Goal: Task Accomplishment & Management: Use online tool/utility

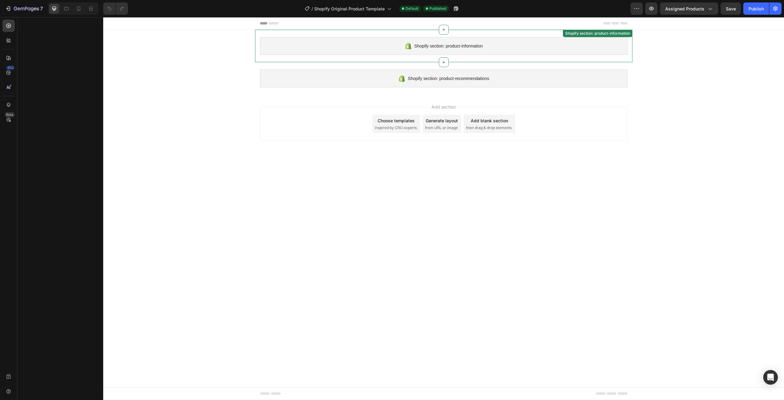
click at [480, 44] on span "Shopify section: product-information" at bounding box center [448, 45] width 68 height 7
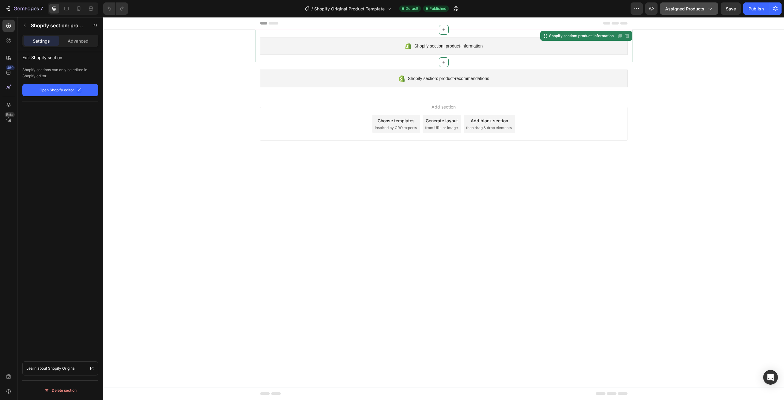
click at [695, 9] on span "Assigned Products" at bounding box center [684, 9] width 39 height 6
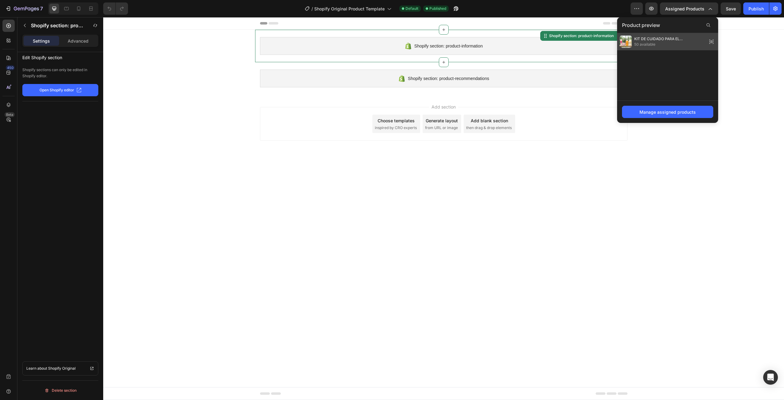
click at [678, 41] on span "KIT DE CUIDADO PARA EL [PERSON_NAME]" at bounding box center [669, 39] width 70 height 6
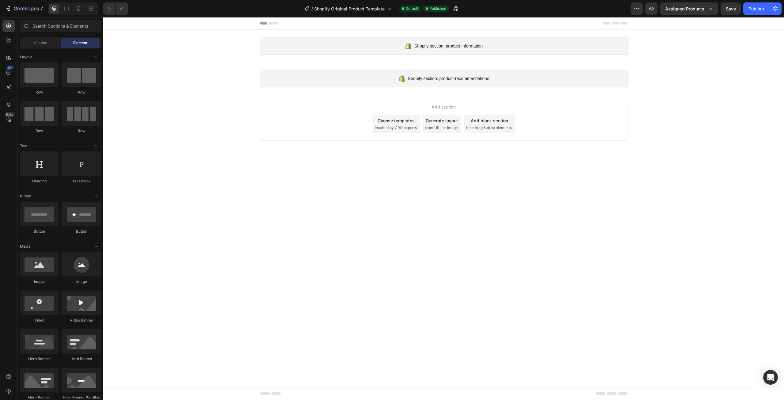
click at [183, 73] on div "Shopify section: product-information Shopify section: product-information Shopi…" at bounding box center [443, 62] width 681 height 65
click at [12, 76] on div "450" at bounding box center [8, 72] width 12 height 12
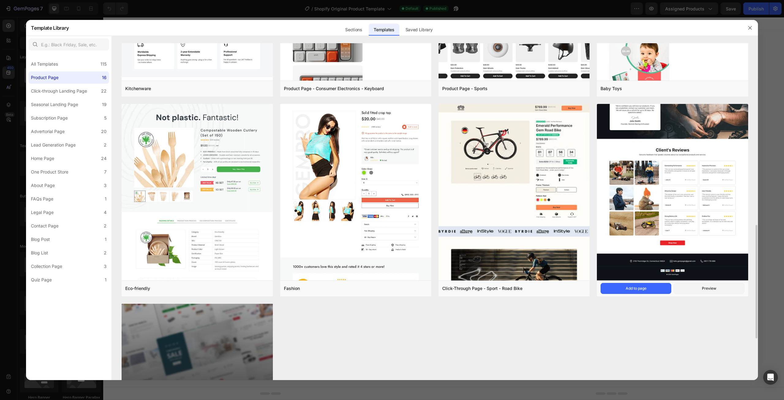
scroll to position [569, 0]
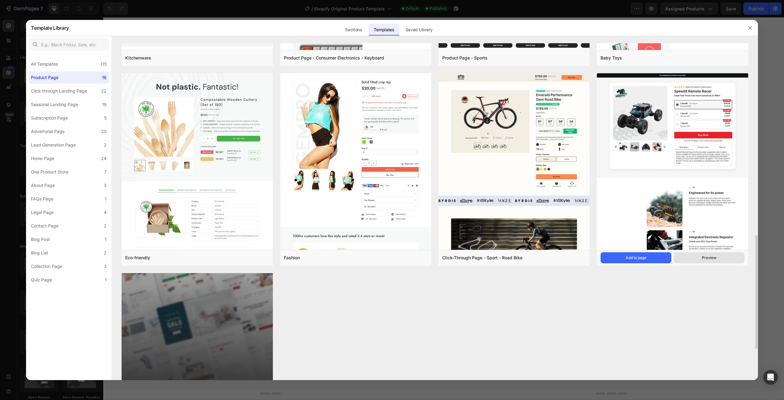
click at [693, 256] on button "Preview" at bounding box center [709, 257] width 71 height 11
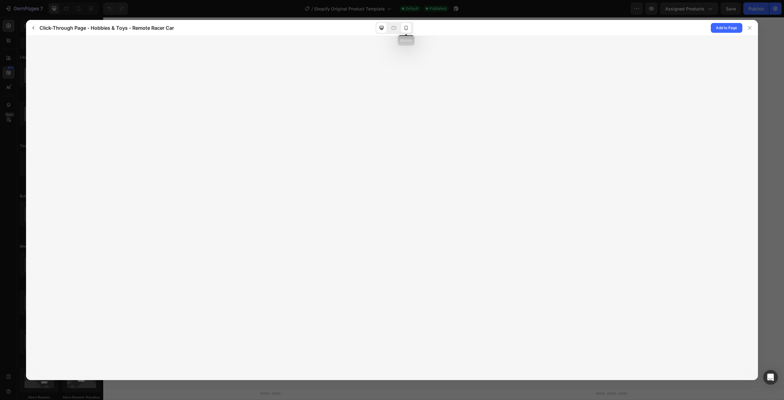
click at [408, 27] on icon at bounding box center [406, 28] width 6 height 6
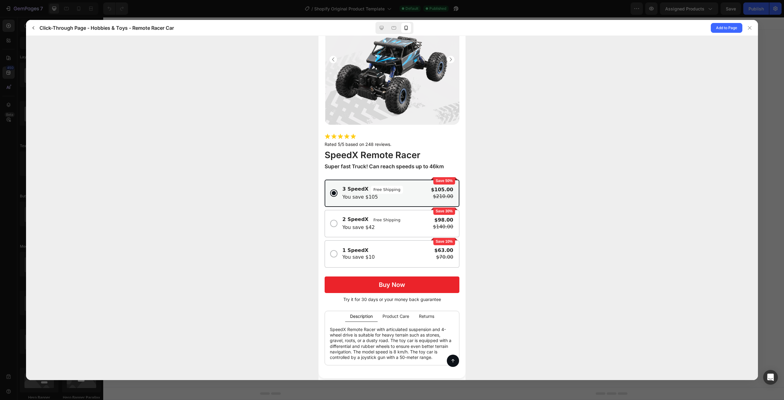
scroll to position [61, 0]
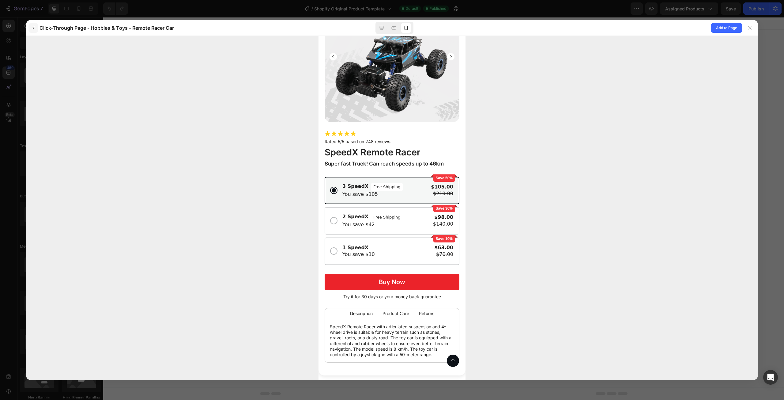
click at [35, 26] on icon "button" at bounding box center [33, 27] width 5 height 5
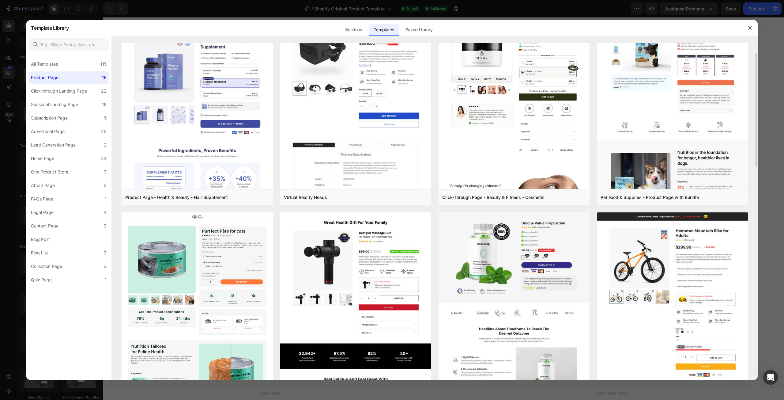
scroll to position [0, 0]
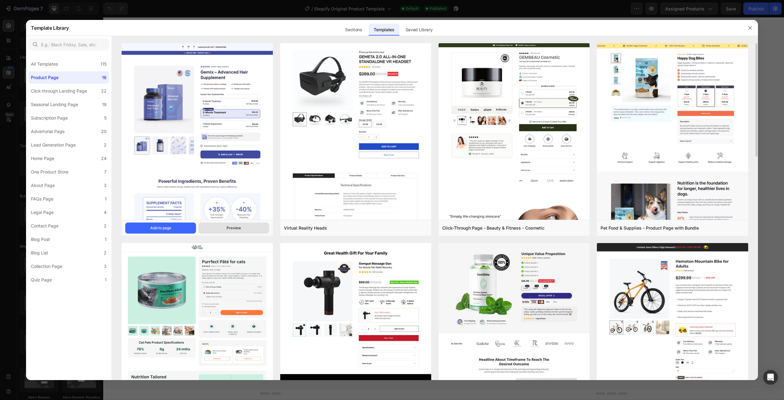
click at [233, 231] on button "Preview" at bounding box center [233, 227] width 71 height 11
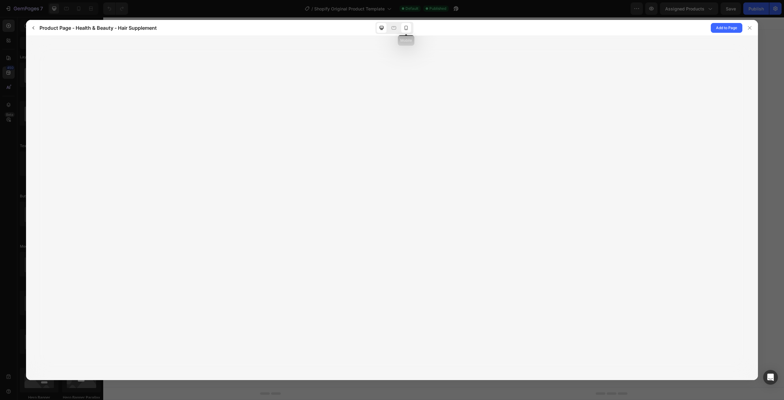
click at [404, 31] on icon at bounding box center [406, 28] width 6 height 6
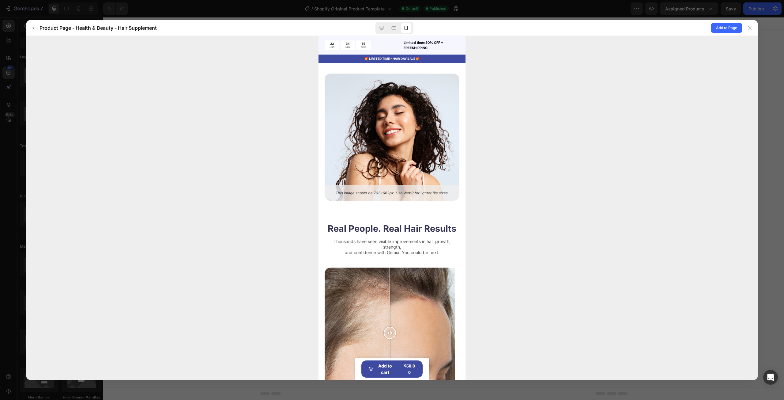
scroll to position [1439, 0]
drag, startPoint x: 391, startPoint y: 317, endPoint x: 397, endPoint y: 317, distance: 6.1
click at [397, 327] on div at bounding box center [397, 333] width 12 height 12
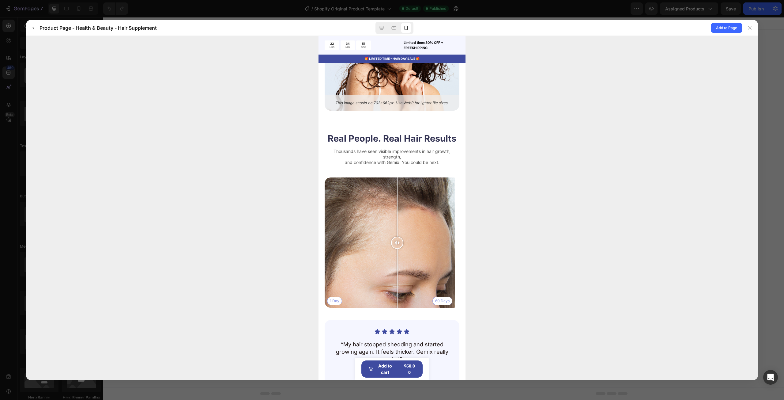
scroll to position [1561, 0]
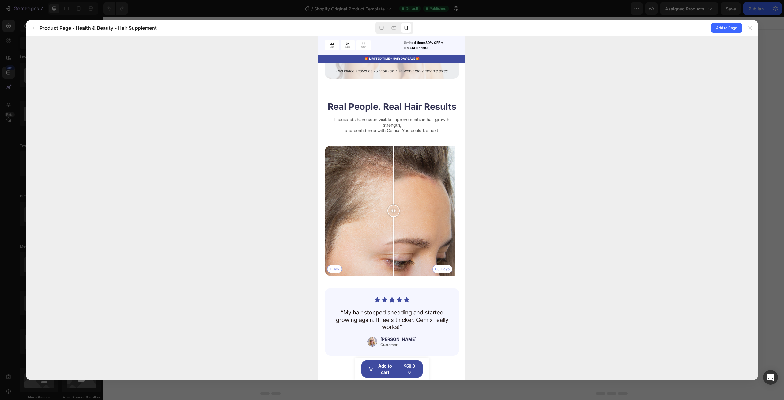
drag, startPoint x: 398, startPoint y: 200, endPoint x: 393, endPoint y: 225, distance: 25.0
click at [393, 225] on div at bounding box center [393, 210] width 12 height 130
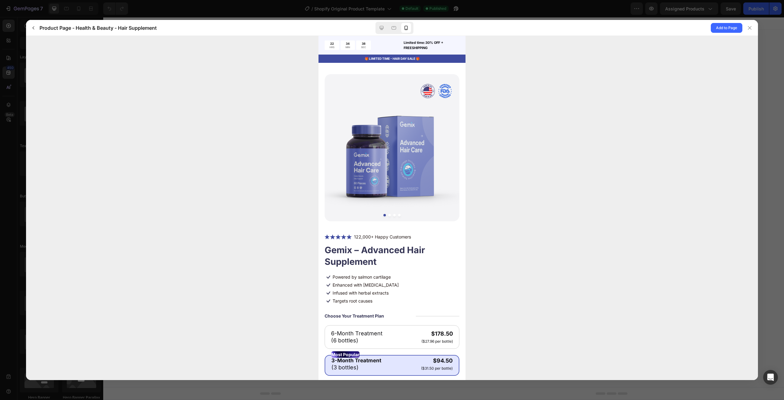
scroll to position [0, 0]
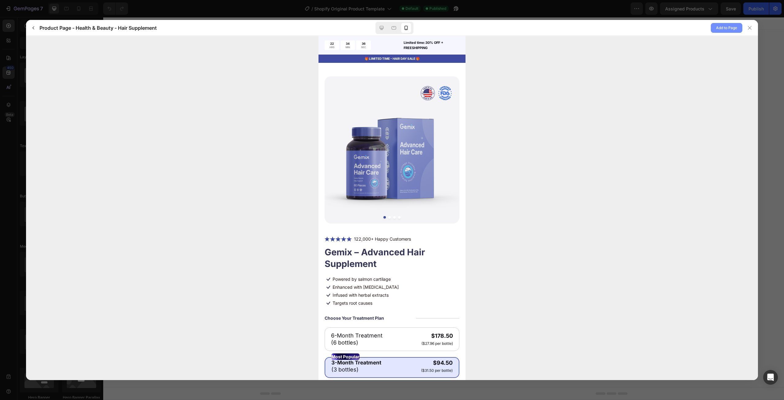
click at [717, 29] on span "Add to Page" at bounding box center [726, 27] width 21 height 7
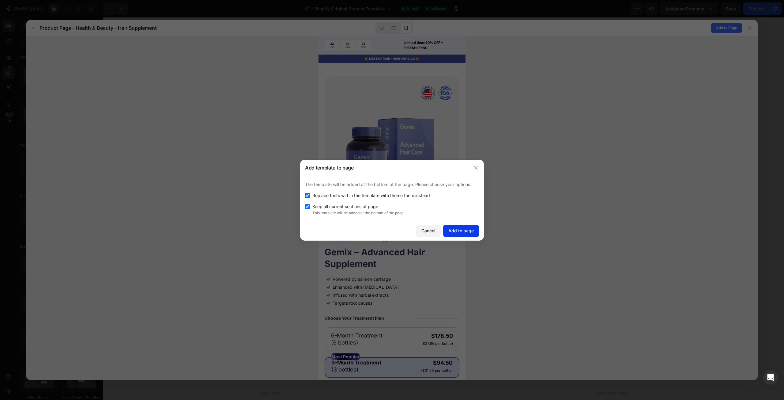
click at [467, 229] on div "Add to page" at bounding box center [460, 230] width 25 height 6
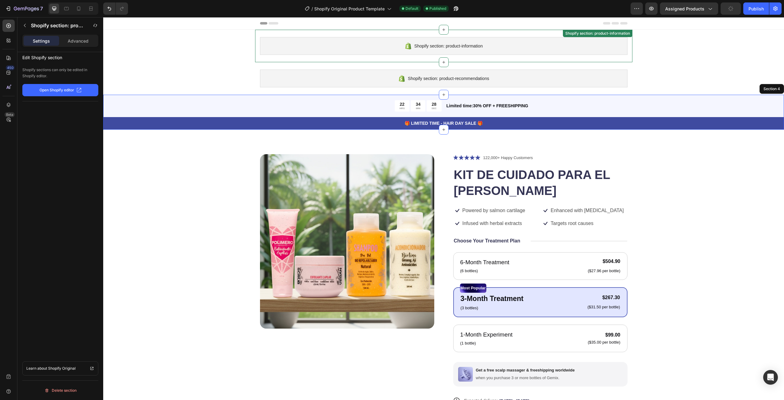
click at [579, 47] on div "Shopify section: product-information" at bounding box center [443, 46] width 367 height 18
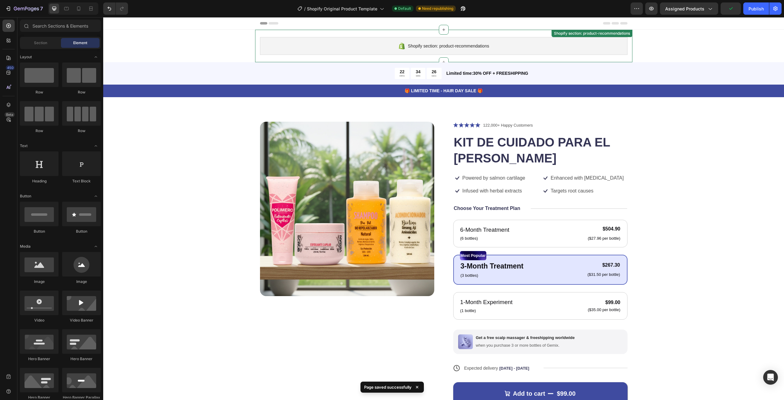
click at [506, 47] on div "Shopify section: product-recommendations" at bounding box center [443, 46] width 367 height 18
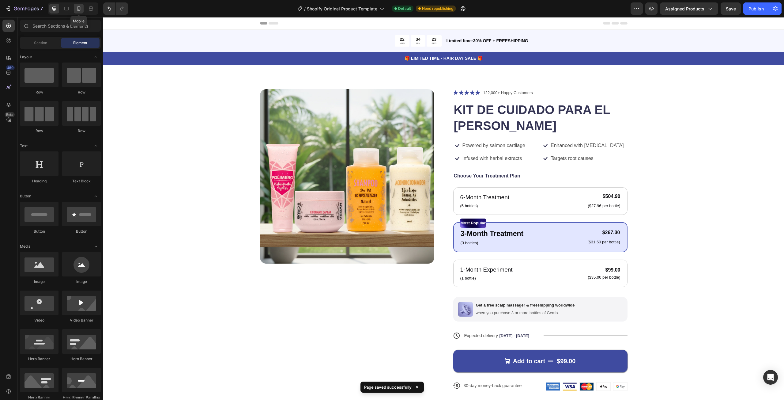
click at [81, 6] on icon at bounding box center [79, 9] width 6 height 6
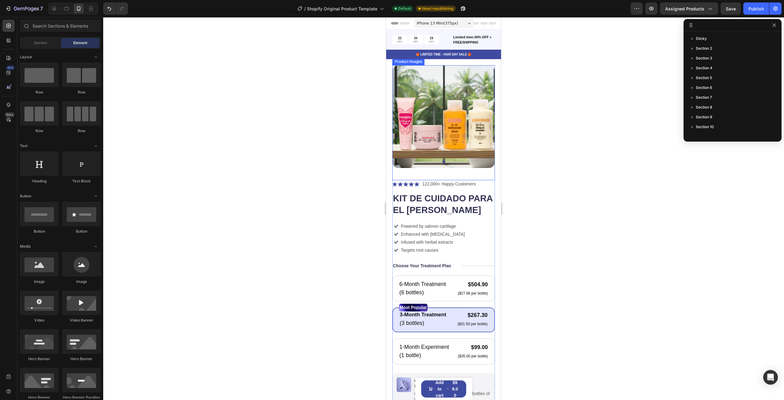
click at [446, 123] on img at bounding box center [443, 116] width 103 height 103
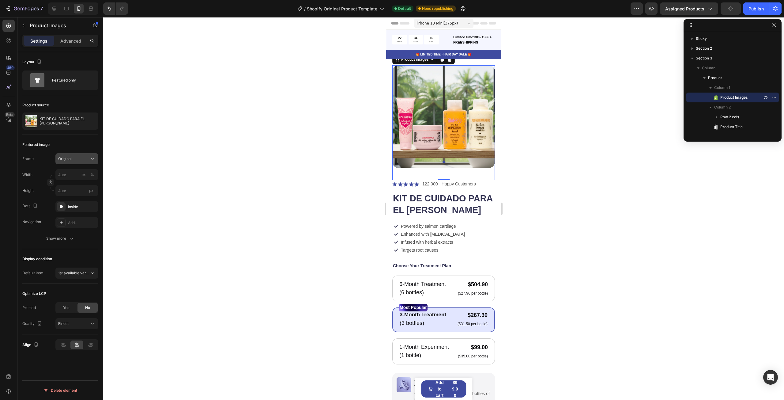
click at [76, 161] on div "Original" at bounding box center [73, 159] width 30 height 6
click at [80, 195] on div "Horizontal" at bounding box center [76, 197] width 36 height 6
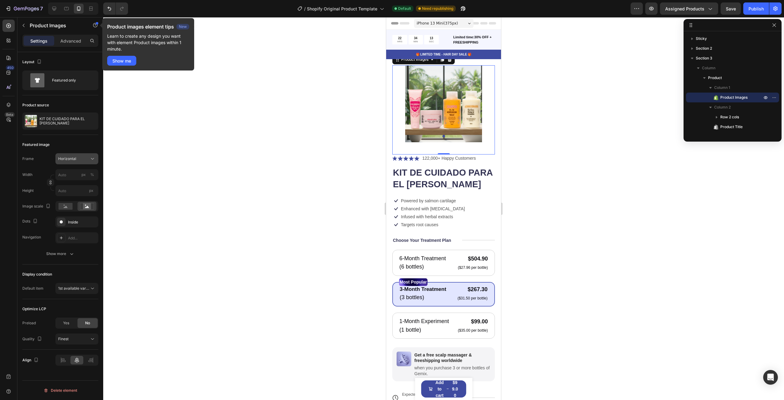
click at [80, 157] on div "Horizontal" at bounding box center [73, 159] width 30 height 6
click at [79, 171] on div "Square" at bounding box center [76, 174] width 36 height 6
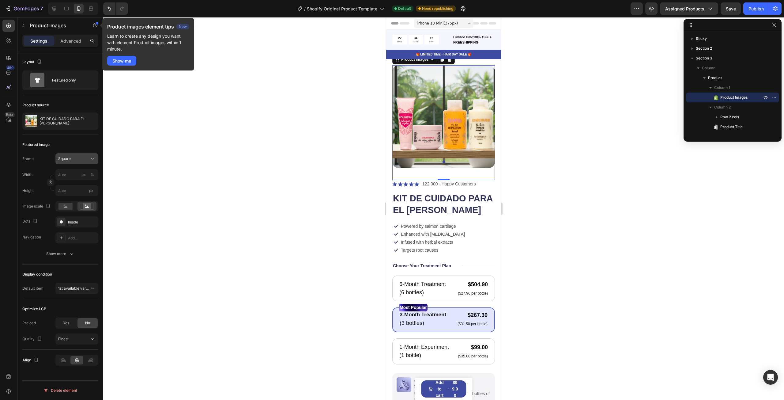
click at [81, 158] on div "Square" at bounding box center [73, 159] width 30 height 6
click at [78, 216] on div "Custom" at bounding box center [76, 219] width 36 height 6
type input "10000"
click at [389, 103] on div "Product Images 0 Icon Icon Icon Icon Icon Icon List 122,000+ Happy Customers Te…" at bounding box center [443, 280] width 115 height 442
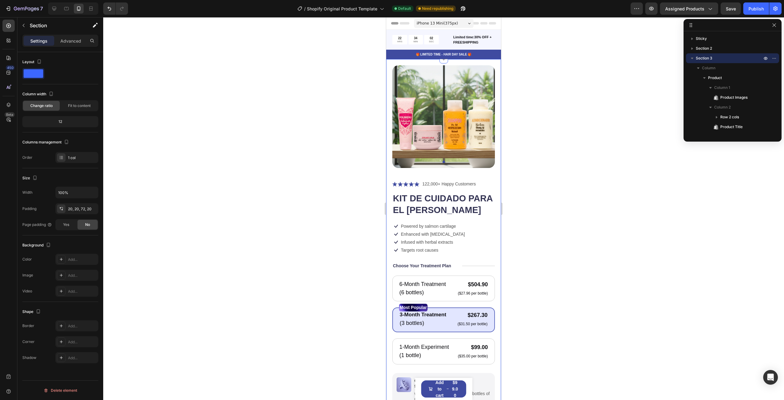
click at [72, 35] on div "Settings Advanced" at bounding box center [60, 41] width 76 height 12
click at [73, 41] on p "Advanced" at bounding box center [70, 41] width 21 height 6
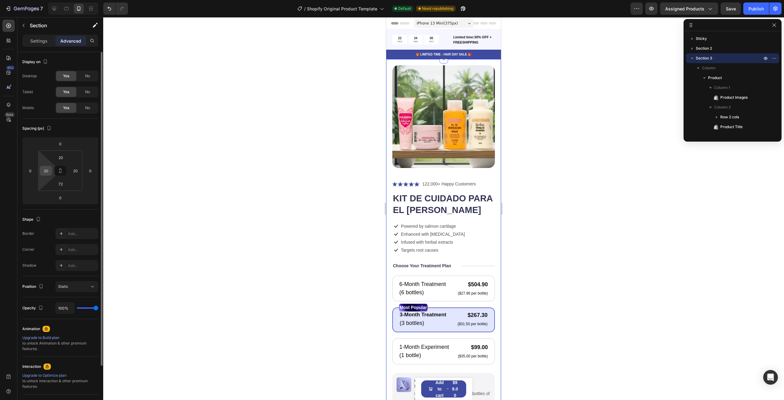
click at [48, 170] on input "20" at bounding box center [45, 170] width 9 height 9
type input "2"
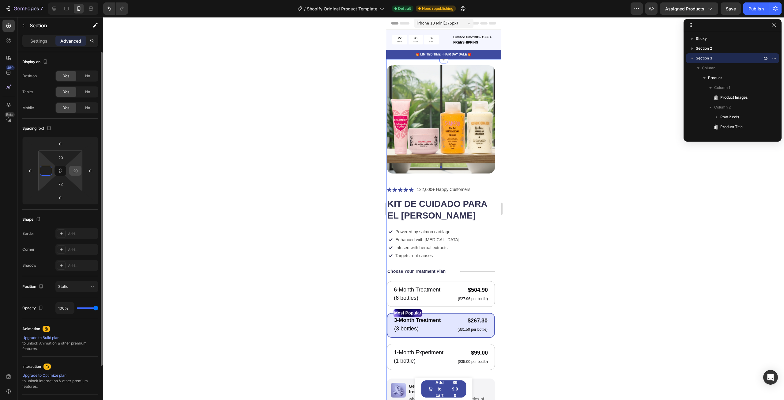
type input "0"
click at [77, 167] on input "20" at bounding box center [75, 170] width 9 height 9
type input "0"
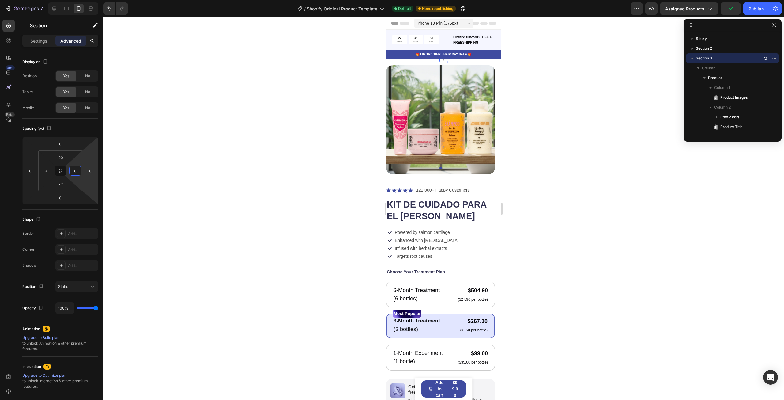
click at [162, 191] on div at bounding box center [443, 208] width 681 height 382
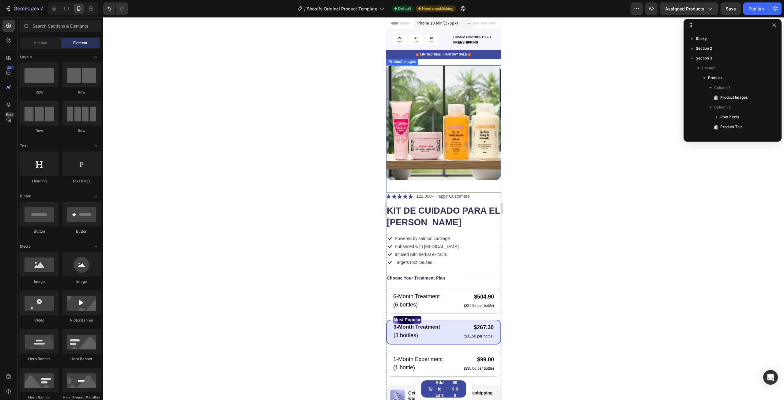
click at [356, 141] on div at bounding box center [443, 208] width 681 height 382
click at [451, 54] on p "🎁 LIMITED TIME - HAIR DAY SALE 🎁" at bounding box center [444, 54] width 114 height 5
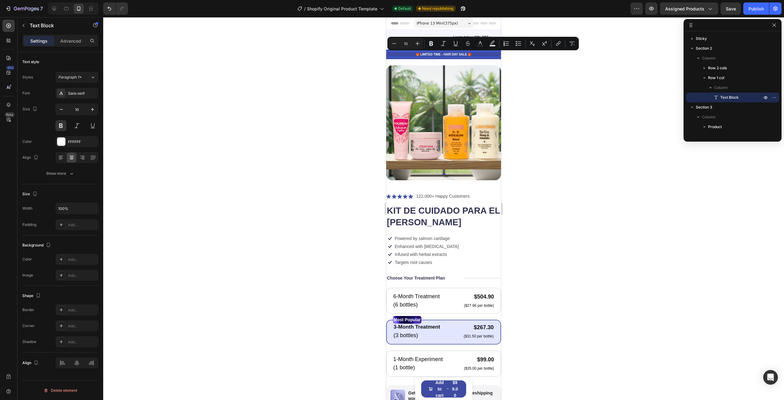
click at [460, 54] on p "🎁 LIMITED TIME - HAIR DAY SALE 🎁" at bounding box center [444, 54] width 114 height 5
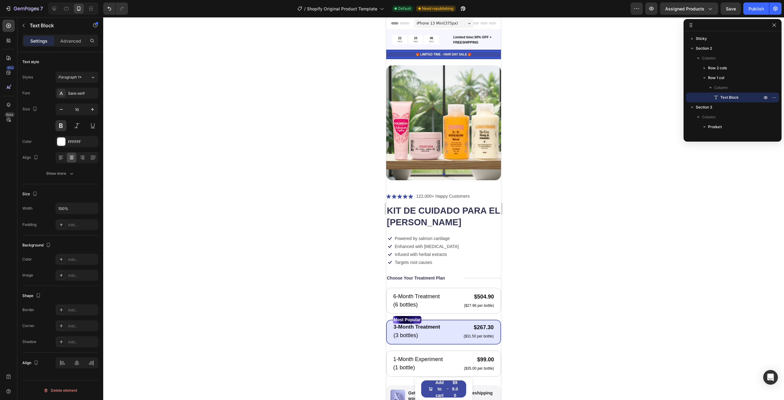
click at [463, 54] on p "🎁 LIMITED TIME - HAIR DAY SALE 🎁" at bounding box center [444, 54] width 114 height 5
drag, startPoint x: 464, startPoint y: 54, endPoint x: 418, endPoint y: 56, distance: 45.7
click at [418, 56] on p "🎁 LIMITED TIME - HAIR DAY SALE 🎁" at bounding box center [444, 54] width 114 height 5
click at [308, 109] on div at bounding box center [443, 208] width 681 height 382
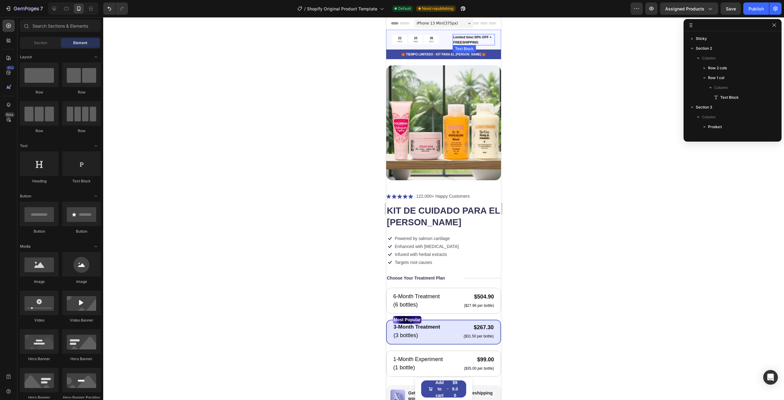
click at [468, 39] on p "Limited time:30% OFF + FREESHIPPING" at bounding box center [473, 40] width 41 height 10
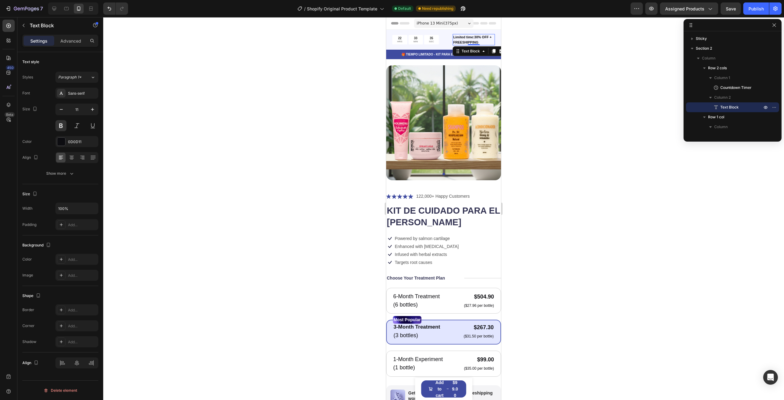
click at [468, 39] on p "Limited time:30% OFF + FREESHIPPING" at bounding box center [473, 40] width 41 height 10
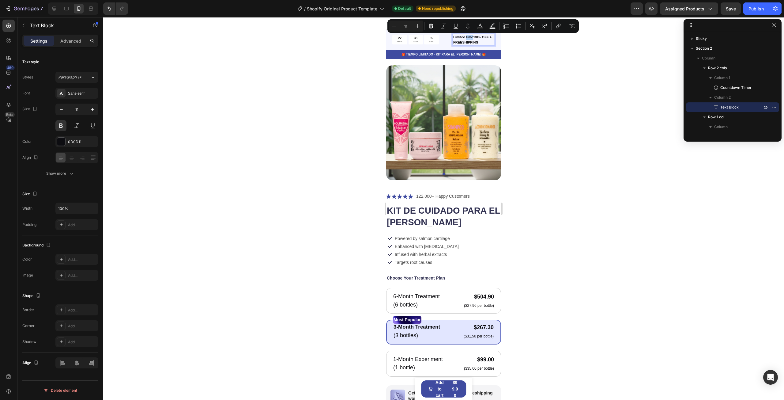
click at [469, 37] on p "Limited time:30% OFF + FREESHIPPING" at bounding box center [473, 40] width 41 height 10
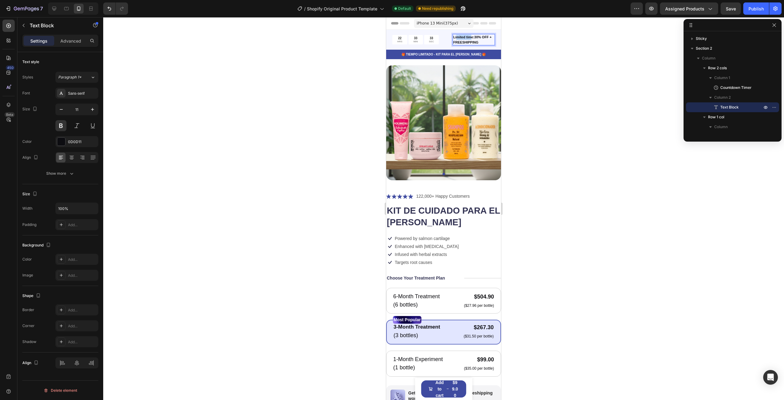
drag, startPoint x: 469, startPoint y: 37, endPoint x: 455, endPoint y: 39, distance: 14.8
click at [455, 39] on p "Limited time:30% OFF + FREESHIPPING" at bounding box center [473, 40] width 41 height 10
click at [480, 38] on p "Tiempo limitado:30% OFF + FREESHIPPING" at bounding box center [473, 40] width 41 height 10
click at [488, 41] on p "Tiempo limitado: 50% OFF + FREESHIPPING" at bounding box center [473, 40] width 41 height 10
click at [479, 37] on p "Tiempo limitado: 50% OFF" at bounding box center [473, 40] width 41 height 10
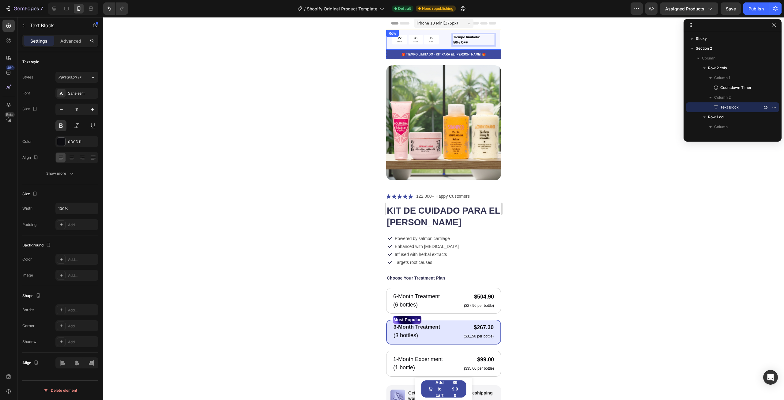
click at [537, 42] on div at bounding box center [443, 208] width 681 height 382
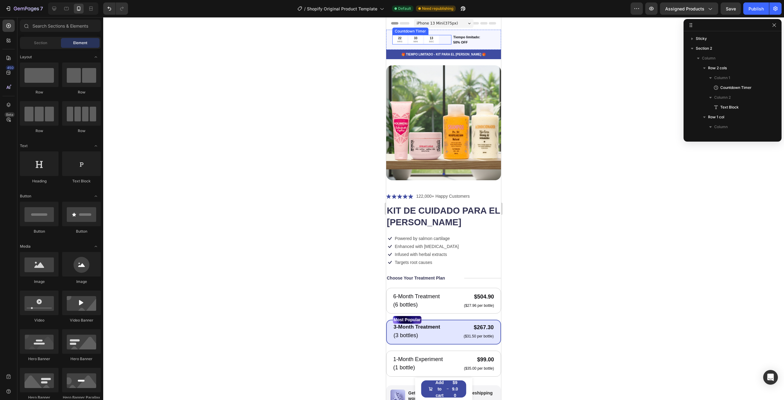
click at [403, 39] on div "22 HRS" at bounding box center [399, 39] width 15 height 9
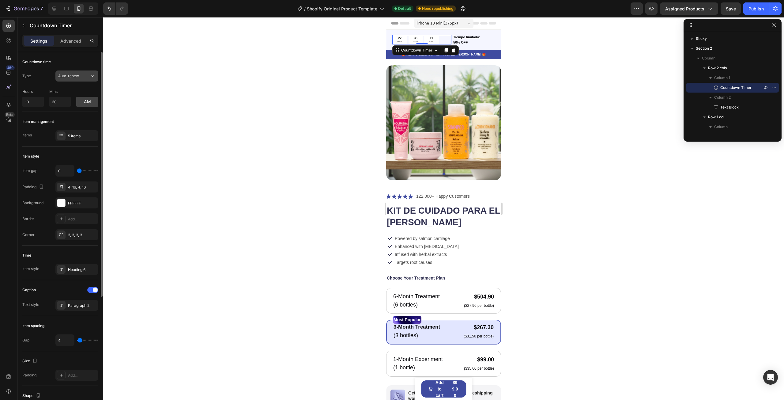
click at [72, 71] on button "Auto-renew" at bounding box center [76, 75] width 43 height 11
click at [66, 69] on div "Countdown time Type Auto-renew Hours 10 Mins 30 am" at bounding box center [60, 82] width 76 height 60
click at [66, 71] on button "Auto-renew" at bounding box center [76, 75] width 43 height 11
click at [81, 111] on div "Manual" at bounding box center [71, 114] width 50 height 12
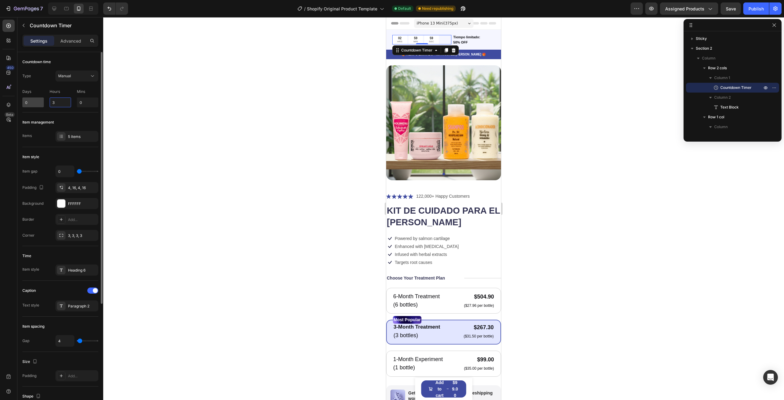
drag, startPoint x: 63, startPoint y: 103, endPoint x: 37, endPoint y: 101, distance: 25.8
click at [37, 101] on div "Days 0 Hours 3 Mins 0" at bounding box center [60, 96] width 76 height 21
type input "0"
type input "27"
click at [304, 131] on div at bounding box center [443, 208] width 681 height 382
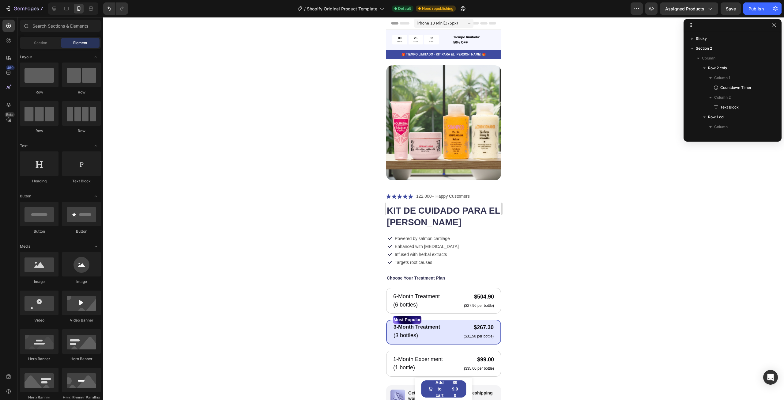
click at [561, 245] on div at bounding box center [443, 208] width 681 height 382
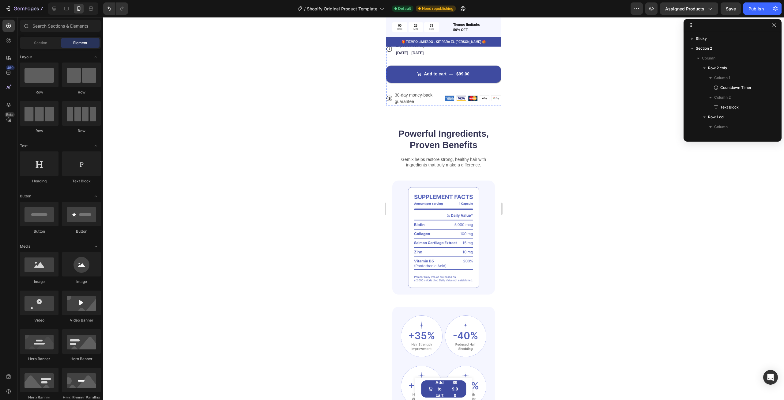
scroll to position [398, 0]
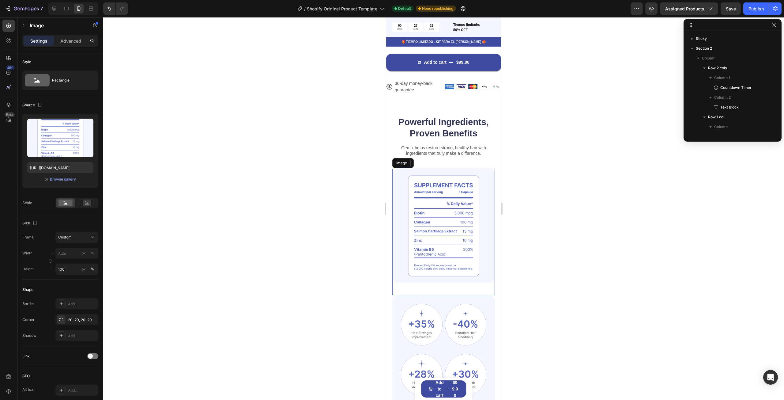
click at [450, 206] on img at bounding box center [443, 226] width 103 height 114
click at [458, 222] on img at bounding box center [443, 226] width 103 height 114
click at [602, 215] on div at bounding box center [443, 208] width 681 height 382
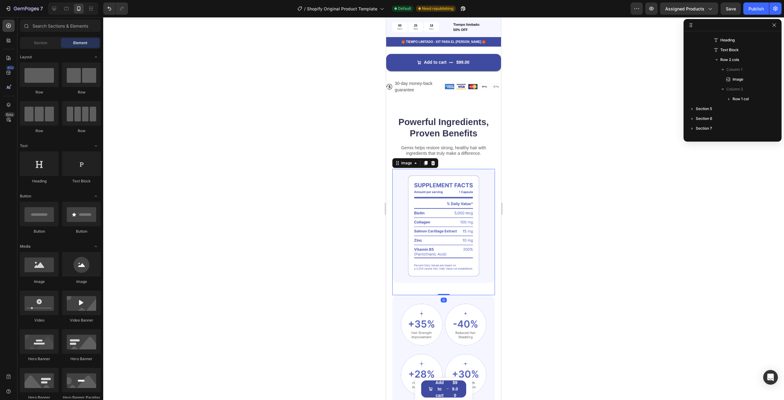
click at [430, 230] on img at bounding box center [443, 226] width 103 height 114
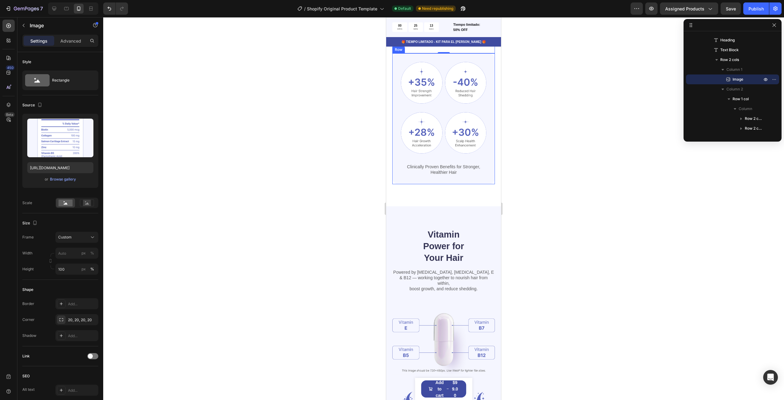
scroll to position [735, 0]
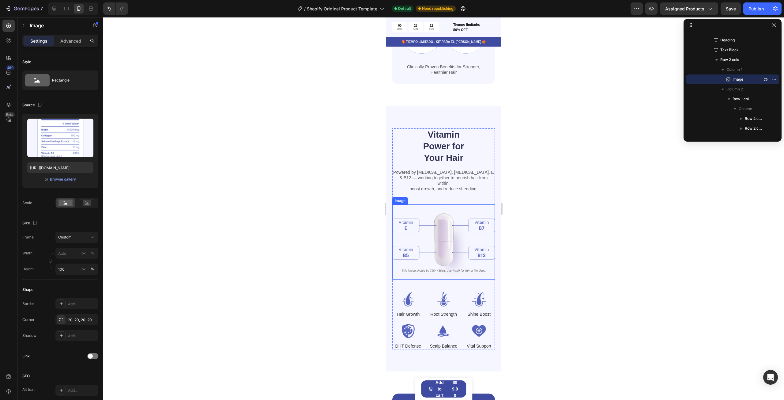
click at [445, 215] on img at bounding box center [443, 241] width 103 height 75
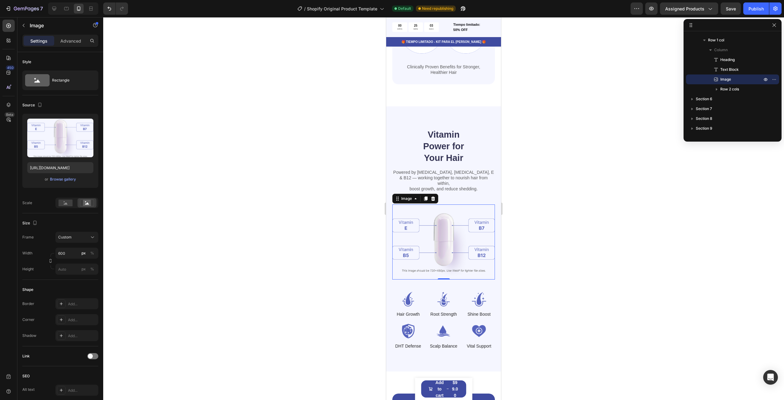
click at [538, 206] on div at bounding box center [443, 208] width 681 height 382
click at [456, 216] on img at bounding box center [443, 241] width 103 height 75
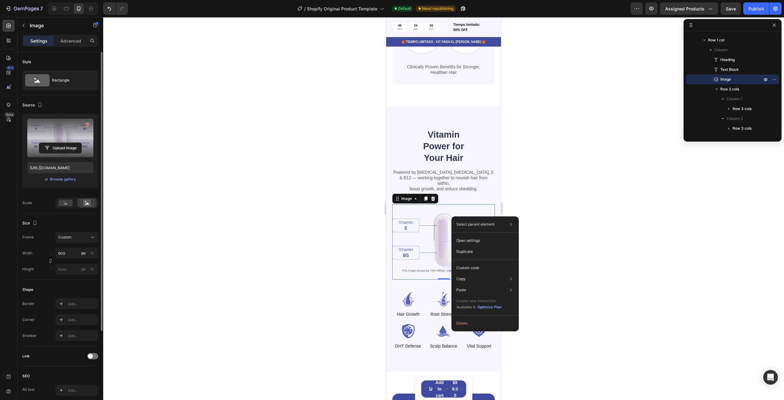
click at [61, 134] on label at bounding box center [60, 137] width 66 height 39
click at [61, 143] on input "file" at bounding box center [60, 148] width 42 height 10
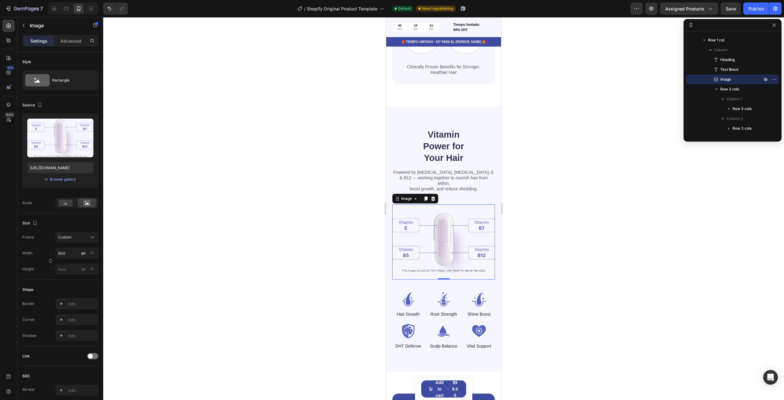
click at [550, 182] on div at bounding box center [443, 208] width 681 height 382
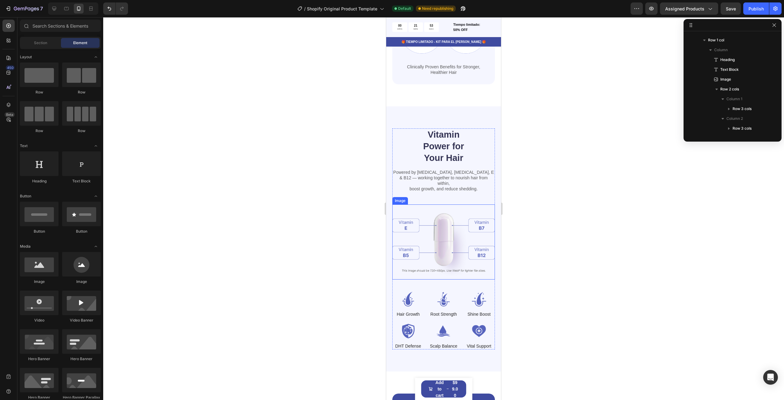
click at [445, 223] on img at bounding box center [443, 241] width 103 height 75
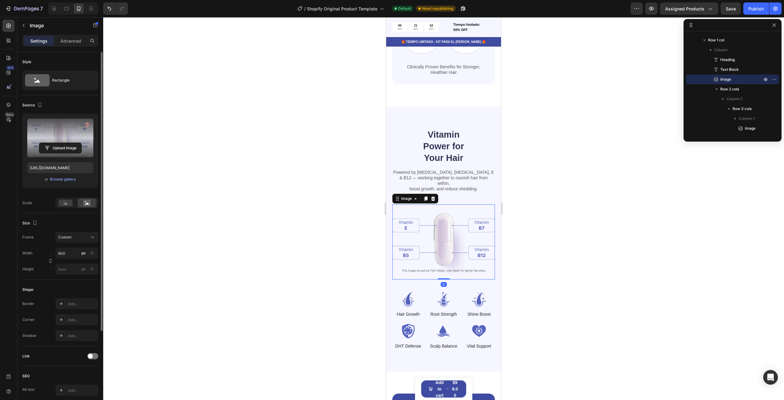
click at [64, 140] on label at bounding box center [60, 137] width 66 height 39
click at [64, 143] on input "file" at bounding box center [60, 148] width 42 height 10
type input "[URL][DOMAIN_NAME]"
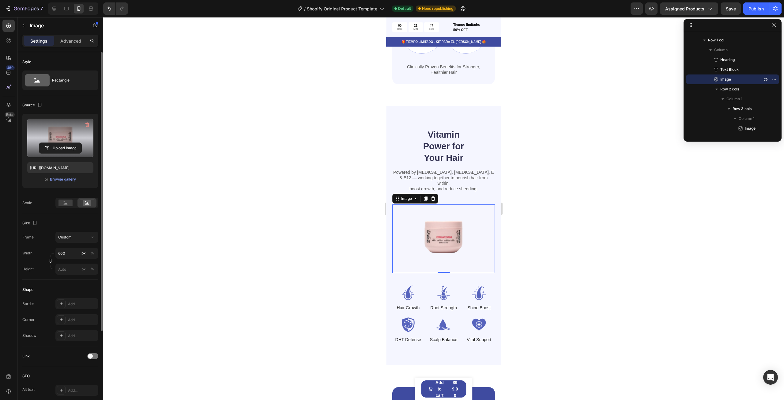
click at [269, 228] on div at bounding box center [443, 208] width 681 height 382
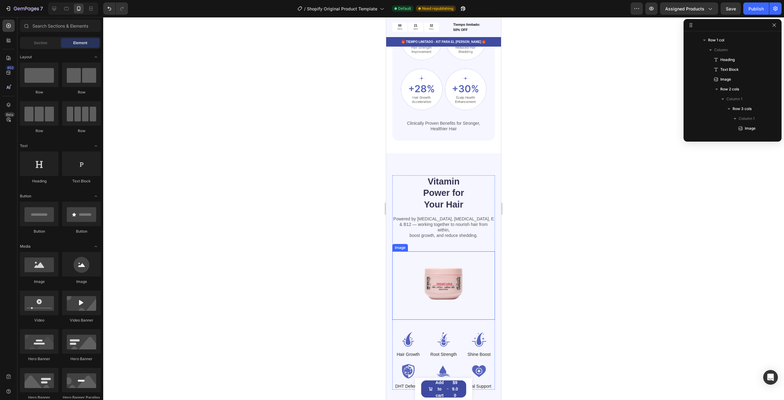
scroll to position [643, 0]
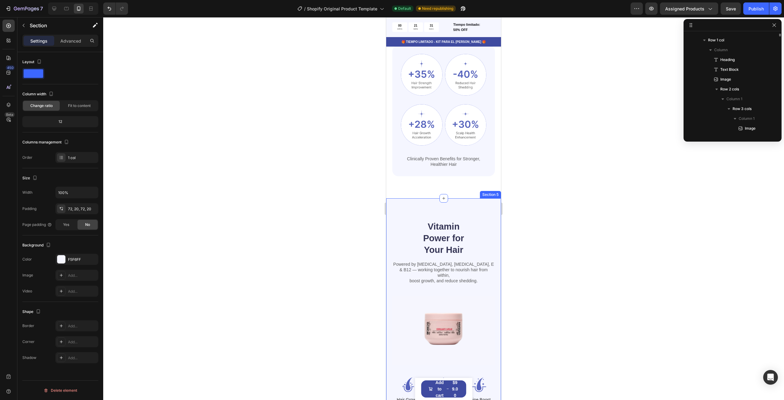
click at [392, 199] on div "Vitamin Power for Your Hair Heading Powered by [MEDICAL_DATA], [MEDICAL_DATA], …" at bounding box center [443, 327] width 115 height 258
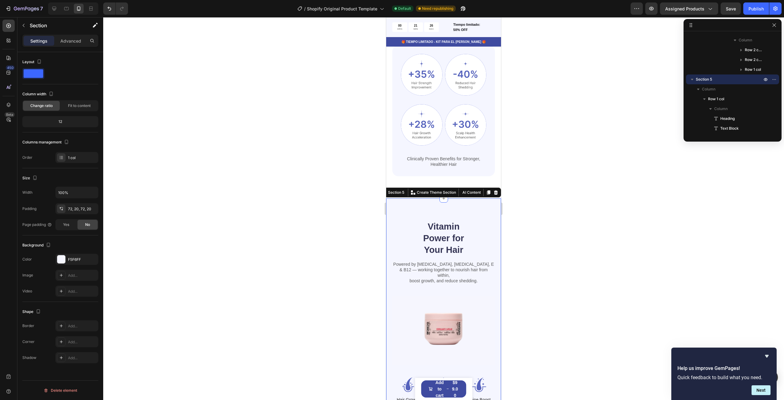
click at [551, 235] on div at bounding box center [443, 208] width 681 height 382
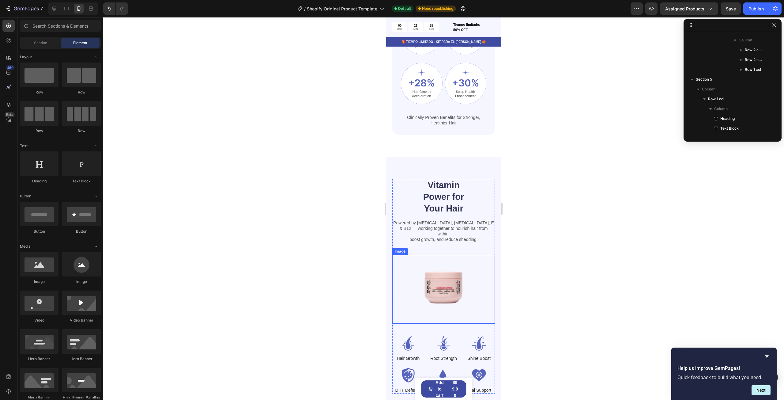
scroll to position [704, 0]
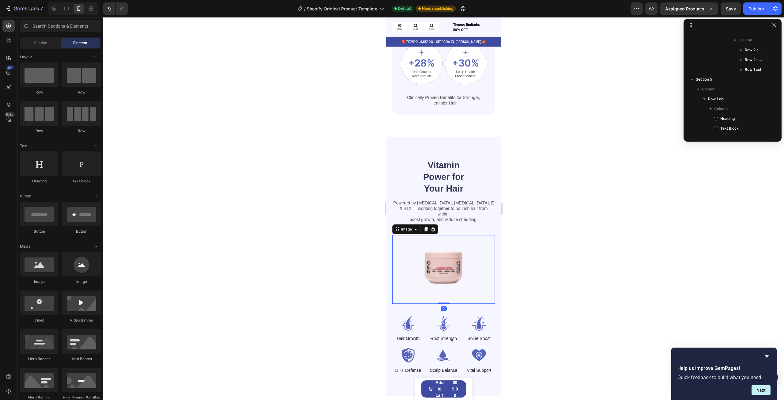
click at [443, 252] on img at bounding box center [443, 269] width 103 height 68
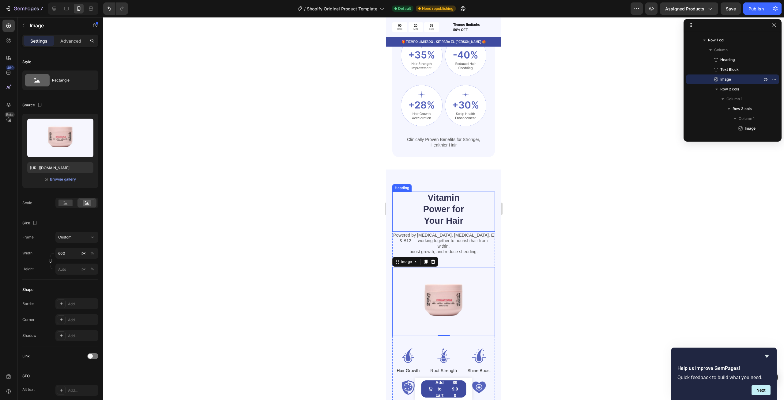
scroll to position [612, 0]
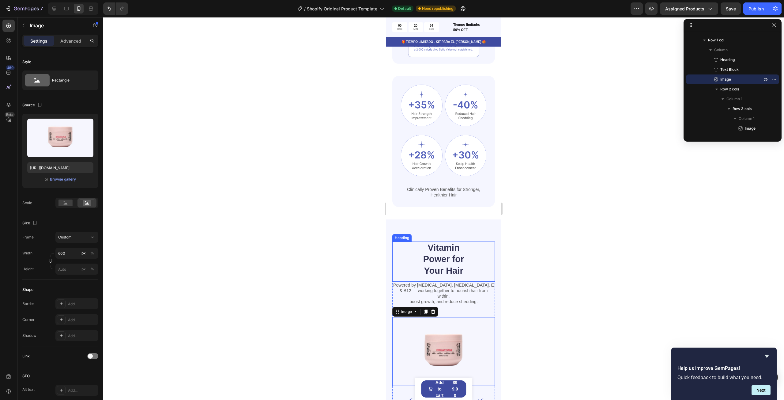
click at [449, 257] on h2 "Vitamin Power for Your Hair" at bounding box center [444, 259] width 62 height 36
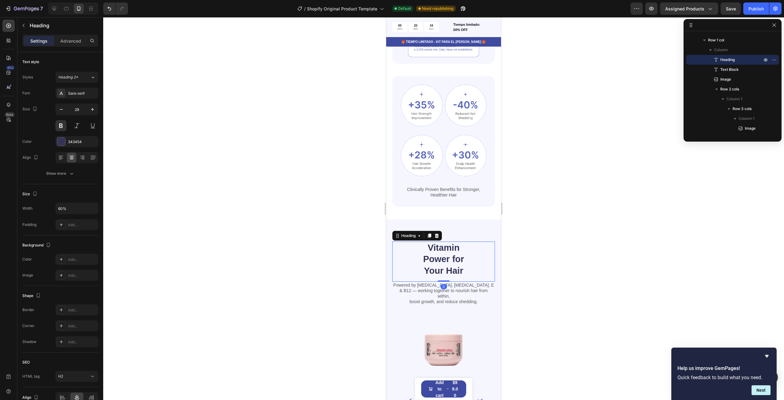
click at [449, 257] on h2 "Vitamin Power for Your Hair" at bounding box center [444, 259] width 62 height 36
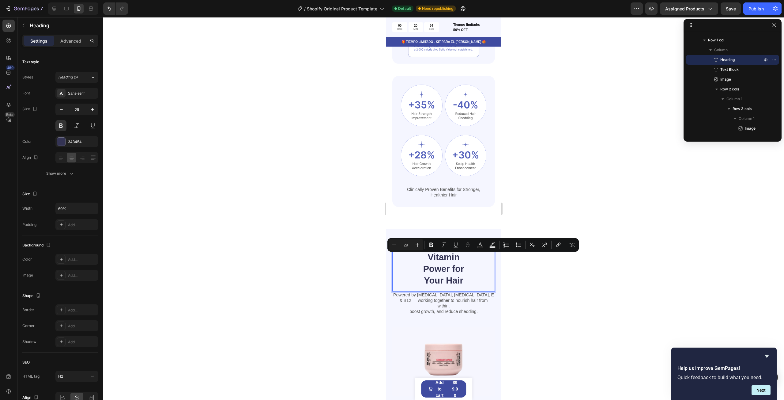
click at [461, 269] on p "Vitamin Power for Your Hair" at bounding box center [443, 268] width 60 height 35
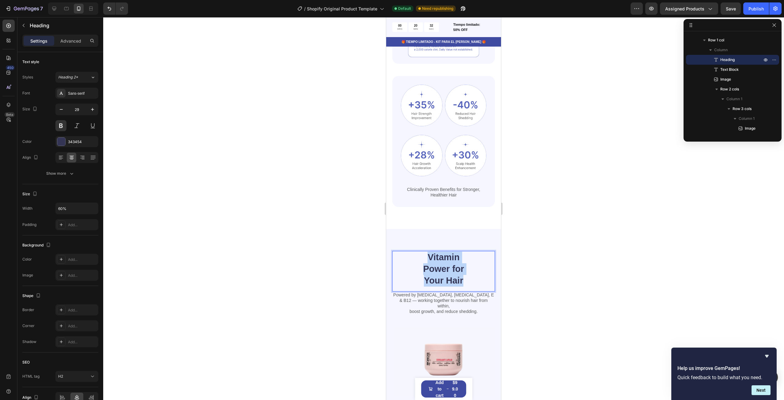
drag, startPoint x: 467, startPoint y: 275, endPoint x: 422, endPoint y: 243, distance: 54.5
click at [422, 251] on p "Vitamin Power for Your Hair" at bounding box center [443, 268] width 60 height 35
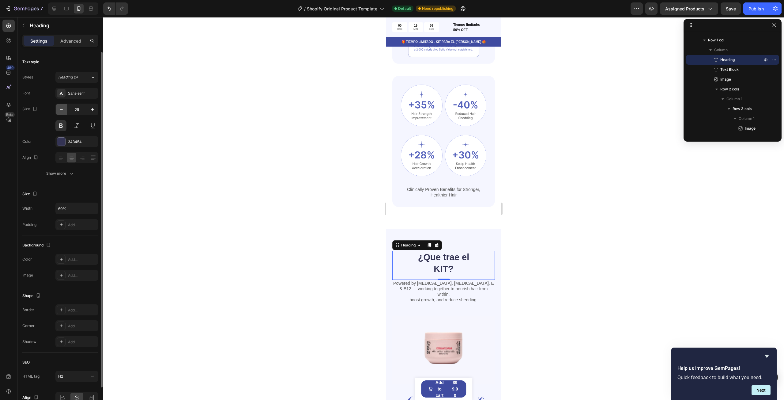
click at [64, 112] on button "button" at bounding box center [61, 109] width 11 height 11
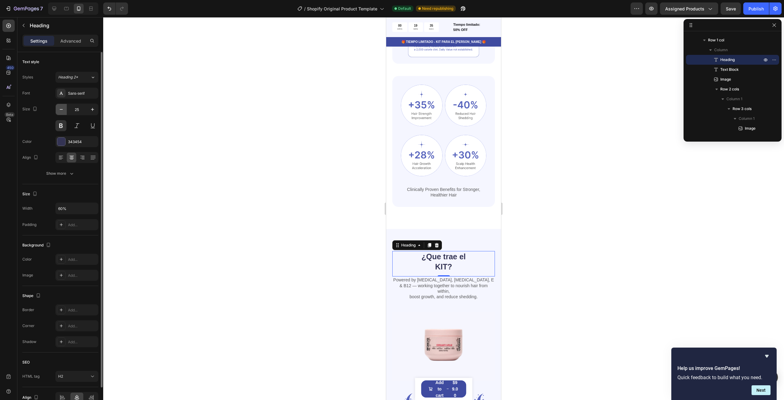
click at [64, 112] on button "button" at bounding box center [61, 109] width 11 height 11
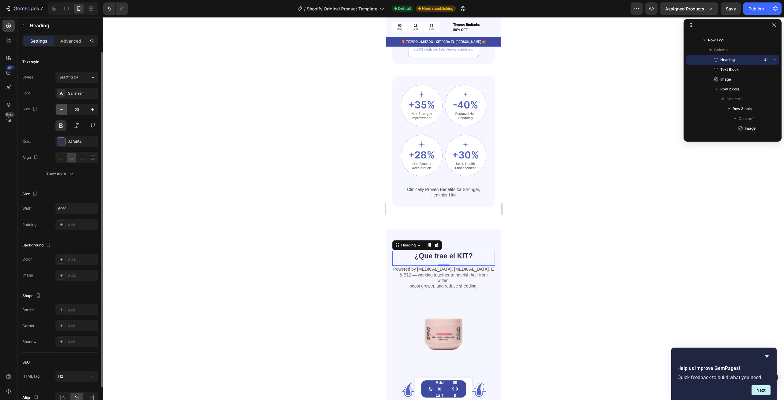
click at [65, 111] on button "button" at bounding box center [61, 109] width 11 height 11
click at [92, 108] on icon "button" at bounding box center [92, 109] width 6 height 6
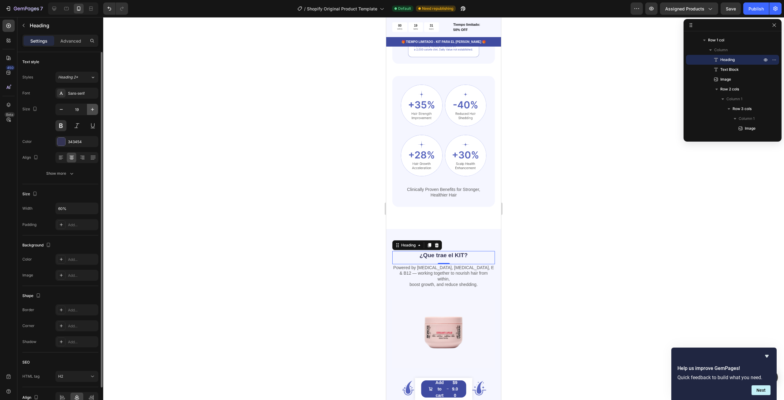
click at [92, 108] on icon "button" at bounding box center [92, 109] width 6 height 6
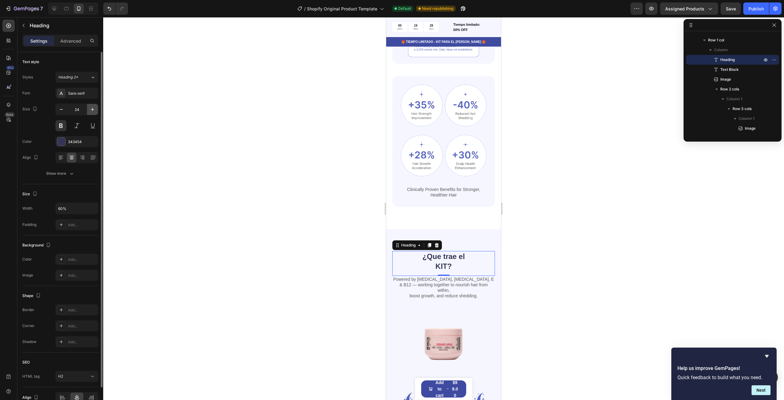
click at [91, 108] on icon "button" at bounding box center [92, 109] width 6 height 6
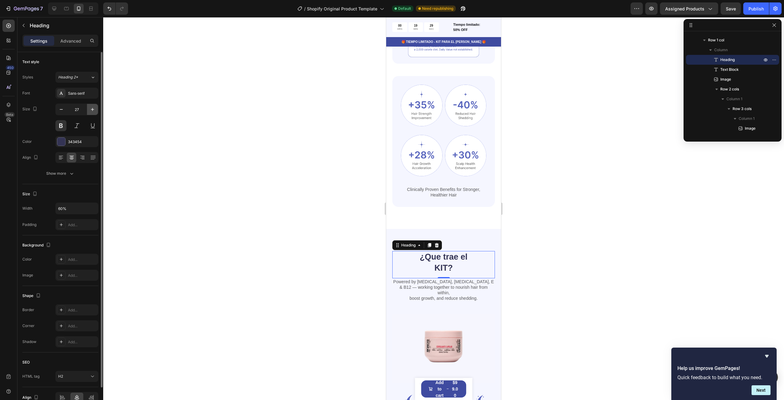
click at [91, 108] on icon "button" at bounding box center [92, 109] width 6 height 6
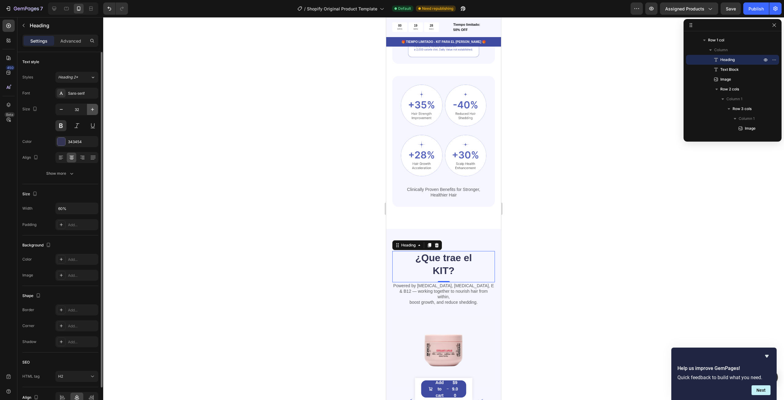
click at [91, 108] on icon "button" at bounding box center [92, 109] width 6 height 6
type input "35"
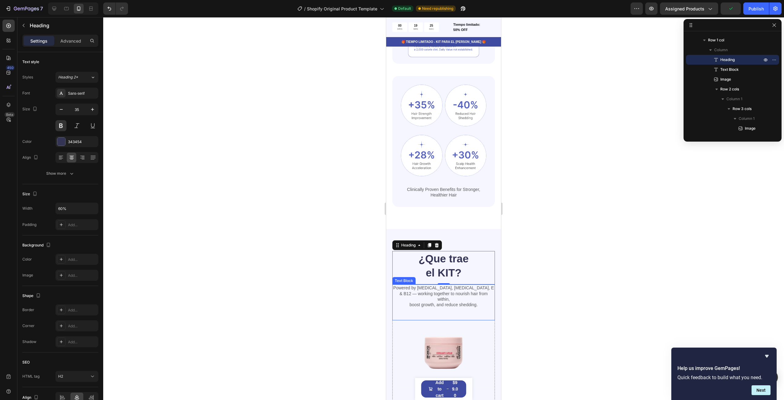
click at [463, 287] on p "Powered by [MEDICAL_DATA], [MEDICAL_DATA], E & B12 — working together to nouris…" at bounding box center [443, 296] width 101 height 22
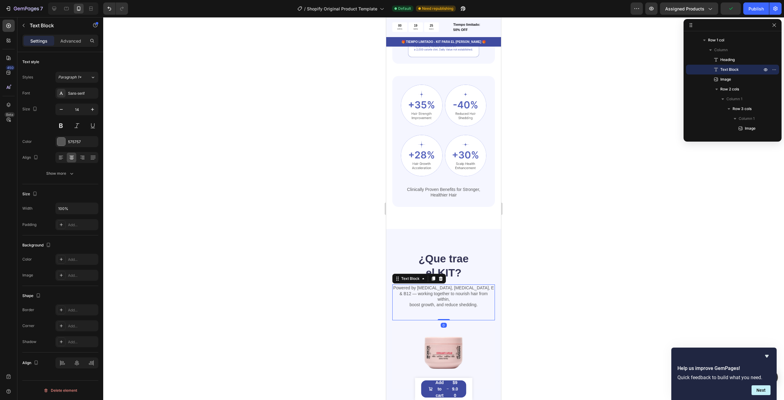
click at [463, 287] on p "Powered by [MEDICAL_DATA], [MEDICAL_DATA], E & B12 — working together to nouris…" at bounding box center [443, 296] width 101 height 22
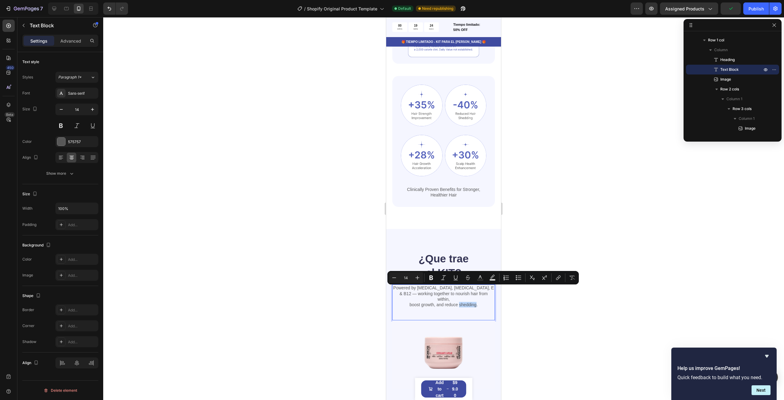
click at [467, 290] on p "Powered by [MEDICAL_DATA], [MEDICAL_DATA], E & B12 — working together to nouris…" at bounding box center [443, 296] width 101 height 22
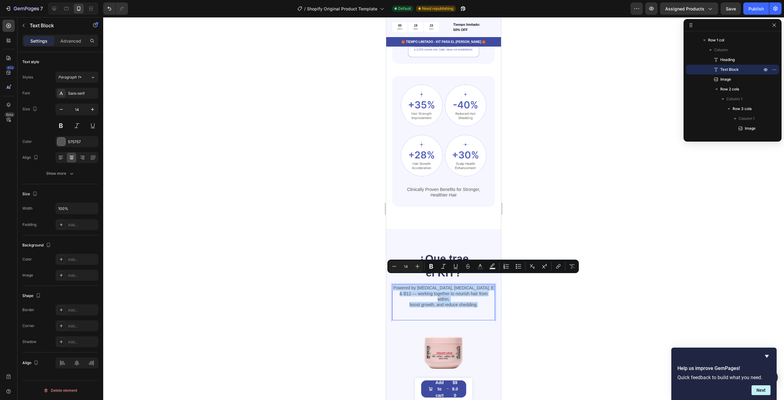
drag, startPoint x: 475, startPoint y: 289, endPoint x: 400, endPoint y: 278, distance: 75.5
click at [400, 285] on p "Powered by [MEDICAL_DATA], [MEDICAL_DATA], E & B12 — working together to nouris…" at bounding box center [443, 296] width 101 height 22
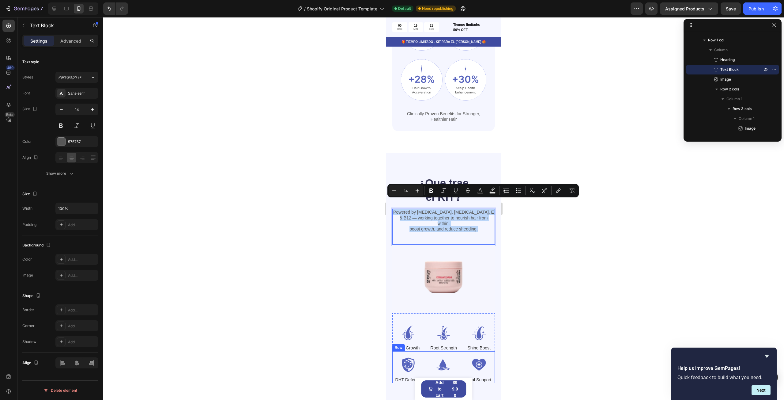
scroll to position [674, 0]
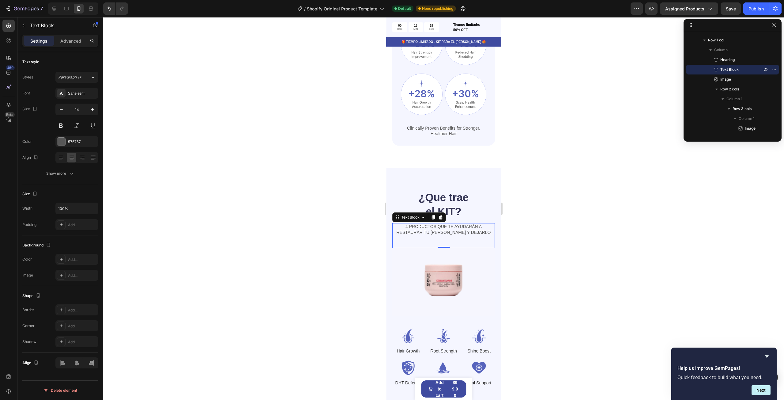
click at [479, 226] on div "4 PRODUCTOS QUE TE AYUDARÁN A RESTAURAR TU [PERSON_NAME] Y DEJARLO Text Block 0" at bounding box center [443, 235] width 103 height 24
click at [482, 223] on p "4 PRODUCTOS QUE TE AYUDARÁN A RESTAURAR TU [PERSON_NAME] Y DEJARLO" at bounding box center [443, 228] width 101 height 11
drag, startPoint x: 469, startPoint y: 220, endPoint x: 400, endPoint y: 214, distance: 69.2
click at [400, 223] on p "4 PRODUCTOS QUE TE AYUDARÁN A RESTAURAR TU [PERSON_NAME] Y DEJARLO" at bounding box center [443, 228] width 101 height 11
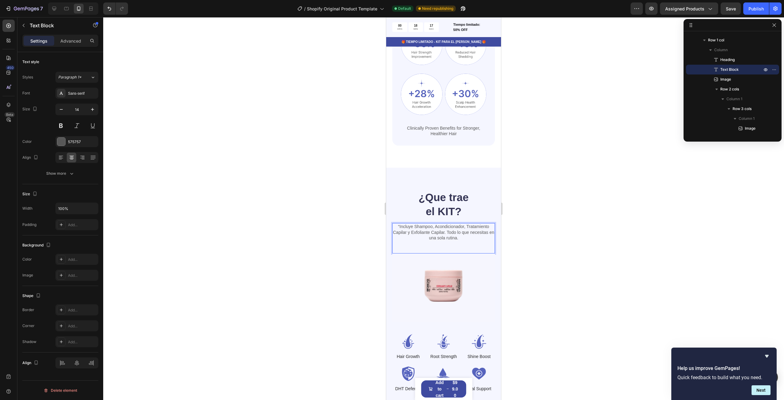
click at [396, 223] on p "“Incluye Shampoo, Acondicionador, Tratamiento Capilar y Exfoliante Capilar. Tod…" at bounding box center [443, 231] width 101 height 17
click at [559, 232] on div at bounding box center [443, 208] width 681 height 382
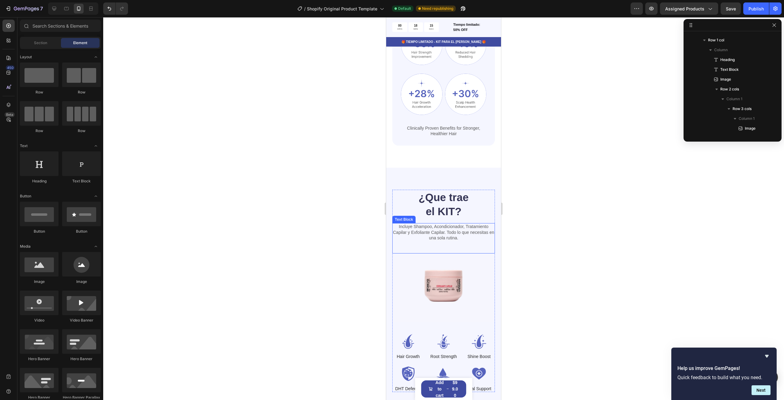
click at [467, 224] on p "Incluye Shampoo, Acondicionador, Tratamiento Capilar y Exfoliante Capilar. Todo…" at bounding box center [443, 231] width 101 height 17
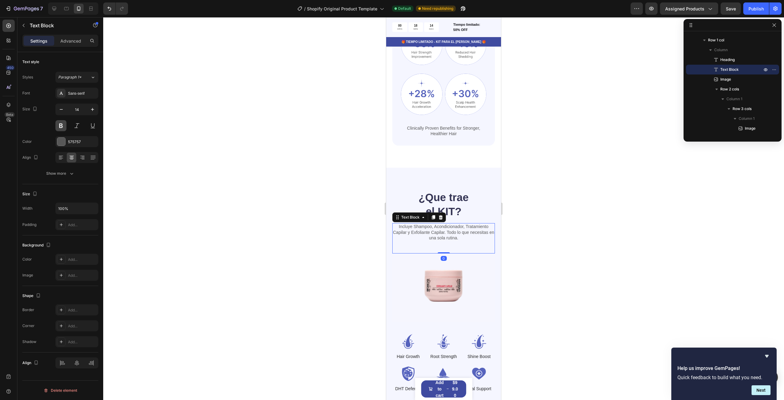
click at [61, 122] on button at bounding box center [60, 125] width 11 height 11
click at [74, 129] on button at bounding box center [76, 125] width 11 height 11
click at [62, 125] on button at bounding box center [60, 125] width 11 height 11
click at [72, 143] on div "575757" at bounding box center [77, 142] width 18 height 6
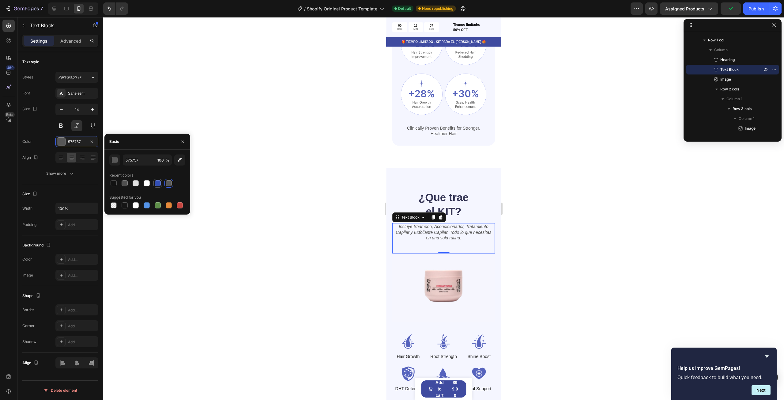
click at [158, 182] on div at bounding box center [158, 183] width 6 height 6
drag, startPoint x: 149, startPoint y: 185, endPoint x: 141, endPoint y: 185, distance: 7.7
click at [148, 185] on div at bounding box center [147, 183] width 6 height 6
click at [133, 184] on div at bounding box center [136, 183] width 6 height 6
type input "121212"
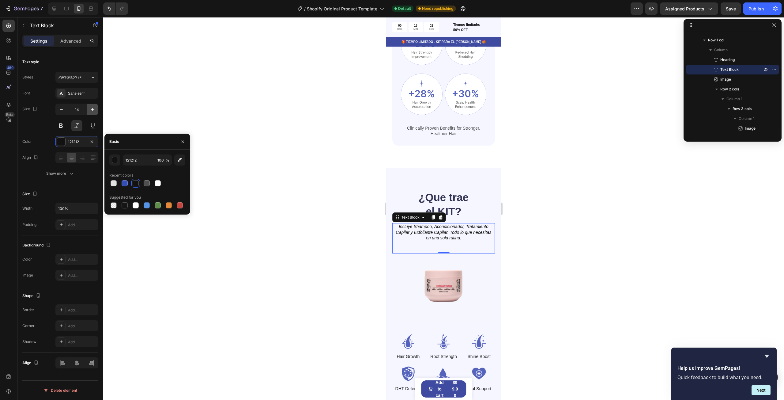
click at [92, 109] on icon "button" at bounding box center [92, 109] width 6 height 6
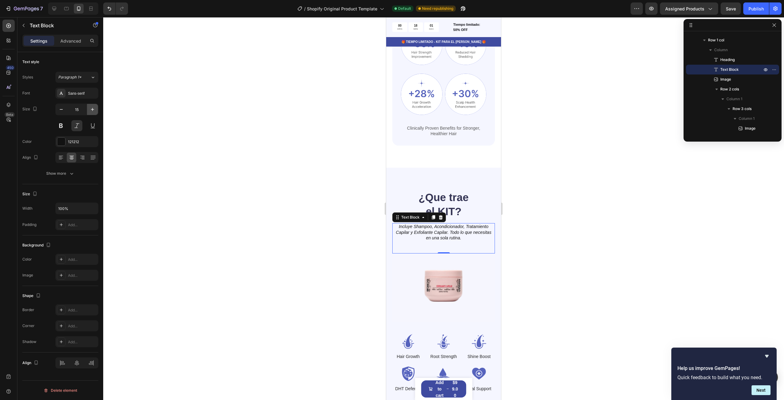
click at [92, 109] on icon "button" at bounding box center [92, 109] width 6 height 6
type input "17"
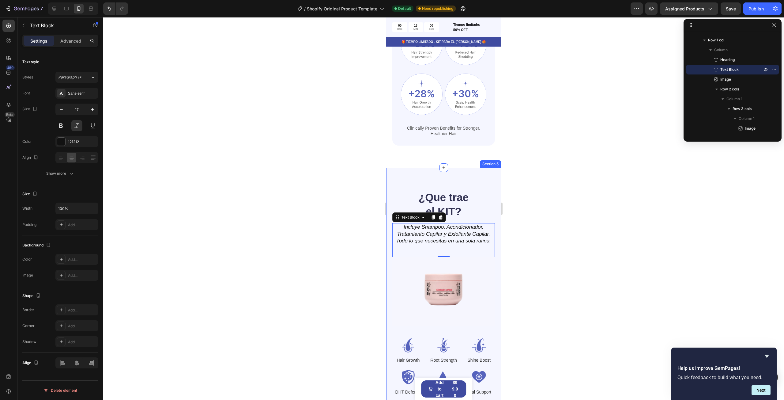
click at [494, 192] on div "¿Que trae el KIT? Heading Incluye Shampoo, Acondicionador, Tratamiento Capilar …" at bounding box center [443, 292] width 115 height 250
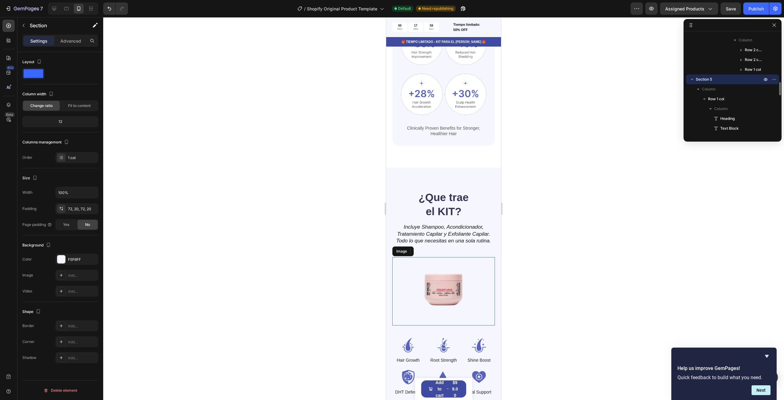
click at [456, 257] on img at bounding box center [443, 291] width 103 height 68
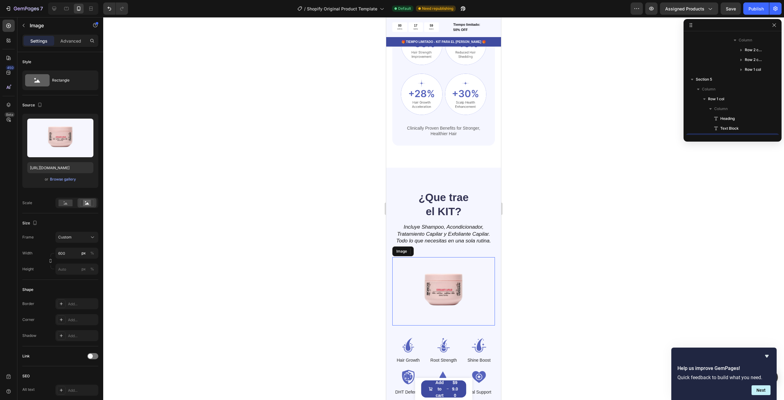
scroll to position [430, 0]
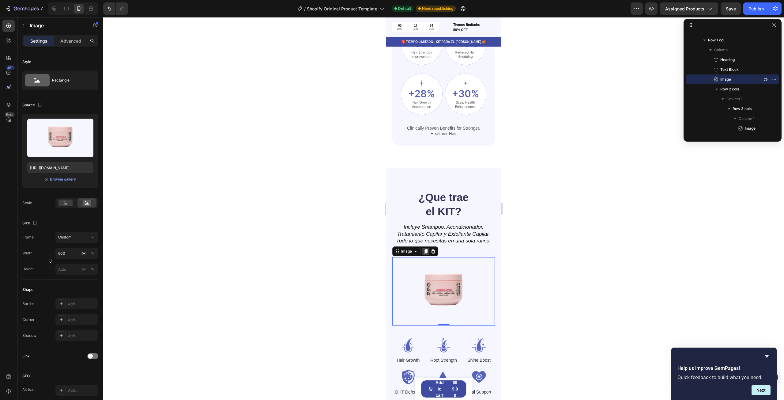
click at [427, 249] on icon at bounding box center [425, 251] width 3 height 4
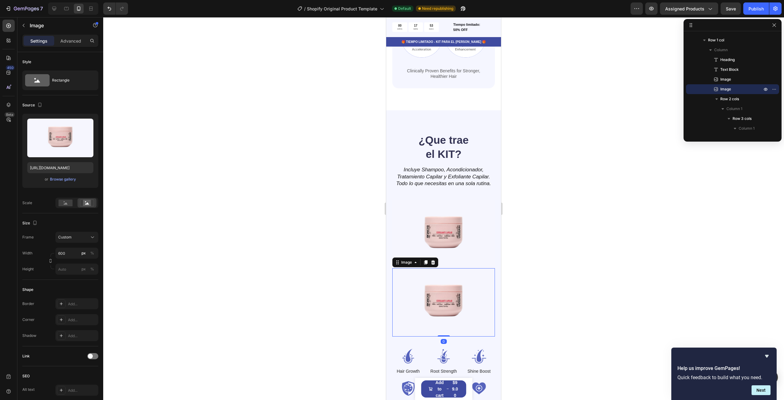
scroll to position [765, 0]
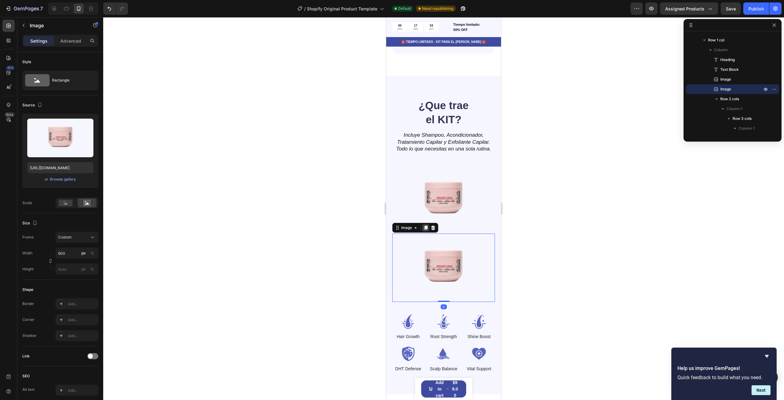
click at [428, 224] on div at bounding box center [425, 227] width 7 height 7
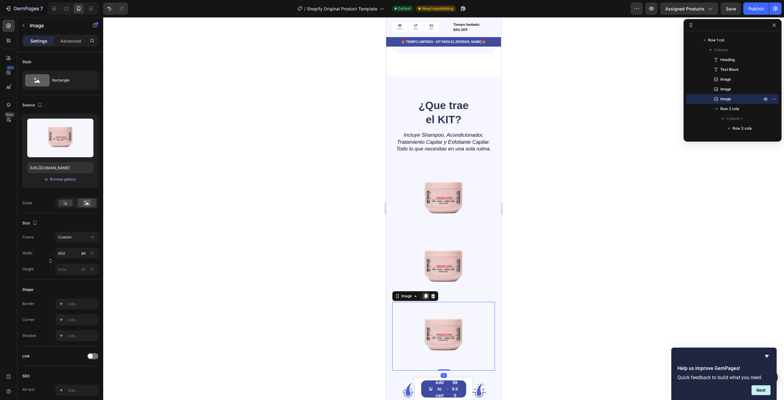
click at [427, 294] on icon at bounding box center [425, 296] width 3 height 4
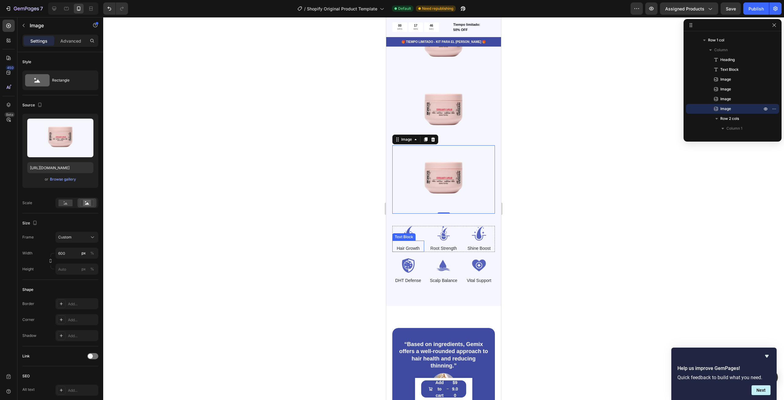
scroll to position [796, 0]
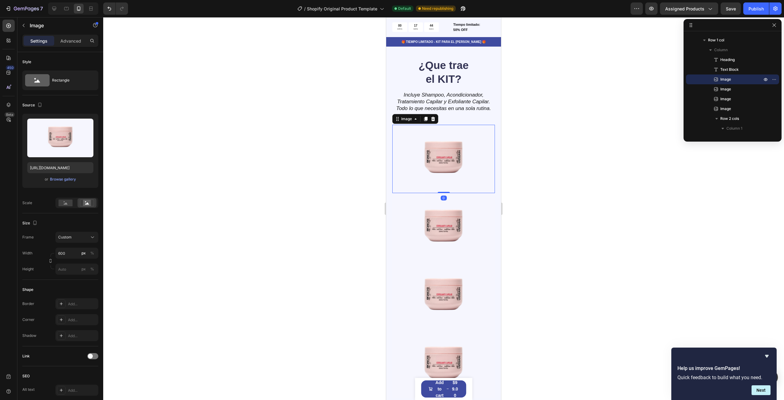
click at [460, 171] on img at bounding box center [443, 159] width 103 height 68
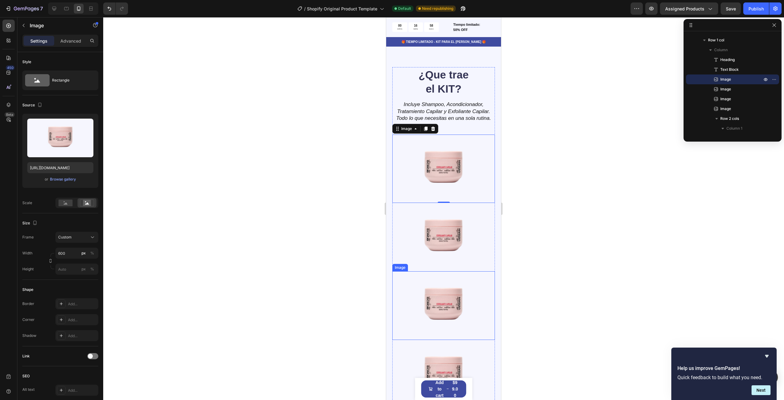
click at [449, 300] on img at bounding box center [443, 305] width 103 height 68
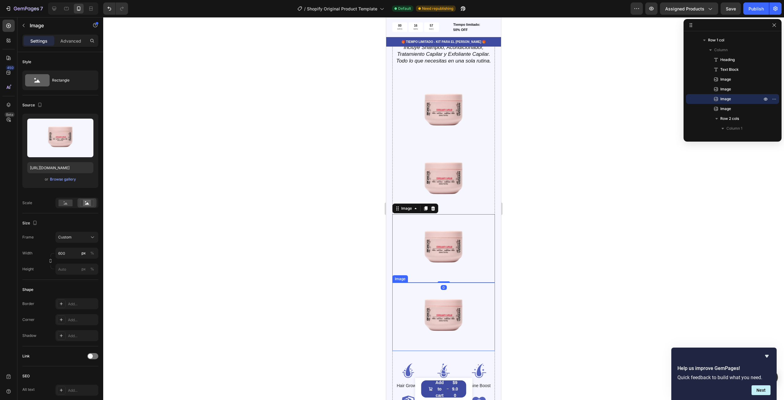
scroll to position [857, 0]
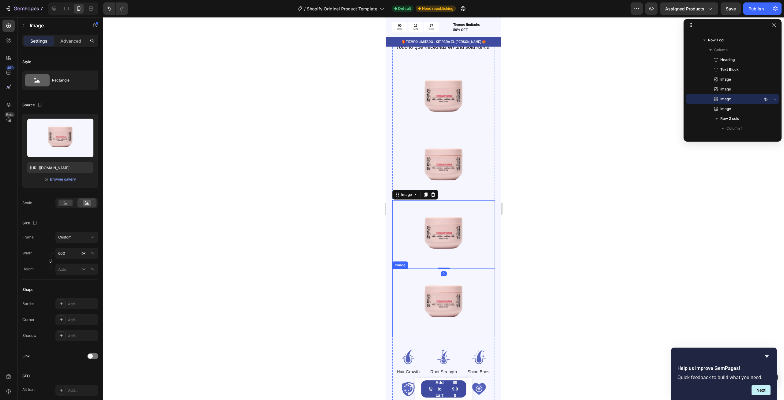
click at [440, 288] on img at bounding box center [443, 302] width 103 height 68
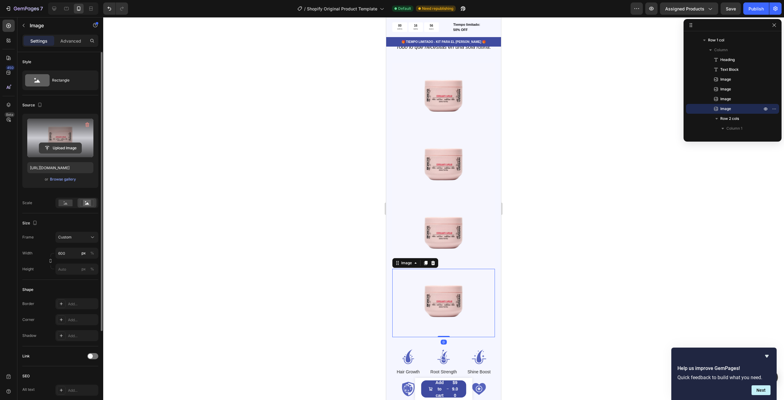
click at [67, 144] on input "file" at bounding box center [60, 148] width 42 height 10
type input "[URL][DOMAIN_NAME]"
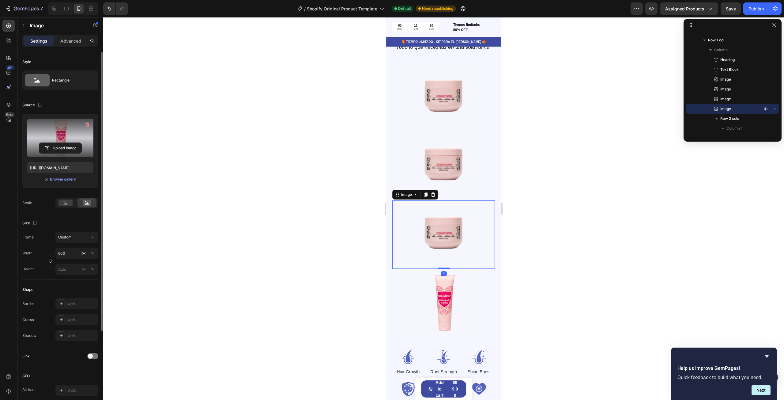
click at [446, 223] on img at bounding box center [443, 234] width 103 height 68
click at [73, 142] on button "Upload Image" at bounding box center [60, 147] width 43 height 11
click at [54, 149] on input "file" at bounding box center [60, 148] width 42 height 10
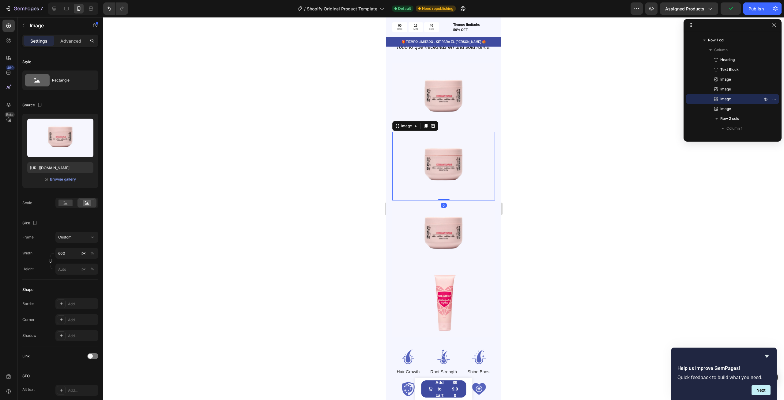
click at [453, 168] on img at bounding box center [443, 166] width 103 height 68
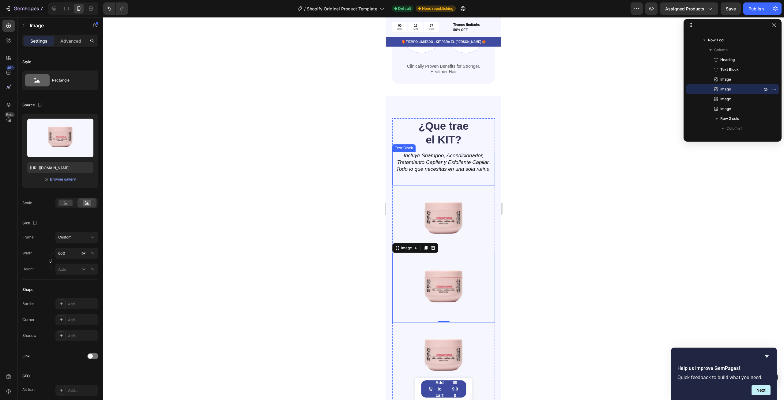
scroll to position [735, 0]
click at [446, 135] on p "¿Que trae el KIT?" at bounding box center [443, 133] width 60 height 28
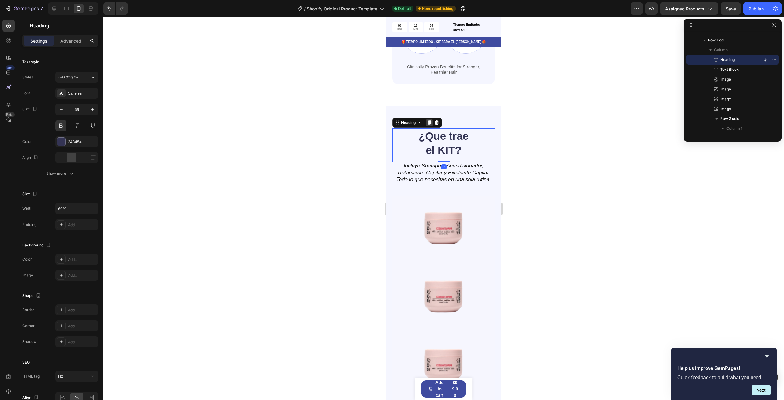
click at [428, 121] on icon at bounding box center [429, 123] width 3 height 4
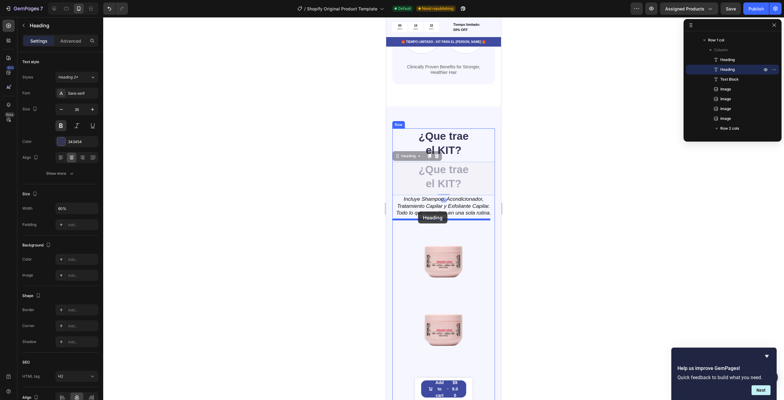
drag, startPoint x: 398, startPoint y: 149, endPoint x: 418, endPoint y: 211, distance: 65.5
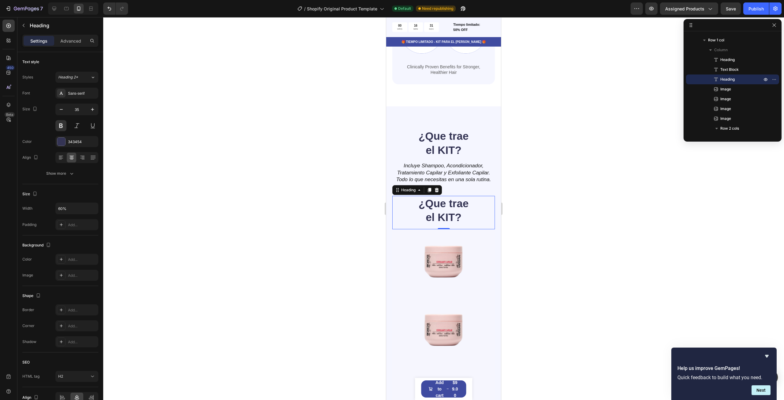
click at [451, 207] on h2 "¿Que trae el KIT?" at bounding box center [444, 210] width 62 height 29
click at [451, 207] on p "¿Que trae el KIT?" at bounding box center [443, 210] width 60 height 28
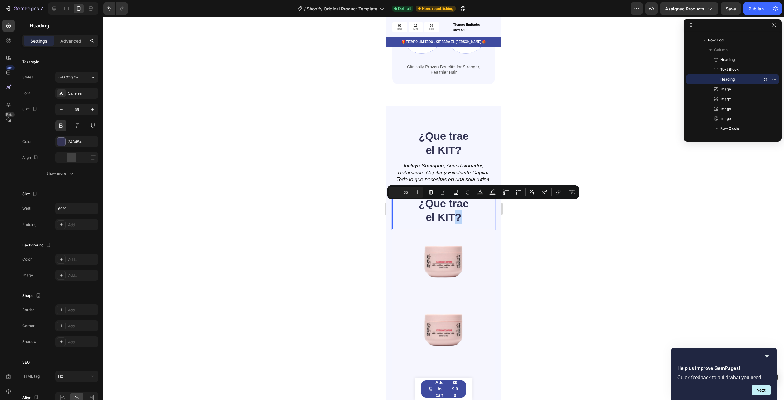
click at [468, 212] on p "¿Que trae el KIT?" at bounding box center [443, 210] width 60 height 28
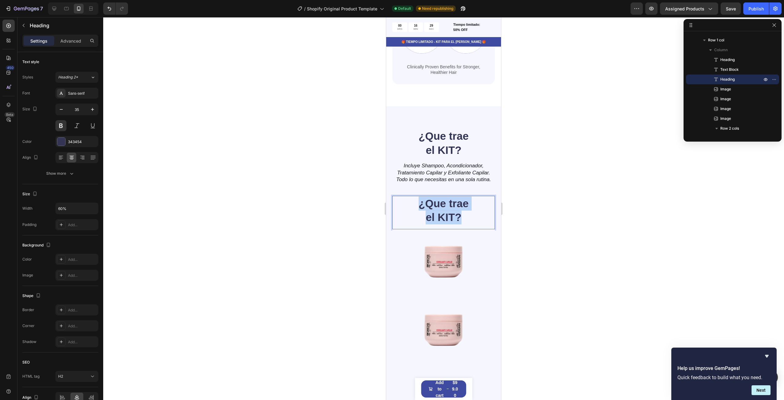
drag, startPoint x: 468, startPoint y: 212, endPoint x: 413, endPoint y: 192, distance: 58.4
click at [413, 196] on p "¿Que trae el KIT?" at bounding box center [443, 210] width 60 height 28
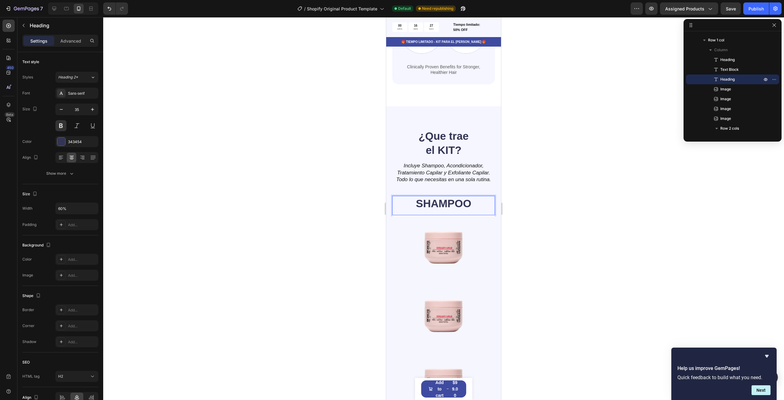
click at [534, 192] on div at bounding box center [443, 208] width 681 height 382
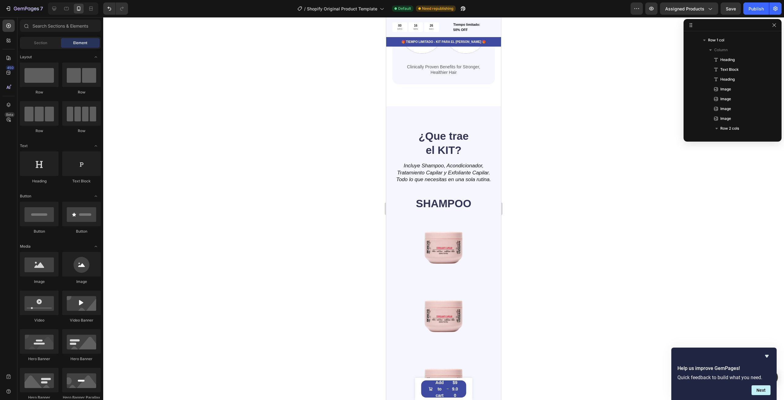
click at [475, 200] on div "SHAMPOO" at bounding box center [443, 203] width 103 height 15
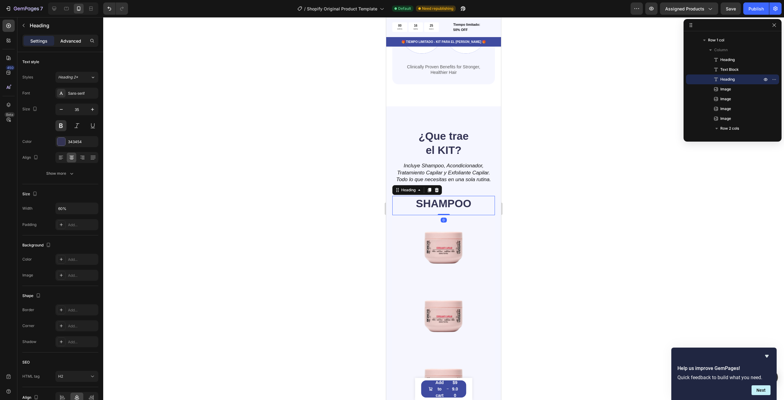
click at [73, 43] on p "Advanced" at bounding box center [70, 41] width 21 height 6
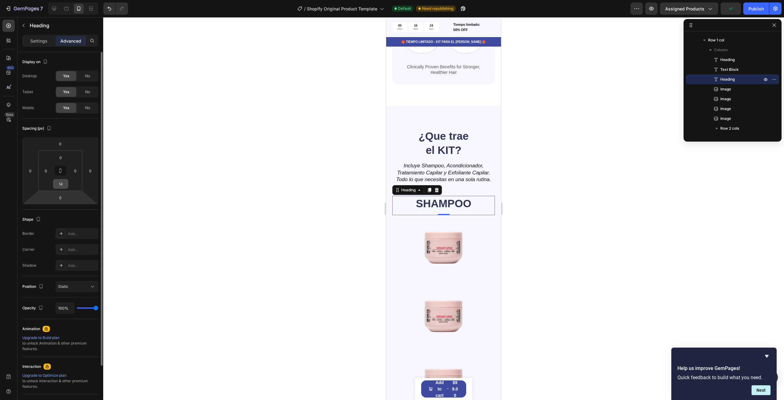
click at [61, 188] on input "14" at bounding box center [60, 183] width 12 height 9
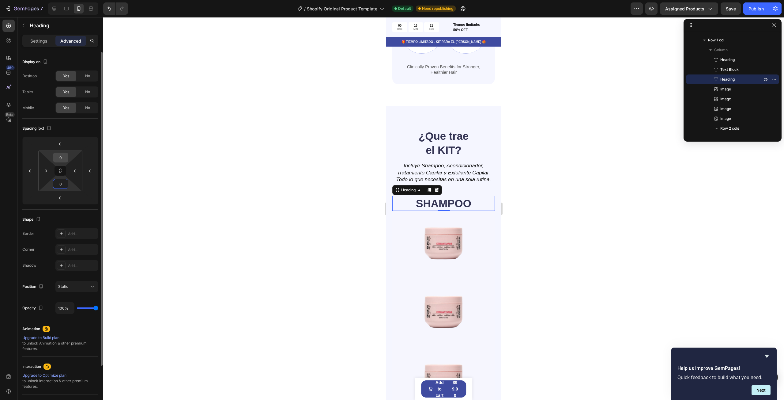
type input "0"
click at [67, 157] on div "0" at bounding box center [60, 157] width 15 height 10
click at [62, 157] on input "0" at bounding box center [60, 157] width 12 height 9
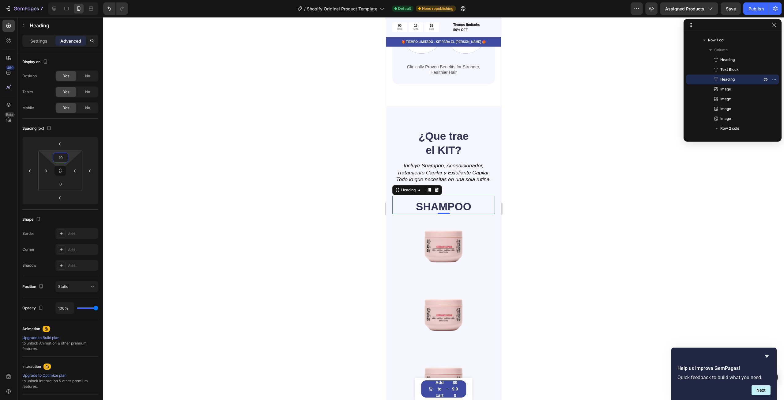
type input "10"
click at [516, 200] on div at bounding box center [443, 208] width 681 height 382
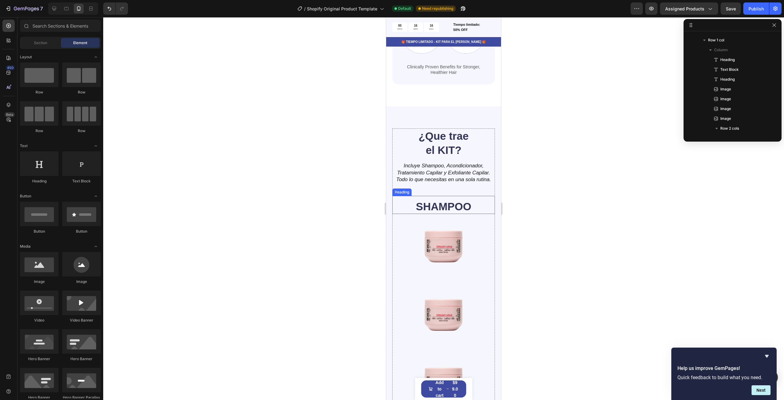
click at [451, 199] on p "SHAMPOO" at bounding box center [443, 206] width 60 height 14
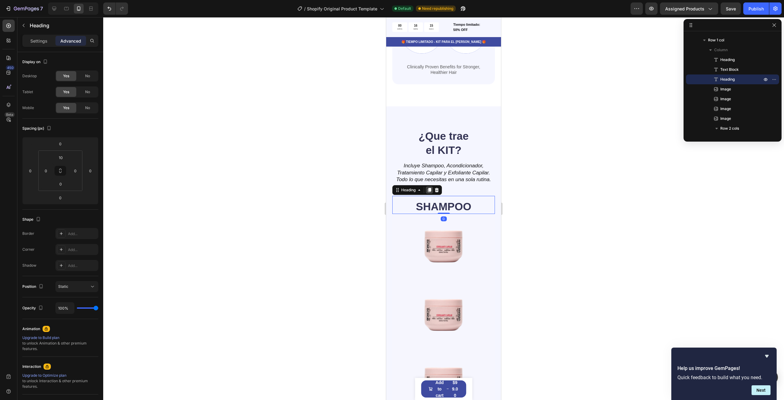
click at [430, 187] on icon at bounding box center [429, 189] width 5 height 5
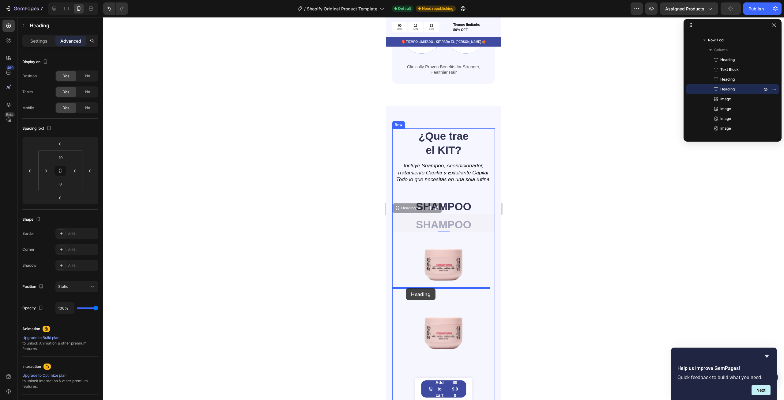
drag, startPoint x: 398, startPoint y: 199, endPoint x: 406, endPoint y: 288, distance: 89.2
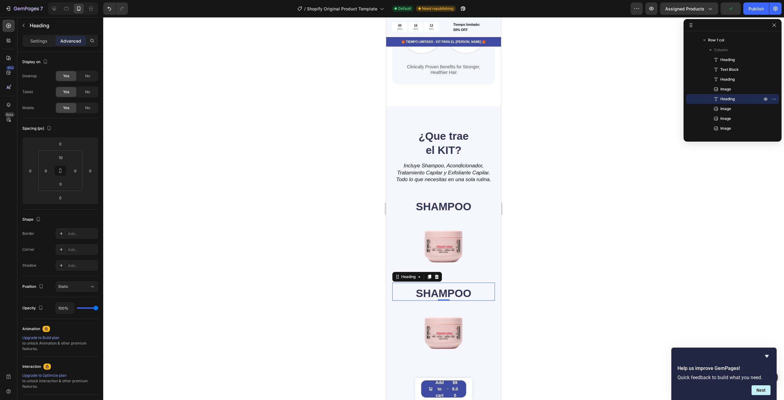
click at [456, 285] on h2 "SHAMPOO" at bounding box center [444, 292] width 62 height 15
click at [36, 38] on p "Settings" at bounding box center [38, 41] width 17 height 6
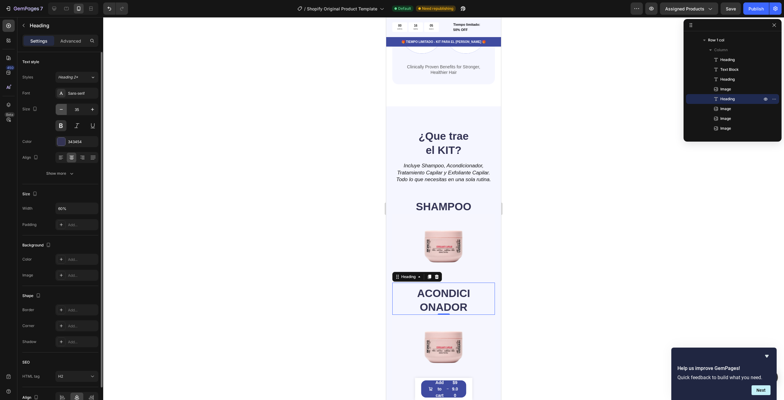
click at [66, 109] on button "button" at bounding box center [61, 109] width 11 height 11
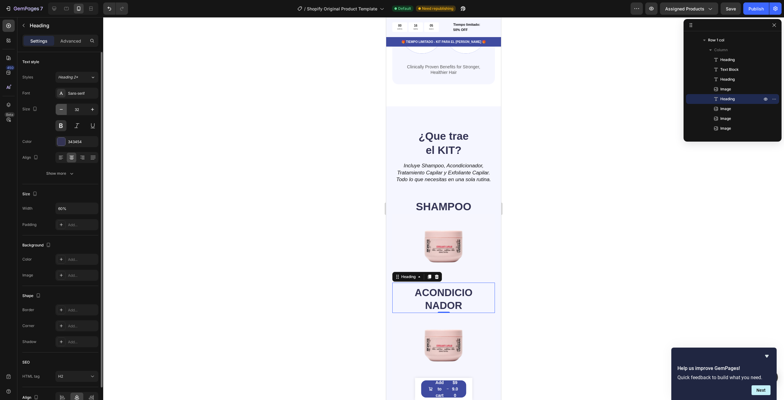
click at [66, 109] on button "button" at bounding box center [61, 109] width 11 height 11
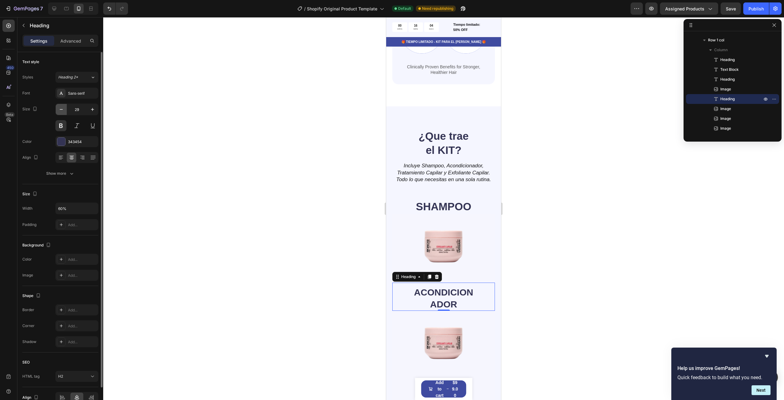
click at [66, 109] on button "button" at bounding box center [61, 109] width 11 height 11
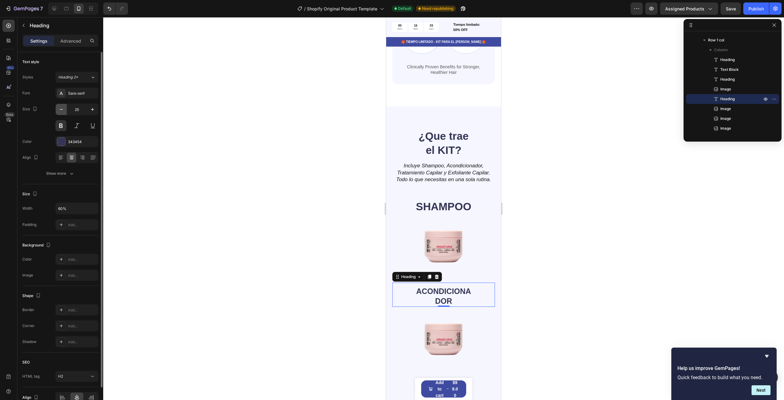
click at [66, 109] on button "button" at bounding box center [61, 109] width 11 height 11
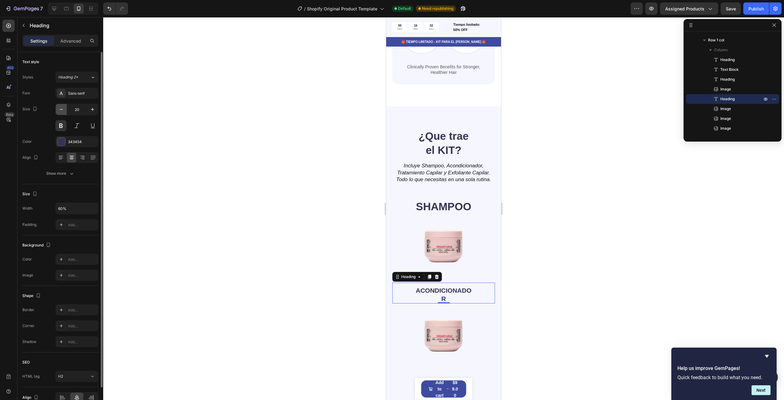
click at [66, 109] on button "button" at bounding box center [61, 109] width 11 height 11
click at [98, 111] on button "button" at bounding box center [92, 109] width 11 height 11
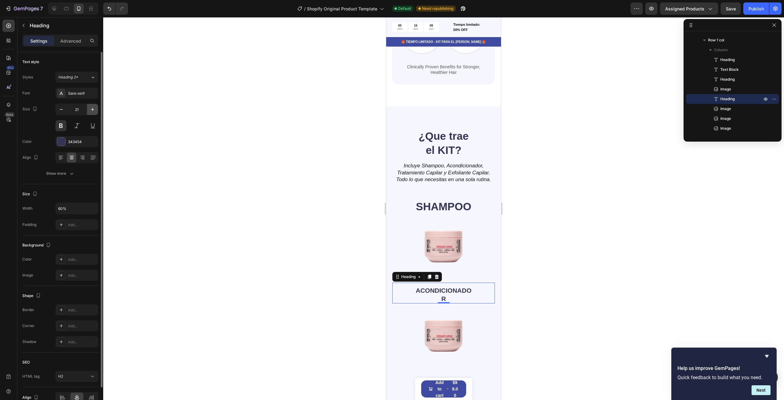
click at [98, 111] on button "button" at bounding box center [92, 109] width 11 height 11
click at [62, 109] on icon "button" at bounding box center [61, 109] width 6 height 6
click at [92, 112] on icon "button" at bounding box center [92, 109] width 6 height 6
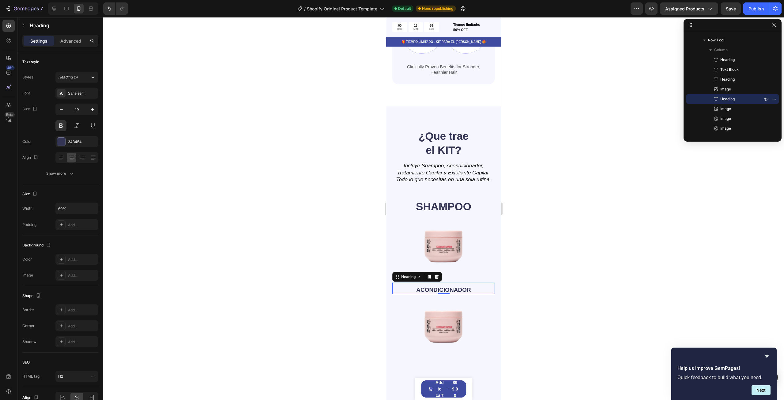
type input "20"
click at [434, 199] on p "SHAMPOO" at bounding box center [443, 206] width 60 height 14
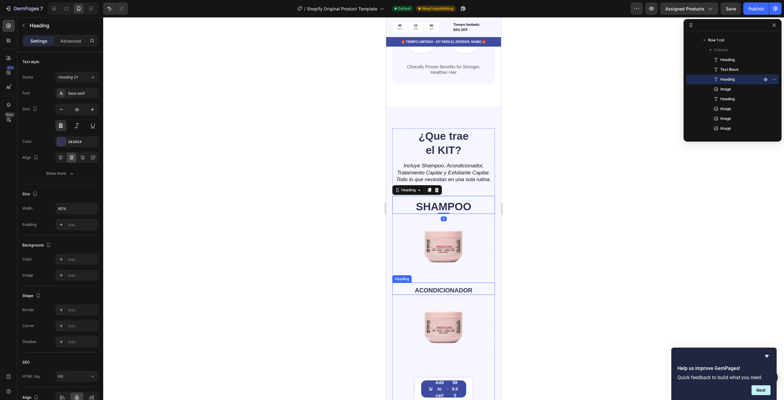
click at [451, 286] on p "ACONDICIONADOR" at bounding box center [443, 290] width 60 height 8
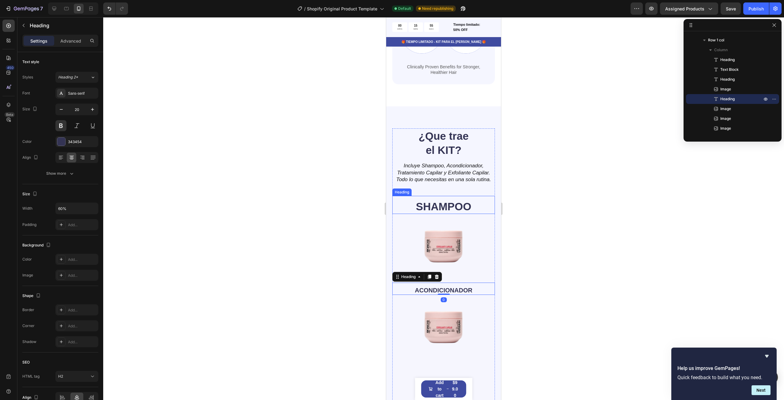
click at [435, 199] on p "SHAMPOO" at bounding box center [443, 206] width 60 height 14
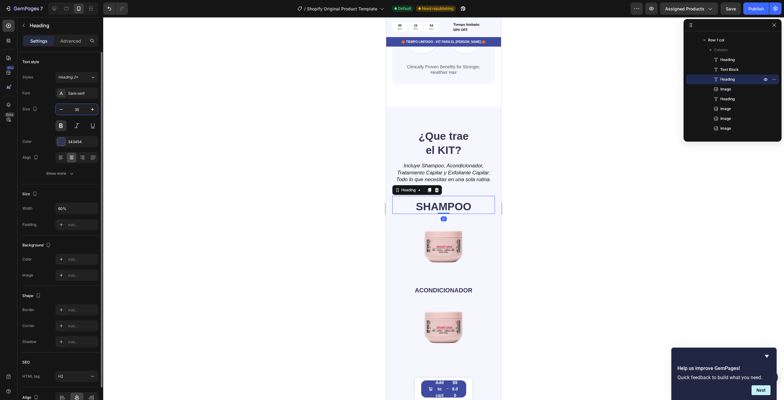
click at [76, 108] on input "35" at bounding box center [77, 109] width 20 height 11
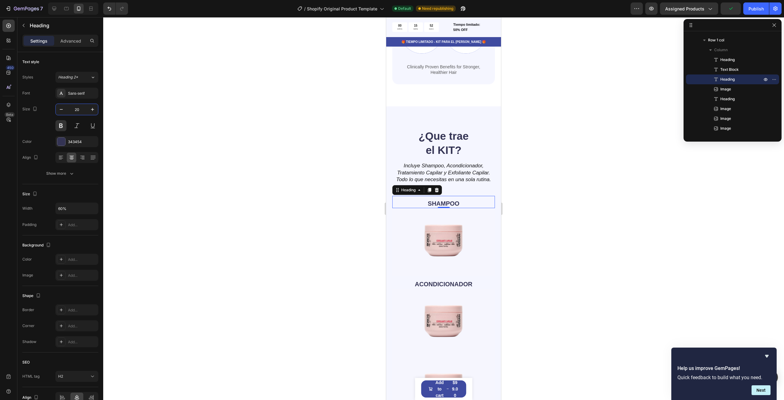
type input "20"
click at [547, 253] on div at bounding box center [443, 208] width 681 height 382
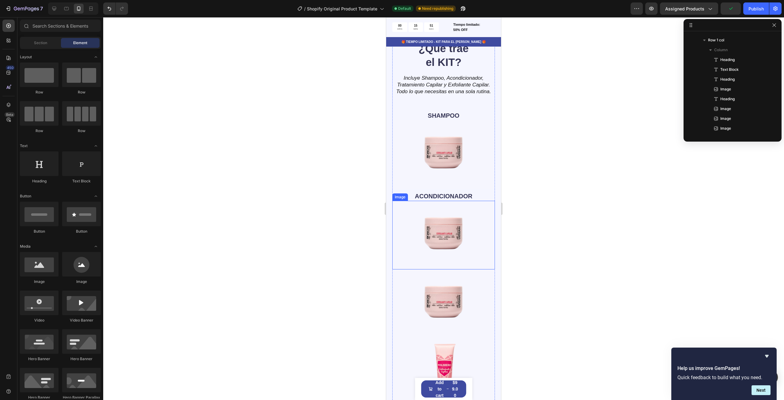
scroll to position [827, 0]
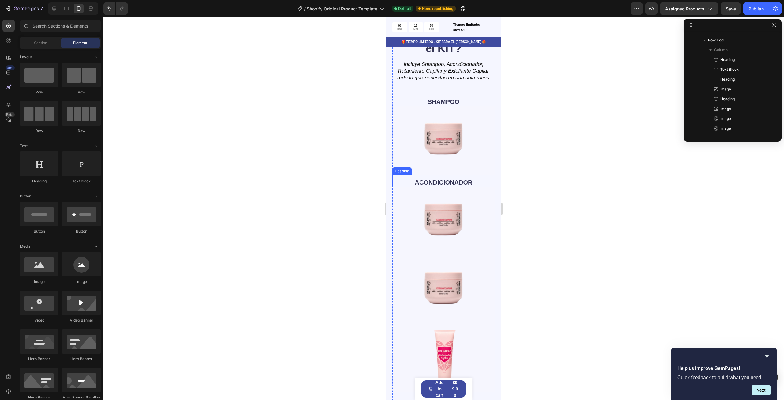
click at [440, 178] on p "ACONDICIONADOR" at bounding box center [443, 182] width 60 height 8
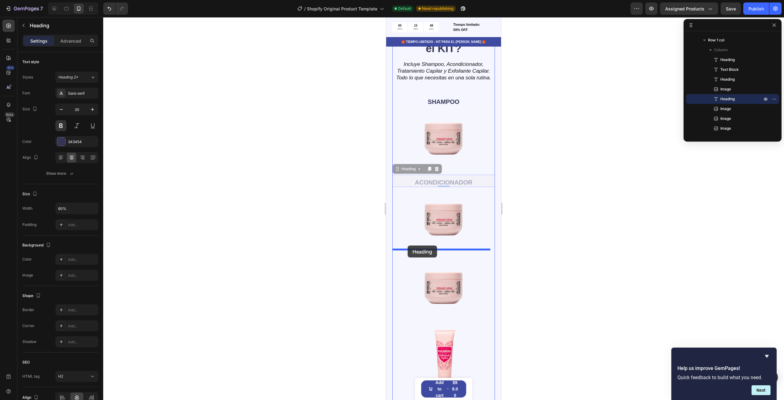
drag, startPoint x: 396, startPoint y: 166, endPoint x: 407, endPoint y: 245, distance: 80.1
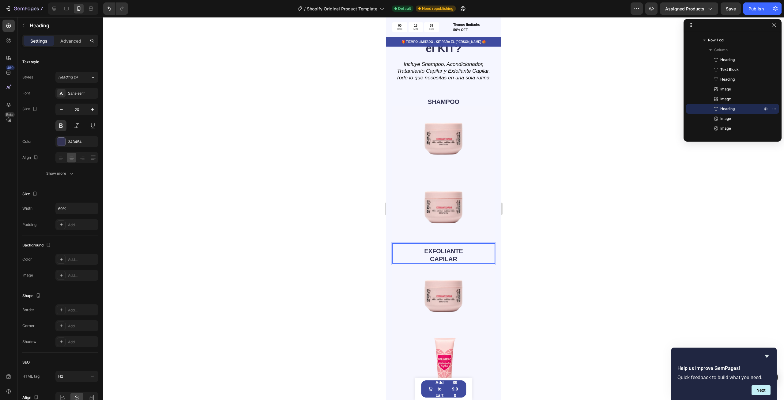
click at [430, 247] on p "EXFOLIANTE CAPILAR" at bounding box center [443, 255] width 60 height 16
click at [541, 241] on div at bounding box center [443, 208] width 681 height 382
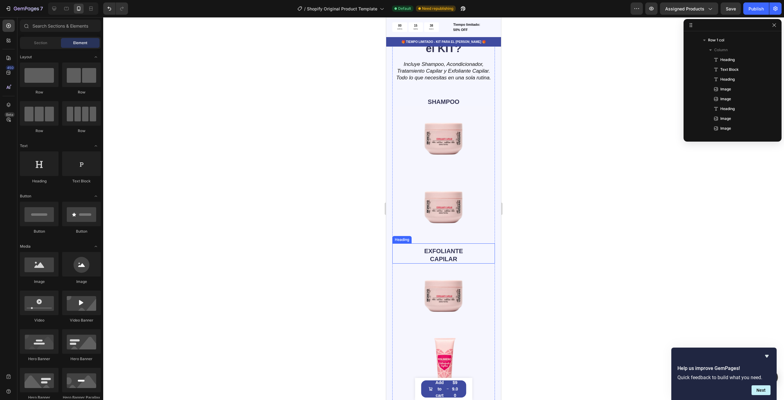
click at [462, 247] on p "EXFOLIANTE CAPILAR" at bounding box center [443, 255] width 60 height 16
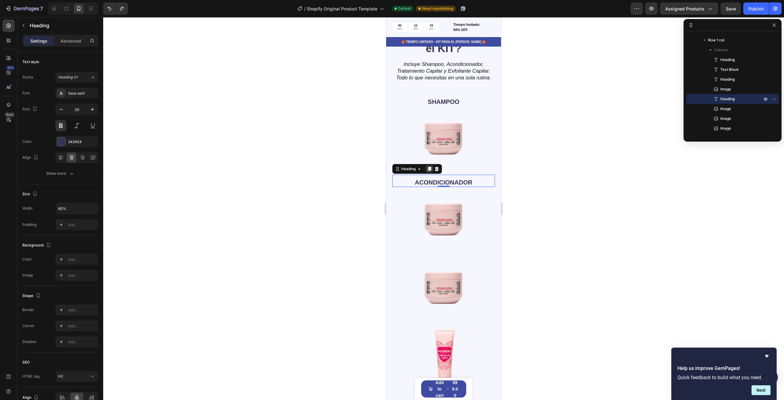
click at [431, 167] on icon at bounding box center [429, 169] width 3 height 4
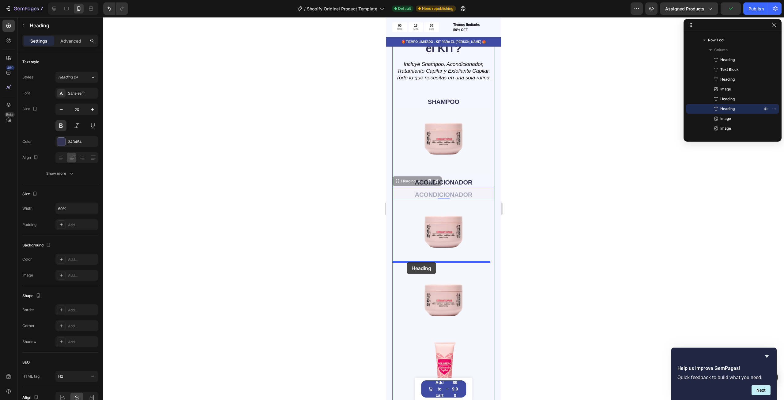
drag, startPoint x: 398, startPoint y: 178, endPoint x: 407, endPoint y: 262, distance: 83.7
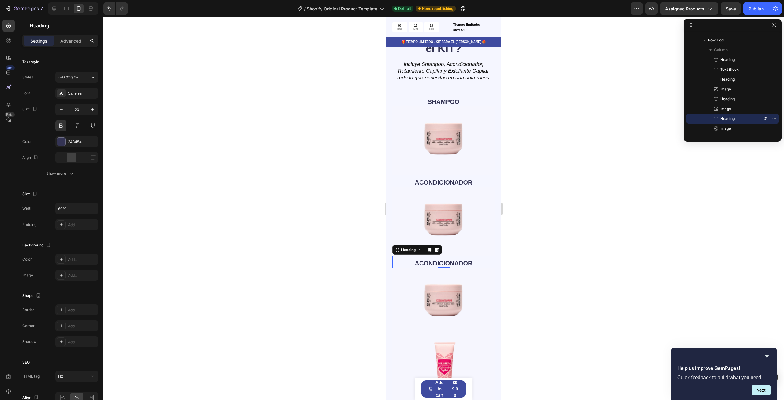
click at [462, 258] on h2 "ACONDICIONADOR" at bounding box center [444, 262] width 62 height 9
click at [462, 259] on p "ACONDICIONADOR" at bounding box center [443, 263] width 60 height 8
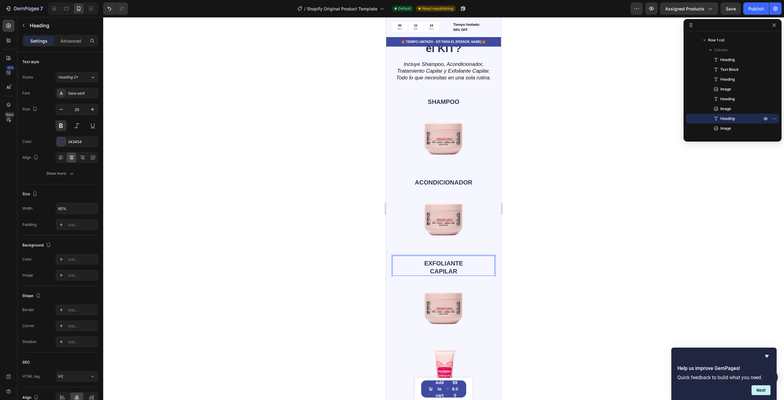
click at [554, 233] on div at bounding box center [443, 208] width 681 height 382
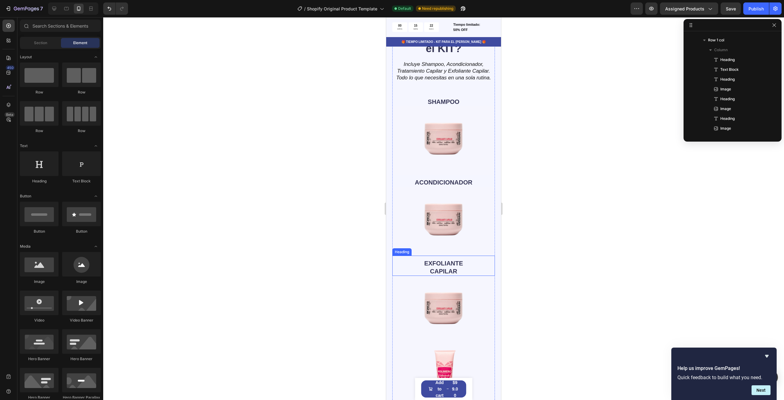
click at [445, 265] on p "EXFOLIANTE CAPILAR" at bounding box center [443, 267] width 60 height 16
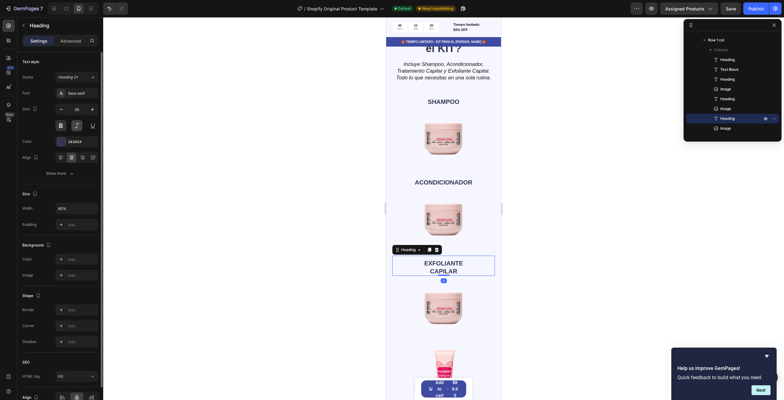
click at [76, 126] on button at bounding box center [76, 125] width 11 height 11
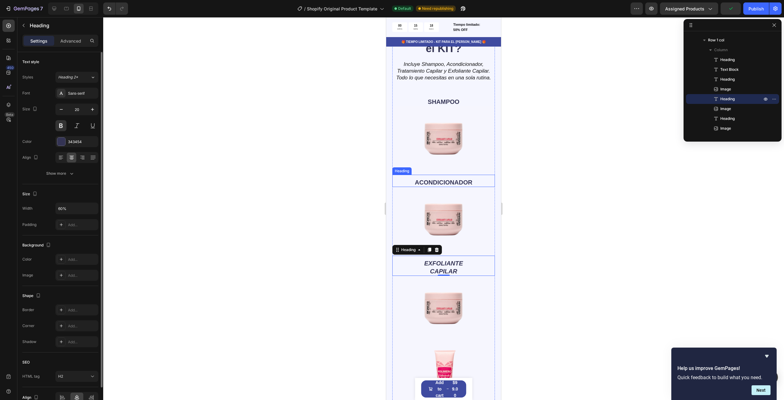
click at [444, 179] on h2 "ACONDICIONADOR" at bounding box center [444, 182] width 62 height 9
click at [71, 125] on div at bounding box center [76, 125] width 43 height 11
click at [77, 127] on button at bounding box center [76, 125] width 11 height 11
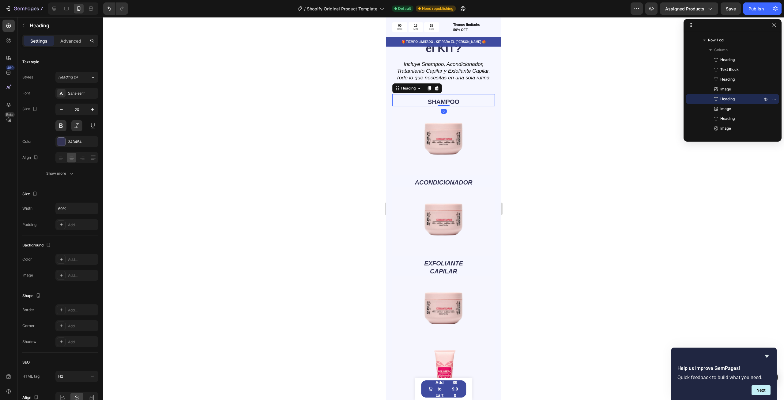
click at [449, 100] on p "SHAMPOO" at bounding box center [443, 102] width 60 height 8
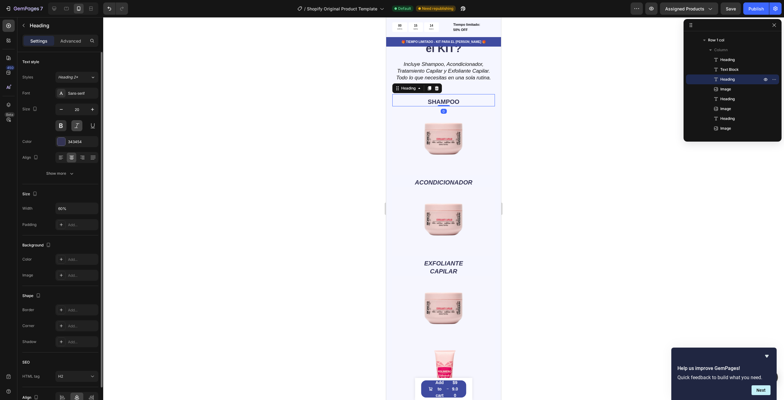
click at [76, 126] on button at bounding box center [76, 125] width 11 height 11
click at [553, 169] on div at bounding box center [443, 208] width 681 height 382
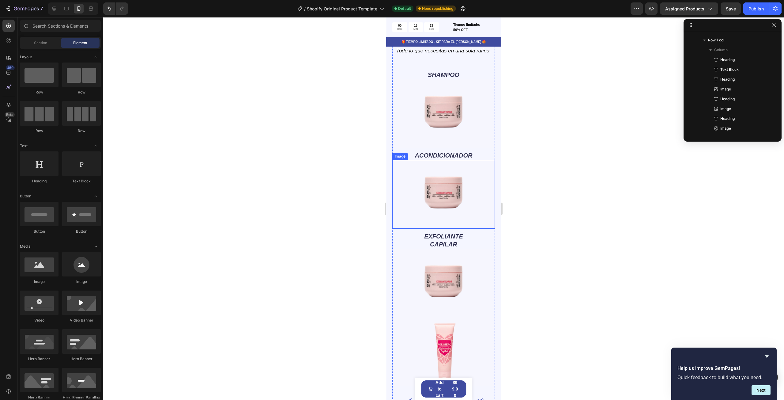
scroll to position [857, 0]
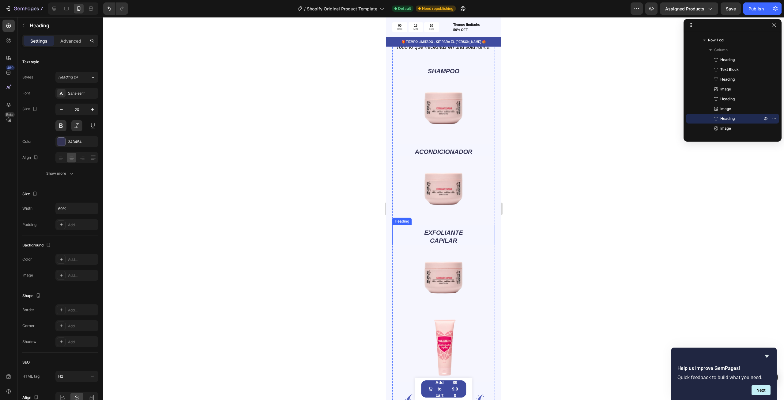
click at [452, 229] on p "EXFOLIANTE CAPILAR" at bounding box center [443, 236] width 60 height 16
click at [75, 38] on p "Advanced" at bounding box center [70, 41] width 21 height 6
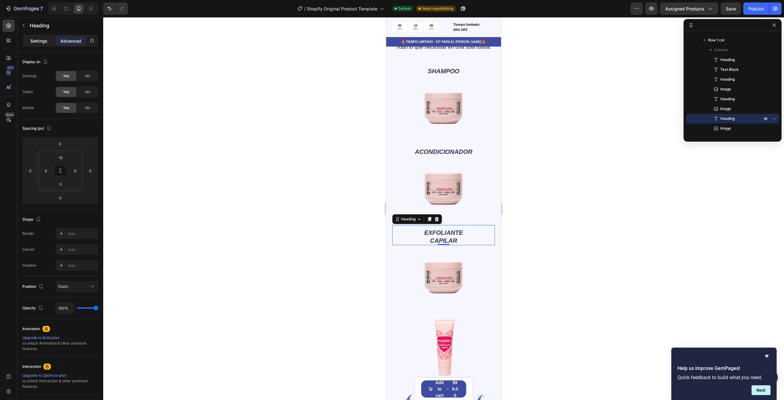
click at [37, 41] on p "Settings" at bounding box center [38, 41] width 17 height 6
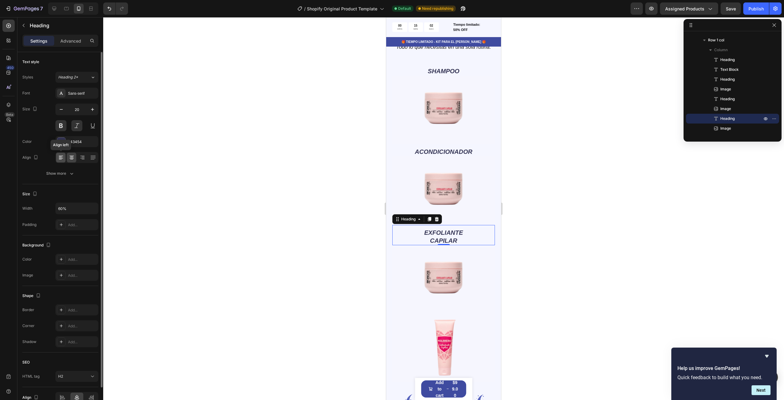
click at [61, 157] on icon at bounding box center [61, 157] width 6 height 6
click at [77, 157] on div at bounding box center [81, 157] width 9 height 10
click at [73, 159] on icon at bounding box center [72, 157] width 6 height 6
click at [96, 160] on div at bounding box center [92, 157] width 9 height 10
click at [74, 160] on icon at bounding box center [72, 157] width 6 height 6
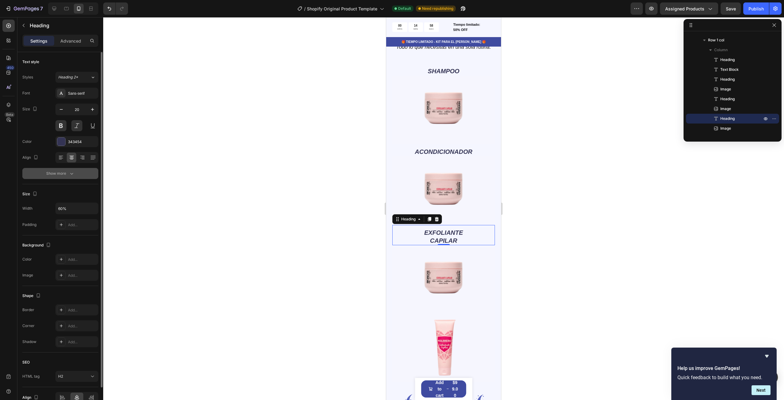
click at [76, 174] on button "Show more" at bounding box center [60, 173] width 76 height 11
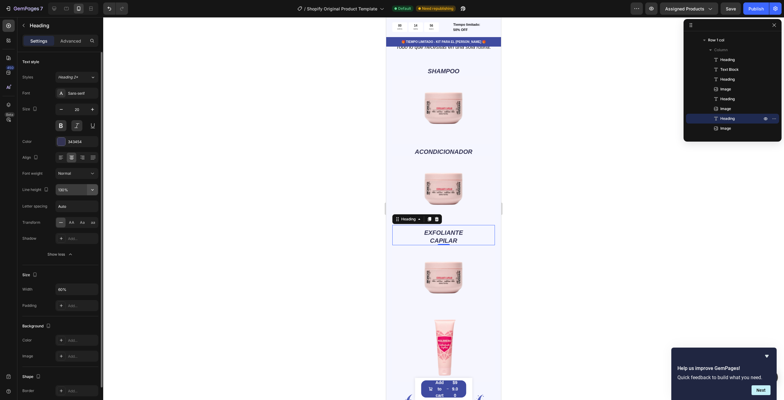
click at [94, 188] on icon "button" at bounding box center [92, 189] width 6 height 6
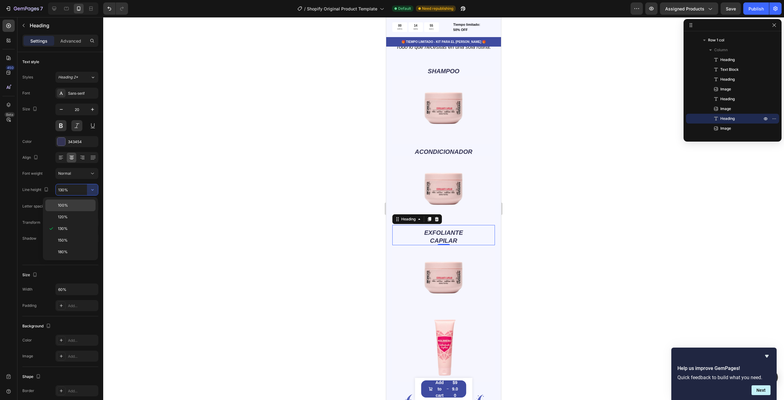
click at [86, 203] on p "100%" at bounding box center [75, 205] width 35 height 6
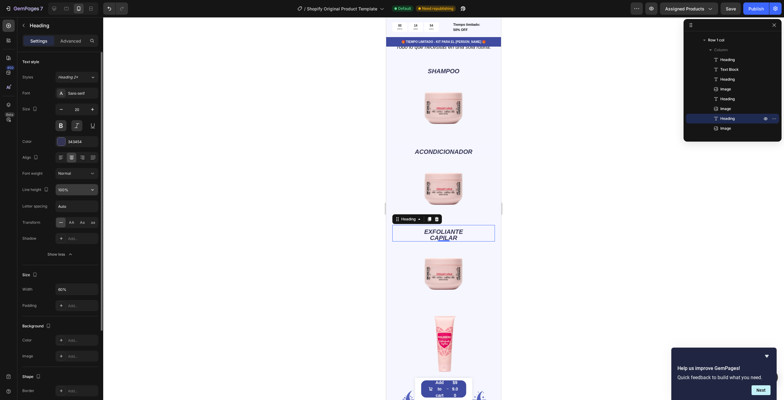
click at [92, 193] on button "button" at bounding box center [92, 189] width 11 height 11
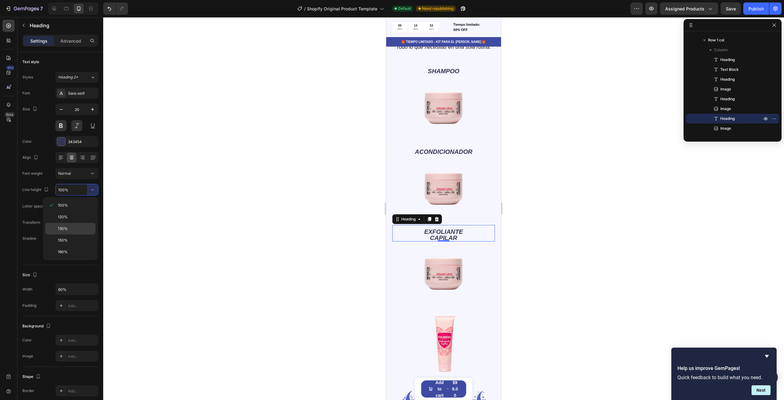
click at [83, 227] on p "130%" at bounding box center [75, 229] width 35 height 6
type input "130%"
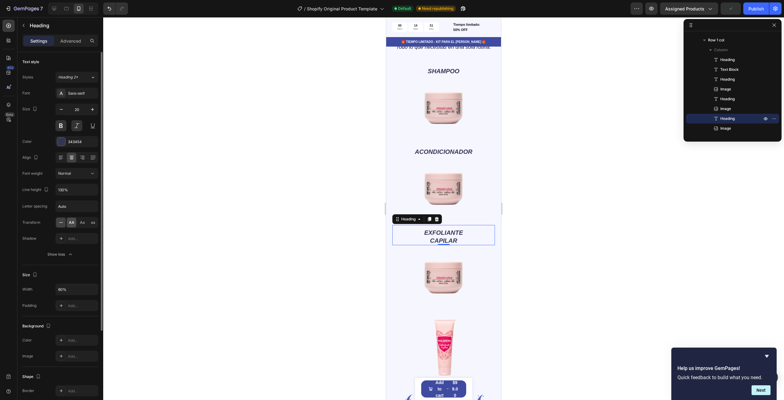
click at [74, 225] on div "AA" at bounding box center [71, 222] width 9 height 10
click at [55, 221] on div "Transform AA Aa aa" at bounding box center [60, 222] width 76 height 11
click at [58, 223] on icon at bounding box center [61, 222] width 6 height 6
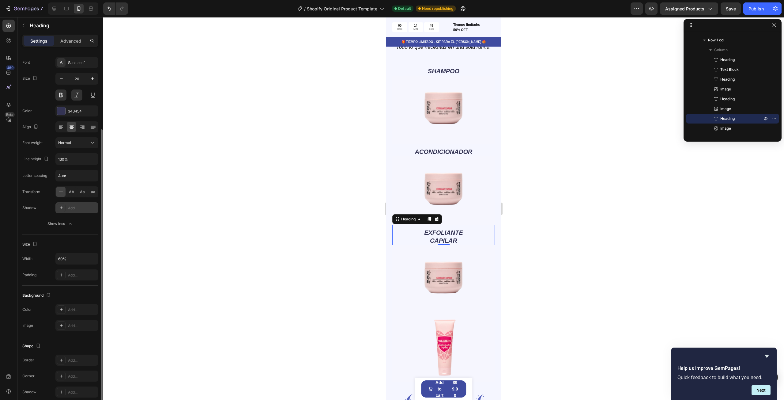
scroll to position [61, 0]
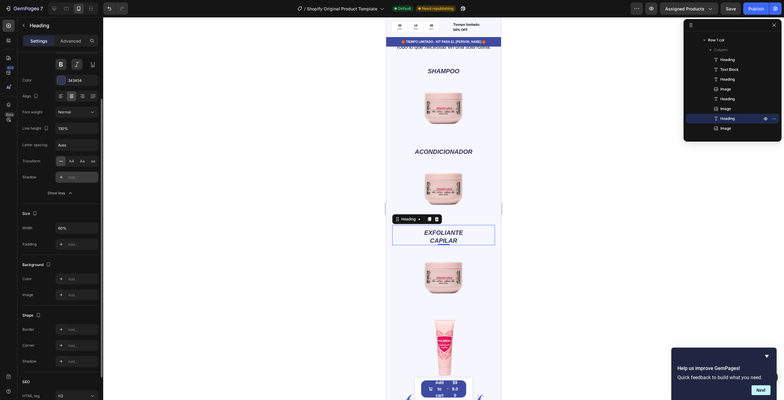
click at [77, 177] on div "Add..." at bounding box center [82, 177] width 29 height 6
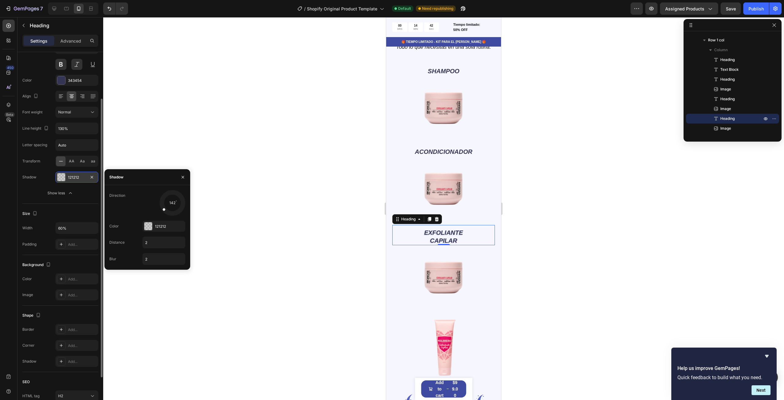
drag, startPoint x: 164, startPoint y: 210, endPoint x: 157, endPoint y: 215, distance: 8.4
click at [158, 212] on div "142" at bounding box center [163, 203] width 43 height 26
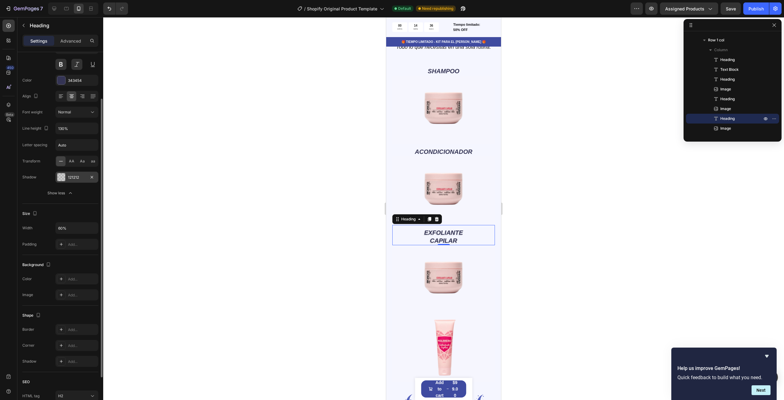
click at [82, 204] on div "Size Width 60% Padding Add..." at bounding box center [60, 229] width 76 height 51
click at [462, 147] on h2 "ACONDICIONADOR" at bounding box center [444, 151] width 62 height 9
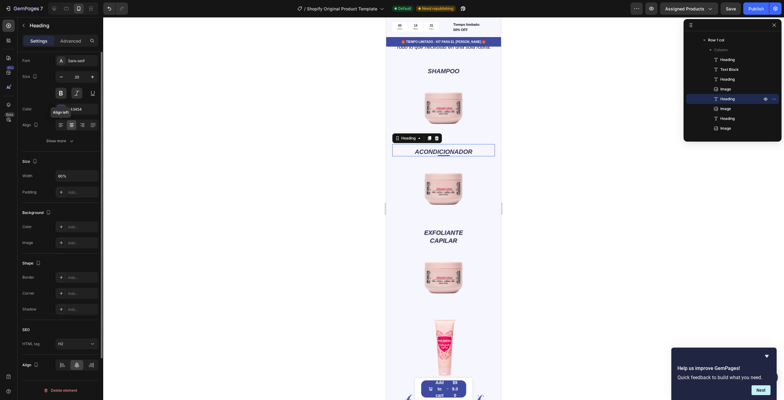
scroll to position [0, 0]
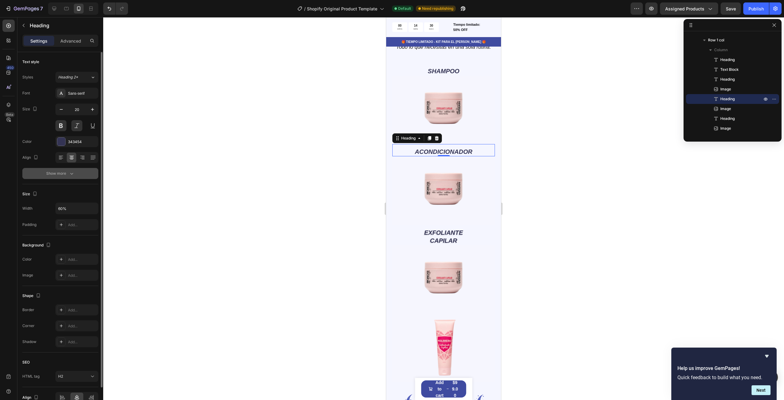
click at [63, 175] on div "Show more" at bounding box center [60, 173] width 28 height 6
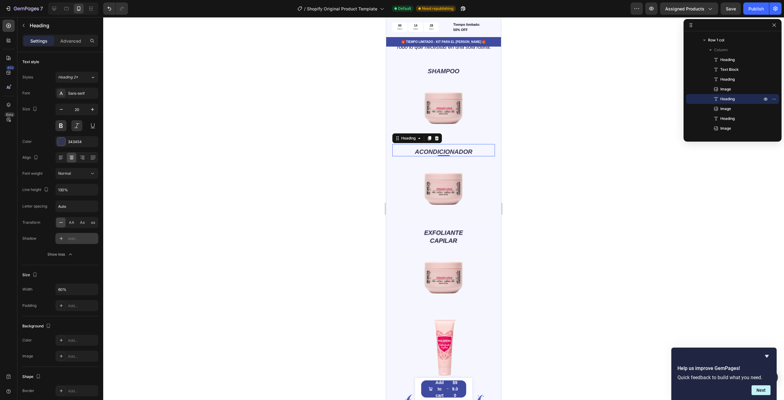
click at [61, 241] on div at bounding box center [61, 238] width 9 height 9
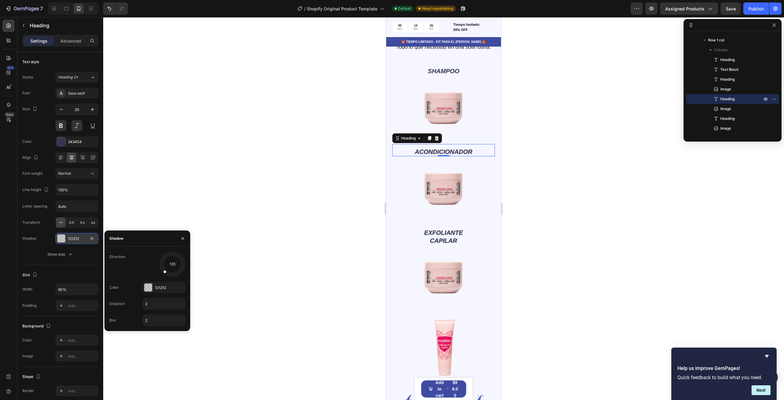
click at [563, 112] on div at bounding box center [443, 208] width 681 height 382
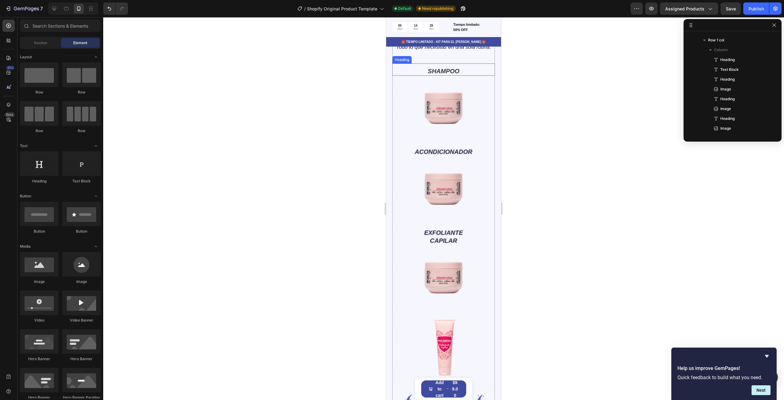
click at [447, 73] on p "SHAMPOO" at bounding box center [443, 71] width 60 height 8
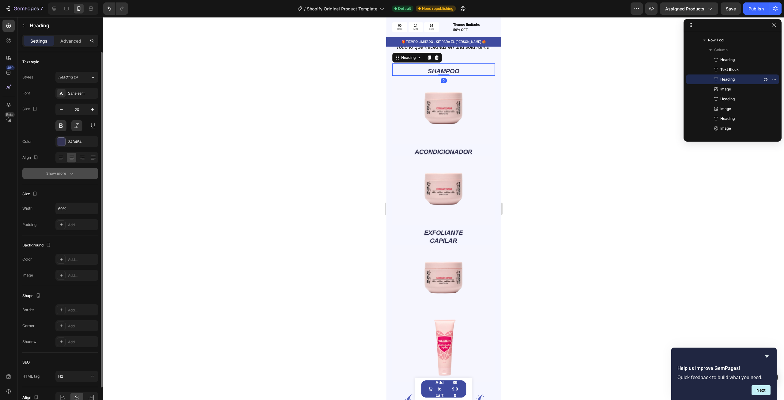
click at [77, 173] on button "Show more" at bounding box center [60, 173] width 76 height 11
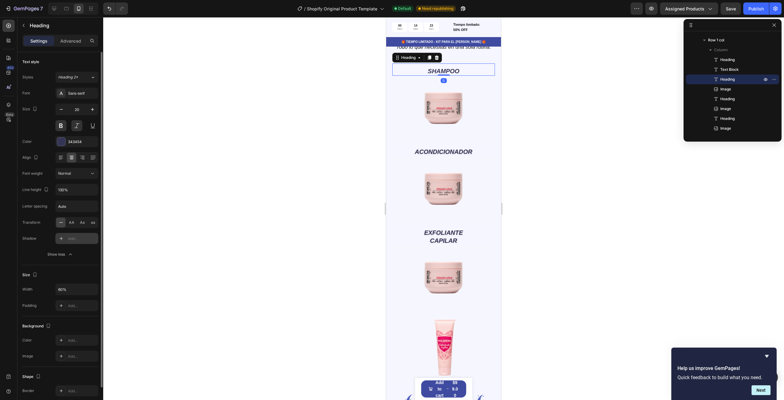
click at [62, 238] on icon at bounding box center [61, 238] width 5 height 5
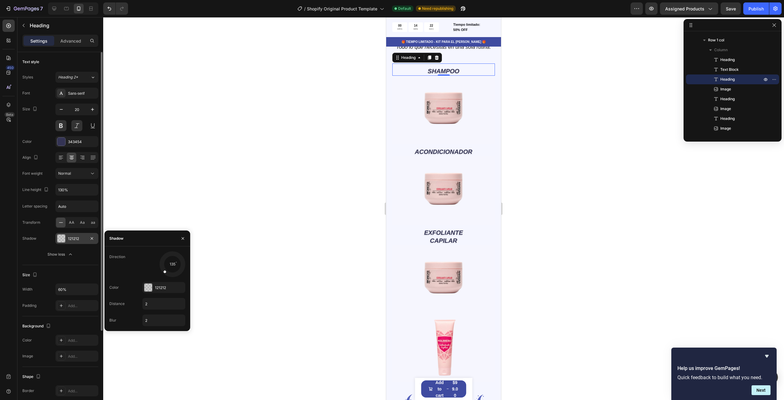
click at [154, 200] on div at bounding box center [443, 208] width 681 height 382
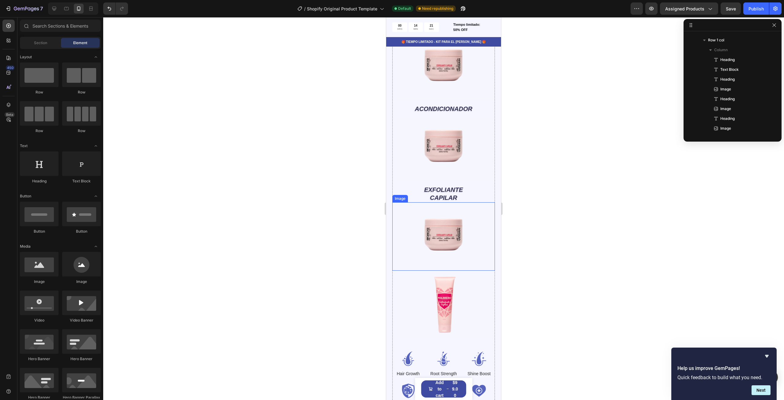
scroll to position [949, 0]
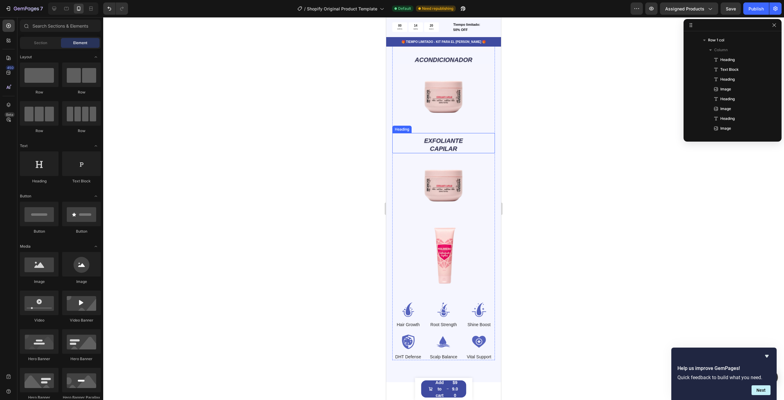
click at [455, 142] on p "EXFOLIANTE CAPILAR" at bounding box center [443, 145] width 60 height 16
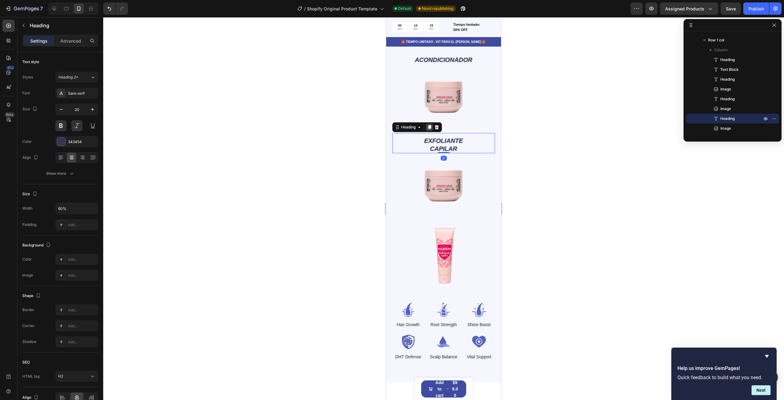
click at [428, 125] on icon at bounding box center [429, 127] width 3 height 4
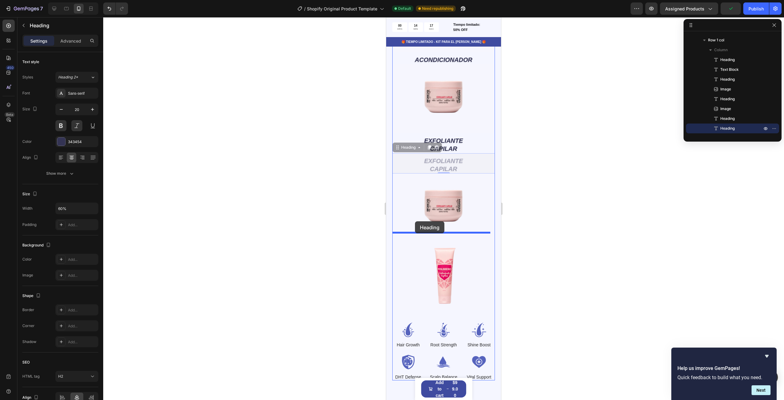
drag, startPoint x: 397, startPoint y: 141, endPoint x: 415, endPoint y: 221, distance: 82.4
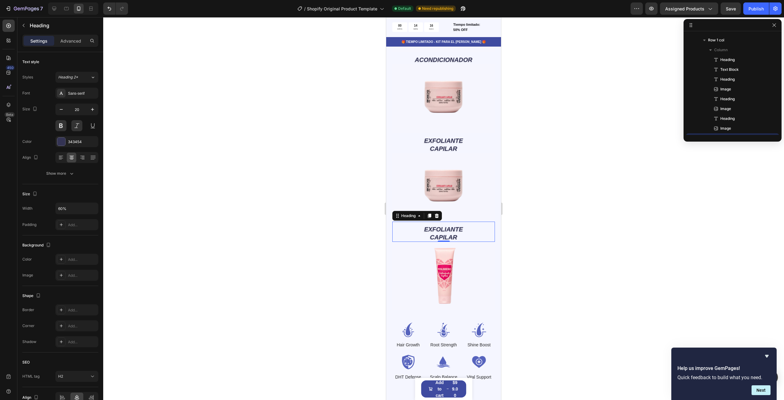
click at [452, 224] on h2 "EXFOLIANTE CAPILAR" at bounding box center [444, 232] width 62 height 17
click at [459, 228] on p "EXFOLIANTE CAPILAR" at bounding box center [443, 233] width 60 height 16
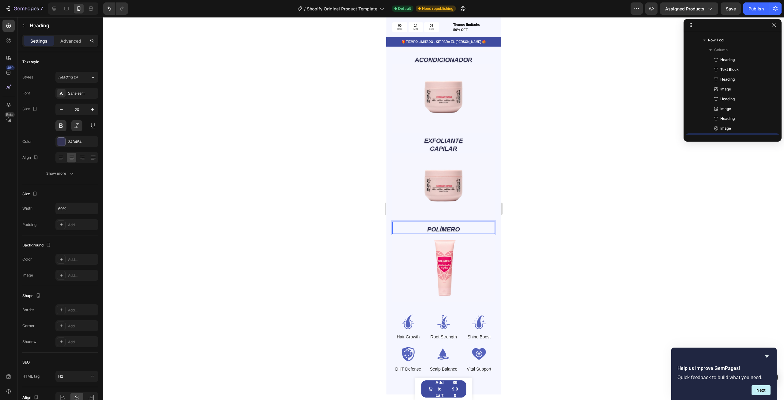
click at [540, 244] on div at bounding box center [443, 208] width 681 height 382
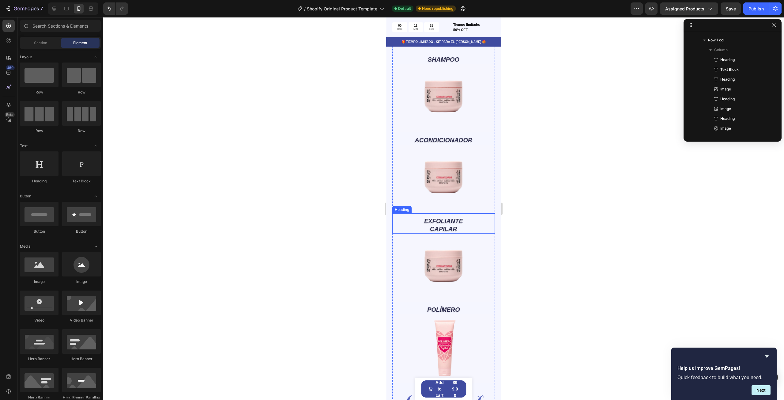
scroll to position [857, 0]
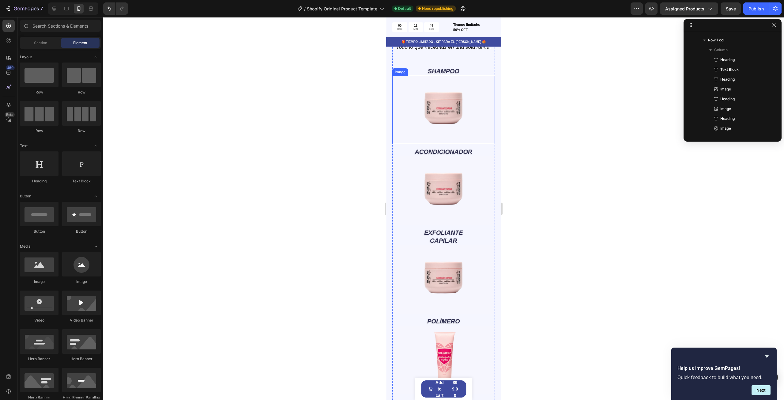
click at [462, 99] on img at bounding box center [443, 110] width 103 height 68
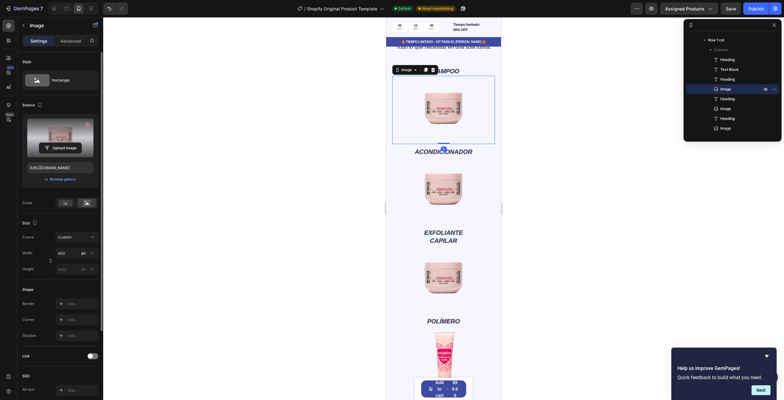
click at [69, 136] on label at bounding box center [60, 137] width 66 height 39
click at [69, 143] on input "file" at bounding box center [60, 148] width 42 height 10
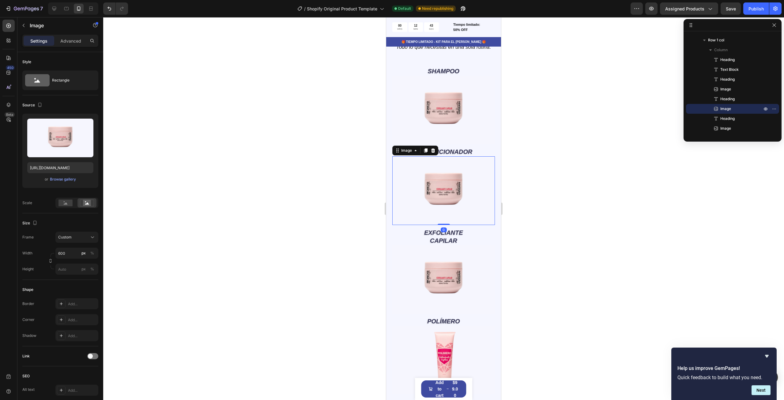
click at [440, 192] on img at bounding box center [443, 190] width 103 height 68
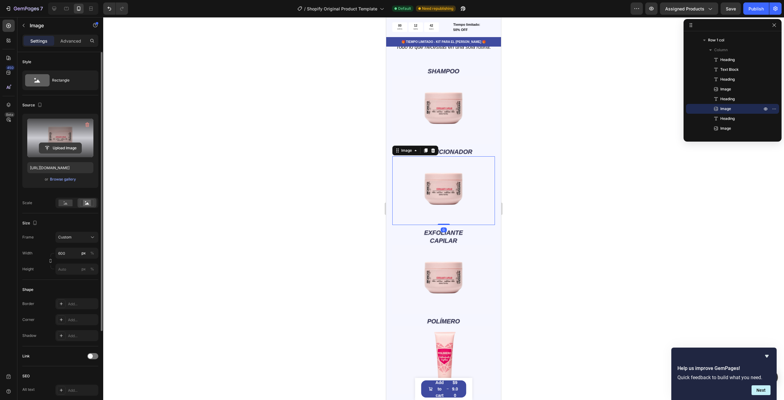
click at [62, 144] on input "file" at bounding box center [60, 148] width 42 height 10
click at [120, 46] on div at bounding box center [443, 208] width 681 height 382
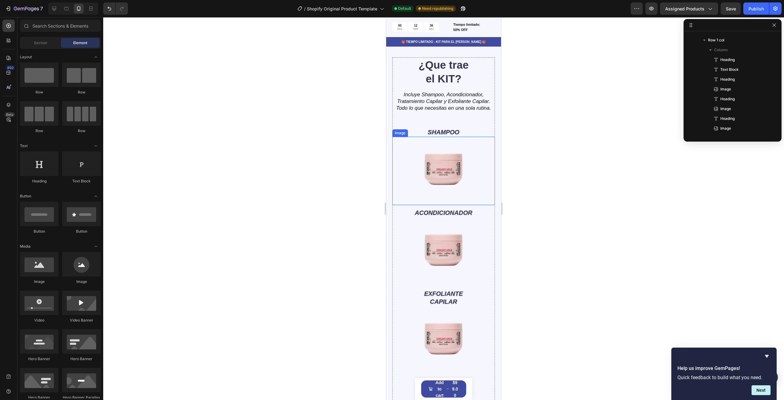
scroll to position [796, 0]
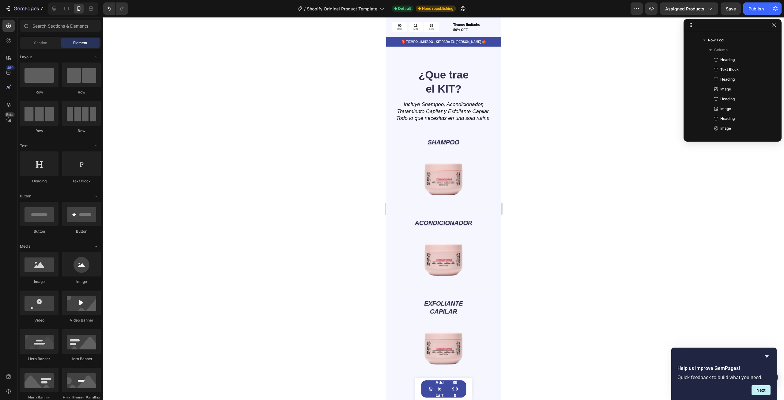
click at [633, 180] on div at bounding box center [443, 208] width 681 height 382
click at [774, 25] on icon "button" at bounding box center [773, 24] width 3 height 3
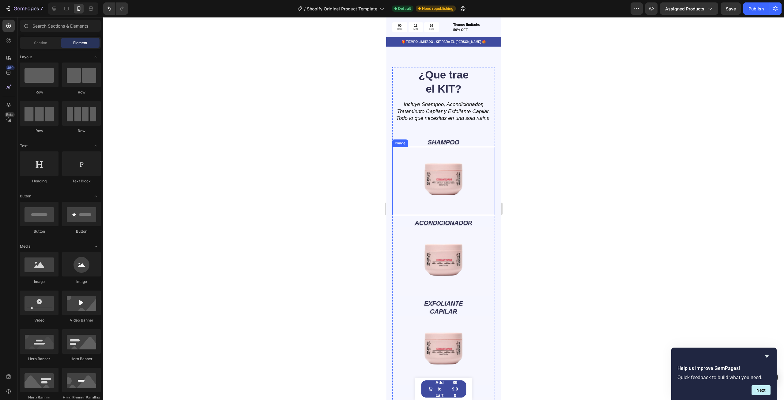
click at [424, 178] on img at bounding box center [443, 181] width 103 height 68
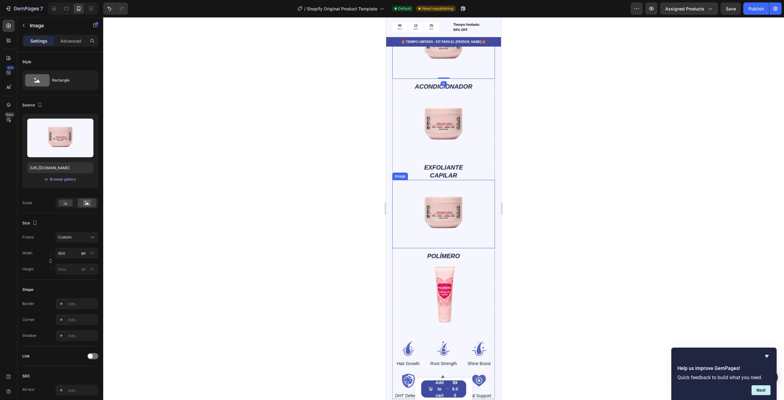
scroll to position [949, 0]
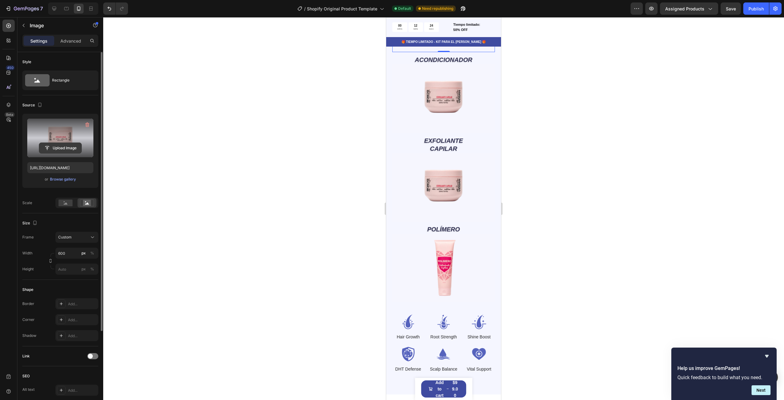
click at [61, 144] on input "file" at bounding box center [60, 148] width 42 height 10
type input "[URL][DOMAIN_NAME]"
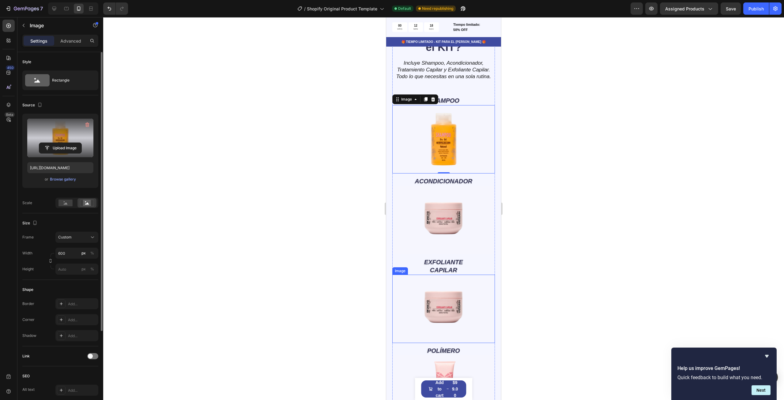
scroll to position [827, 0]
click at [464, 218] on img at bounding box center [443, 221] width 103 height 68
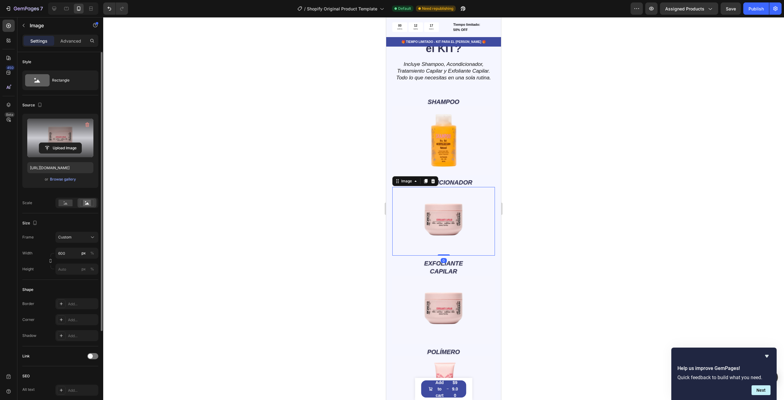
click at [62, 140] on label at bounding box center [60, 137] width 66 height 39
click at [62, 143] on input "file" at bounding box center [60, 148] width 42 height 10
type input "[URL][DOMAIN_NAME]"
click at [558, 274] on div at bounding box center [443, 208] width 681 height 382
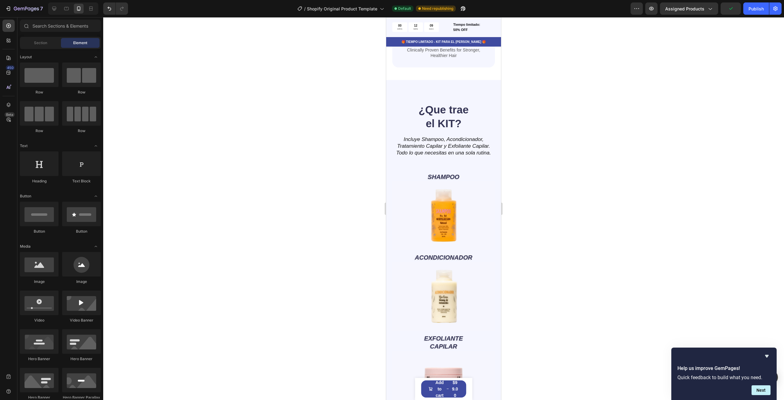
scroll to position [735, 0]
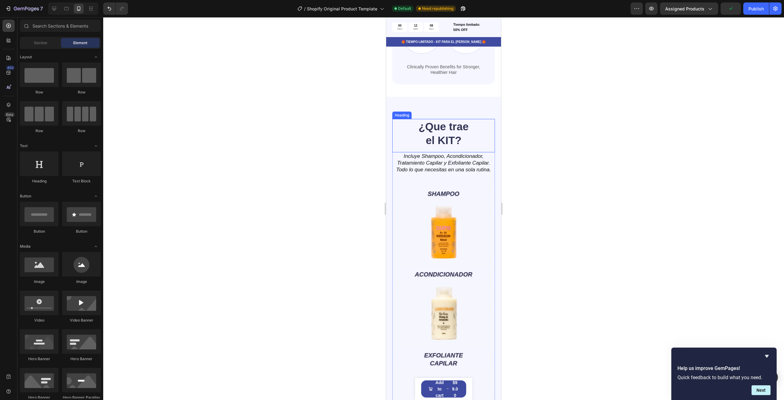
click at [433, 134] on p "¿Que trae el KIT?" at bounding box center [443, 133] width 60 height 28
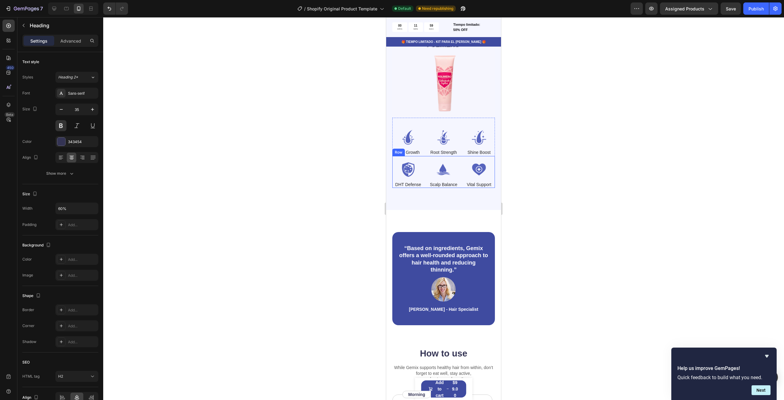
scroll to position [1133, 0]
click at [415, 150] on p "Hair Growth" at bounding box center [407, 153] width 23 height 6
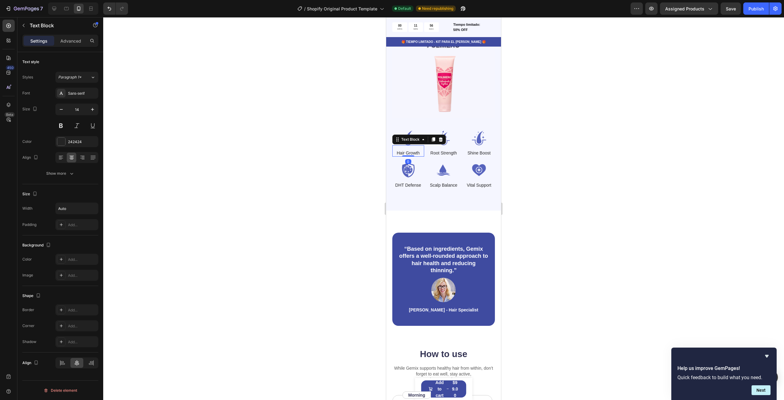
click at [412, 150] on p "Hair Growth" at bounding box center [407, 153] width 23 height 6
click at [441, 150] on p "Root Strength" at bounding box center [443, 153] width 26 height 6
click at [475, 150] on p "Shine Boost" at bounding box center [478, 153] width 23 height 6
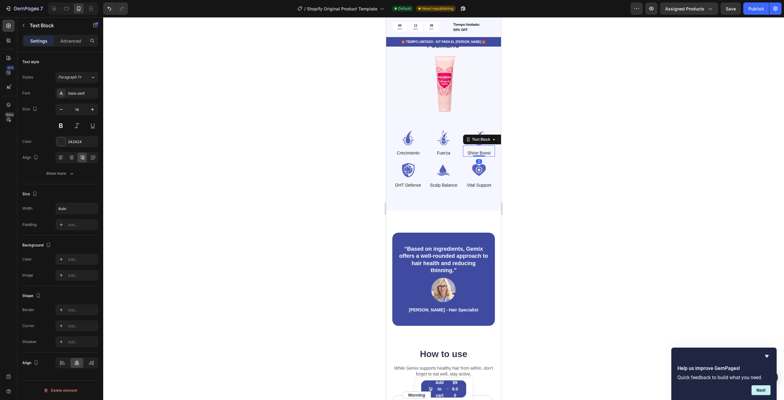
click at [475, 150] on p "Shine Boost" at bounding box center [478, 153] width 23 height 6
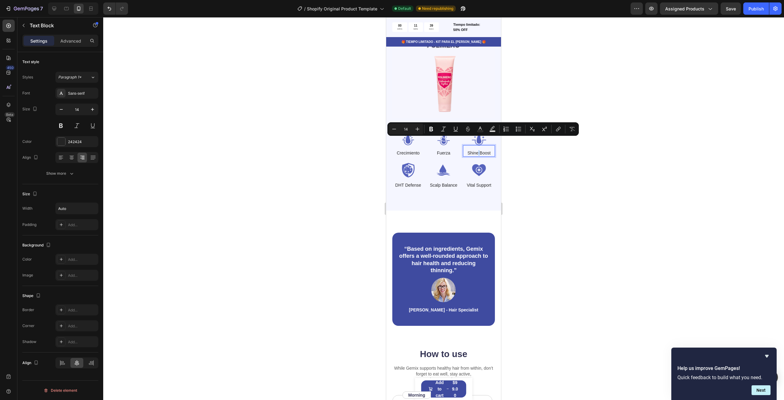
click at [475, 150] on p "Shine Boost" at bounding box center [478, 153] width 23 height 6
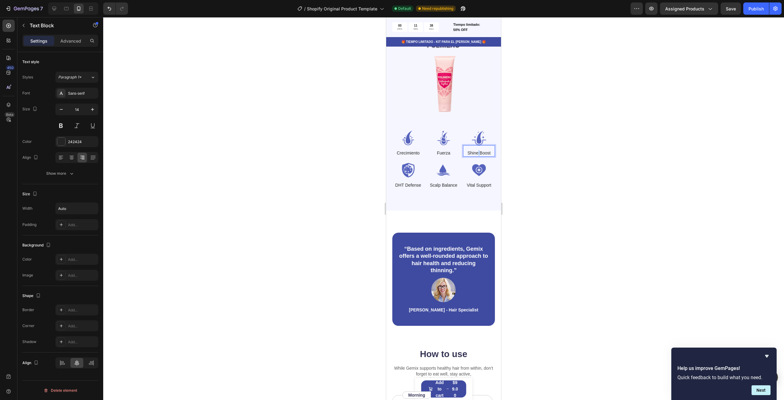
click at [475, 150] on p "Shine Boost" at bounding box center [478, 153] width 23 height 6
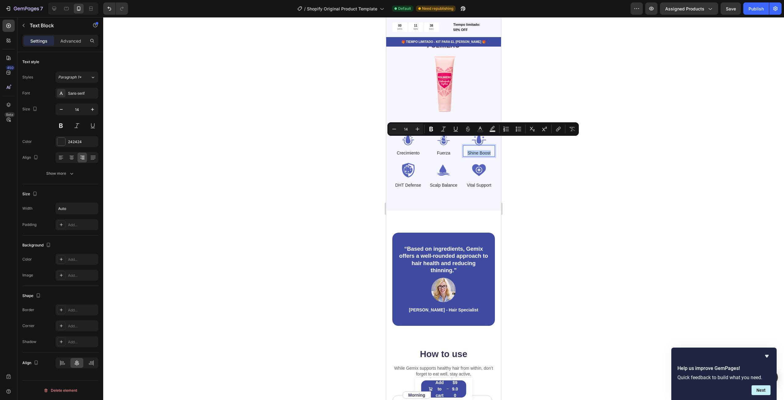
click at [475, 150] on p "Shine Boost" at bounding box center [478, 153] width 23 height 6
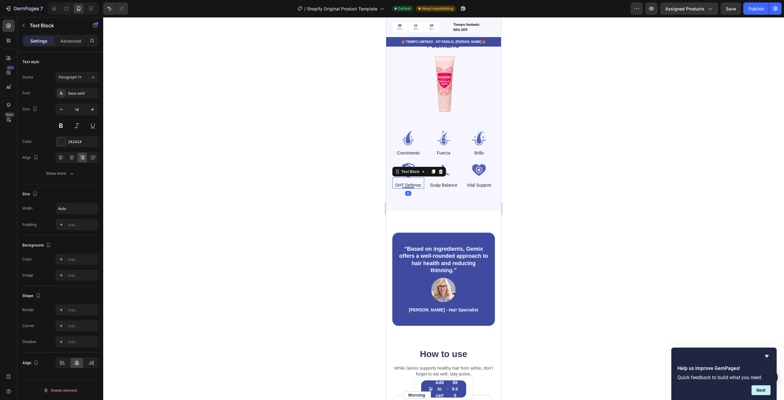
click at [412, 182] on p "DHT Defense" at bounding box center [408, 185] width 26 height 6
click at [443, 182] on p "Scalp Balance" at bounding box center [444, 185] width 28 height 6
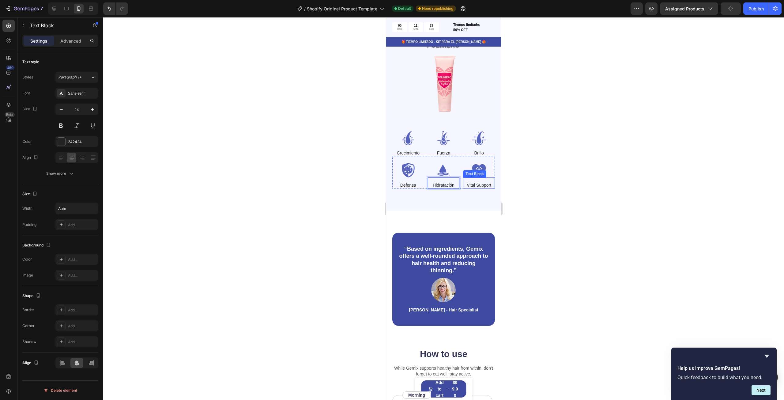
click at [477, 182] on p "Vital Support" at bounding box center [479, 185] width 24 height 6
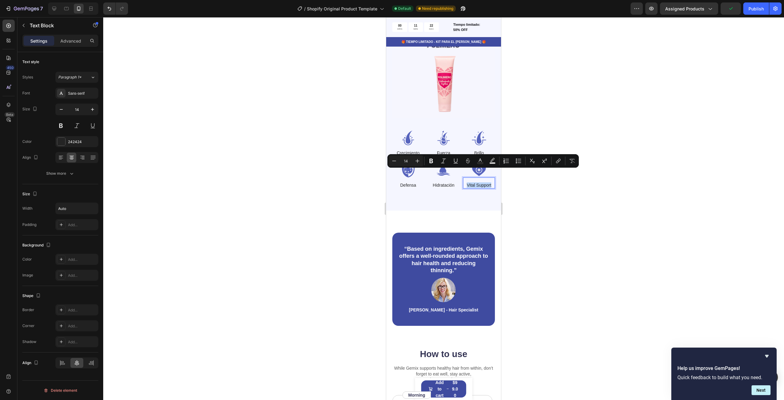
click at [477, 182] on p "Vital Support" at bounding box center [479, 185] width 24 height 6
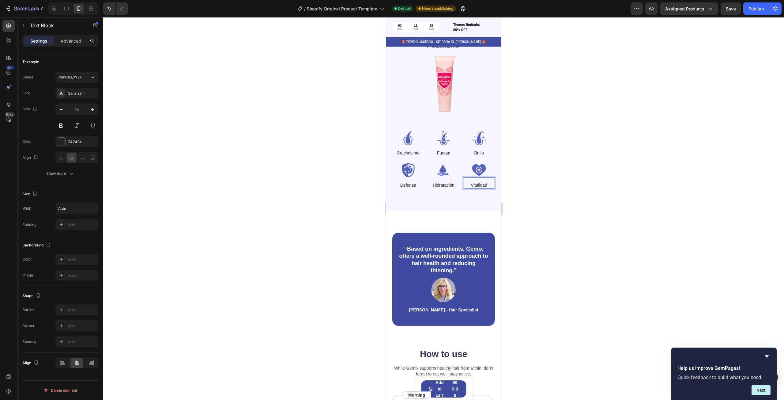
click at [628, 186] on div at bounding box center [443, 208] width 681 height 382
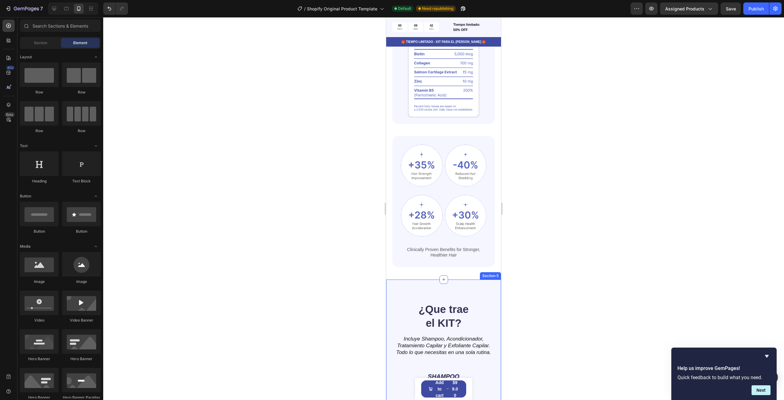
scroll to position [551, 0]
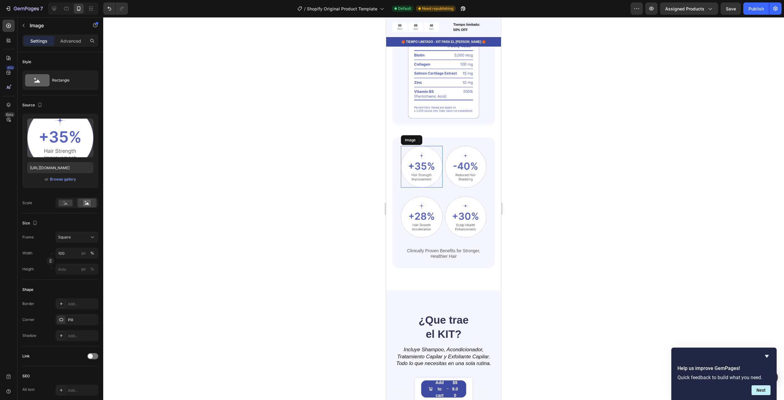
click at [422, 172] on img at bounding box center [422, 167] width 42 height 42
click at [423, 170] on img at bounding box center [422, 167] width 42 height 42
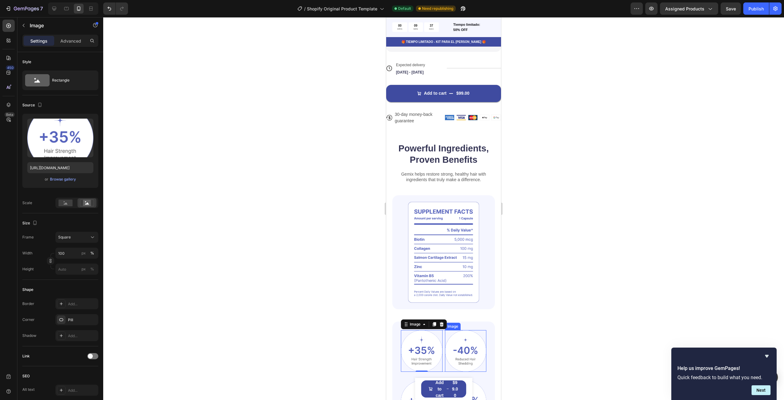
scroll to position [214, 0]
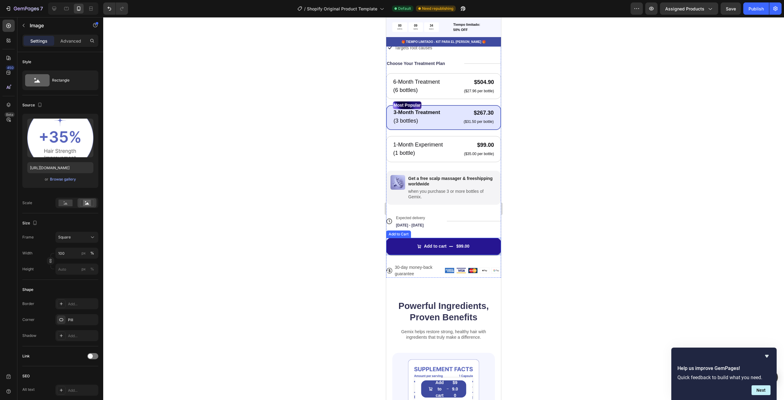
click at [408, 238] on button "Add to cart $99.00" at bounding box center [443, 246] width 115 height 17
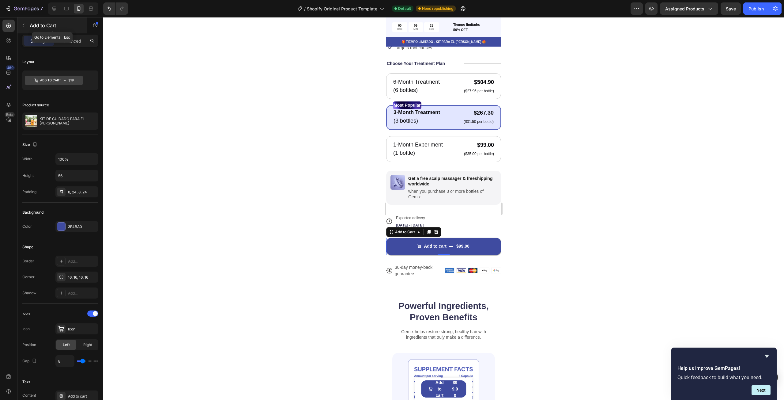
click at [25, 26] on icon "button" at bounding box center [23, 25] width 5 height 5
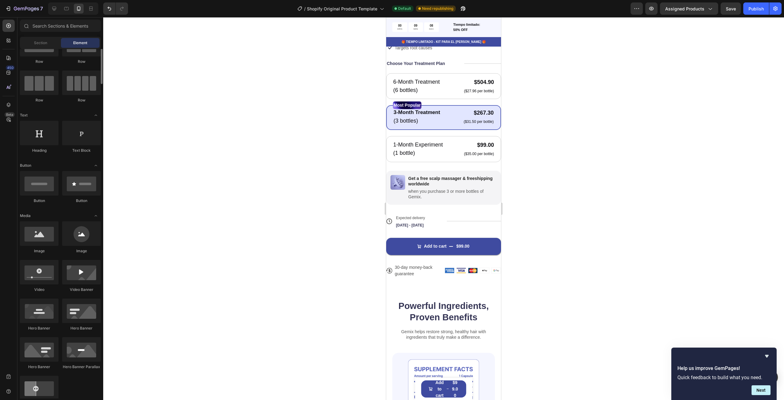
scroll to position [0, 0]
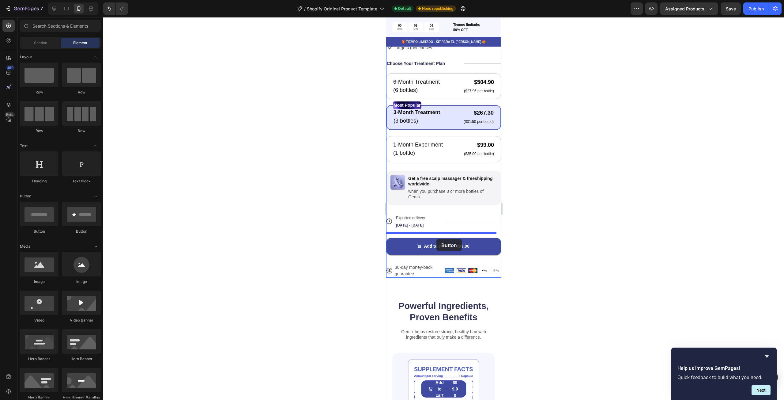
drag, startPoint x: 465, startPoint y: 233, endPoint x: 436, endPoint y: 239, distance: 29.1
drag, startPoint x: 419, startPoint y: 235, endPoint x: 450, endPoint y: 245, distance: 32.1
drag, startPoint x: 456, startPoint y: 235, endPoint x: 438, endPoint y: 233, distance: 17.6
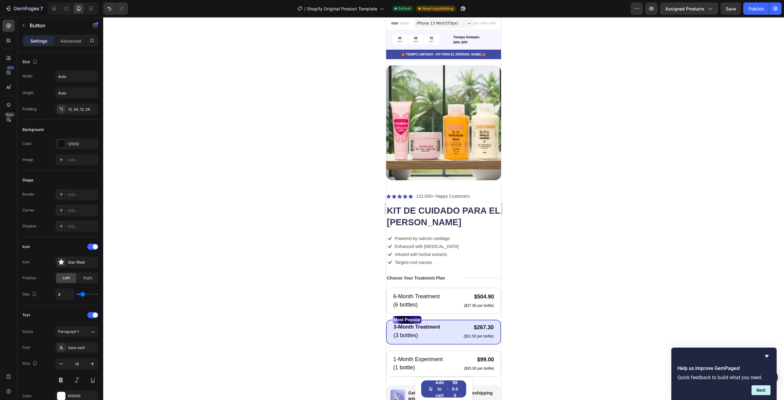
scroll to position [214, 0]
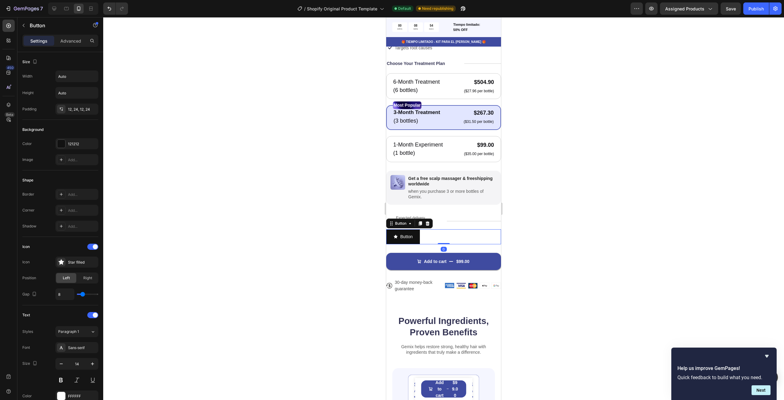
click at [469, 230] on div "Button Button 0" at bounding box center [443, 236] width 115 height 15
click at [593, 240] on div at bounding box center [443, 208] width 681 height 382
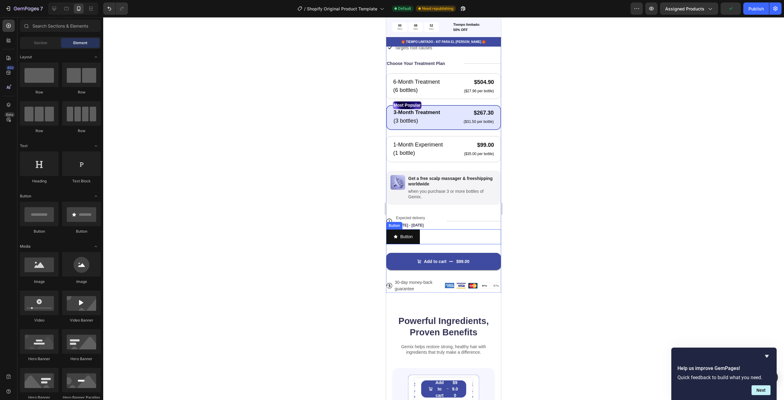
click at [460, 234] on div "Button Button" at bounding box center [443, 236] width 115 height 15
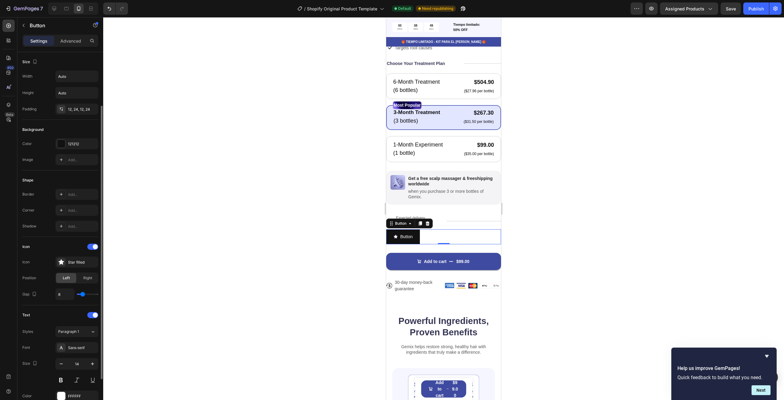
scroll to position [31, 0]
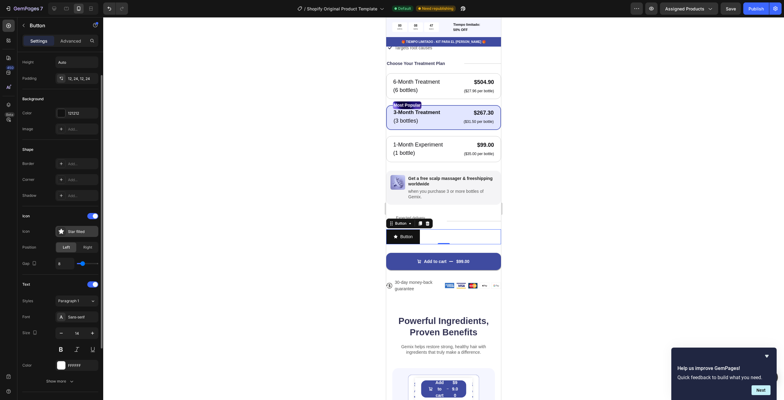
click at [60, 230] on icon at bounding box center [61, 231] width 6 height 6
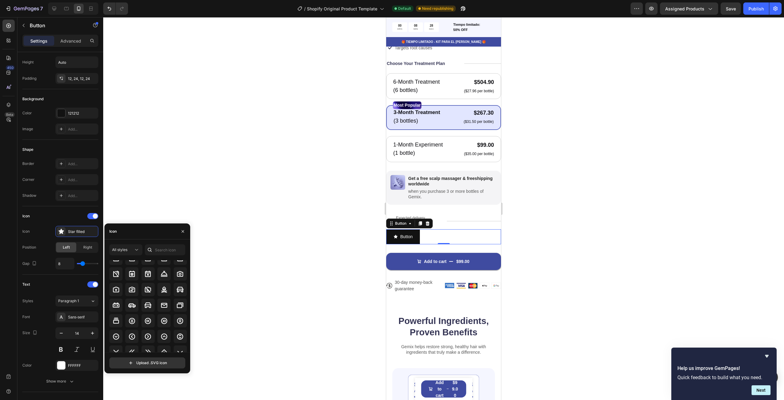
scroll to position [726, 0]
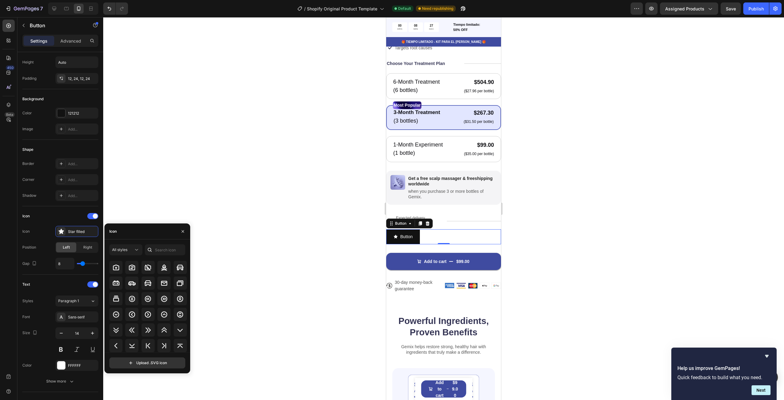
click at [142, 232] on div "Icon" at bounding box center [147, 231] width 86 height 16
click at [160, 249] on input "text" at bounding box center [165, 249] width 40 height 11
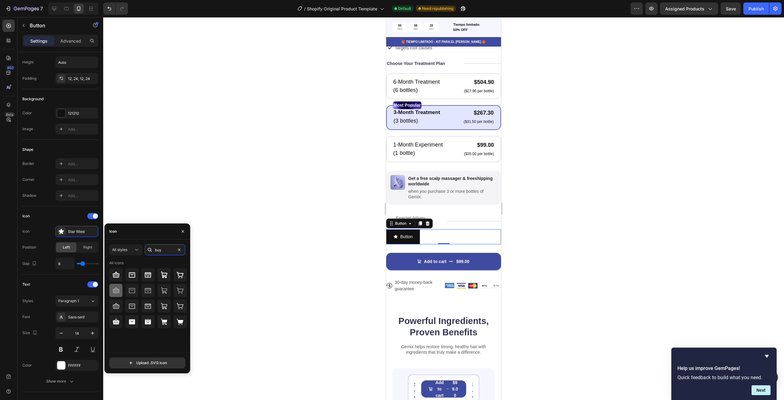
type input "buy"
click at [119, 294] on div at bounding box center [115, 289] width 13 height 13
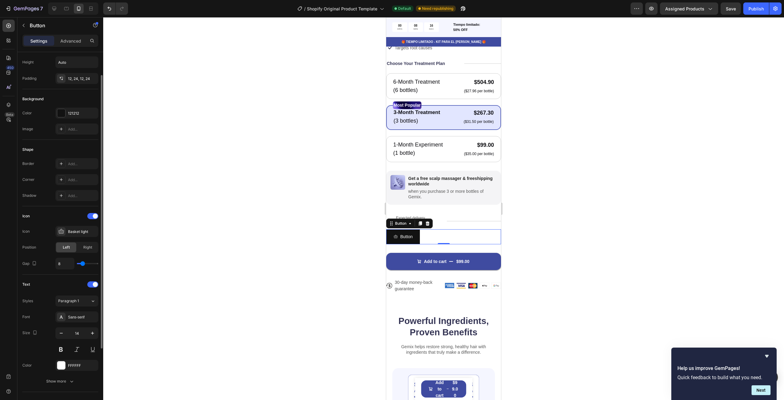
click at [36, 165] on div "Border Add..." at bounding box center [60, 163] width 76 height 11
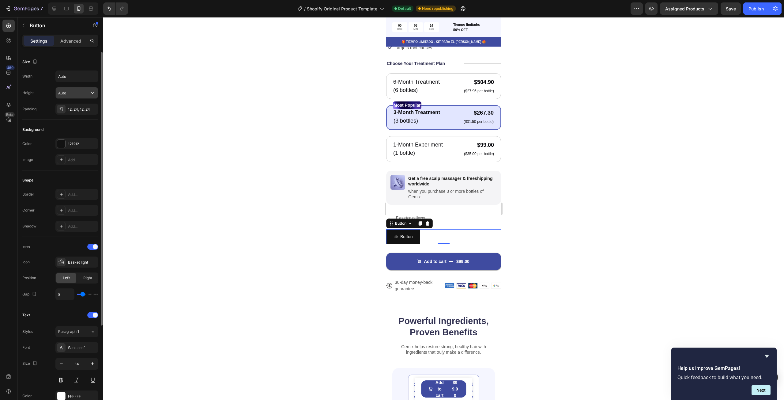
click at [77, 95] on input "Auto" at bounding box center [77, 92] width 42 height 11
click at [89, 95] on button "button" at bounding box center [92, 92] width 11 height 11
click at [86, 79] on input "Auto" at bounding box center [77, 76] width 42 height 11
click at [89, 79] on button "button" at bounding box center [92, 76] width 11 height 11
click at [82, 103] on p "Full 100%" at bounding box center [75, 104] width 35 height 6
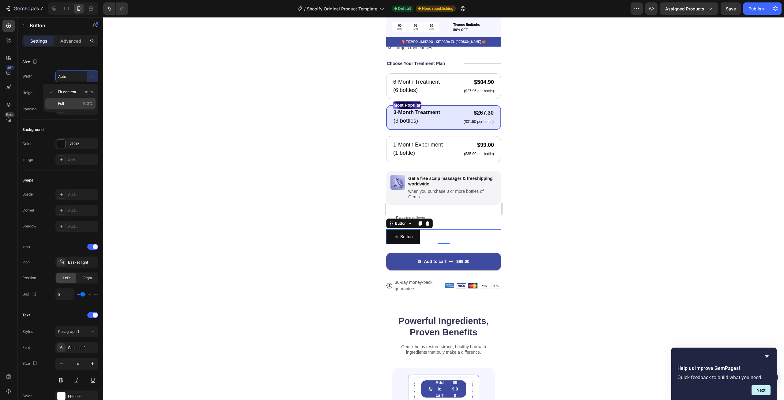
type input "100%"
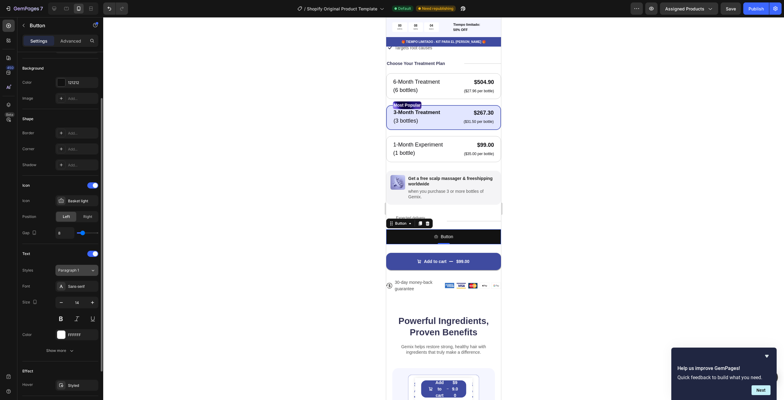
scroll to position [122, 0]
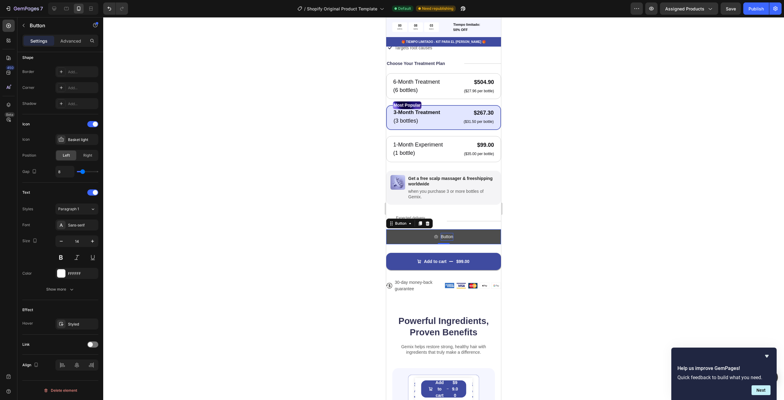
click at [448, 233] on p "Button" at bounding box center [447, 237] width 12 height 8
click at [337, 235] on div at bounding box center [443, 208] width 681 height 382
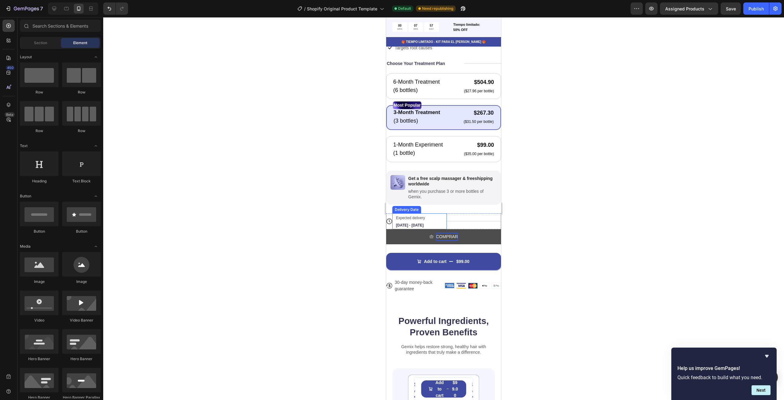
click at [422, 216] on span "Expected delivery" at bounding box center [410, 218] width 29 height 4
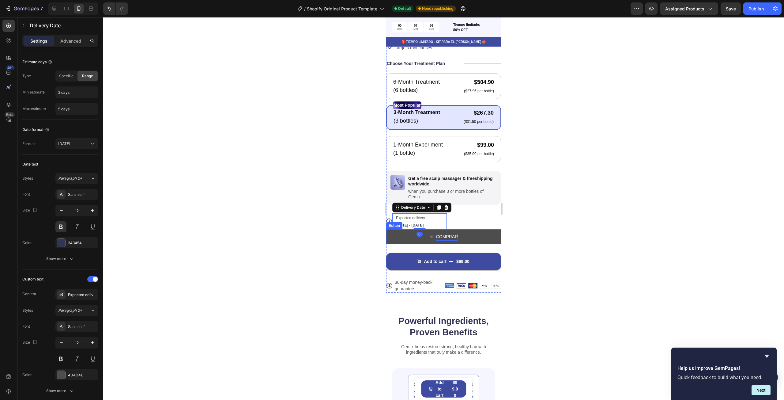
click at [524, 225] on div at bounding box center [443, 208] width 681 height 382
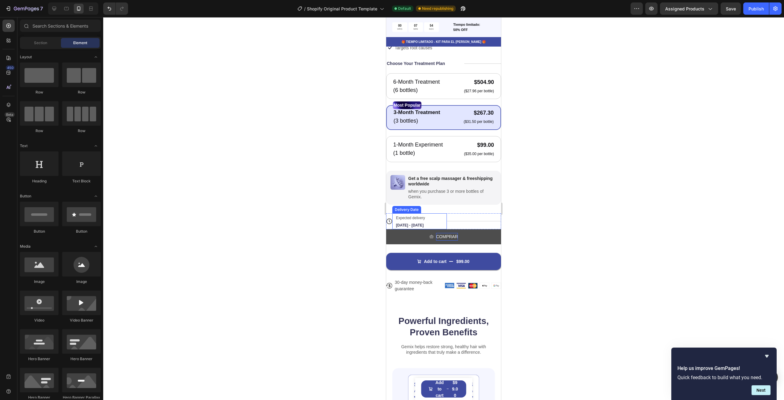
click at [421, 216] on div "Expected delivery Sep 28 - Oct 01" at bounding box center [416, 221] width 43 height 16
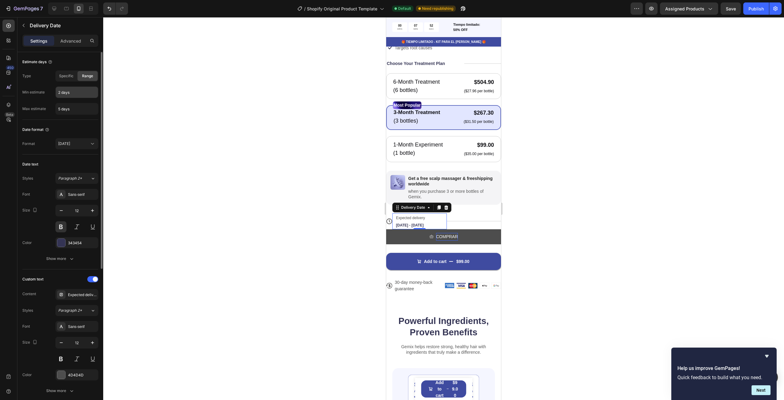
click at [61, 91] on input "2 days" at bounding box center [77, 92] width 42 height 11
click at [60, 108] on input "5 days" at bounding box center [77, 108] width 42 height 11
type input "7 days"
click at [149, 127] on div at bounding box center [443, 208] width 681 height 382
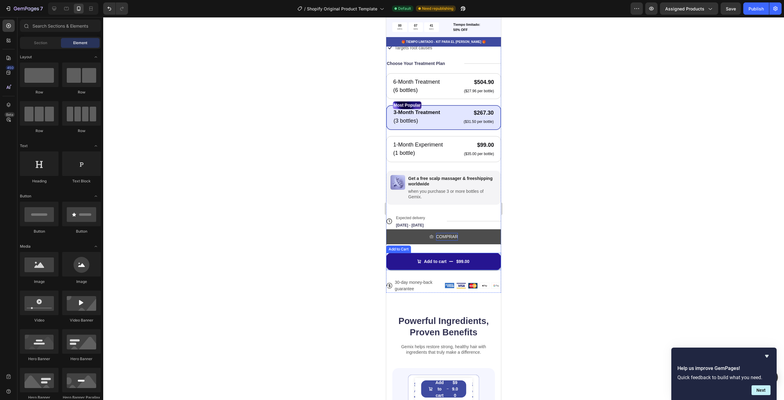
click at [445, 257] on button "Add to cart $99.00" at bounding box center [443, 261] width 115 height 17
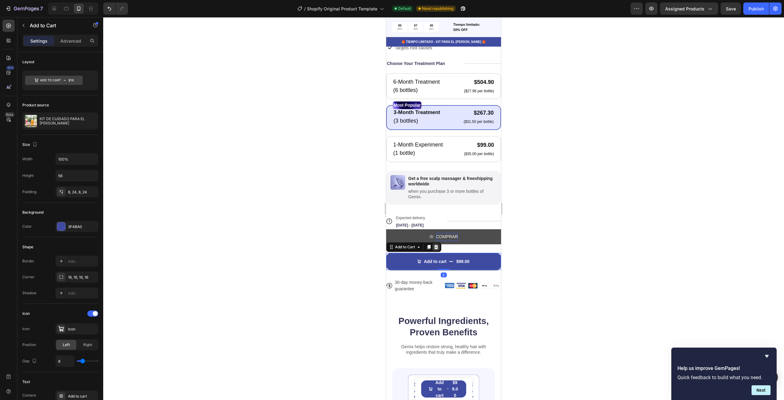
click at [437, 244] on icon at bounding box center [435, 246] width 5 height 5
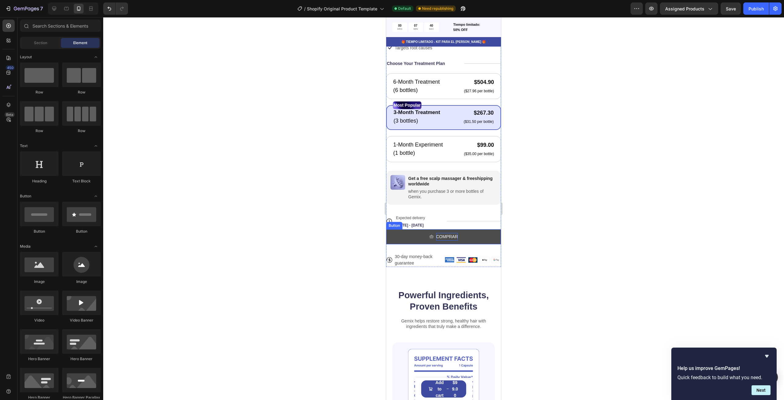
click at [449, 234] on p "COMPRAR" at bounding box center [447, 237] width 22 height 8
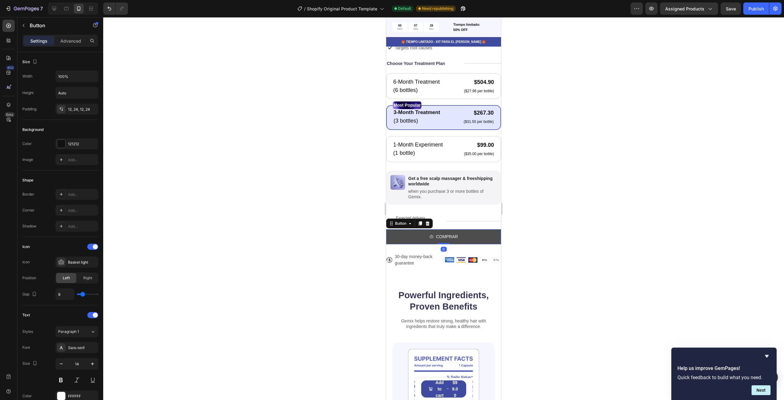
click at [479, 231] on button "COMPRAR" at bounding box center [443, 236] width 115 height 15
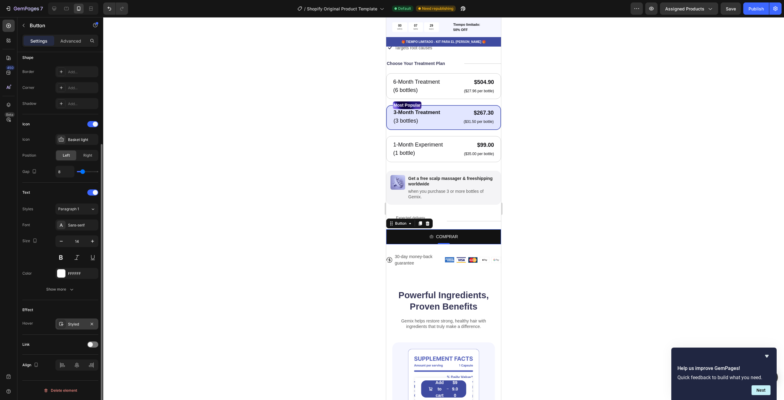
click at [63, 321] on div at bounding box center [61, 323] width 9 height 9
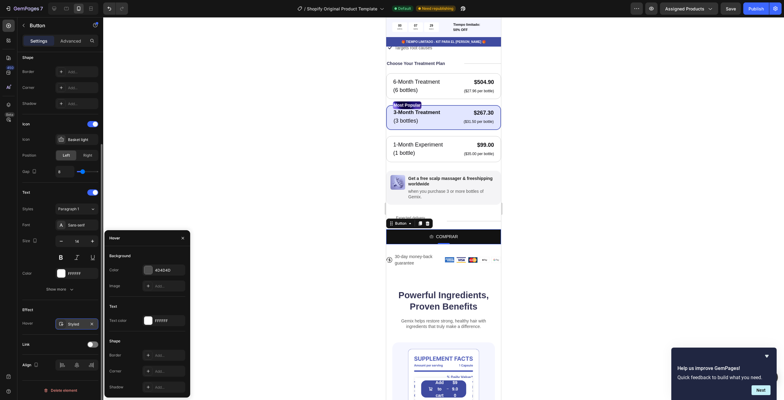
click at [63, 321] on div at bounding box center [61, 323] width 9 height 9
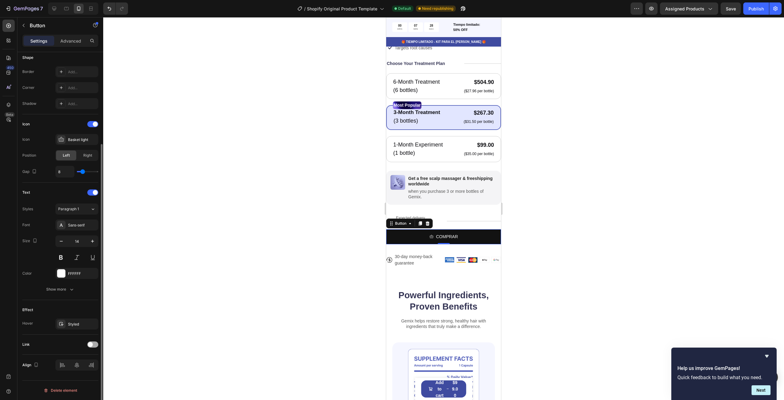
click at [89, 346] on span at bounding box center [90, 344] width 5 height 5
click at [90, 354] on button "Open page" at bounding box center [76, 359] width 43 height 11
click at [82, 357] on div "Open page" at bounding box center [73, 360] width 31 height 6
click at [61, 375] on icon at bounding box center [61, 375] width 3 height 3
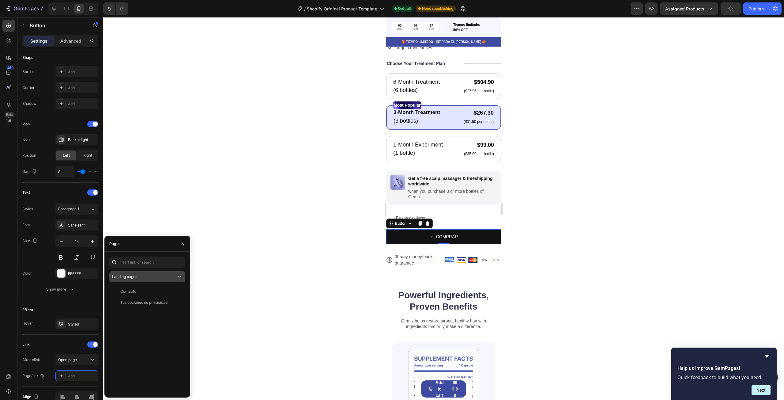
click at [150, 275] on div "Landing pages" at bounding box center [144, 277] width 64 height 6
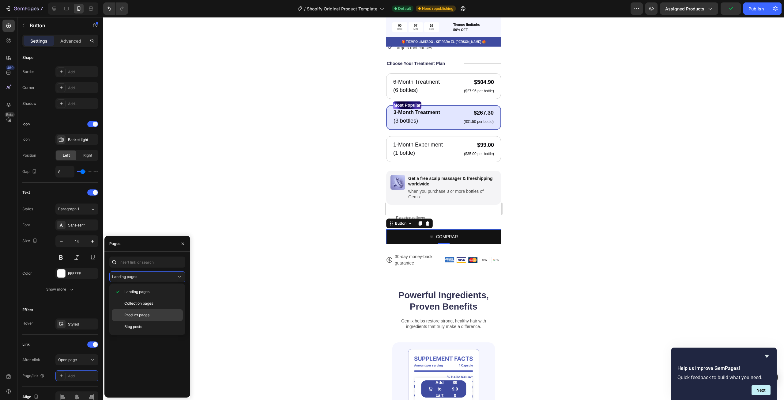
click at [152, 315] on p "Product pages" at bounding box center [152, 315] width 56 height 6
click at [149, 292] on div "KIT DE CUIDADO PARA EL [PERSON_NAME]" at bounding box center [149, 291] width 59 height 6
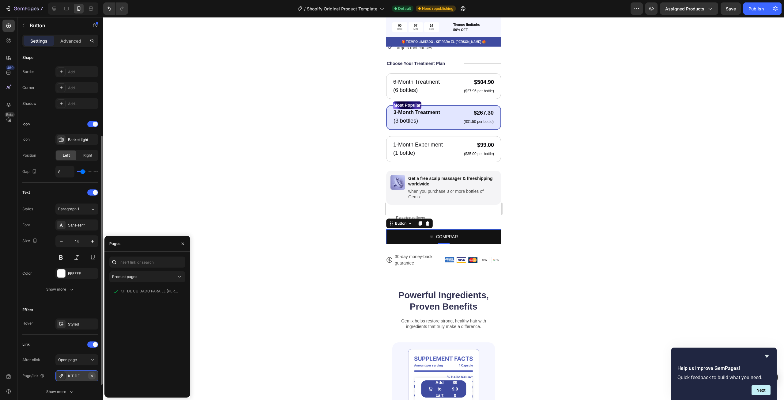
click at [95, 375] on button "button" at bounding box center [91, 375] width 7 height 7
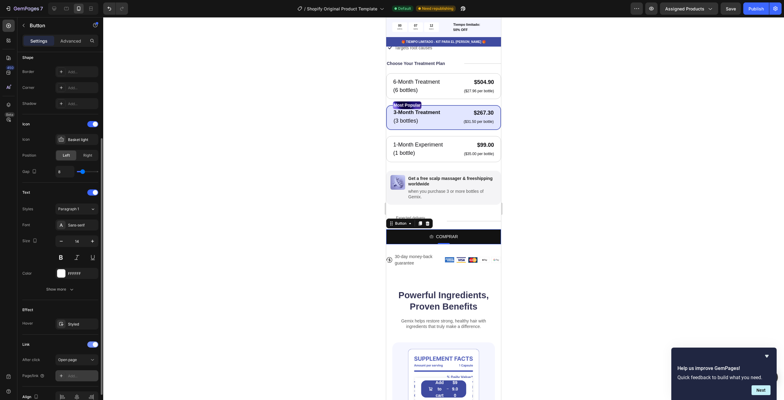
click at [92, 344] on div at bounding box center [92, 344] width 11 height 6
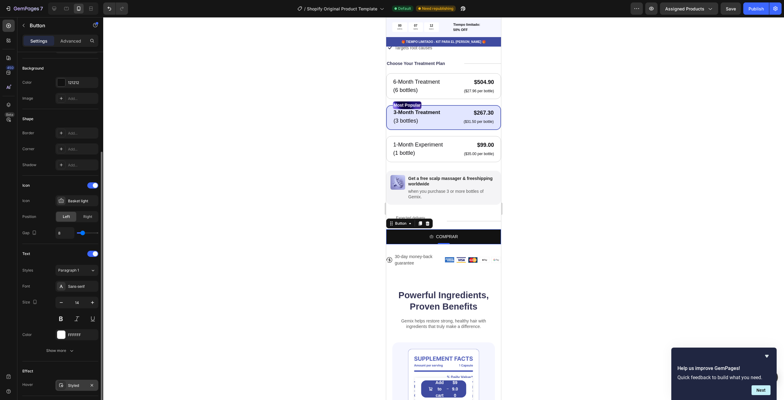
scroll to position [0, 0]
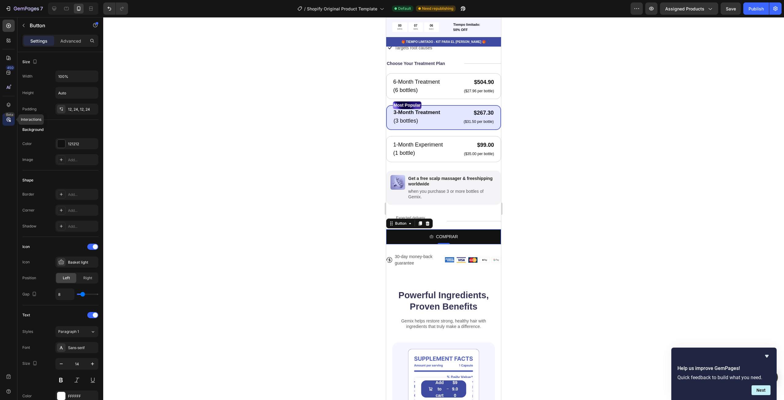
click at [13, 115] on div "Beta" at bounding box center [10, 114] width 10 height 5
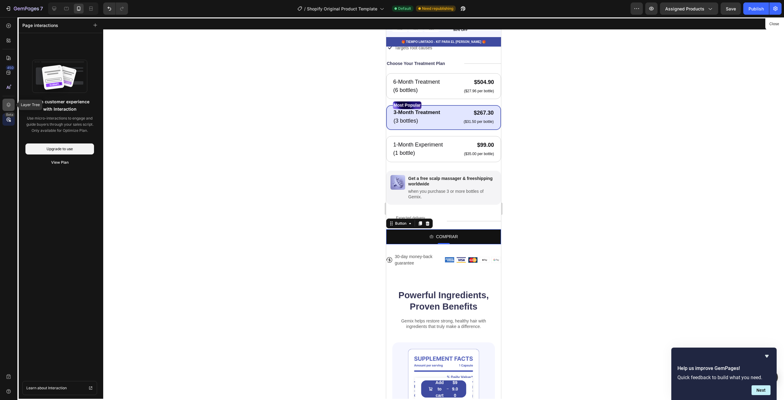
click at [6, 111] on div at bounding box center [8, 105] width 12 height 12
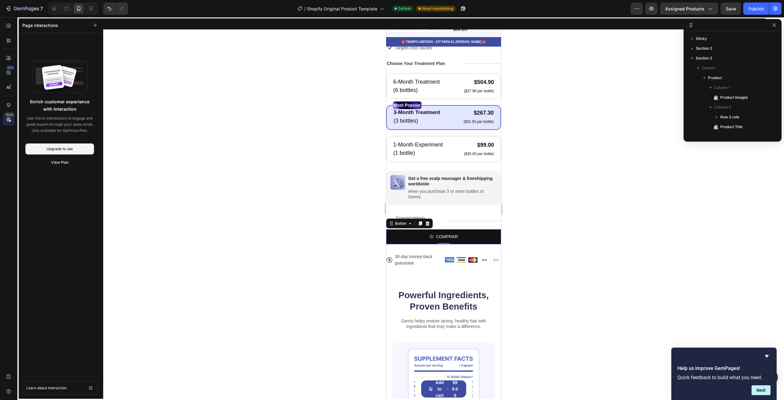
scroll to position [116, 0]
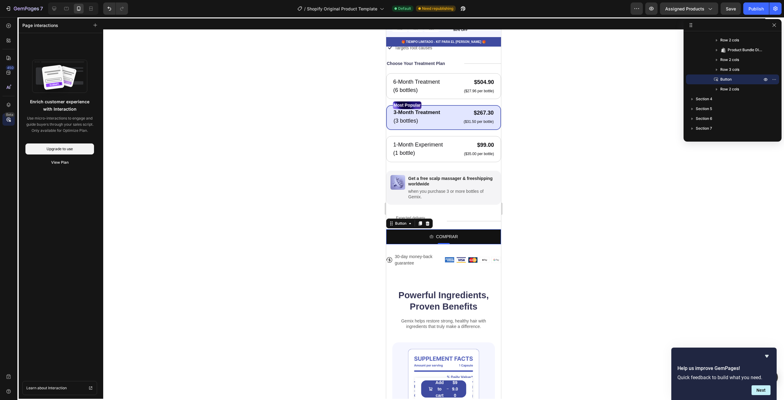
click at [242, 144] on div at bounding box center [443, 208] width 681 height 382
click at [8, 86] on icon at bounding box center [9, 87] width 6 height 6
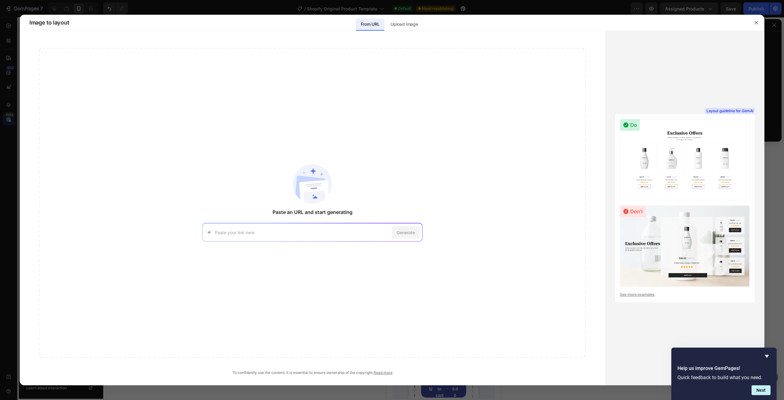
click at [10, 69] on div at bounding box center [392, 200] width 784 height 400
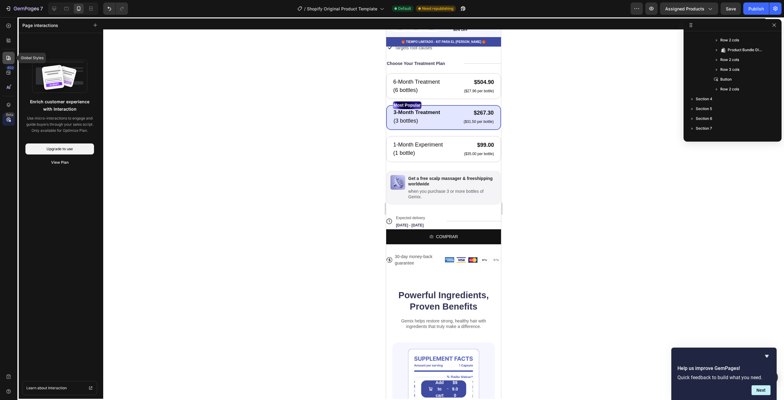
click at [10, 60] on icon at bounding box center [8, 58] width 4 height 4
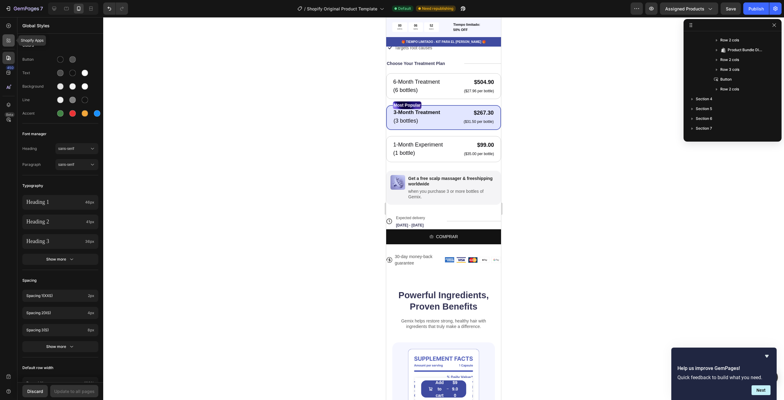
click at [8, 43] on div at bounding box center [8, 40] width 12 height 12
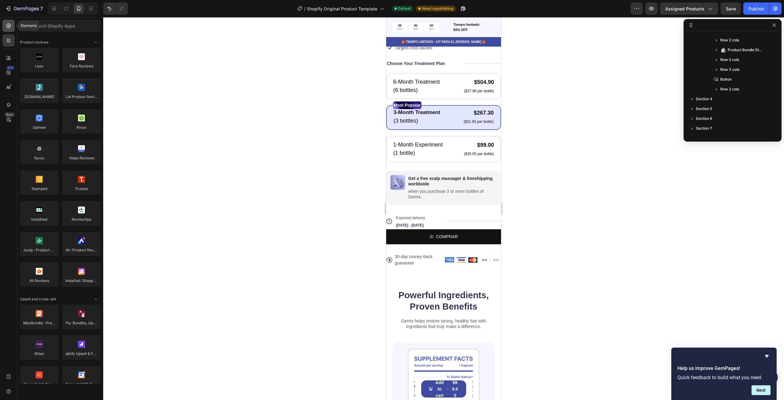
click at [9, 27] on icon at bounding box center [9, 26] width 6 height 6
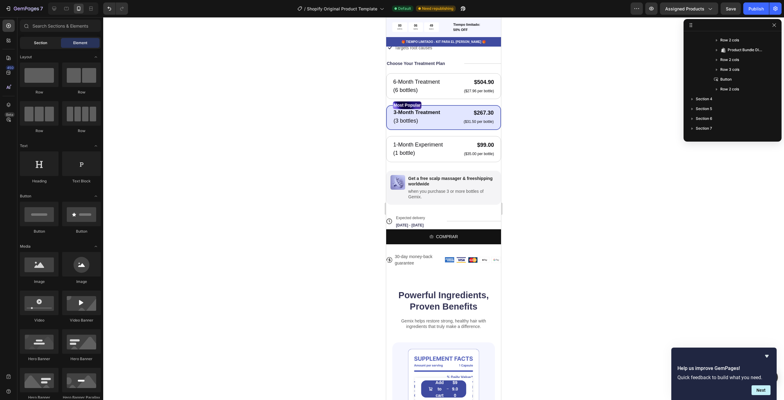
click at [35, 45] on span "Section" at bounding box center [40, 43] width 13 height 6
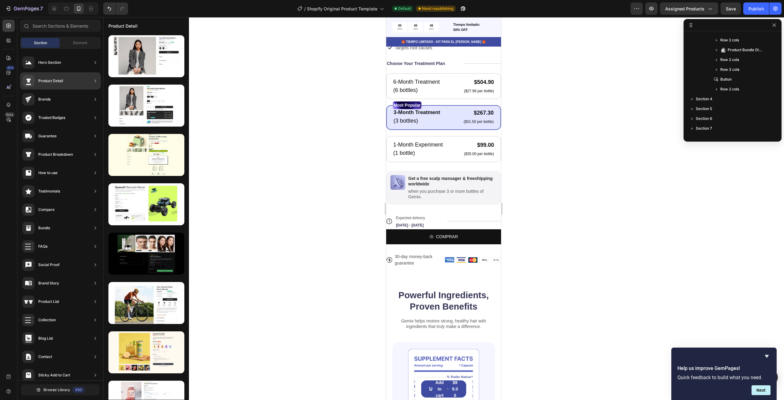
click at [66, 85] on div "Product Detail" at bounding box center [60, 80] width 81 height 17
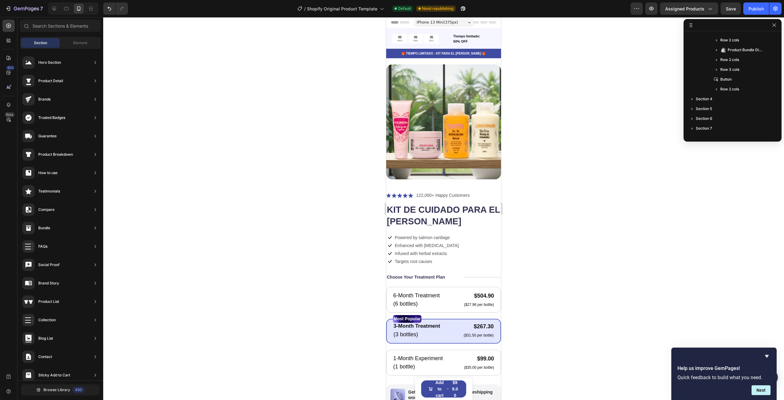
scroll to position [0, 0]
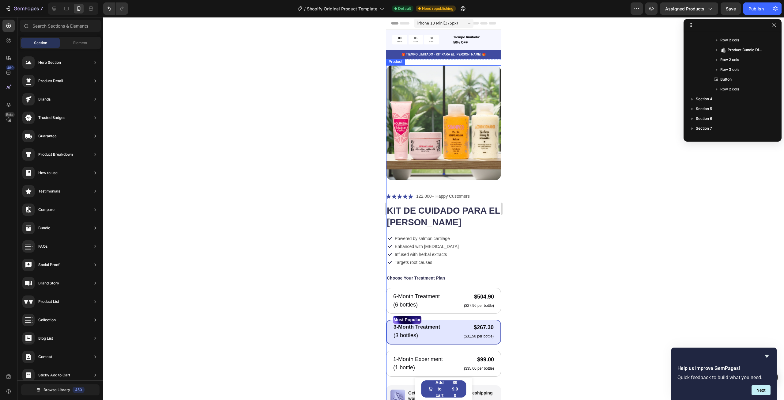
click at [444, 278] on div "Icon Icon Icon Icon Icon Icon List 122,000+ Happy Customers Text Block Row KIT …" at bounding box center [443, 336] width 115 height 289
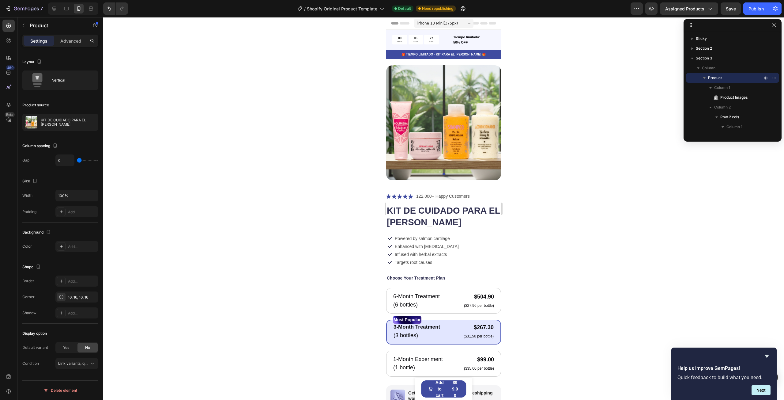
click at [460, 24] on div "iPhone 13 Mini ( 375 px)" at bounding box center [443, 23] width 59 height 9
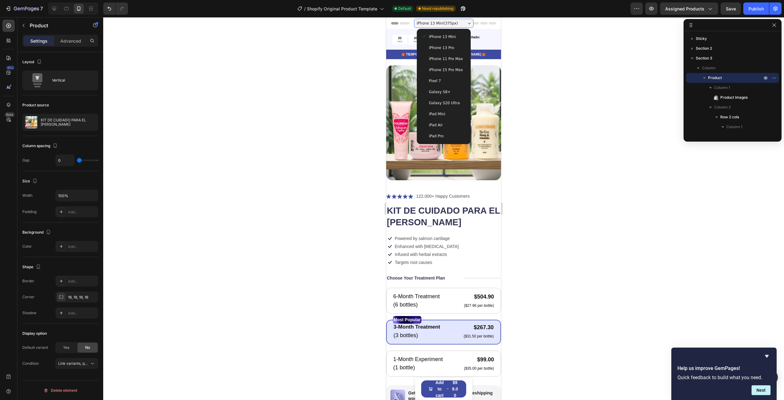
click at [451, 65] on div "iPhone 15 Pro Max" at bounding box center [443, 69] width 49 height 11
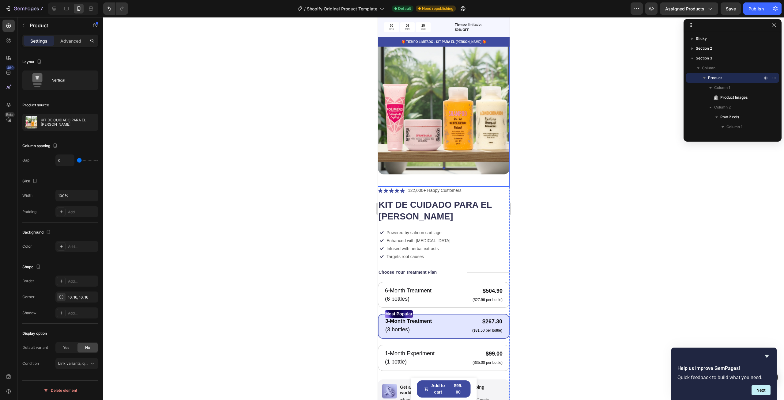
scroll to position [153, 0]
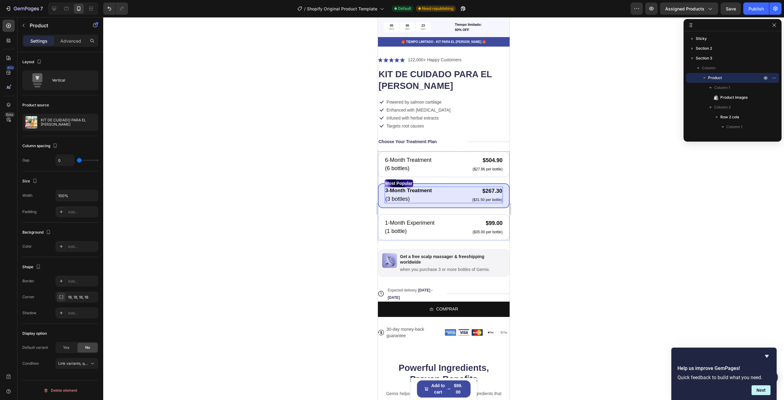
click at [457, 189] on div "3-Month Treatment Text Block (3 bottles) Text Block $267.30 Product Price Produ…" at bounding box center [443, 194] width 118 height 17
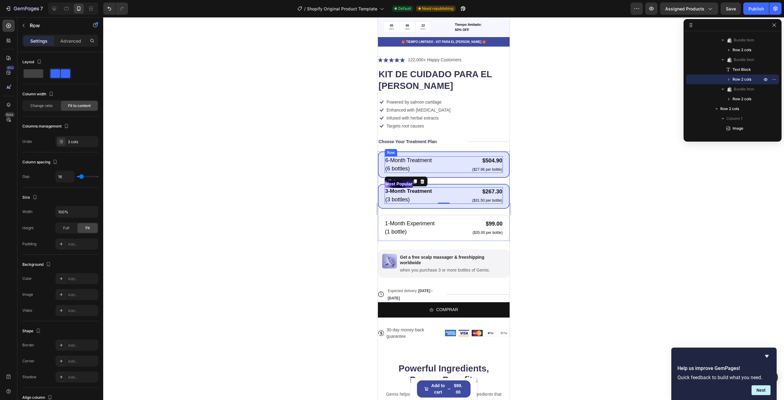
click at [464, 161] on div "6-Month Treatment Text Block (6 bottles) Text Block $504.90 Product Price Produ…" at bounding box center [443, 164] width 118 height 17
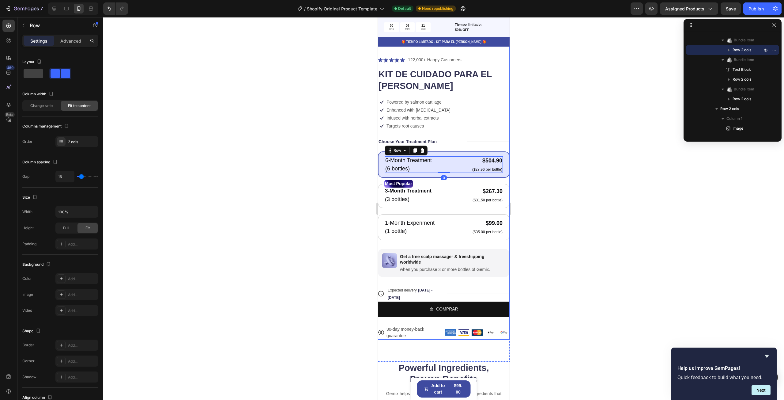
click at [466, 145] on div "Icon Icon Icon Icon Icon Icon List 122,000+ Happy Customers Text Block Row KIT …" at bounding box center [443, 197] width 132 height 283
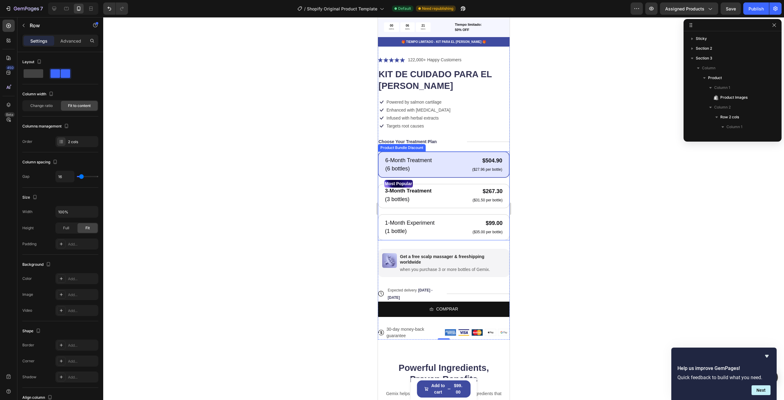
click at [465, 156] on div "6-Month Treatment Text Block (6 bottles) Text Block $504.90 Product Price Produ…" at bounding box center [443, 164] width 118 height 17
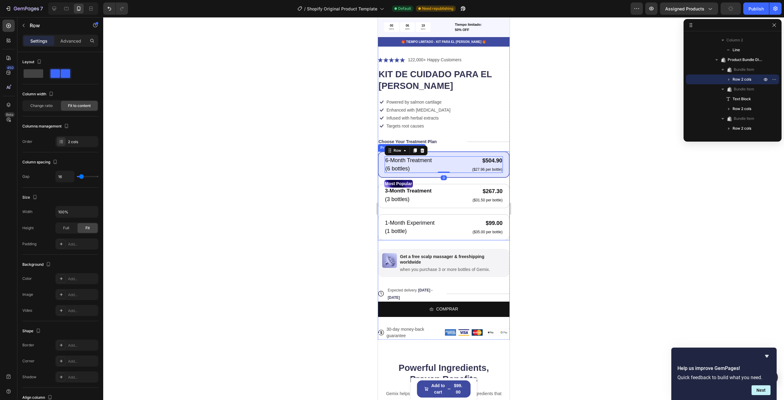
click at [464, 151] on div "6-Month Treatment Text Block (6 bottles) Text Block $504.90 Product Price Produ…" at bounding box center [443, 164] width 132 height 27
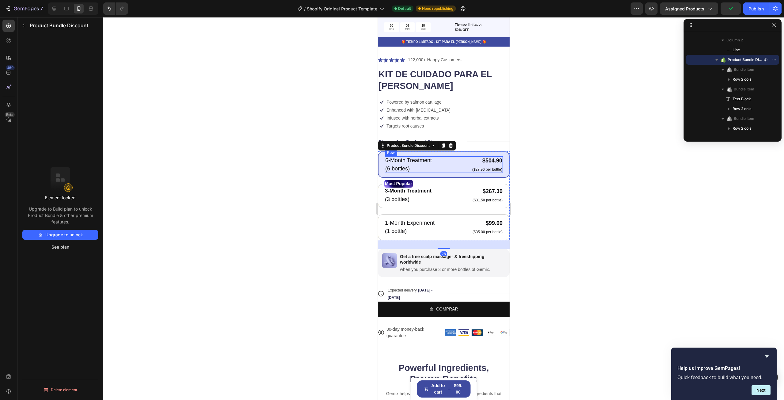
click at [462, 161] on div "6-Month Treatment Text Block (6 bottles) Text Block $504.90 Product Price Produ…" at bounding box center [443, 164] width 118 height 17
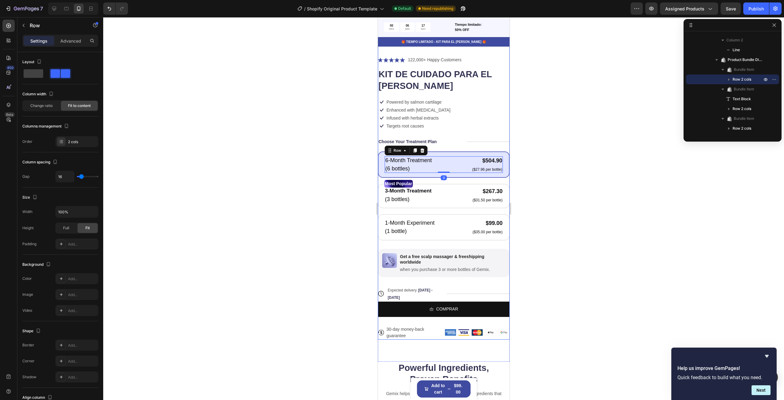
click at [464, 146] on div "Icon Icon Icon Icon Icon Icon List 122,000+ Happy Customers Text Block Row KIT …" at bounding box center [443, 197] width 132 height 283
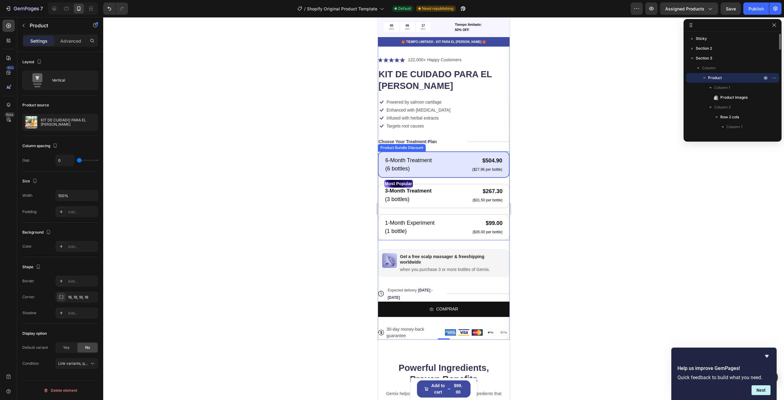
scroll to position [243, 0]
click at [466, 151] on div "6-Month Treatment Text Block (6 bottles) Text Block $504.90 Product Price Produ…" at bounding box center [443, 164] width 132 height 27
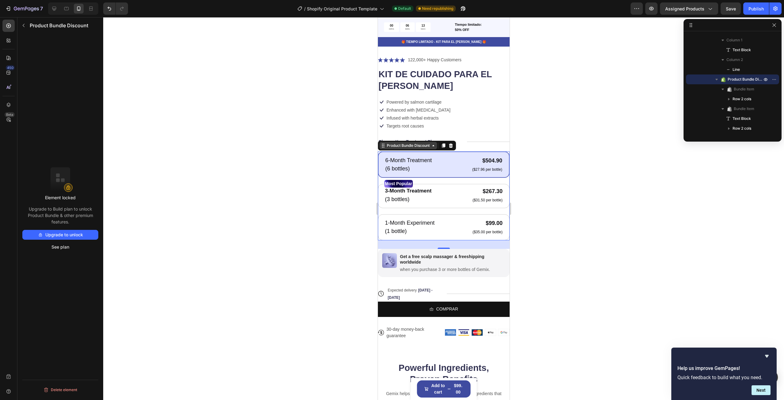
click at [411, 143] on div "Product Bundle Discount" at bounding box center [407, 146] width 45 height 6
click at [480, 144] on div "Icon Icon Icon Icon Icon Icon List 122,000+ Happy Customers Text Block Row KIT …" at bounding box center [443, 197] width 132 height 283
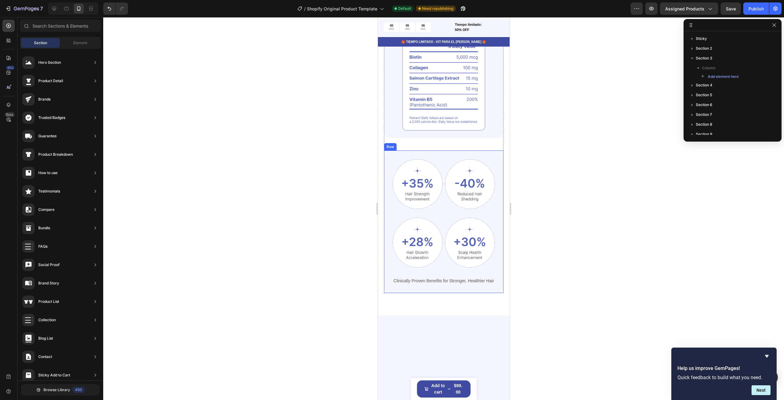
scroll to position [0, 0]
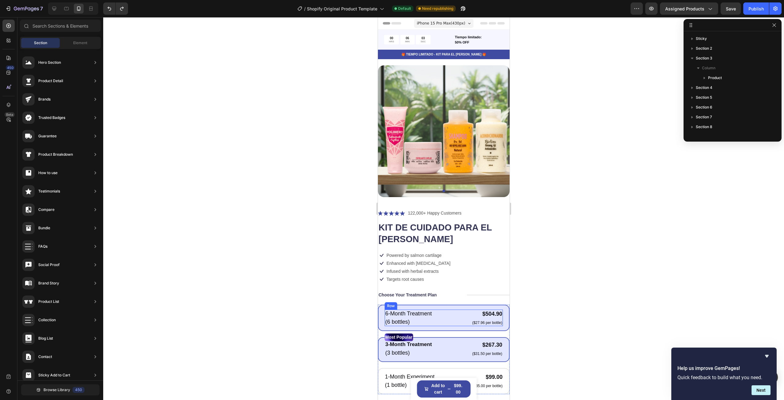
click at [433, 313] on div "6-Month Treatment Text Block (6 bottles) Text Block $504.90 Product Price Produ…" at bounding box center [443, 317] width 118 height 17
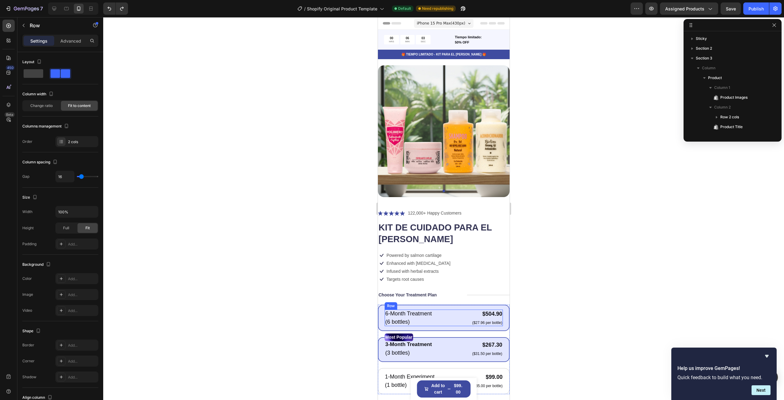
scroll to position [106, 0]
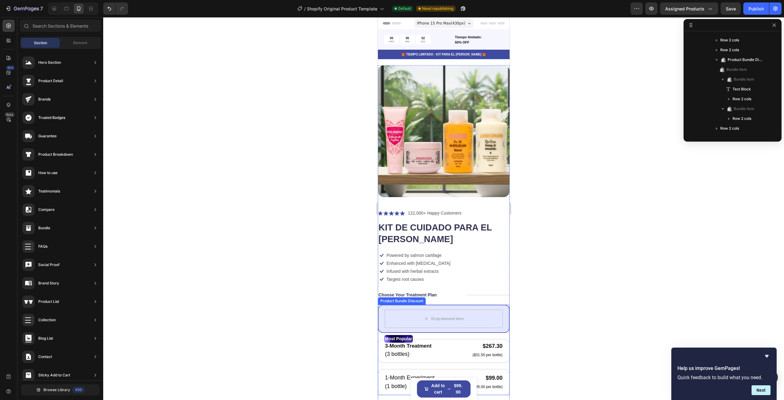
click at [454, 304] on div "Drop element here" at bounding box center [443, 318] width 132 height 28
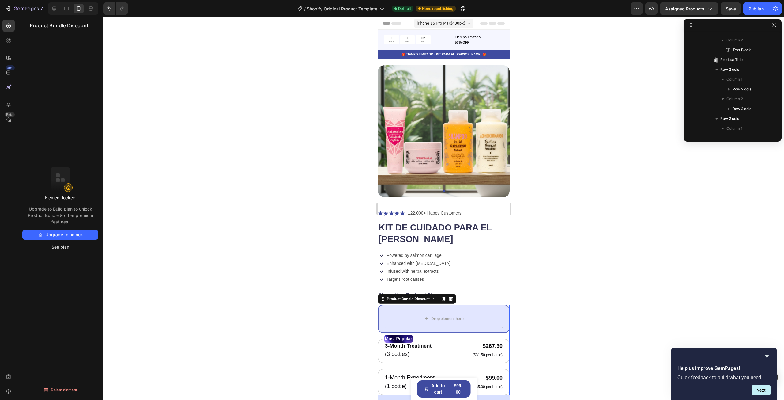
scroll to position [243, 0]
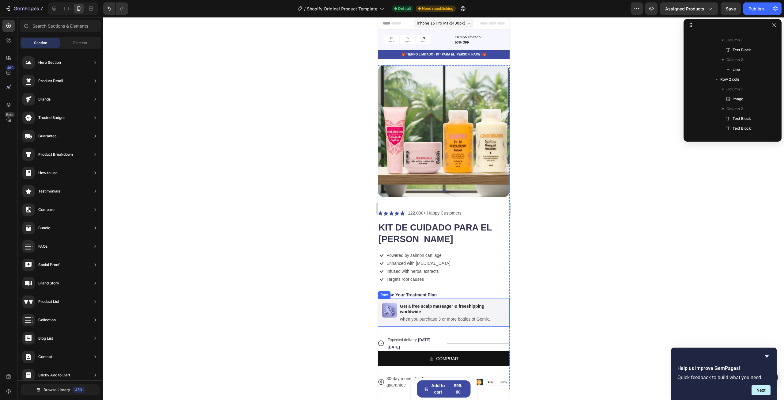
click at [452, 321] on div "Image Get a free scalp massager & freeshipping worldwide Text Block when you pu…" at bounding box center [443, 312] width 132 height 28
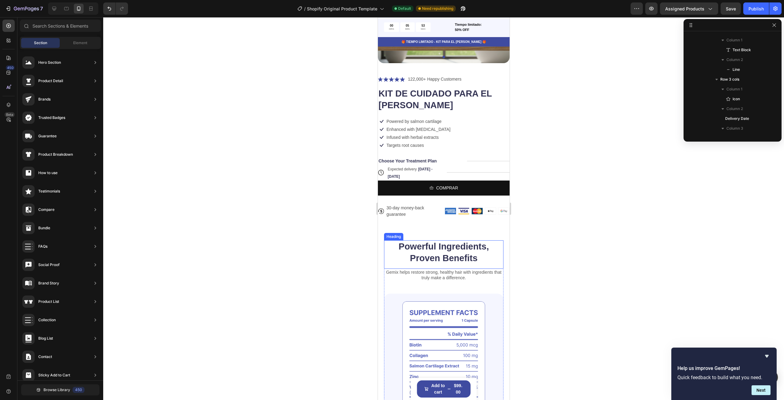
scroll to position [184, 0]
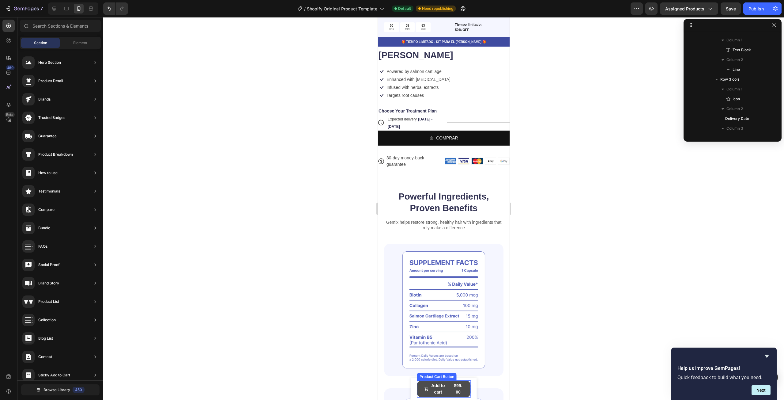
click at [453, 389] on div "$99.00" at bounding box center [457, 388] width 10 height 14
click at [453, 388] on div "Drop element here" at bounding box center [447, 387] width 32 height 5
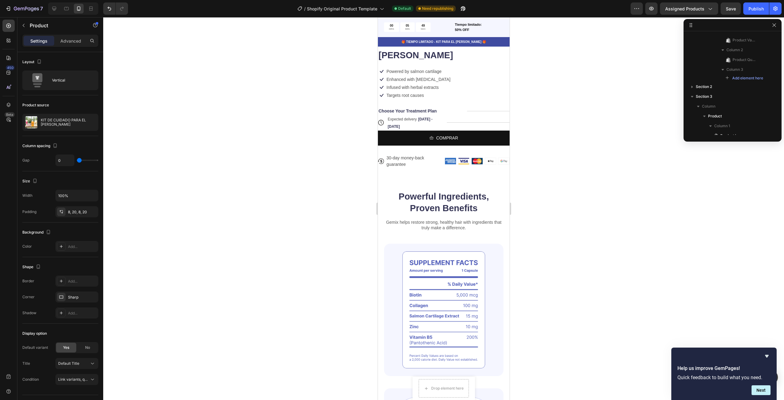
scroll to position [0, 0]
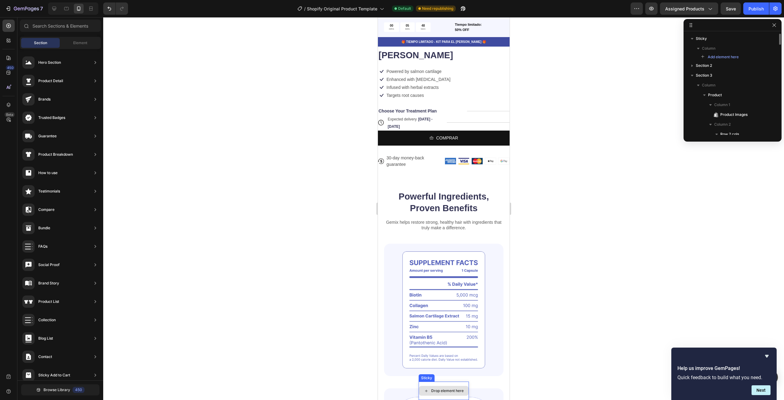
click at [462, 385] on div "Drop element here" at bounding box center [443, 390] width 50 height 10
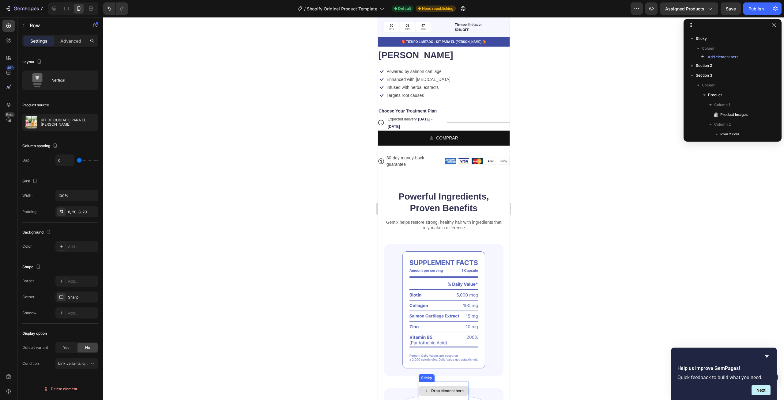
scroll to position [878, 0]
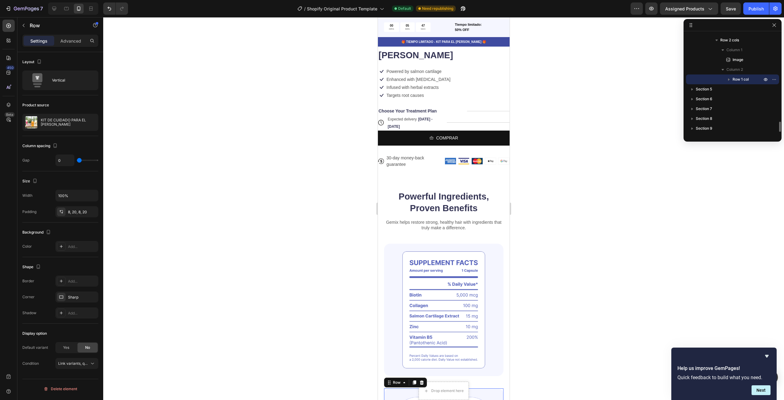
click at [446, 384] on div "Drop element here" at bounding box center [443, 390] width 50 height 18
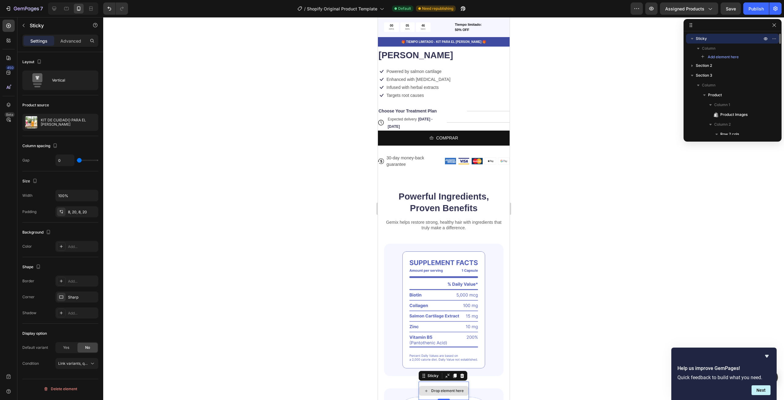
click at [445, 382] on div "Drop element here" at bounding box center [443, 390] width 50 height 18
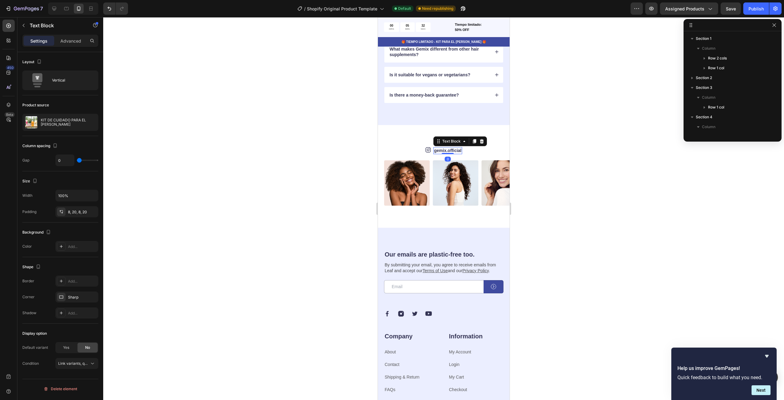
scroll to position [144, 0]
click at [442, 151] on link "gemix.official" at bounding box center [446, 150] width 27 height 5
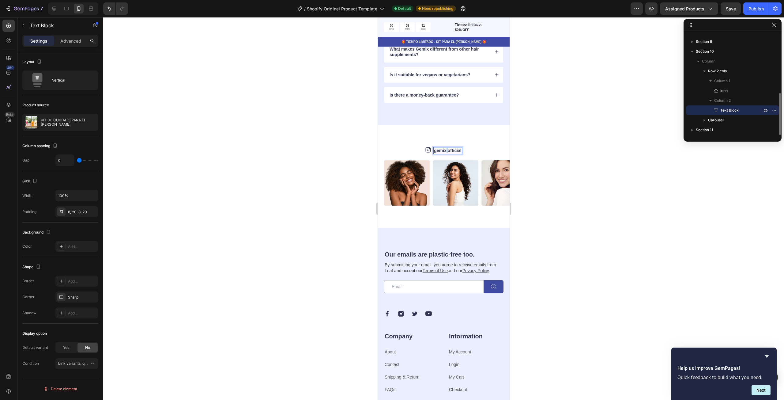
click at [442, 151] on link "gemix.official" at bounding box center [446, 150] width 27 height 5
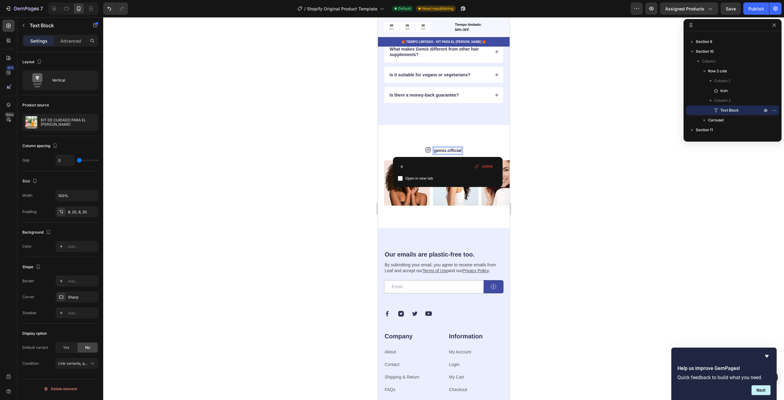
click at [447, 152] on link "gemix.official" at bounding box center [446, 150] width 27 height 5
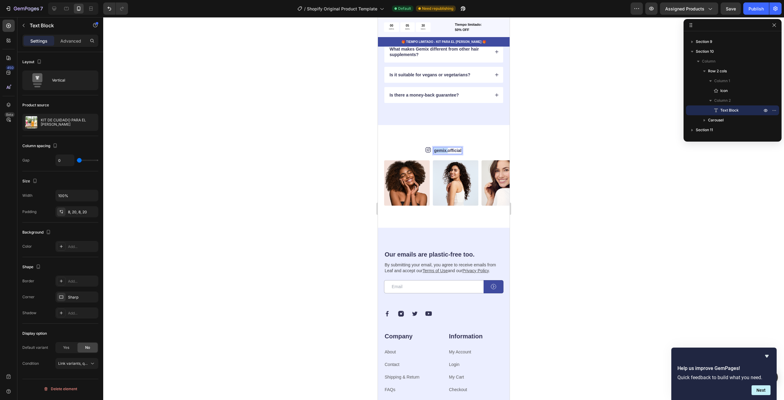
click at [447, 152] on link "gemix.official" at bounding box center [446, 150] width 27 height 5
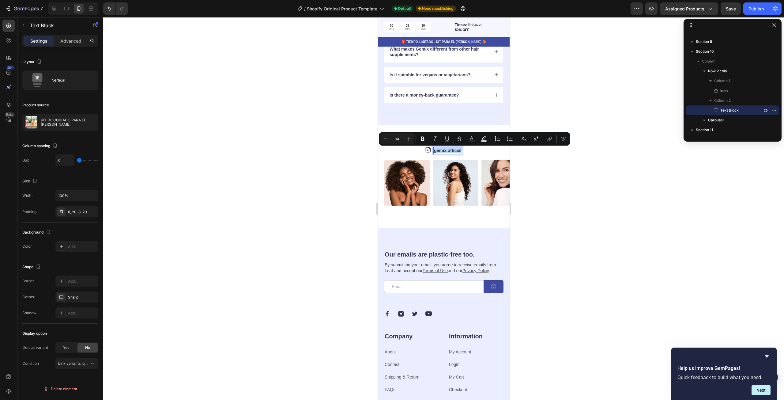
click at [447, 152] on link "gemix.official" at bounding box center [446, 150] width 27 height 5
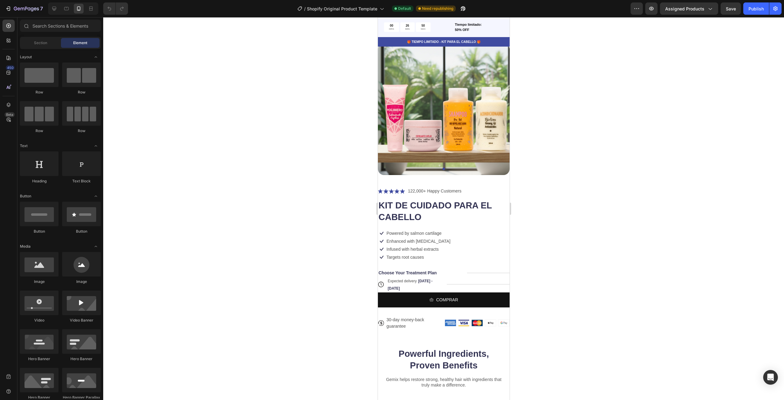
scroll to position [20, 0]
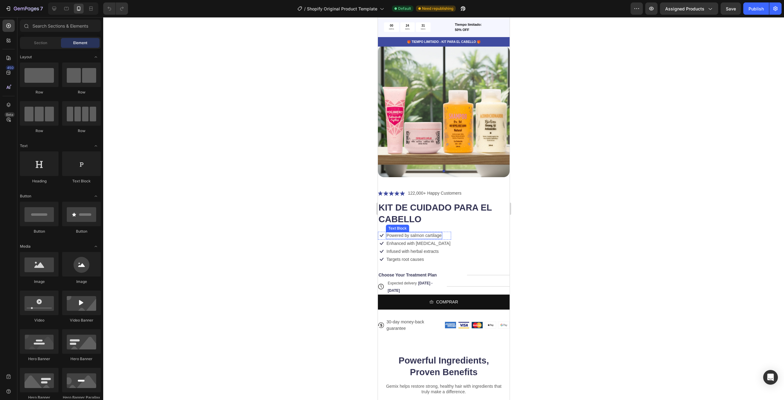
click at [430, 232] on p "Powered by salmon cartilage" at bounding box center [413, 235] width 55 height 6
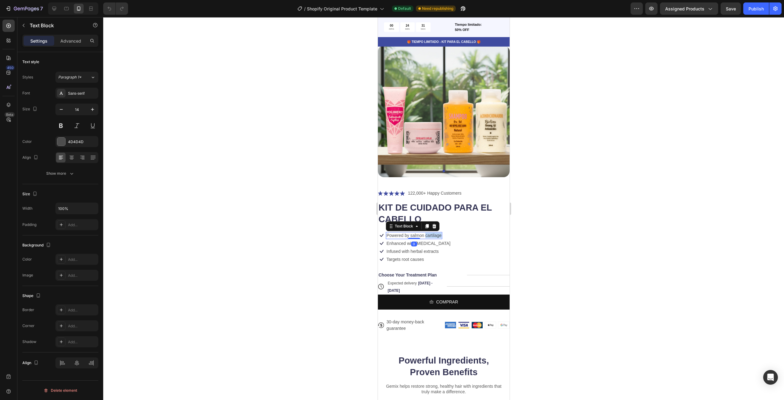
click at [430, 232] on p "Powered by salmon cartilage" at bounding box center [413, 235] width 55 height 6
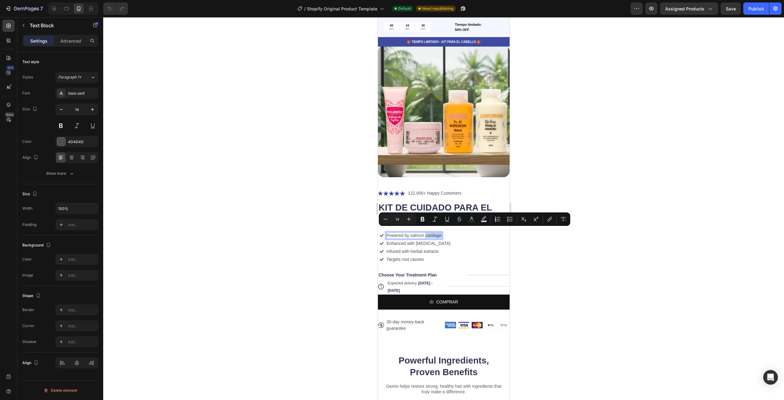
click at [430, 232] on p "Powered by salmon cartilage" at bounding box center [413, 235] width 55 height 6
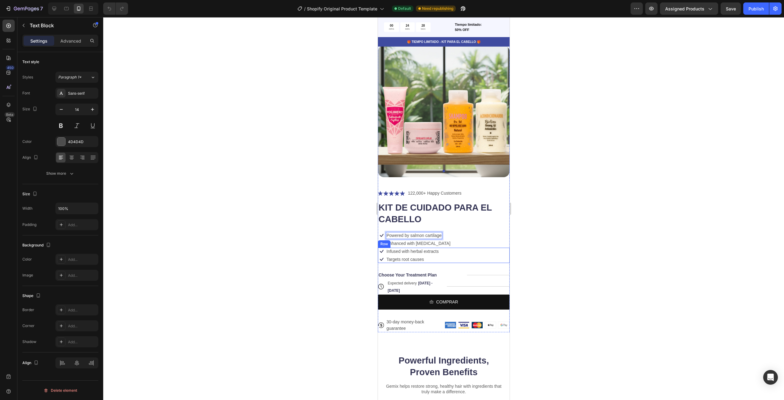
click at [575, 227] on div at bounding box center [443, 208] width 681 height 382
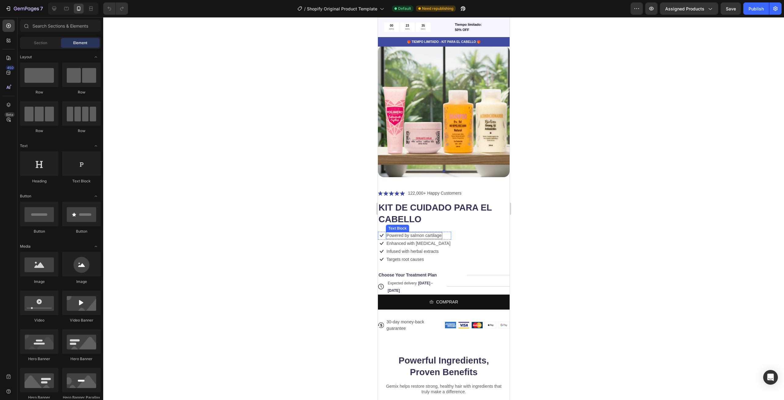
click at [402, 234] on div "Powered by salmon cartilage" at bounding box center [413, 235] width 56 height 7
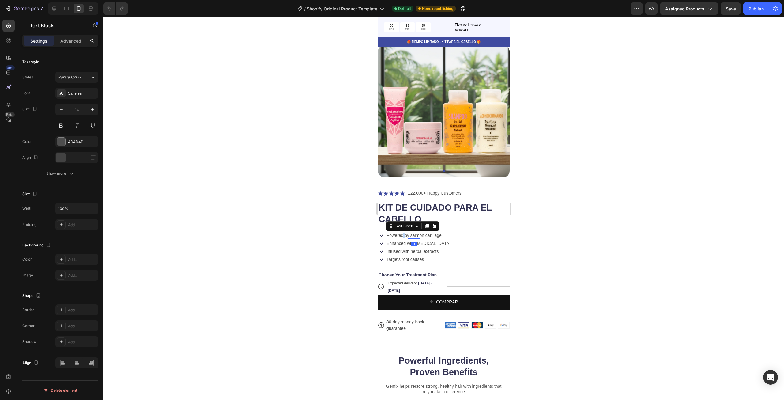
click at [402, 234] on div "Powered by salmon cartilage" at bounding box center [413, 235] width 56 height 7
click at [407, 232] on p "Powered by salmon cartilage" at bounding box center [413, 235] width 55 height 6
click at [425, 240] on p "Enhanced with [MEDICAL_DATA]" at bounding box center [418, 243] width 64 height 6
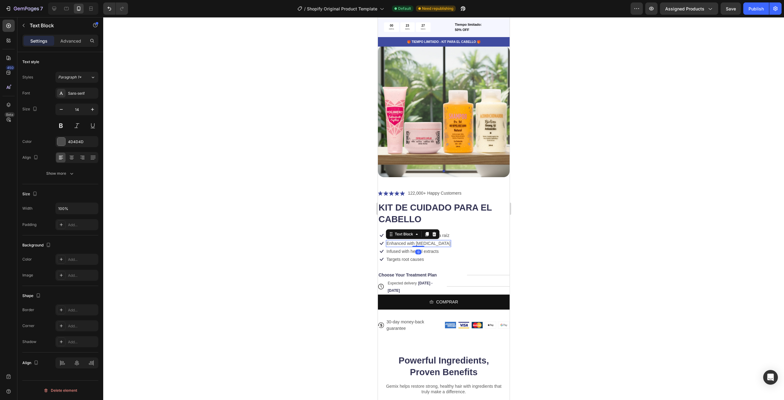
click at [425, 240] on p "Enhanced with [MEDICAL_DATA]" at bounding box center [418, 243] width 64 height 6
click at [414, 240] on p "Enhanced with [MEDICAL_DATA]" at bounding box center [418, 243] width 64 height 6
click at [422, 248] on p "Infused with herbal extracts" at bounding box center [412, 251] width 52 height 6
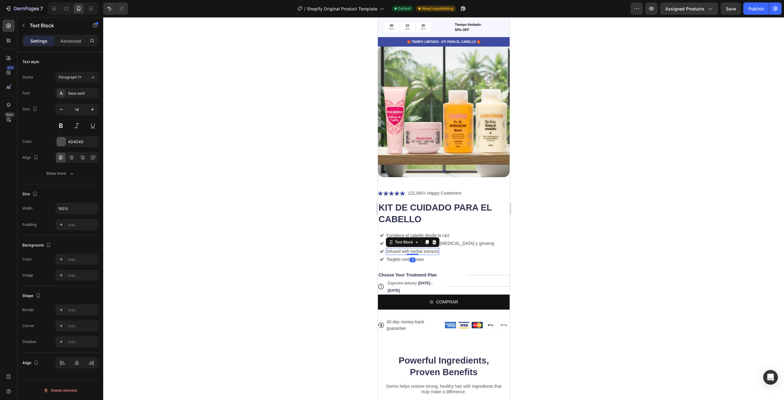
click at [422, 248] on p "Infused with herbal extracts" at bounding box center [412, 251] width 52 height 6
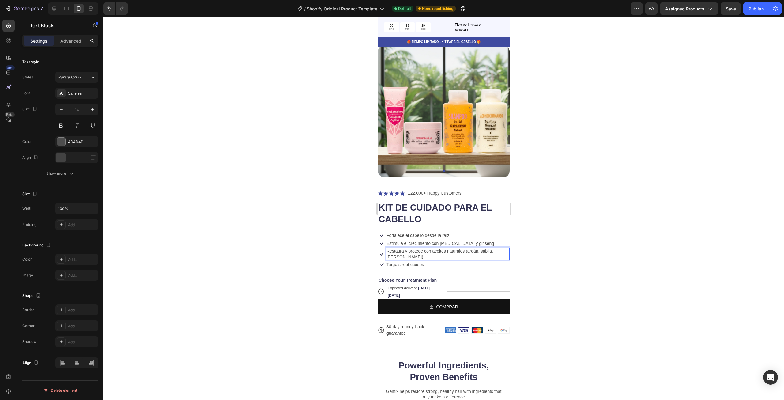
scroll to position [20, 0]
click at [407, 262] on p "Targets root causes" at bounding box center [404, 265] width 37 height 6
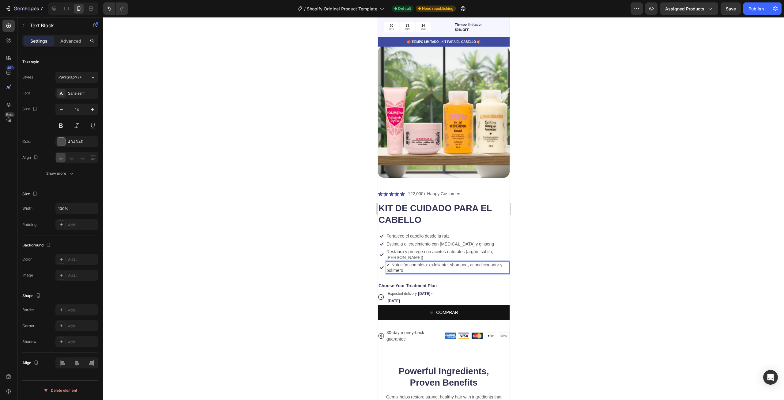
click at [389, 262] on p "✔ Nutrición completa: exfoliante, shampoo, acondicionador y polímero" at bounding box center [447, 267] width 122 height 11
click at [535, 261] on div at bounding box center [443, 208] width 681 height 382
click at [387, 262] on p "Nutrición completa: exfoliante, shampoo, acondicionador y polímero" at bounding box center [447, 267] width 122 height 11
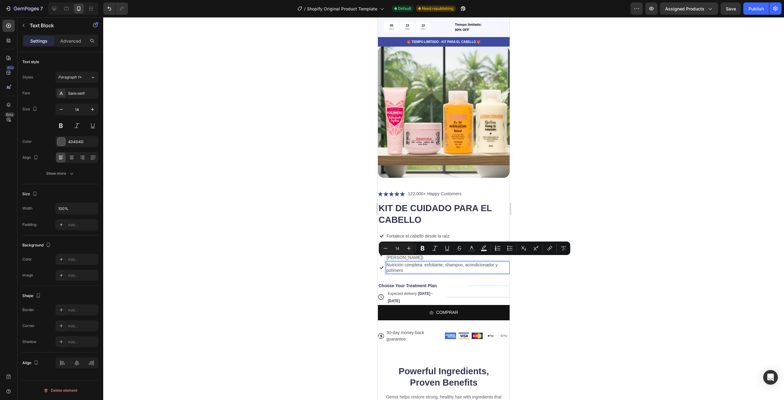
click at [389, 262] on p "Nutrición completa: exfoliante, shampoo, acondicionador y polímero" at bounding box center [447, 267] width 122 height 11
click at [387, 262] on p "Nutrición completa: exfoliante, shampoo, acondicionador y polímero" at bounding box center [447, 267] width 122 height 11
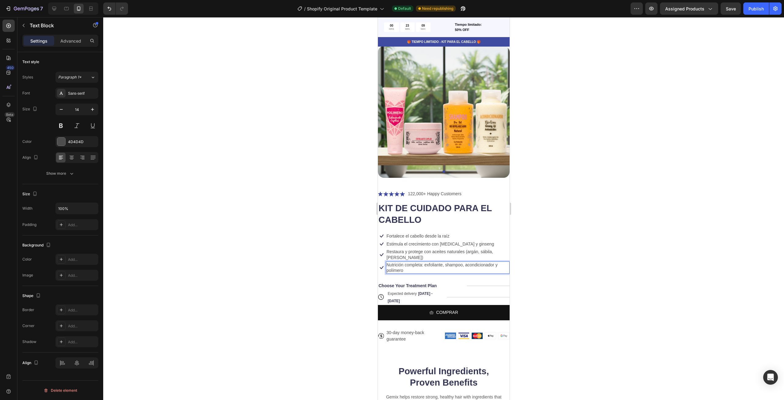
click at [518, 262] on div at bounding box center [443, 208] width 681 height 382
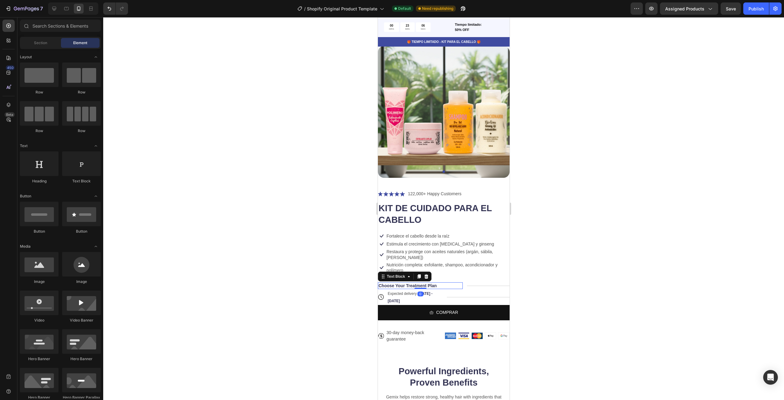
click at [424, 283] on p "Choose Your Treatment Plan" at bounding box center [407, 286] width 58 height 6
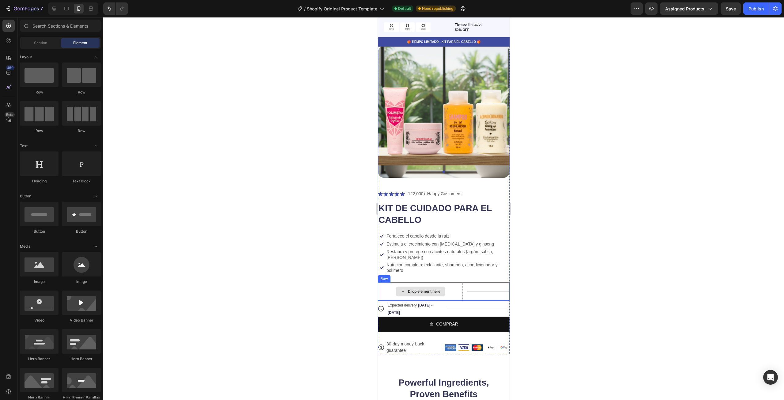
click at [437, 289] on div "Drop element here" at bounding box center [423, 291] width 32 height 5
click at [480, 288] on div "Title Line" at bounding box center [488, 291] width 43 height 18
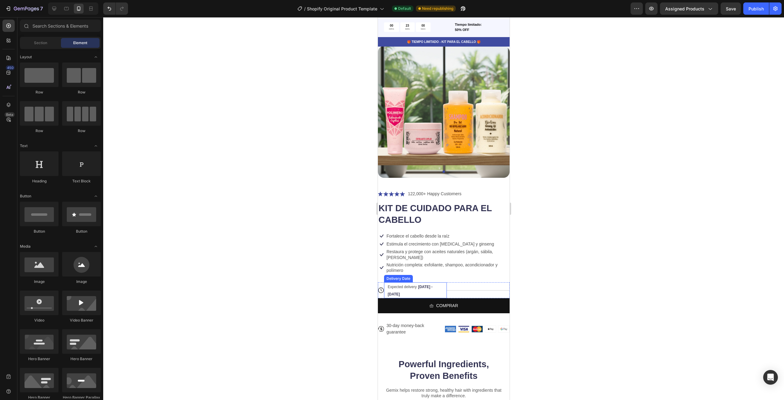
click at [413, 284] on span "Expected delivery" at bounding box center [401, 286] width 29 height 4
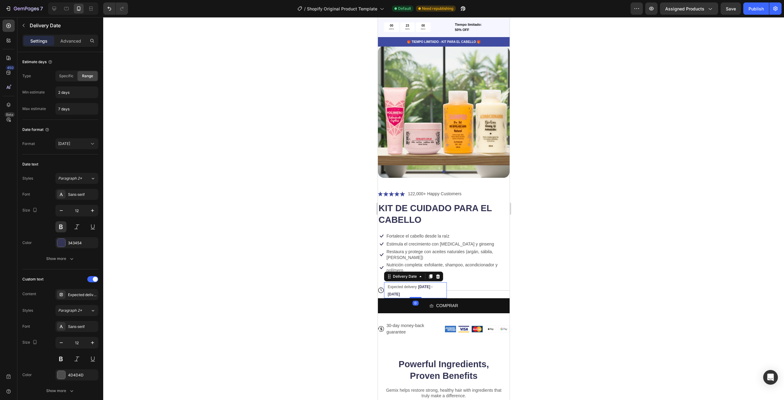
click at [413, 284] on span "Expected delivery" at bounding box center [401, 286] width 29 height 4
click at [414, 284] on span "Expected delivery" at bounding box center [401, 286] width 29 height 4
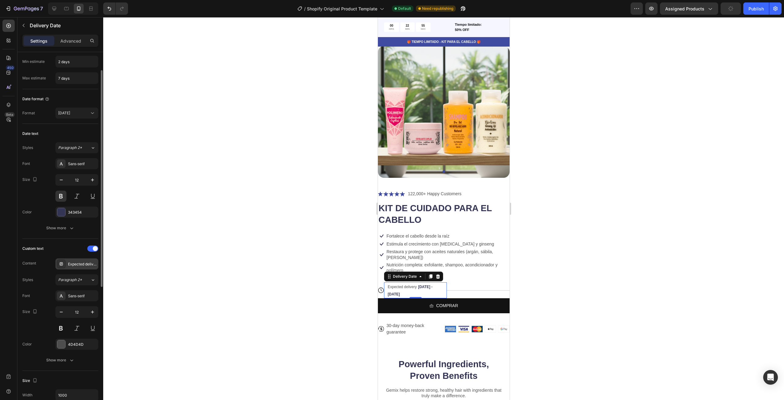
click at [76, 262] on div "Expected delivery" at bounding box center [82, 264] width 29 height 6
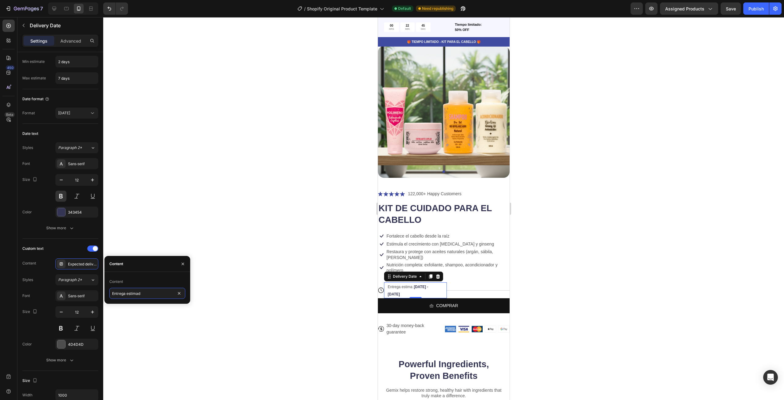
type input "Entrega estimada"
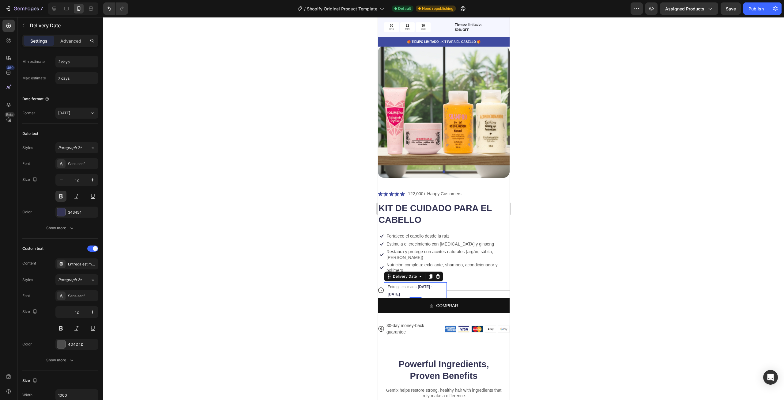
click at [255, 205] on div at bounding box center [443, 208] width 681 height 382
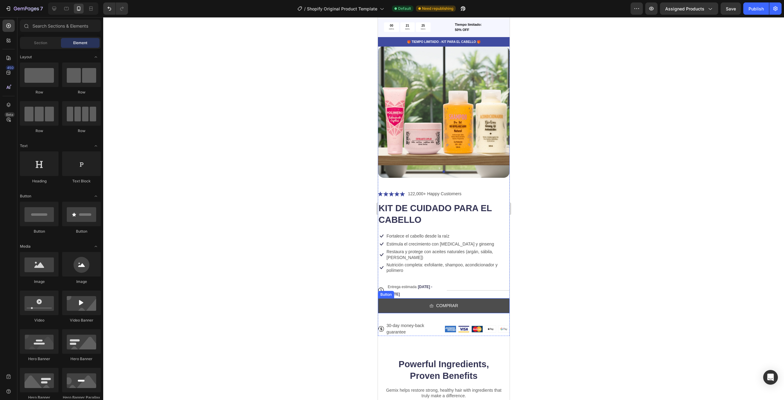
click at [488, 298] on button "COMPRAR" at bounding box center [443, 305] width 132 height 15
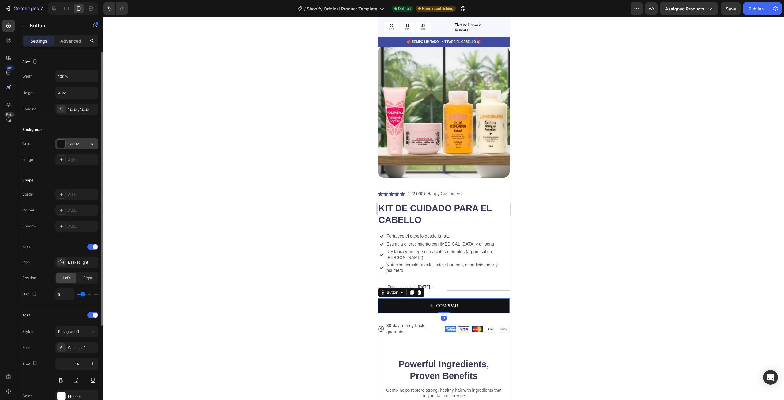
click at [60, 145] on div at bounding box center [61, 144] width 8 height 8
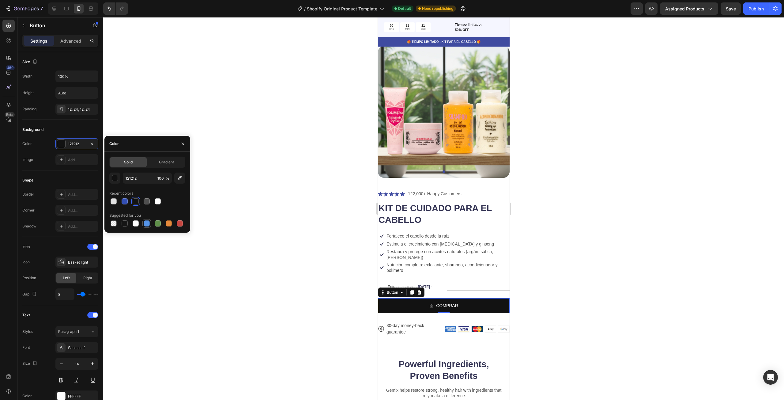
click at [144, 224] on div at bounding box center [147, 223] width 6 height 6
click at [126, 202] on div at bounding box center [125, 201] width 6 height 6
type input "334FB4"
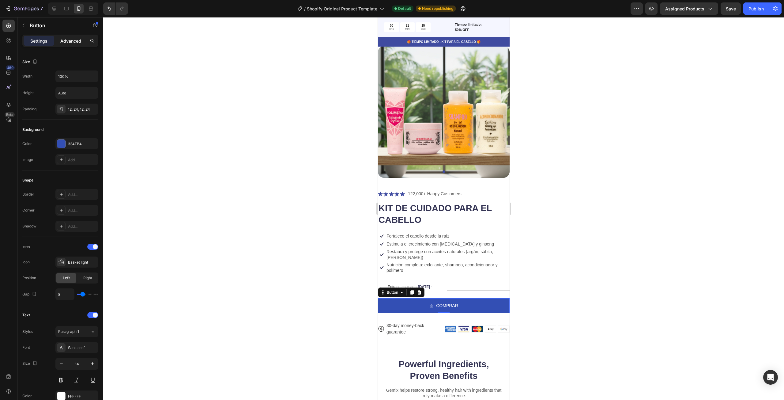
click at [74, 43] on p "Advanced" at bounding box center [70, 41] width 21 height 6
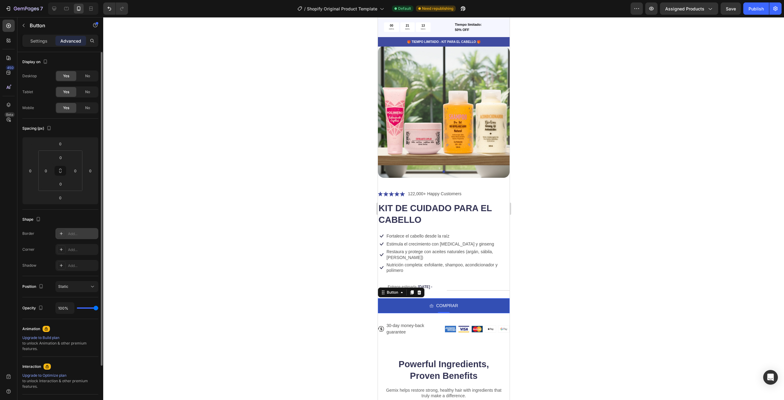
click at [70, 235] on div "Add..." at bounding box center [82, 234] width 29 height 6
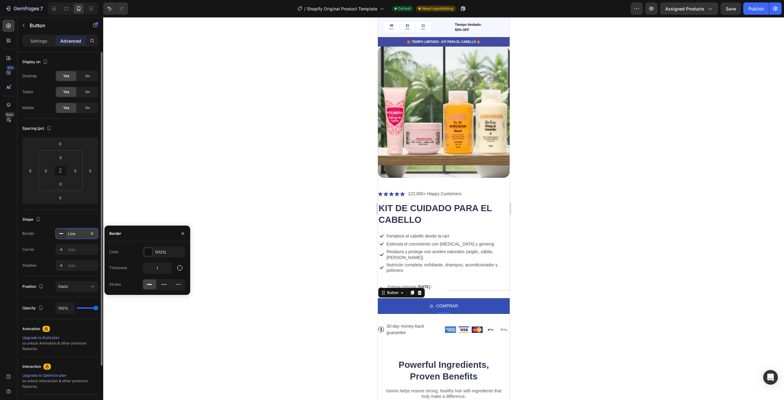
click at [70, 235] on div "Line" at bounding box center [77, 234] width 18 height 6
click at [93, 234] on icon "button" at bounding box center [91, 233] width 5 height 5
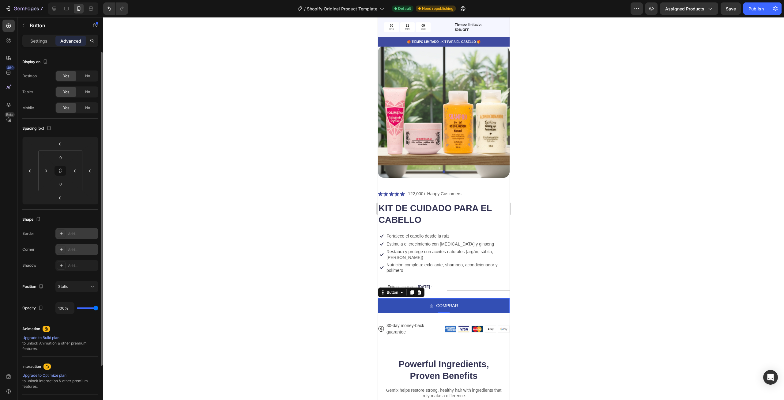
click at [77, 246] on div "Add..." at bounding box center [76, 249] width 43 height 11
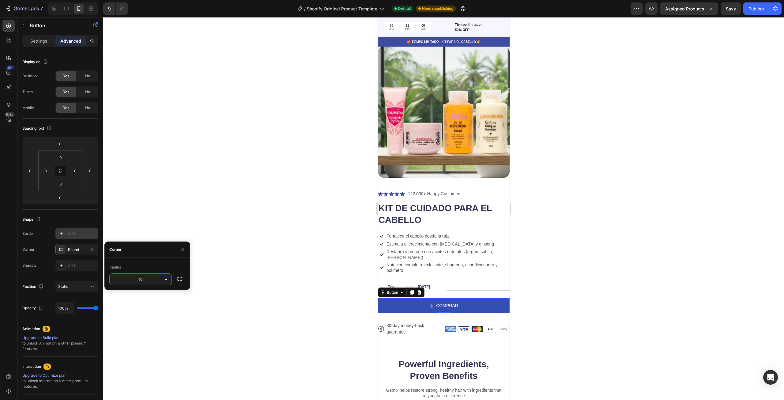
type input "1"
type input "50"
click at [352, 291] on div at bounding box center [443, 208] width 681 height 382
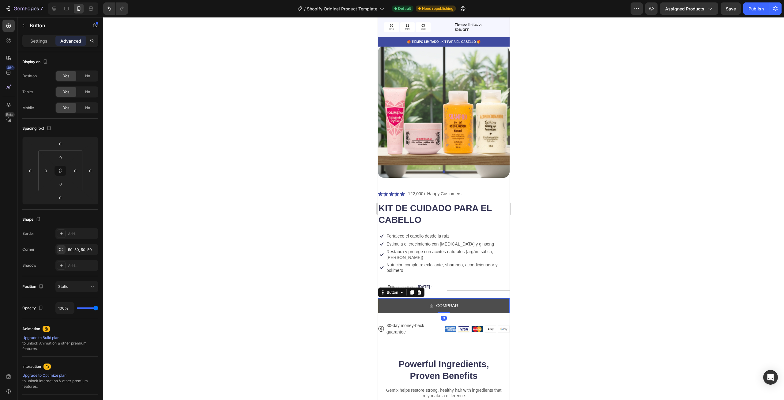
click at [494, 299] on button "COMPRAR" at bounding box center [443, 305] width 132 height 15
click at [75, 38] on p "Advanced" at bounding box center [70, 41] width 21 height 6
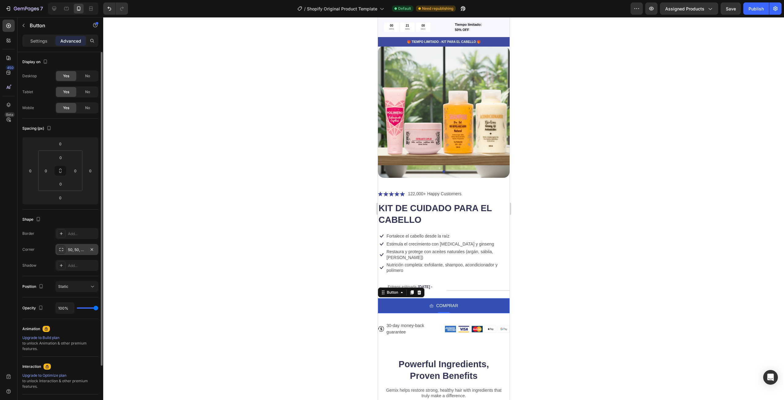
click at [76, 250] on div "50, 50, 50, 50" at bounding box center [77, 250] width 18 height 6
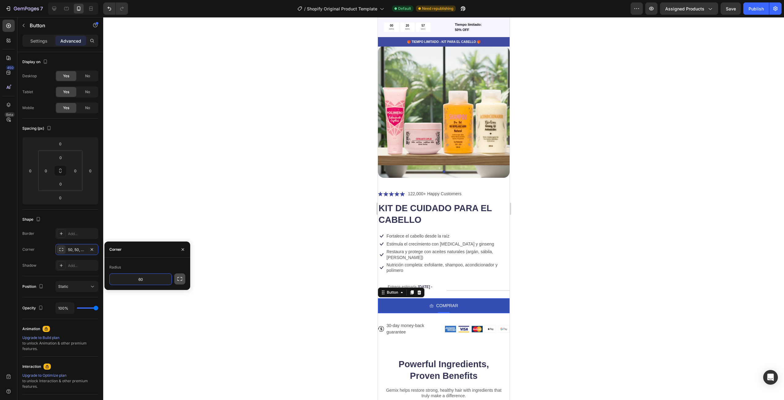
type input "60"
click at [184, 278] on button "button" at bounding box center [179, 278] width 11 height 11
click at [162, 277] on input "60" at bounding box center [156, 278] width 29 height 11
type input "40"
click at [268, 257] on div at bounding box center [443, 208] width 681 height 382
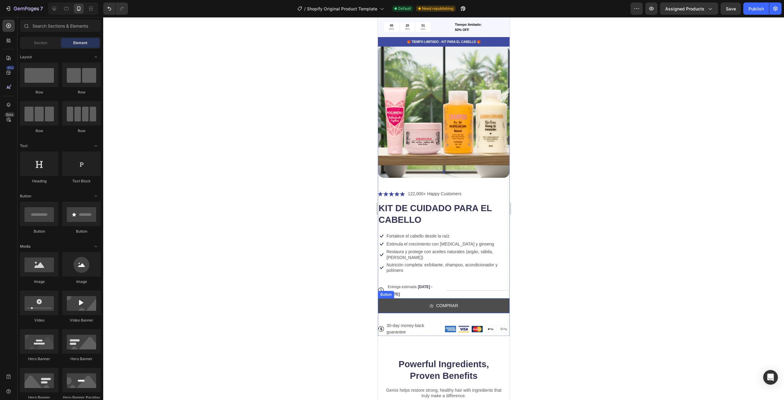
click at [467, 298] on button "COMPRAR" at bounding box center [443, 305] width 132 height 15
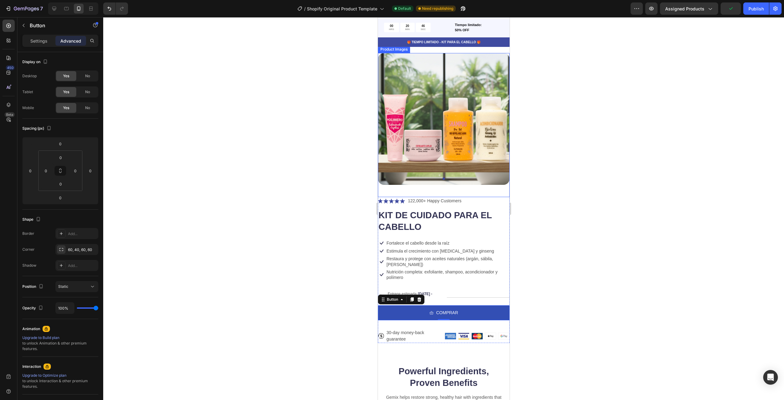
scroll to position [0, 0]
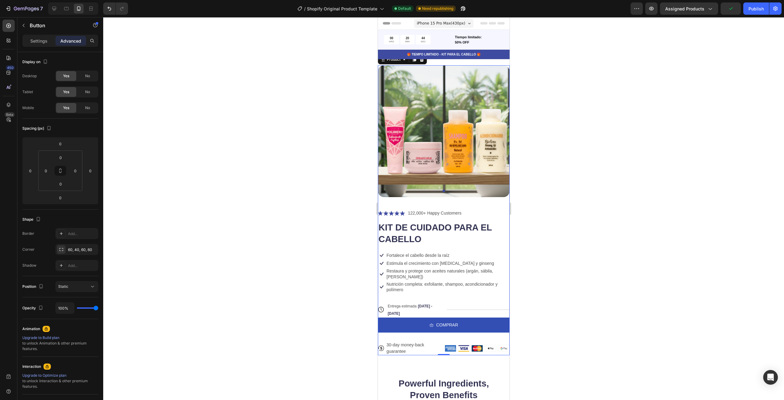
click at [503, 212] on div "Icon Icon Icon Icon Icon Icon List 122,000+ Happy Customers Text Block Row KIT …" at bounding box center [443, 282] width 132 height 146
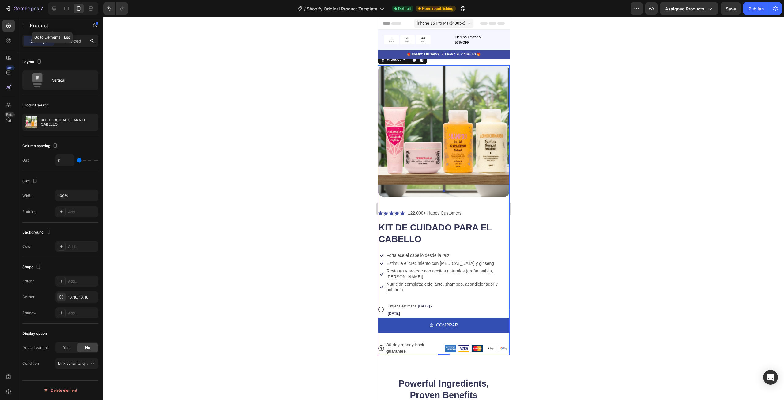
click at [80, 34] on div "Product" at bounding box center [52, 25] width 70 height 17
click at [76, 36] on div "Advanced" at bounding box center [70, 41] width 31 height 10
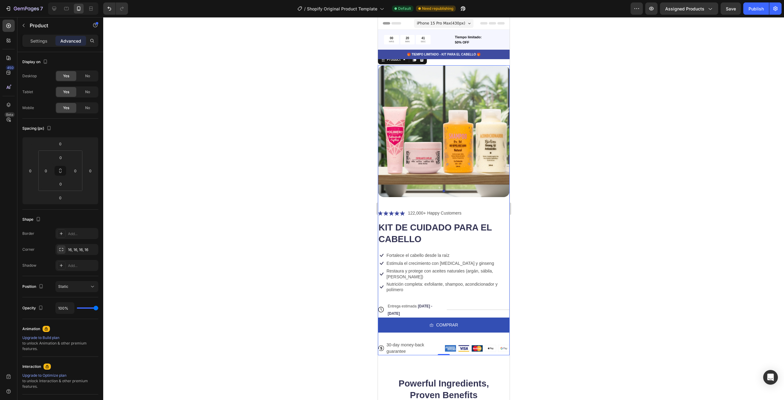
click at [575, 132] on div at bounding box center [443, 208] width 681 height 382
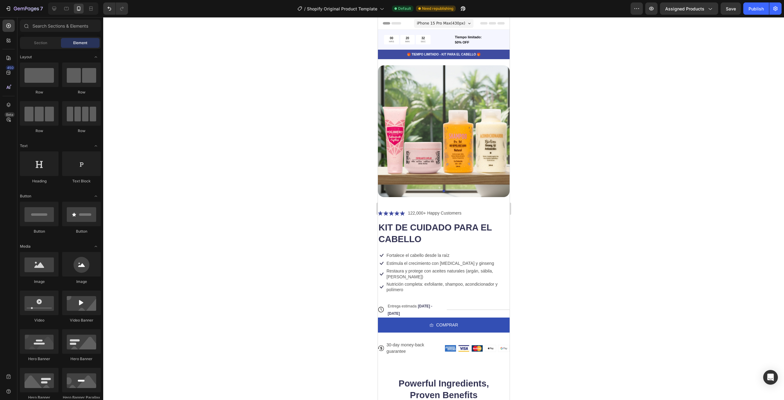
click at [503, 23] on div at bounding box center [443, 23] width 132 height 13
click at [73, 43] on span "Element" at bounding box center [80, 43] width 14 height 6
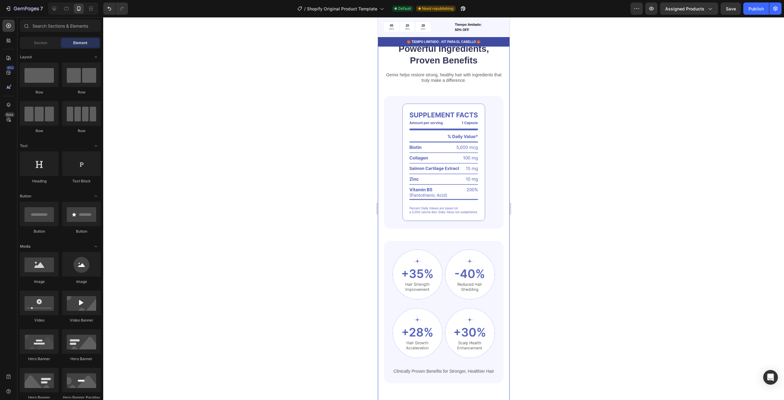
click at [502, 211] on div "Powerful Ingredients, Proven Benefits Heading Gemix helps restore strong, healt…" at bounding box center [443, 224] width 132 height 362
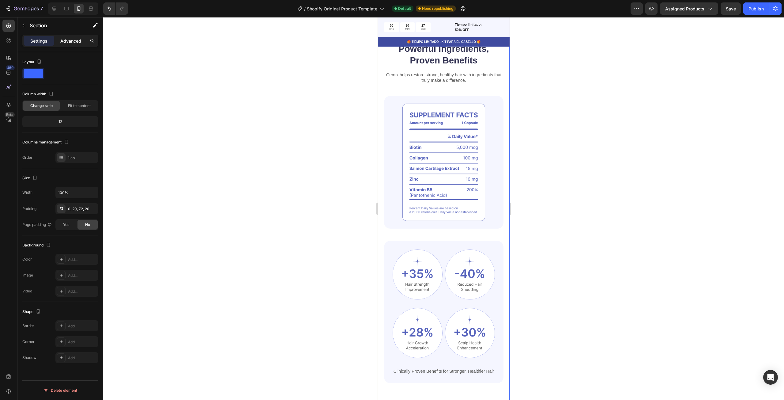
click at [73, 41] on p "Advanced" at bounding box center [70, 41] width 21 height 6
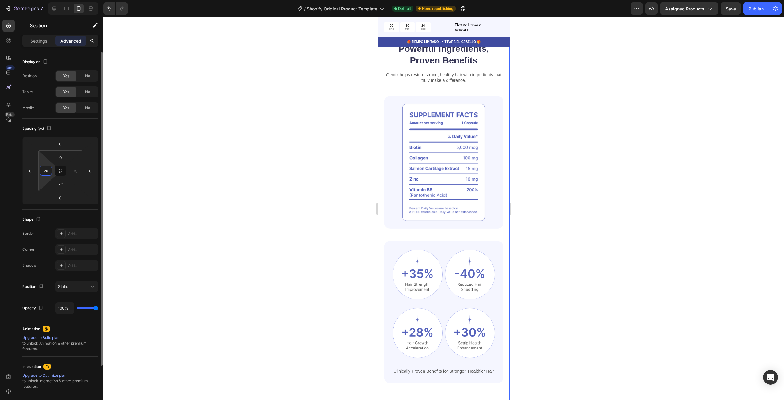
click at [45, 168] on input "20" at bounding box center [45, 170] width 9 height 9
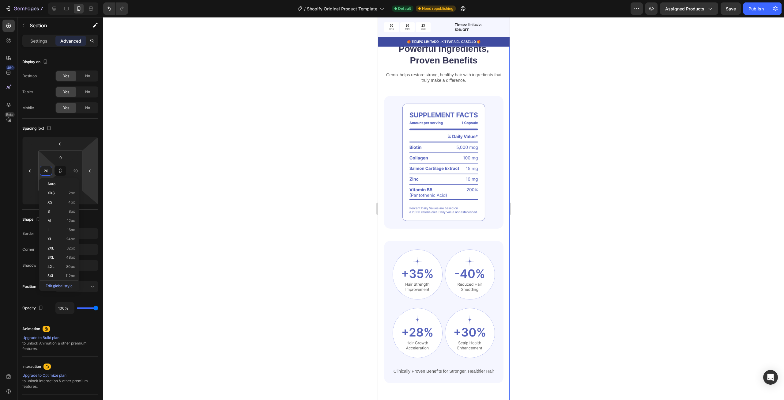
click at [298, 122] on div at bounding box center [443, 208] width 681 height 382
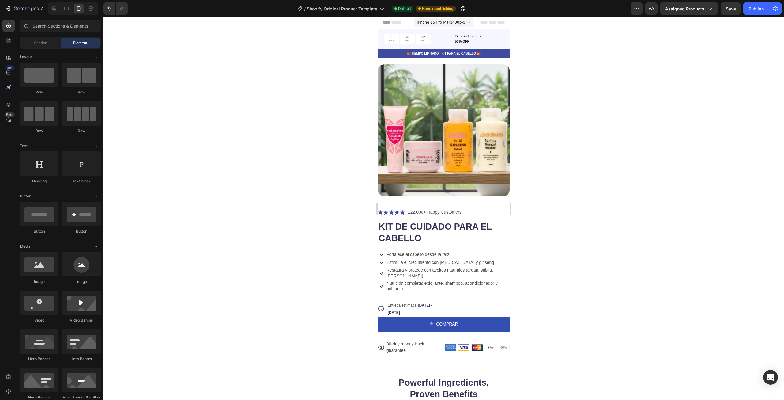
scroll to position [0, 0]
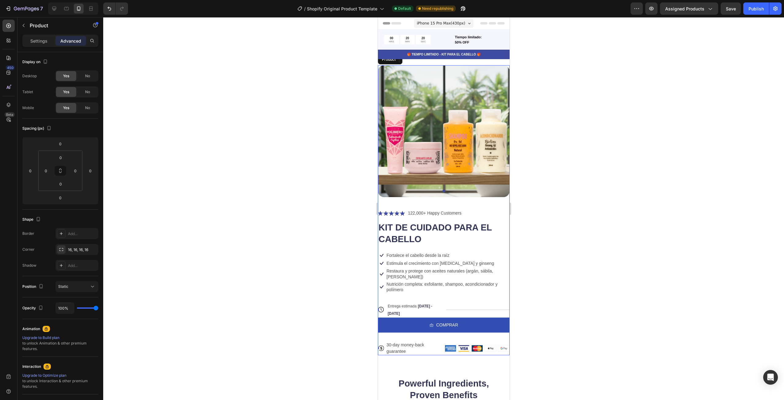
click at [485, 215] on div "Icon Icon Icon Icon Icon Icon List 122,000+ Happy Customers Text Block Row KIT …" at bounding box center [443, 282] width 132 height 146
click at [50, 174] on input "0" at bounding box center [45, 170] width 9 height 9
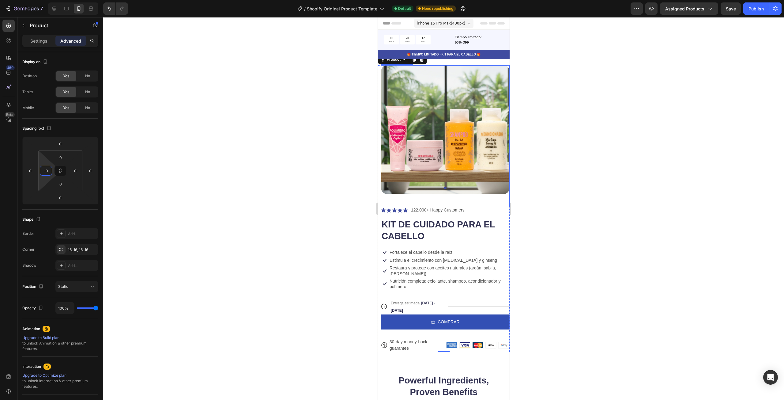
type input "10"
click at [166, 157] on div at bounding box center [443, 208] width 681 height 382
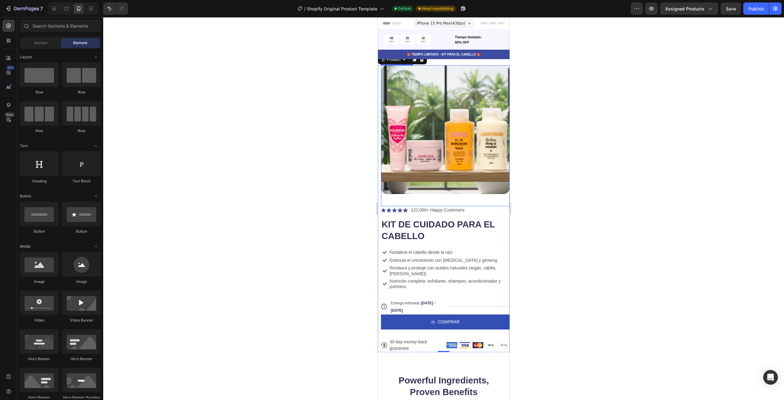
click at [166, 157] on div at bounding box center [443, 208] width 681 height 382
click at [170, 160] on div at bounding box center [443, 208] width 681 height 382
click at [603, 196] on div at bounding box center [443, 208] width 681 height 382
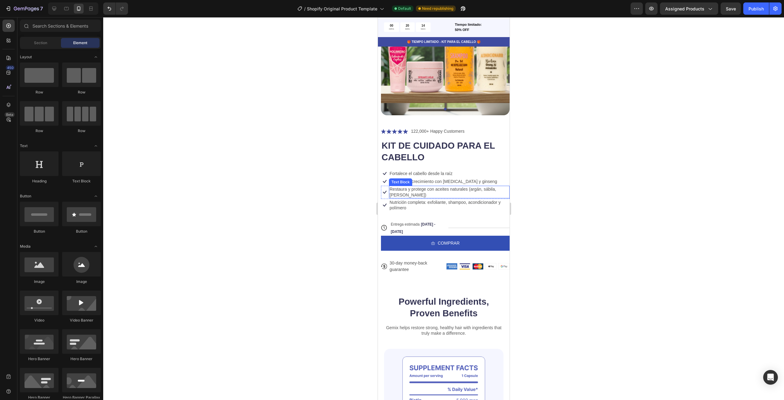
scroll to position [92, 0]
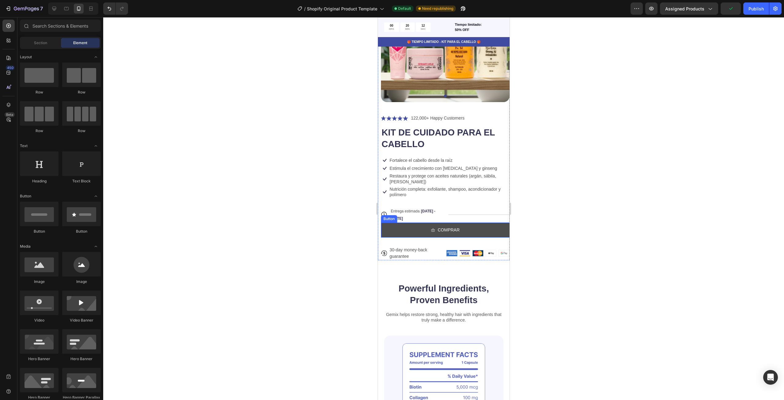
click at [489, 226] on button "COMPRAR" at bounding box center [445, 229] width 129 height 15
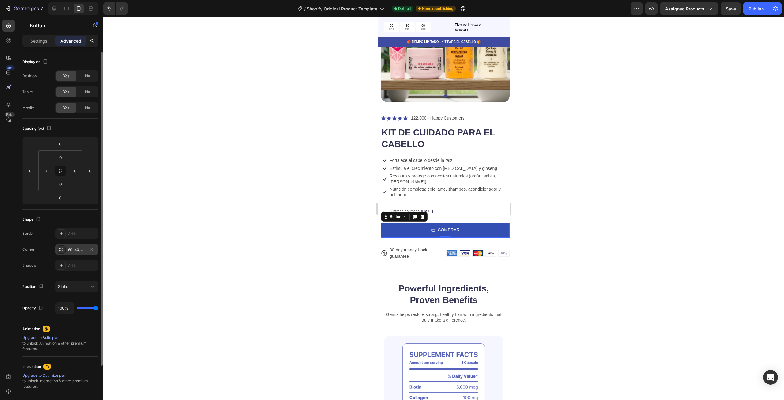
click at [63, 250] on icon at bounding box center [61, 249] width 4 height 3
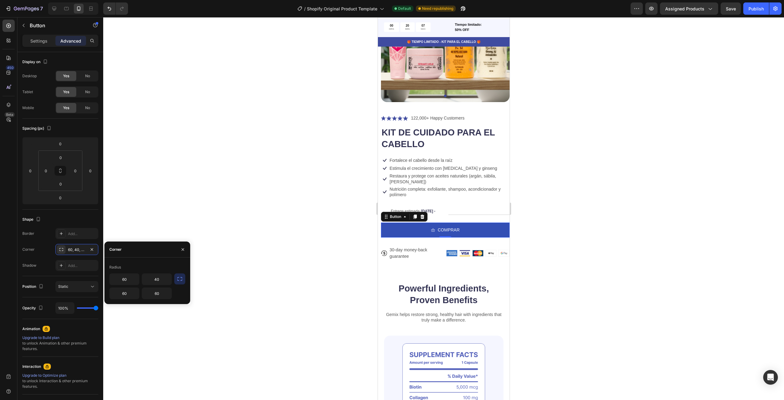
click at [180, 280] on icon "button" at bounding box center [180, 279] width 6 height 6
click at [184, 247] on icon "button" at bounding box center [182, 249] width 5 height 5
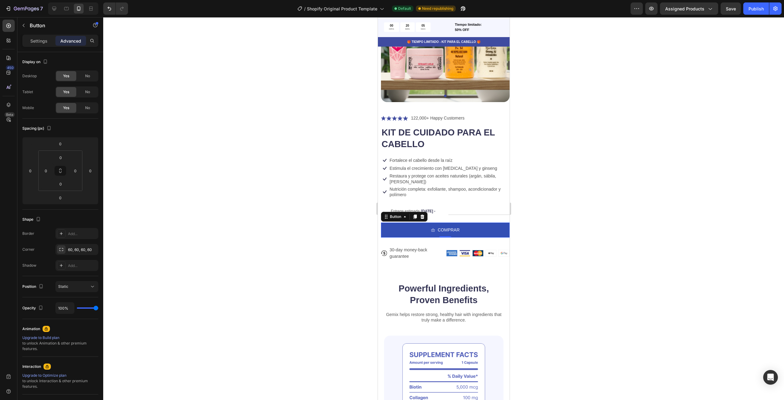
click at [230, 236] on div at bounding box center [443, 208] width 681 height 382
click at [497, 226] on button "COMPRAR" at bounding box center [445, 229] width 129 height 15
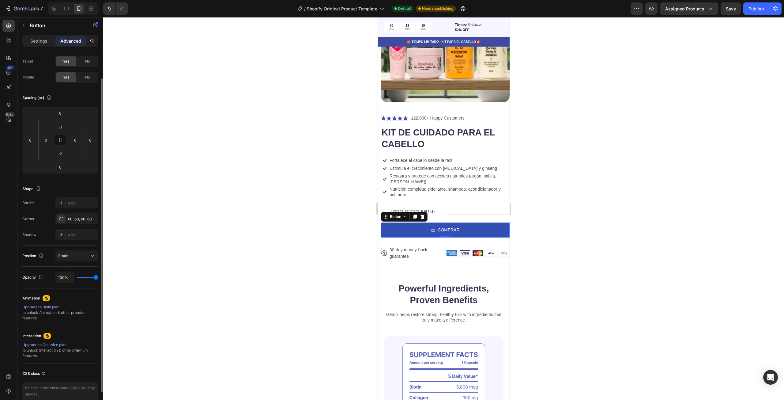
scroll to position [0, 0]
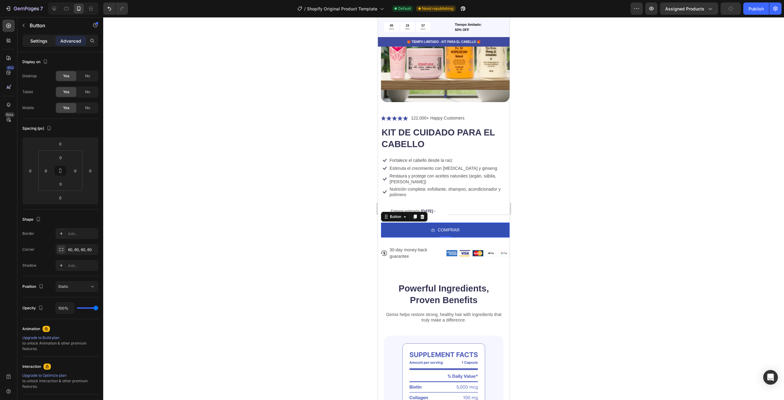
click at [43, 39] on p "Settings" at bounding box center [38, 41] width 17 height 6
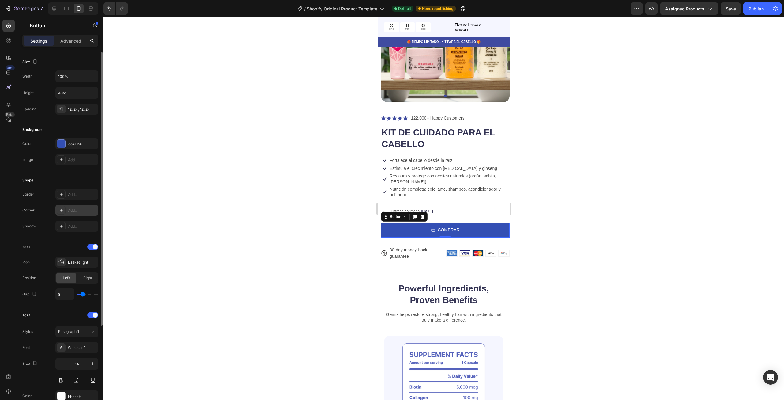
click at [65, 210] on div at bounding box center [61, 210] width 9 height 9
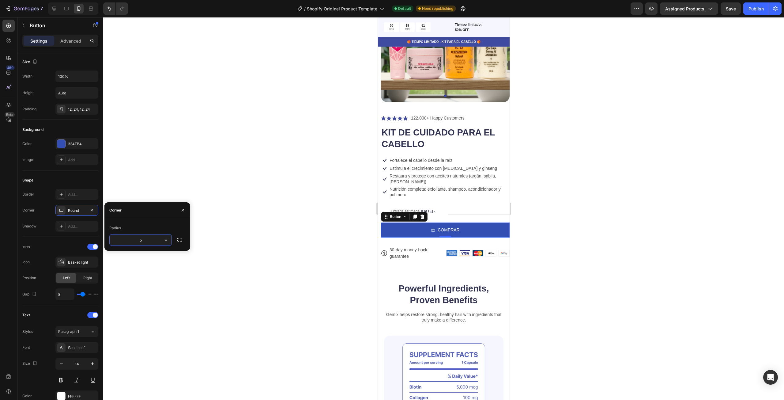
type input "50"
click at [214, 226] on div at bounding box center [443, 208] width 681 height 382
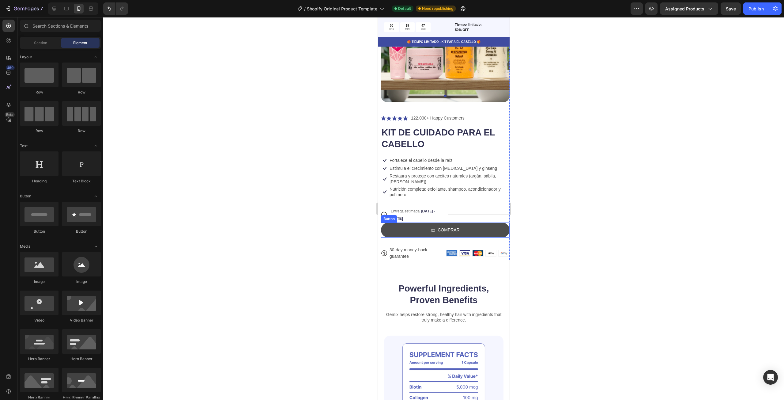
click at [500, 226] on button "COMPRAR" at bounding box center [445, 229] width 129 height 15
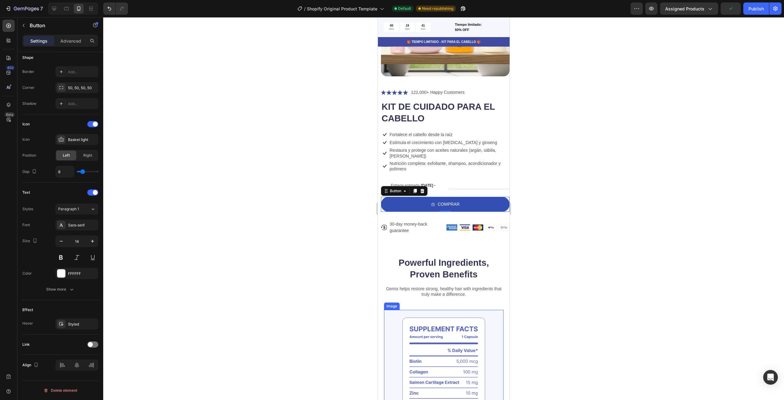
scroll to position [184, 0]
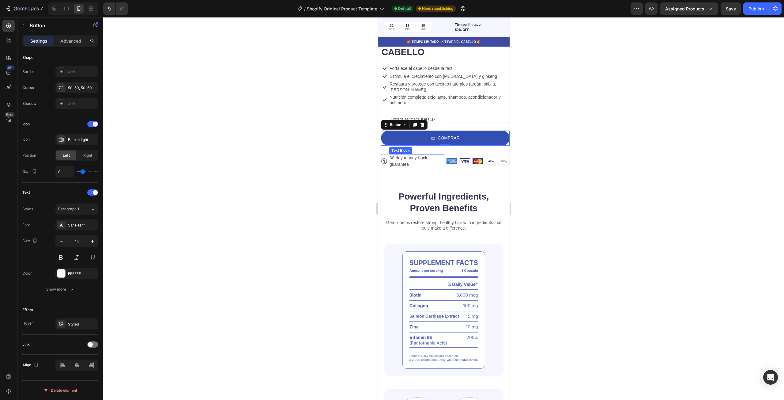
click at [409, 155] on p "30-day money-back guarantee" at bounding box center [416, 161] width 54 height 13
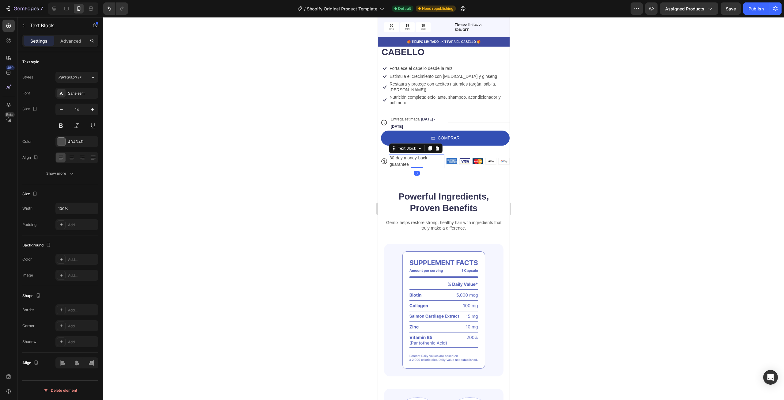
click at [409, 155] on p "30-day money-back guarantee" at bounding box center [416, 161] width 54 height 13
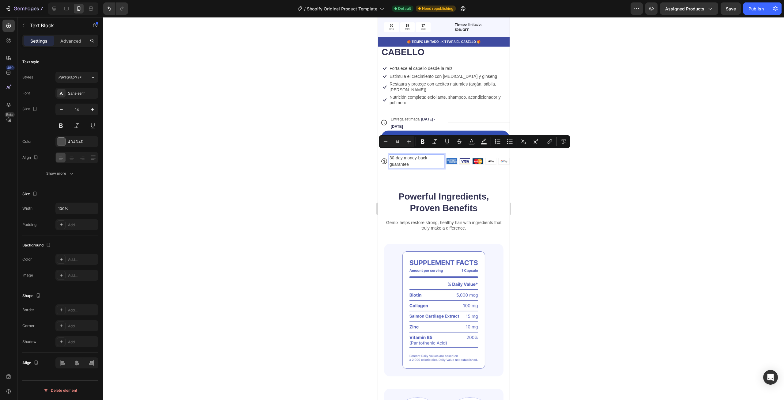
click at [429, 155] on p "30-day money-back guarantee" at bounding box center [416, 161] width 54 height 13
drag, startPoint x: 418, startPoint y: 160, endPoint x: 386, endPoint y: 152, distance: 33.0
click at [386, 154] on div "Icon 30-day money-back guarantee Text Block 0 Row" at bounding box center [412, 161] width 63 height 14
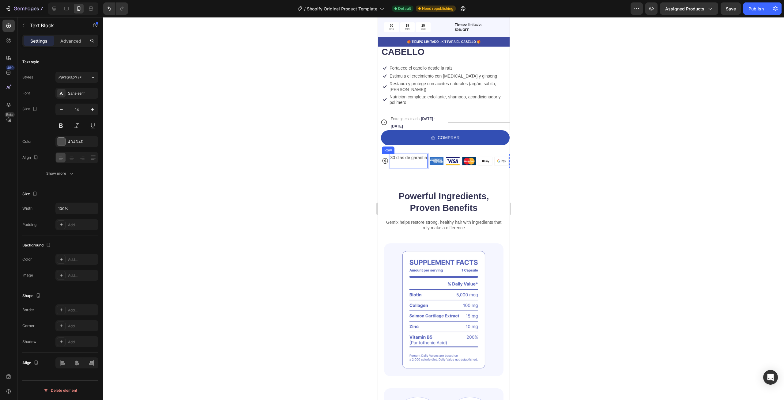
scroll to position [184, 0]
click at [279, 149] on div at bounding box center [443, 208] width 681 height 382
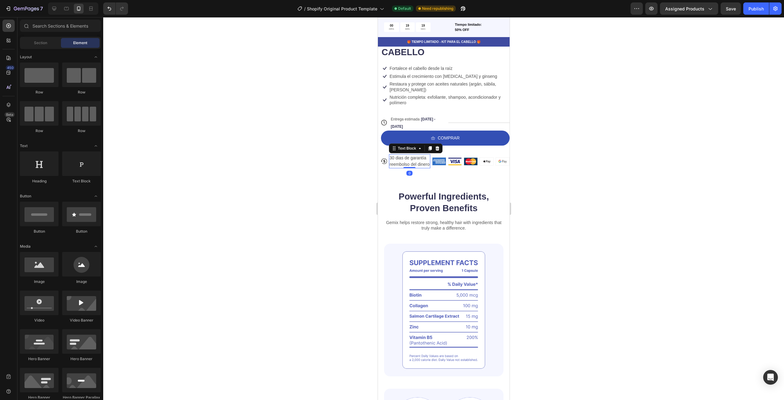
click at [406, 161] on p "reembolso del dinero" at bounding box center [409, 164] width 40 height 6
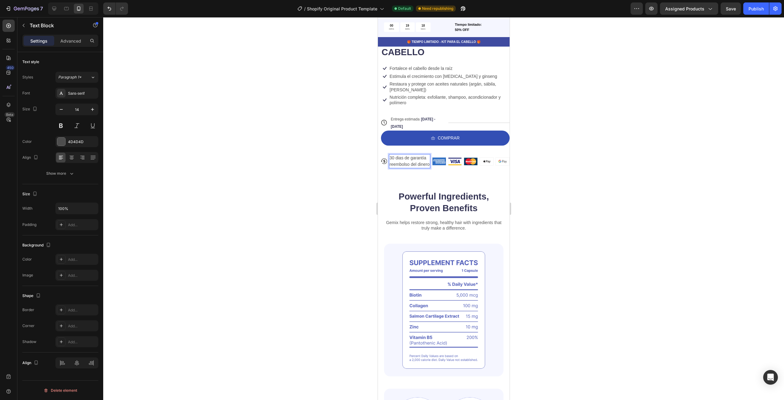
click at [410, 155] on p "30 dias de garantía" at bounding box center [409, 158] width 40 height 6
drag, startPoint x: 428, startPoint y: 152, endPoint x: 410, endPoint y: 152, distance: 17.8
click at [410, 155] on p "30 dias de garantía" at bounding box center [409, 158] width 40 height 6
click at [390, 161] on p "reembolso del dinero" at bounding box center [409, 164] width 40 height 6
click at [389, 161] on p "reembolso del dinero" at bounding box center [409, 164] width 40 height 6
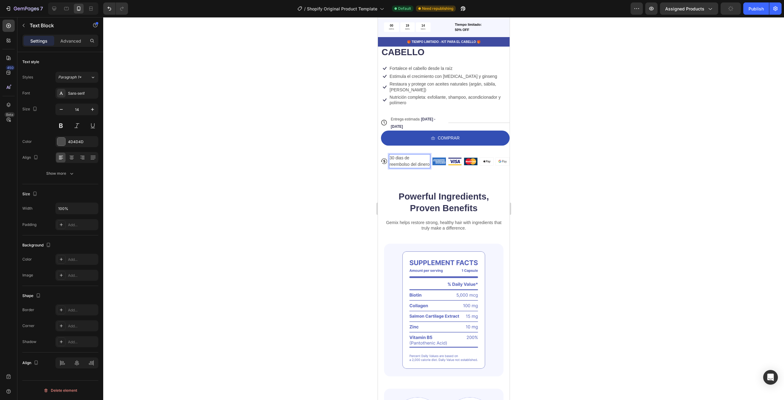
click at [413, 155] on p "30 dias de" at bounding box center [409, 158] width 40 height 6
drag, startPoint x: 400, startPoint y: 155, endPoint x: 410, endPoint y: 158, distance: 10.1
click at [410, 161] on p "reembolso del dinero" at bounding box center [409, 164] width 40 height 6
click at [322, 155] on div at bounding box center [443, 208] width 681 height 382
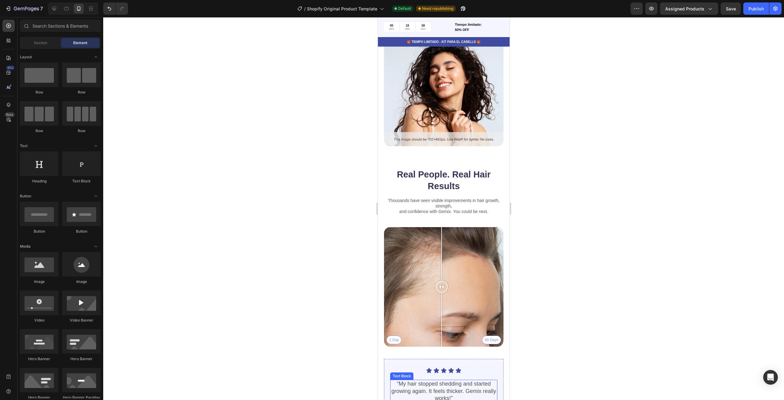
scroll to position [1653, 0]
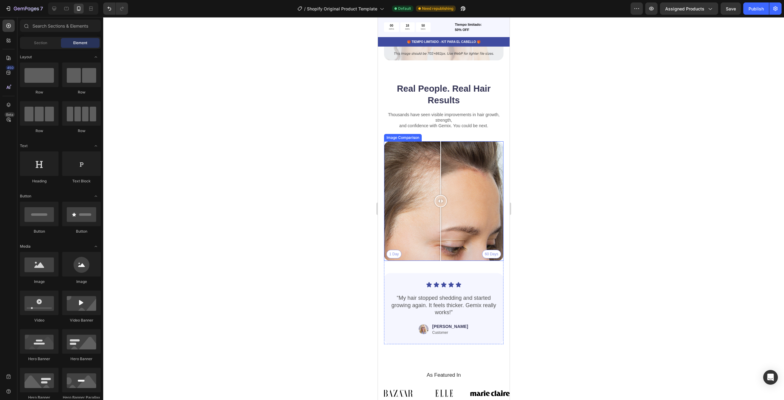
drag, startPoint x: 443, startPoint y: 198, endPoint x: 440, endPoint y: 220, distance: 22.2
click at [440, 220] on div at bounding box center [440, 200] width 12 height 119
click at [487, 245] on div "1 Day 60 Days" at bounding box center [443, 200] width 119 height 119
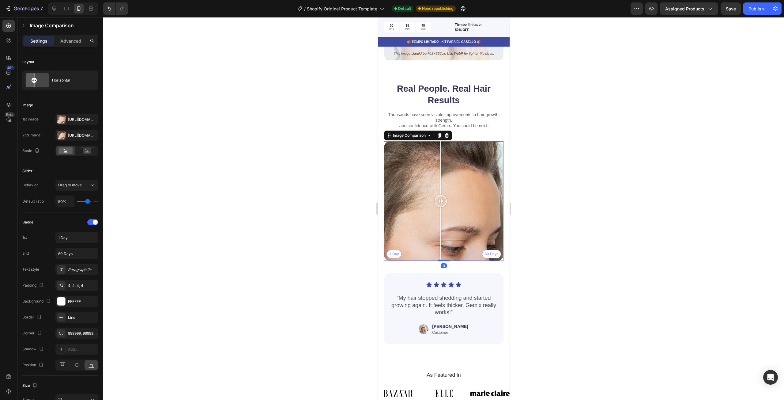
drag, startPoint x: 488, startPoint y: 245, endPoint x: 440, endPoint y: 243, distance: 47.5
click at [440, 243] on div at bounding box center [440, 200] width 12 height 119
click at [477, 175] on div "1 Day 60 Days" at bounding box center [443, 200] width 119 height 119
type input "1 Dia"
click at [74, 252] on input "60 Days" at bounding box center [76, 253] width 43 height 11
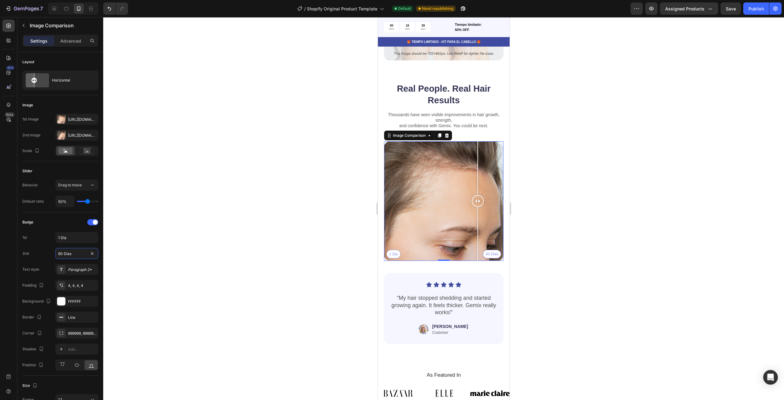
type input "60 Dias"
click at [288, 244] on div at bounding box center [443, 208] width 681 height 382
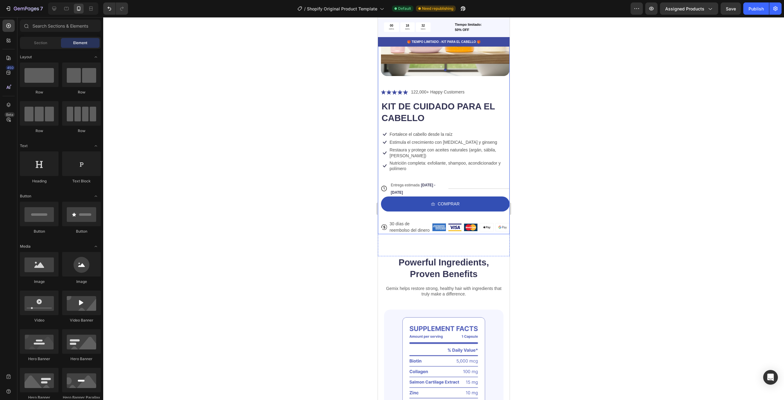
scroll to position [122, 0]
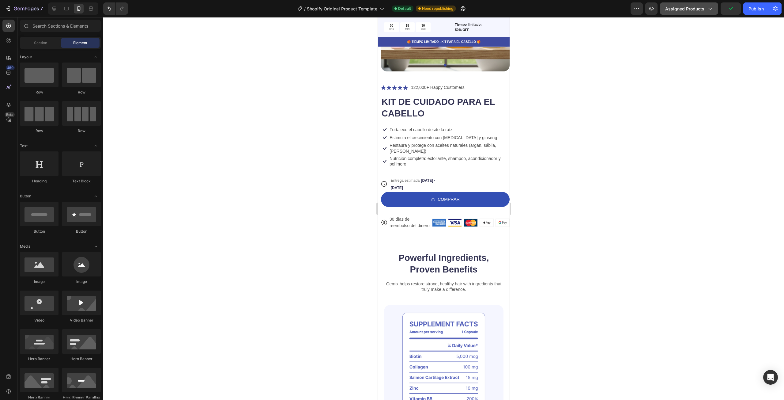
click at [698, 9] on span "Assigned Products" at bounding box center [684, 9] width 39 height 6
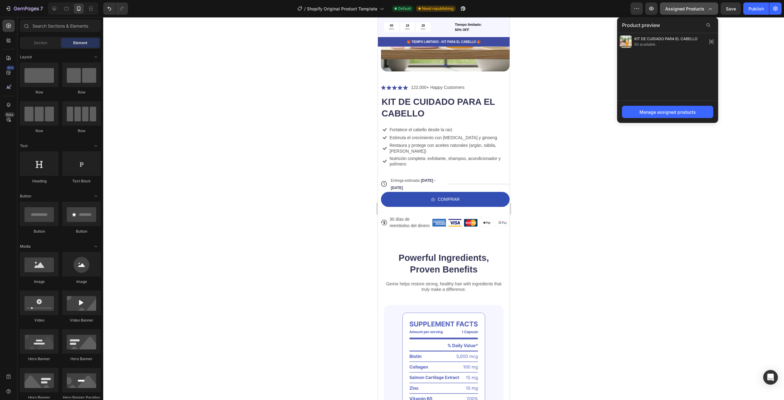
click at [698, 9] on span "Assigned Products" at bounding box center [684, 9] width 39 height 6
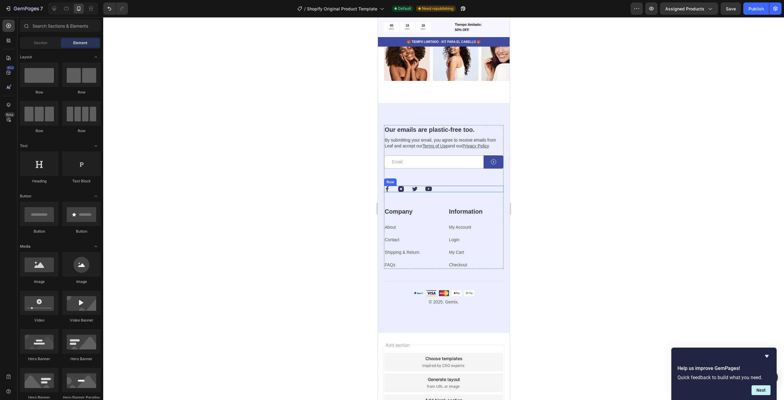
scroll to position [2323, 0]
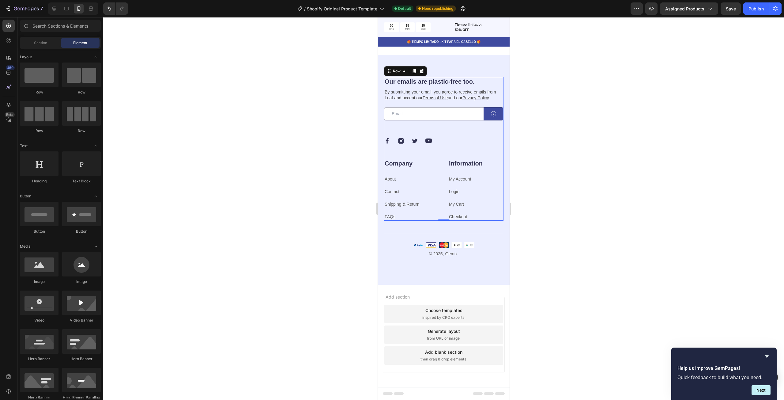
click at [442, 154] on div "Our emails are plastic-free too. Heading By submitting your email, you agree to…" at bounding box center [443, 117] width 119 height 81
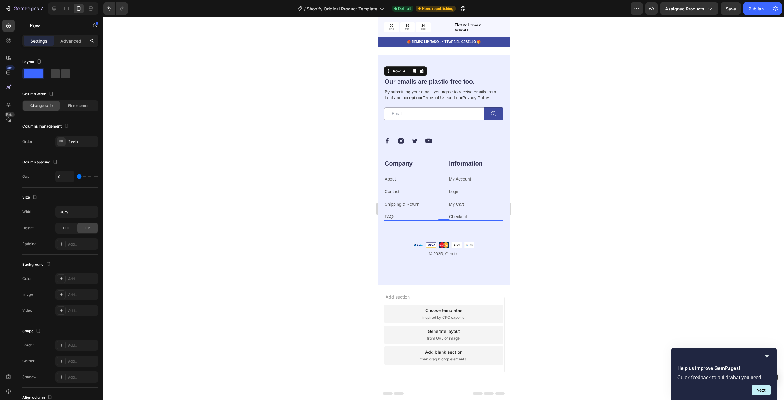
scroll to position [2180, 0]
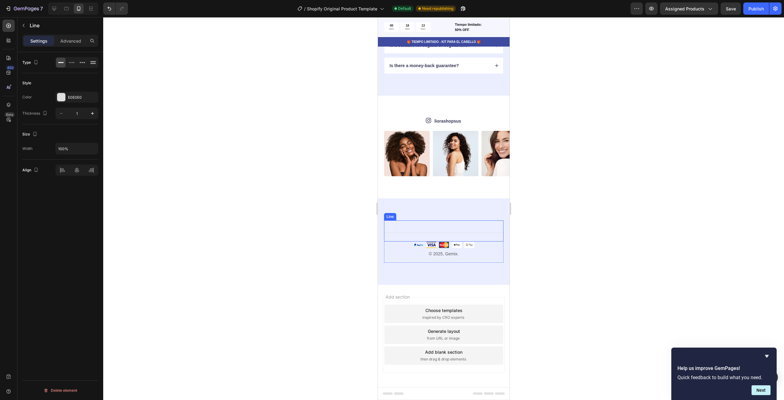
click at [455, 238] on div "Title Line" at bounding box center [443, 230] width 119 height 21
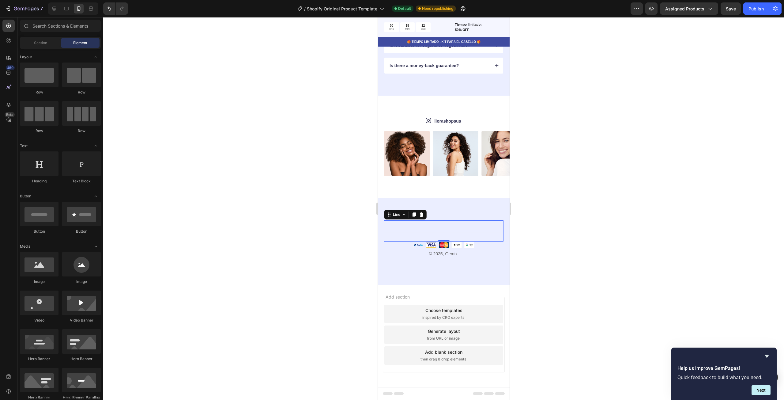
scroll to position [2159, 0]
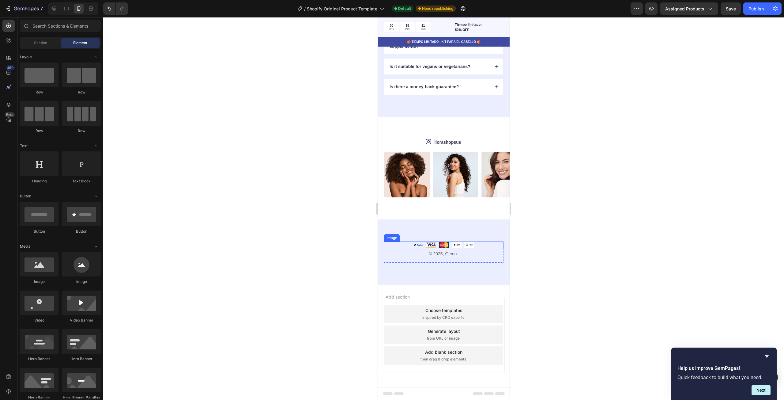
click at [455, 243] on img at bounding box center [443, 244] width 61 height 6
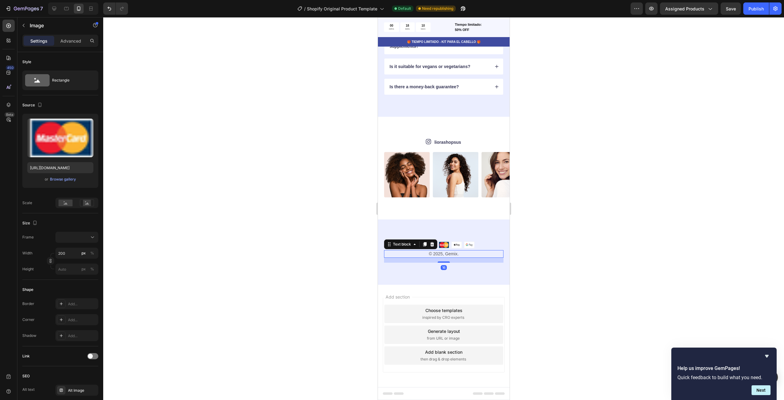
click at [456, 251] on p "© 2025, Gemix." at bounding box center [443, 253] width 118 height 6
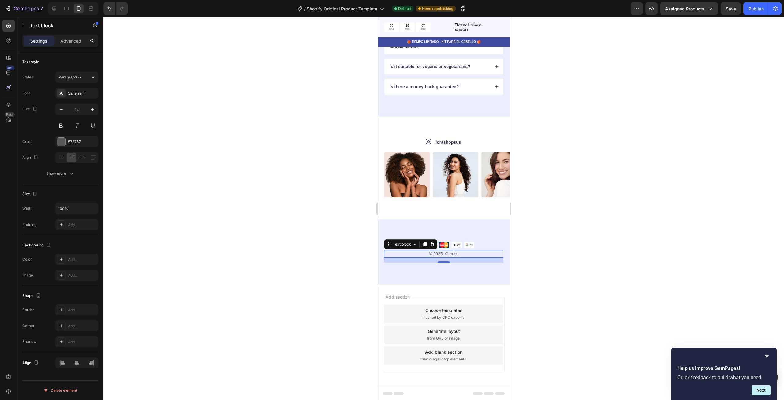
click at [445, 252] on p "© 2025, Gemix." at bounding box center [443, 253] width 118 height 6
click at [517, 282] on div at bounding box center [443, 208] width 681 height 382
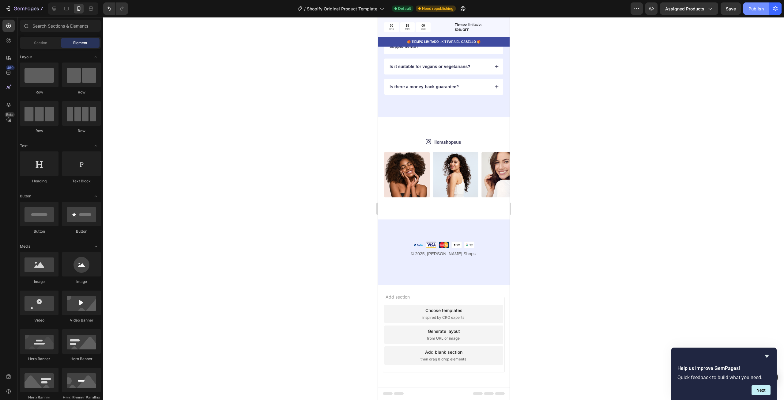
click at [765, 6] on button "Publish" at bounding box center [756, 8] width 26 height 12
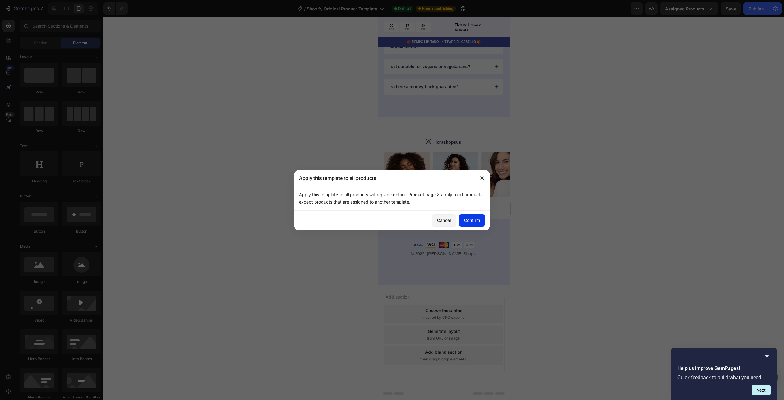
click at [466, 220] on div "Confirm" at bounding box center [472, 220] width 16 height 6
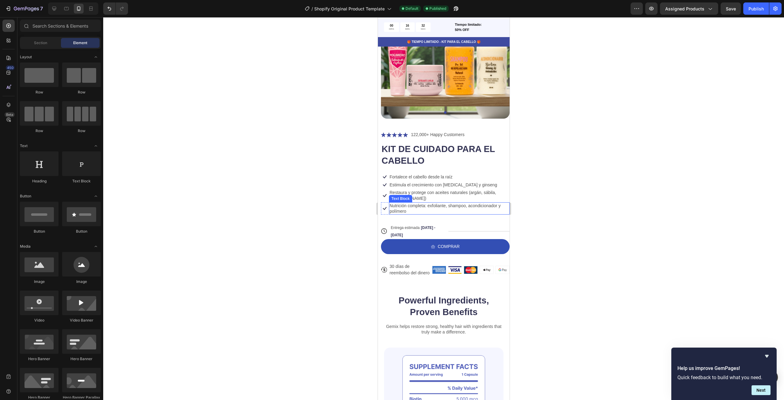
scroll to position [0, 0]
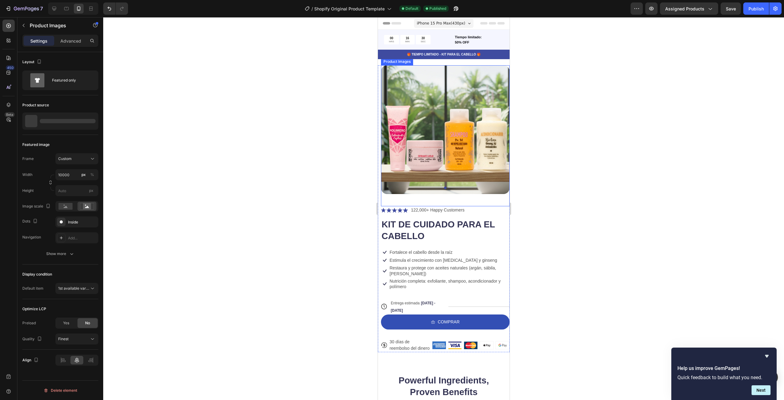
click at [499, 200] on div "Product Images" at bounding box center [445, 135] width 129 height 141
click at [501, 212] on div "Icon Icon Icon Icon Icon Icon List 122,000+ Happy Customers Text Block Row KIT …" at bounding box center [445, 279] width 129 height 146
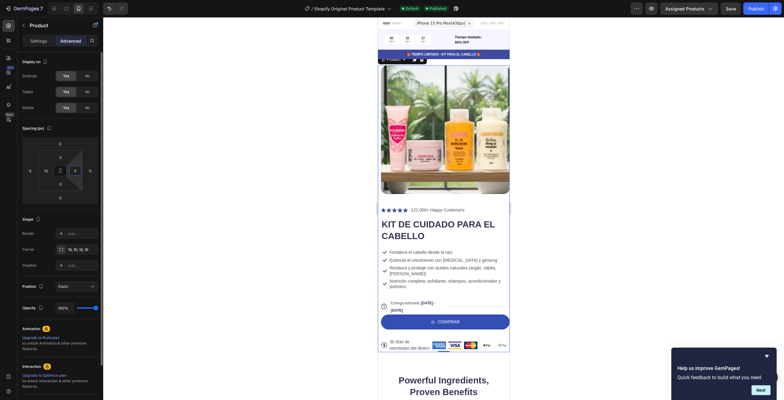
click at [77, 169] on input "0" at bounding box center [75, 170] width 9 height 9
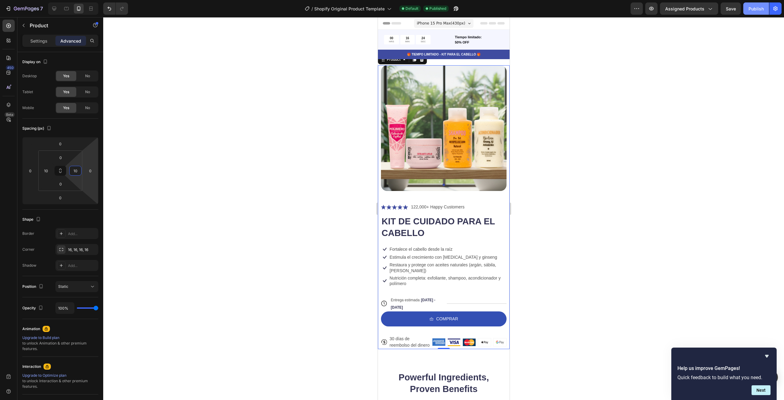
type input "10"
click at [760, 7] on div "Publish" at bounding box center [755, 9] width 15 height 6
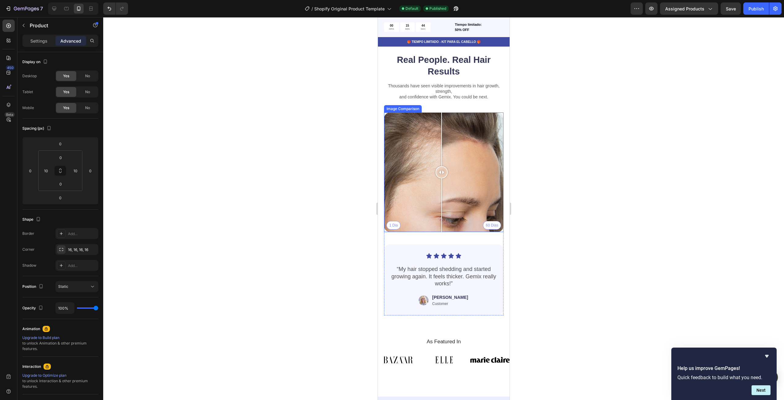
scroll to position [1684, 0]
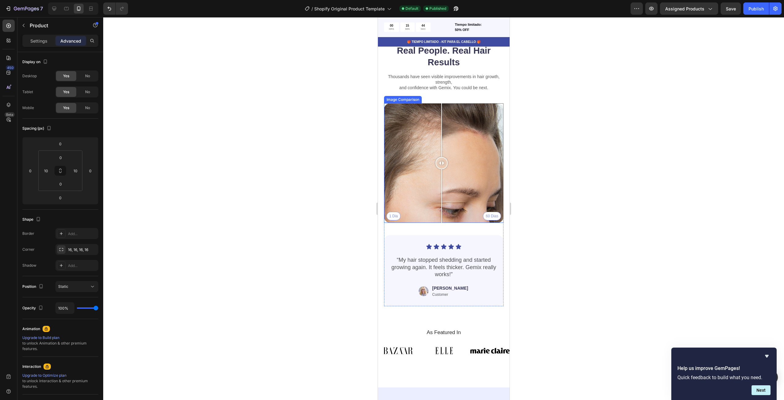
click at [458, 178] on div "1 Dia 60 Dias" at bounding box center [443, 162] width 119 height 119
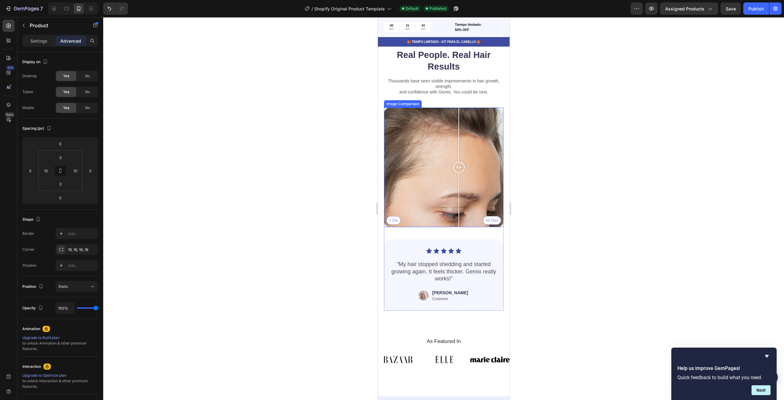
click at [430, 175] on div "1 Dia 60 Dias" at bounding box center [443, 166] width 119 height 119
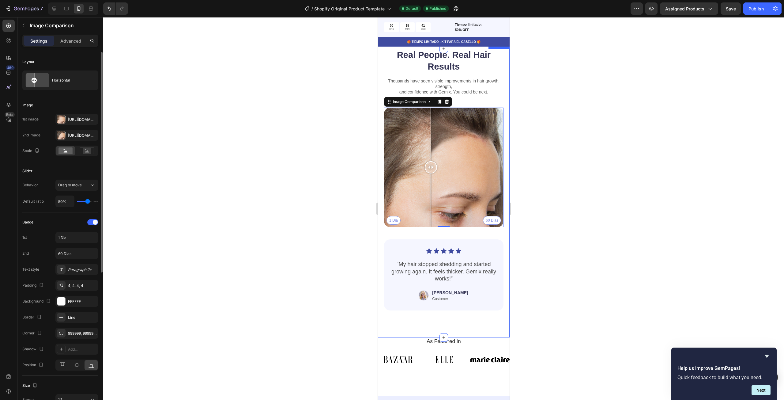
type input "49%"
type input "49"
type input "47%"
type input "47"
type input "45%"
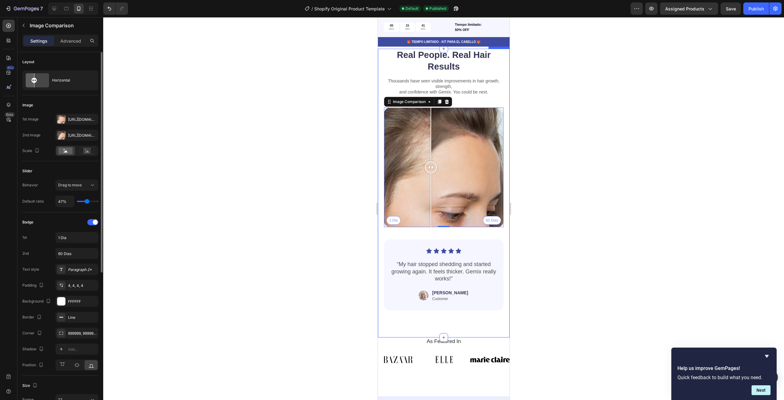
type input "45"
type input "41%"
type input "41"
type input "40%"
type input "40"
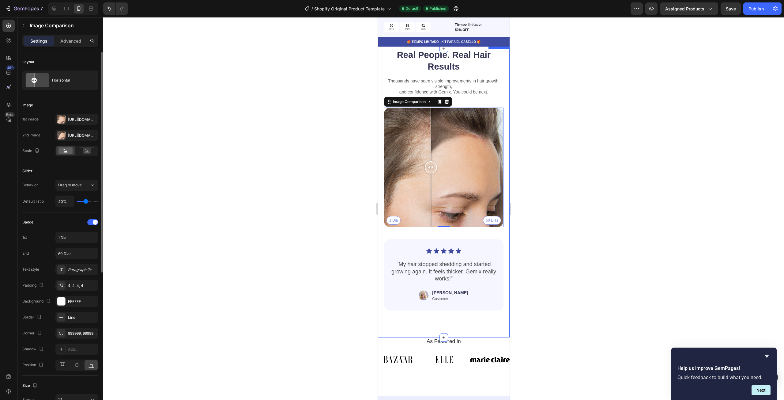
type input "38%"
type input "38"
type input "36%"
type input "36"
type input "34%"
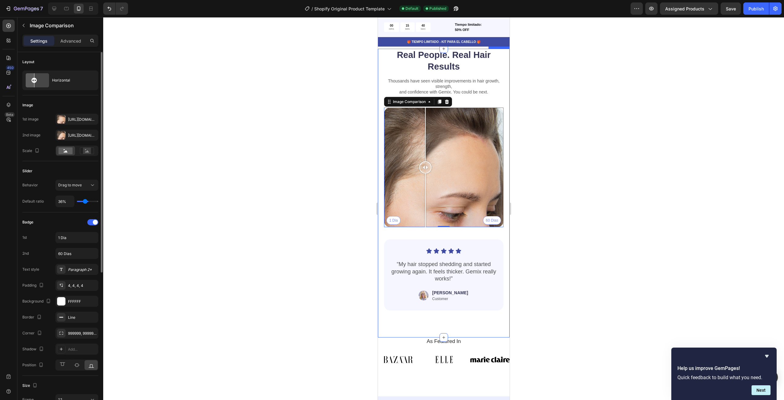
type input "34"
type input "30%"
type input "30"
type input "29%"
type input "29"
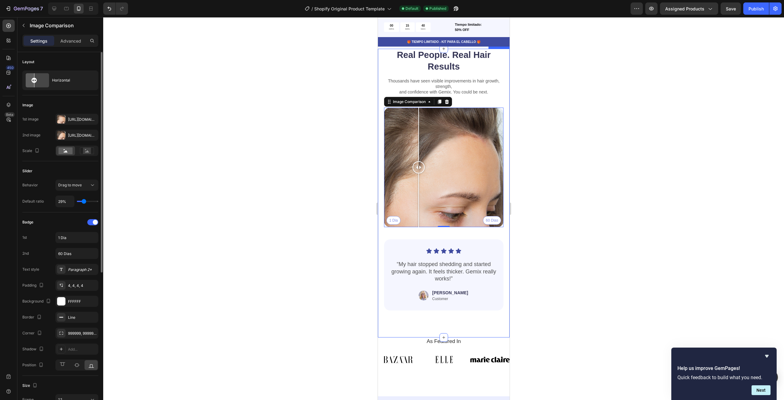
type input "27%"
type input "27"
type input "23%"
type input "23"
type input "21%"
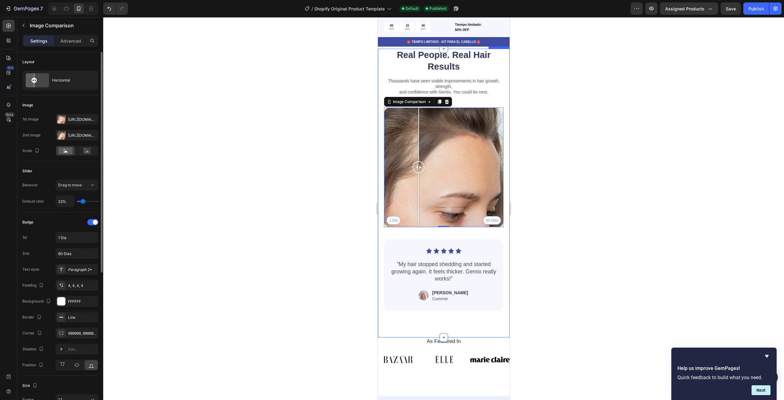
type input "21"
type input "19%"
type input "19"
type input "25%"
type input "25"
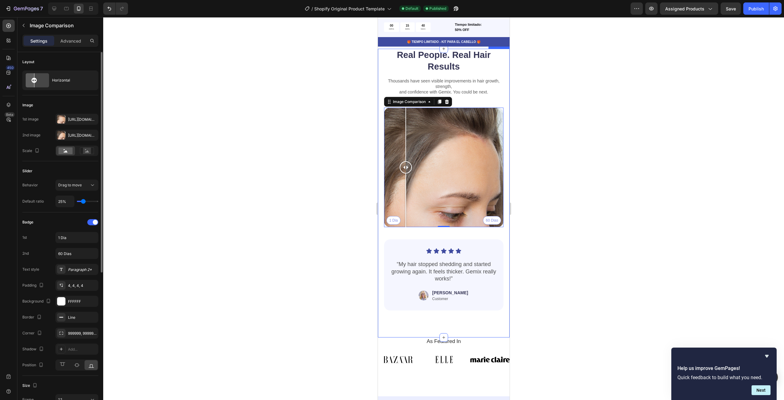
type input "27%"
type input "27"
type input "29%"
type input "29"
type input "32%"
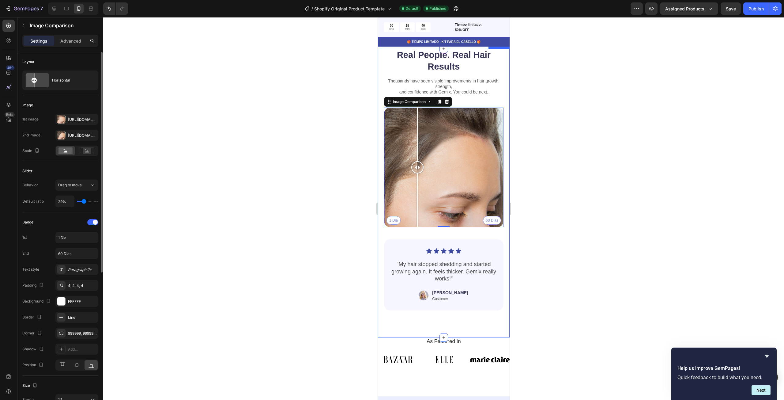
type input "32"
type input "34%"
drag, startPoint x: 88, startPoint y: 202, endPoint x: 85, endPoint y: 204, distance: 3.3
type input "34"
click at [85, 202] on input "range" at bounding box center [87, 201] width 21 height 1
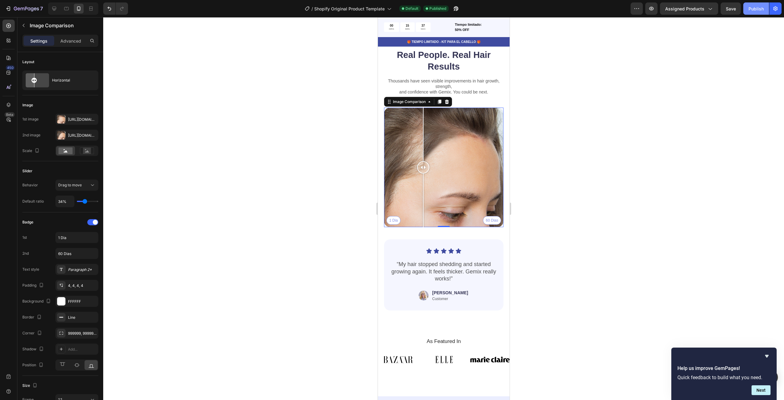
click at [753, 9] on div "Publish" at bounding box center [755, 9] width 15 height 6
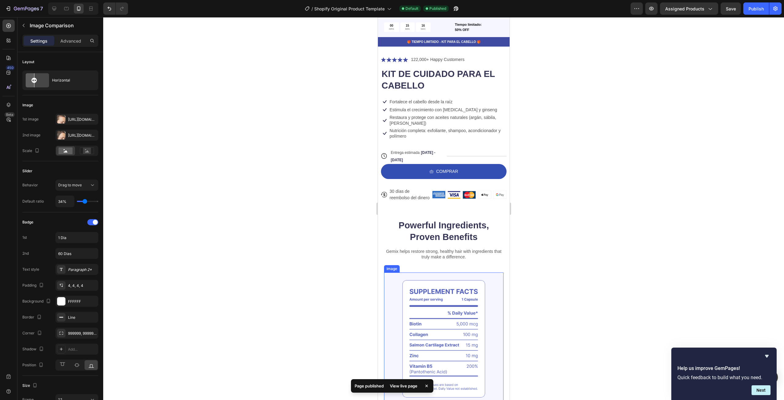
scroll to position [31, 0]
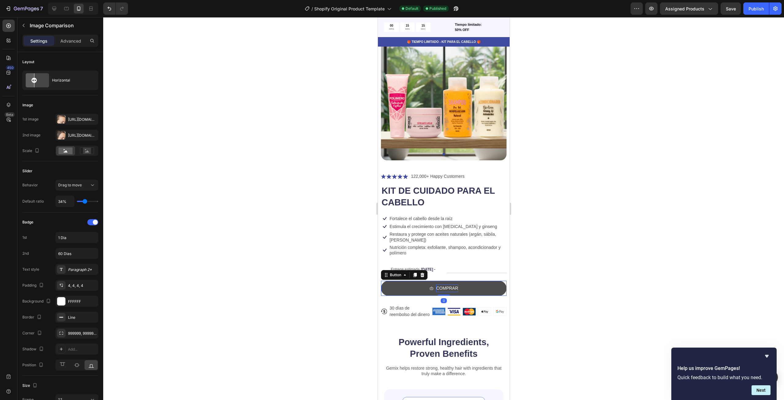
click at [436, 286] on p "COMPRAR" at bounding box center [447, 288] width 22 height 8
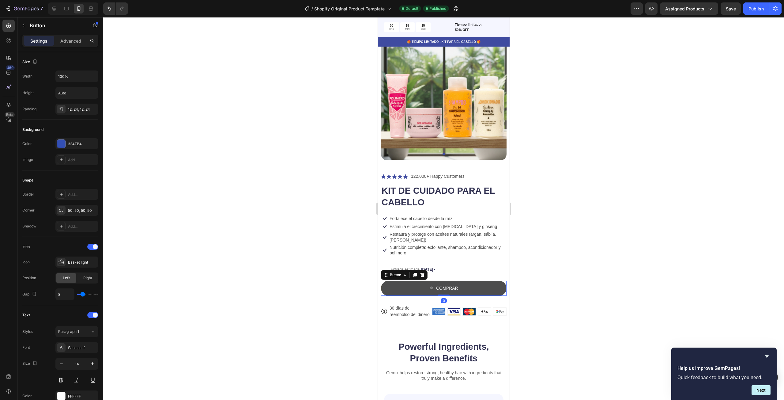
click at [475, 287] on button "COMPRAR" at bounding box center [444, 287] width 126 height 15
click at [7, 43] on div at bounding box center [8, 40] width 12 height 12
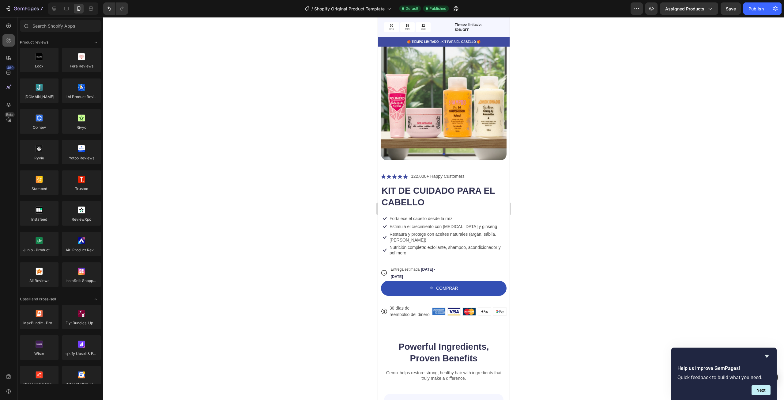
click at [12, 34] on div at bounding box center [8, 40] width 12 height 12
click at [9, 23] on icon at bounding box center [9, 26] width 6 height 6
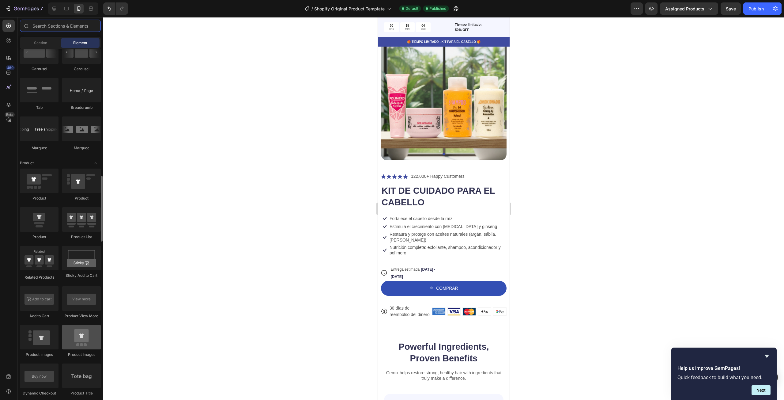
scroll to position [765, 0]
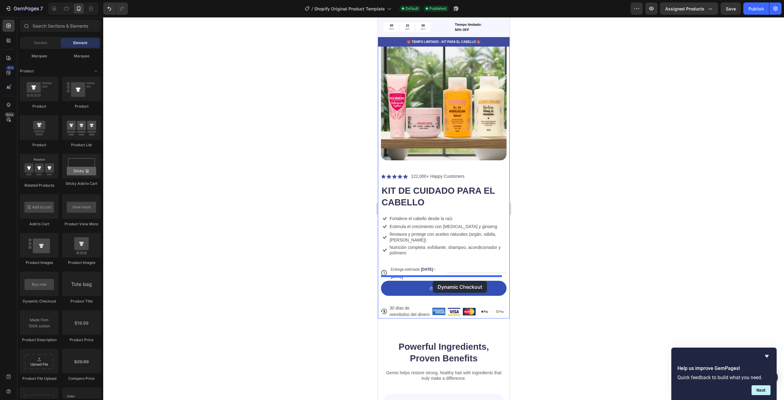
drag, startPoint x: 421, startPoint y: 304, endPoint x: 432, endPoint y: 280, distance: 26.3
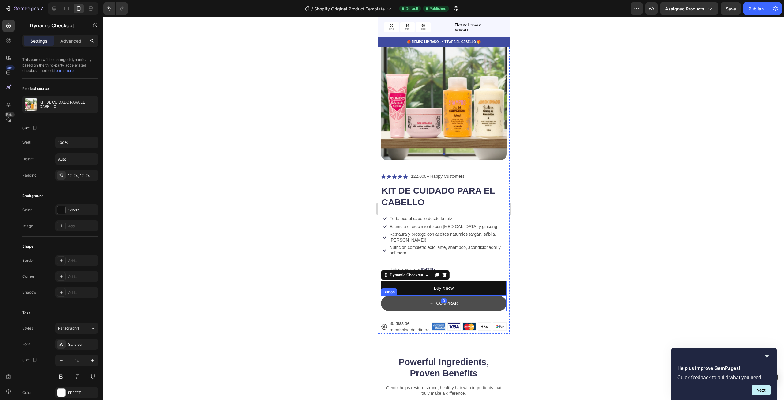
click at [471, 300] on button "COMPRAR" at bounding box center [444, 302] width 126 height 15
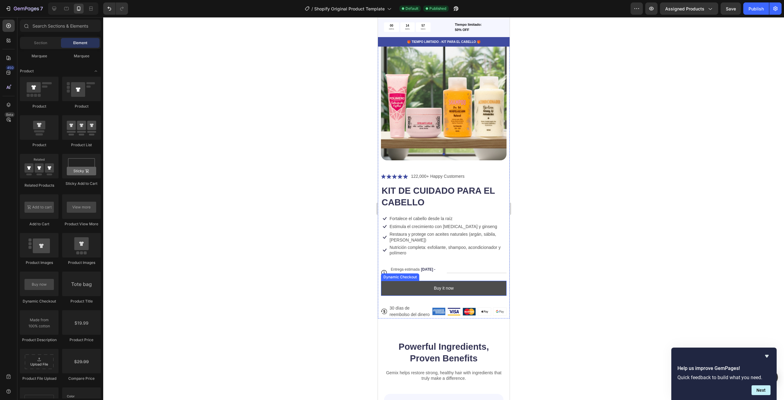
click at [468, 282] on button "Buy it now" at bounding box center [444, 287] width 126 height 15
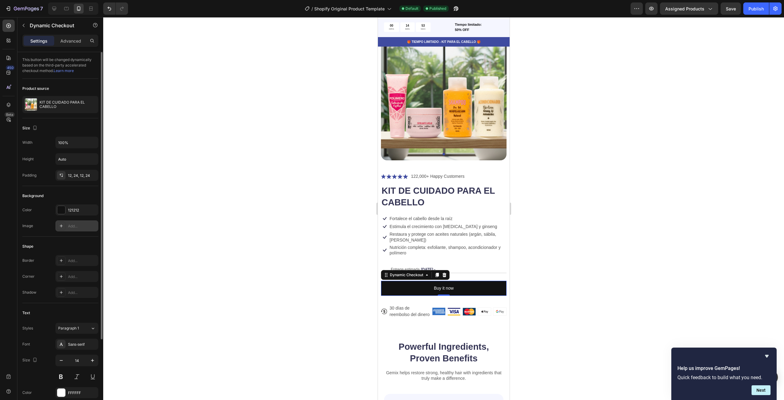
click at [61, 229] on div at bounding box center [61, 225] width 9 height 9
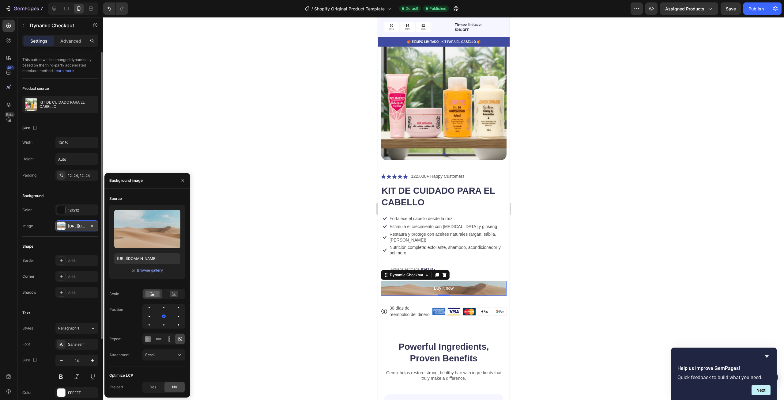
click at [61, 228] on div at bounding box center [61, 225] width 9 height 9
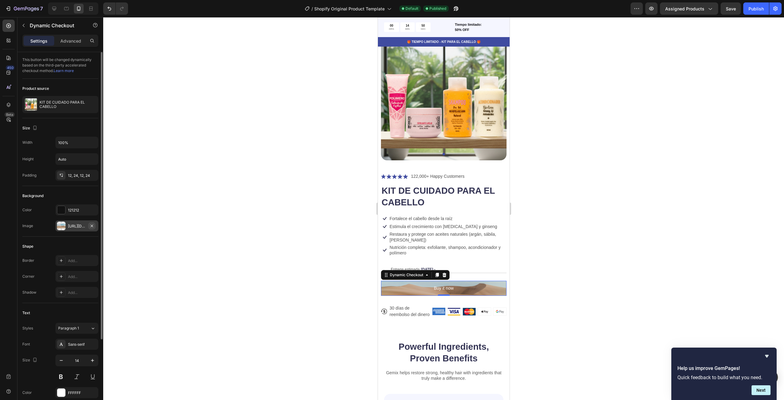
click at [92, 224] on icon "button" at bounding box center [91, 225] width 5 height 5
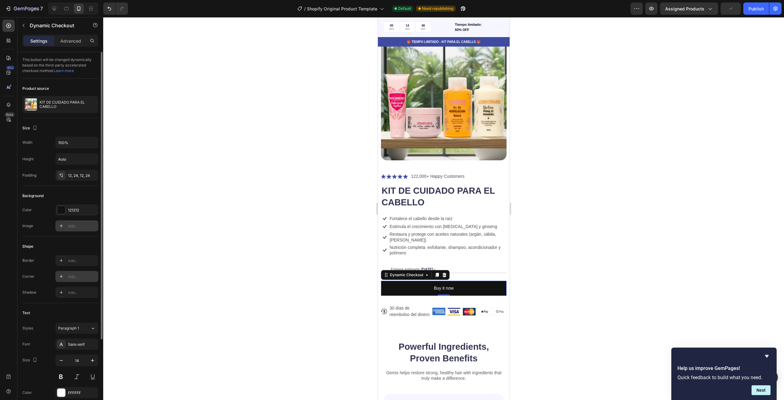
click at [61, 275] on icon at bounding box center [61, 276] width 3 height 3
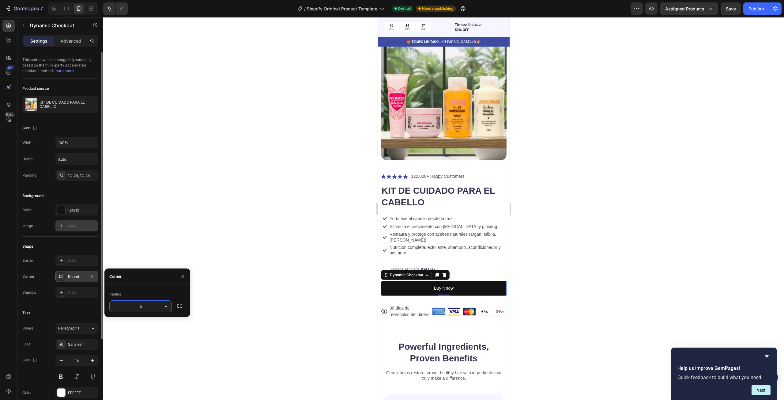
type input "50"
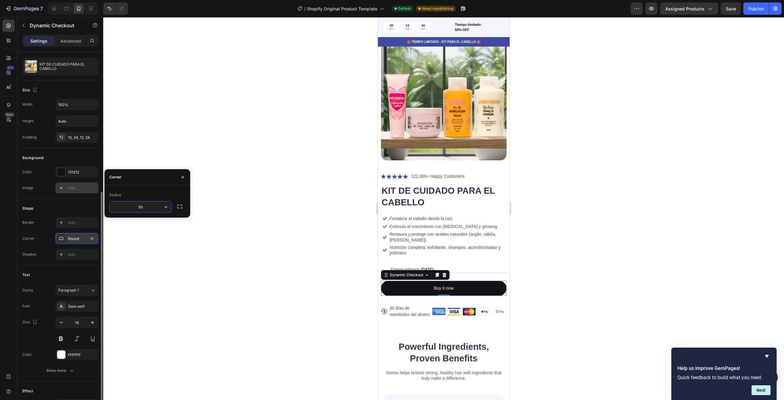
scroll to position [7, 0]
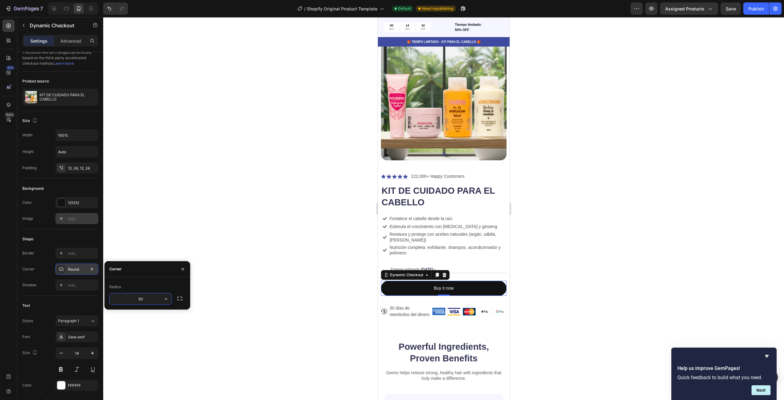
click at [49, 214] on div "Image Add..." at bounding box center [60, 218] width 76 height 11
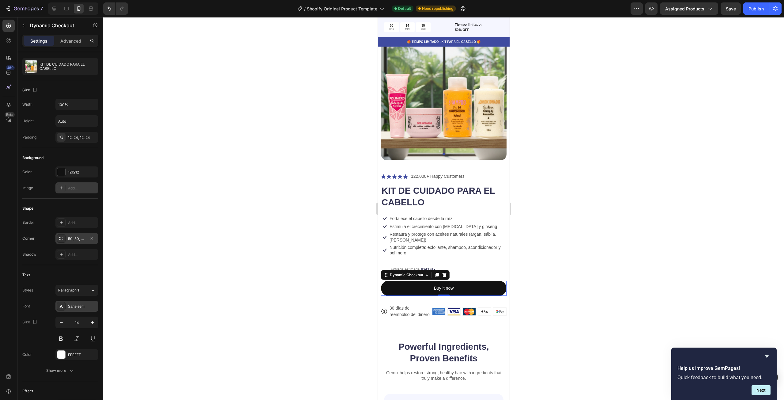
scroll to position [69, 0]
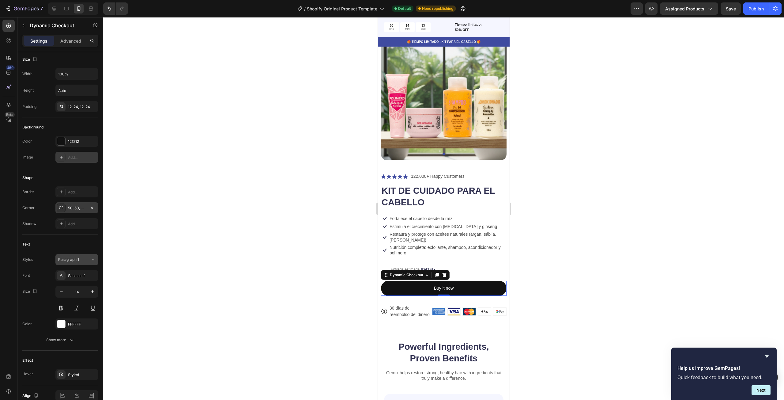
click at [80, 254] on button "Paragraph 1" at bounding box center [76, 259] width 43 height 11
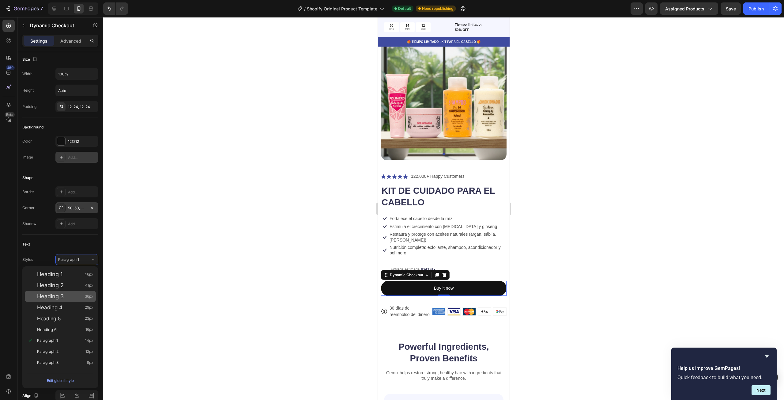
click at [74, 293] on div "Heading 3 36px" at bounding box center [65, 296] width 56 height 6
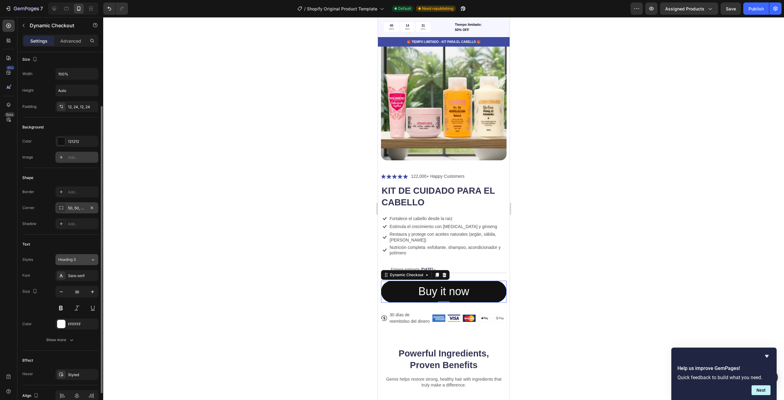
click at [82, 257] on div "Heading 3" at bounding box center [70, 260] width 25 height 6
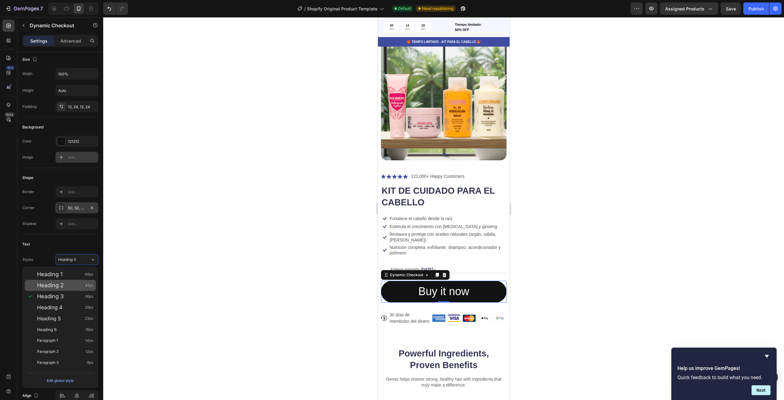
click at [73, 288] on div "Heading 2 41px" at bounding box center [65, 285] width 56 height 6
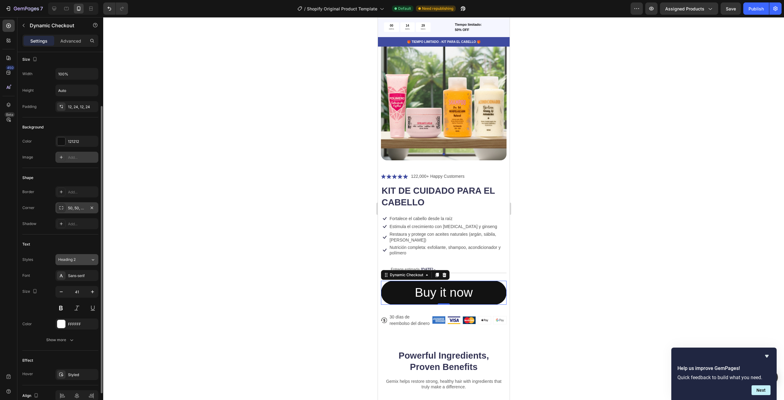
click at [81, 260] on div "Heading 2" at bounding box center [70, 260] width 25 height 6
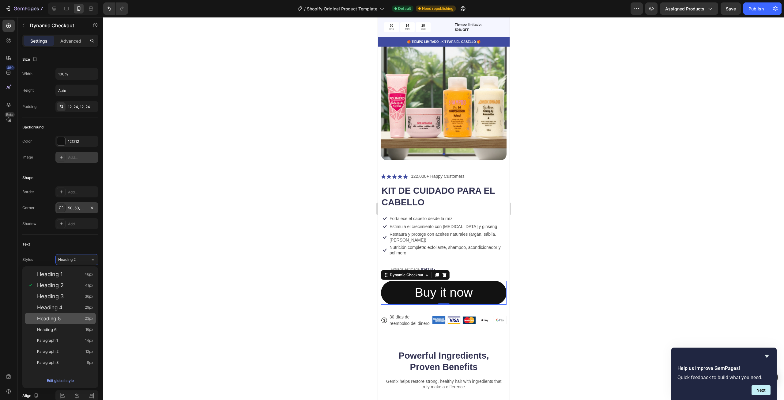
click at [73, 314] on div "Heading 5 23px" at bounding box center [60, 318] width 71 height 11
type input "23"
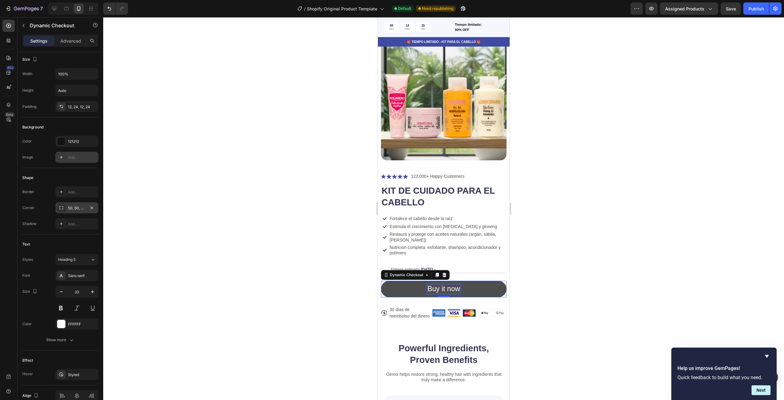
click at [445, 287] on div "Buy it now" at bounding box center [443, 288] width 32 height 9
click at [445, 287] on p "Buy it now" at bounding box center [443, 288] width 32 height 9
click at [446, 287] on p "Buy it now" at bounding box center [443, 288] width 32 height 9
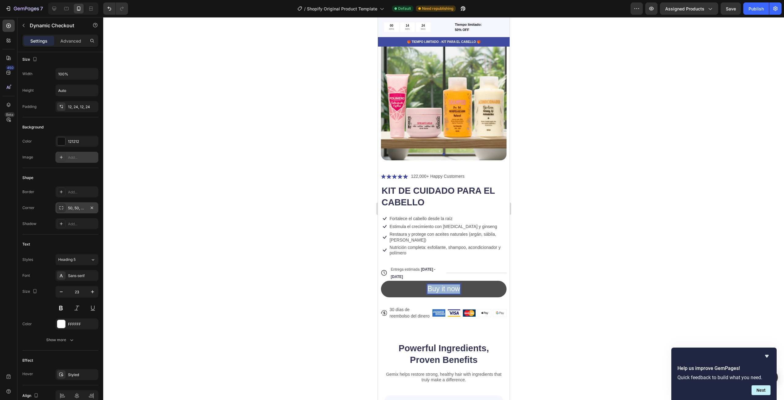
click at [446, 287] on p "Buy it now" at bounding box center [443, 288] width 32 height 9
click at [586, 243] on div at bounding box center [443, 208] width 681 height 382
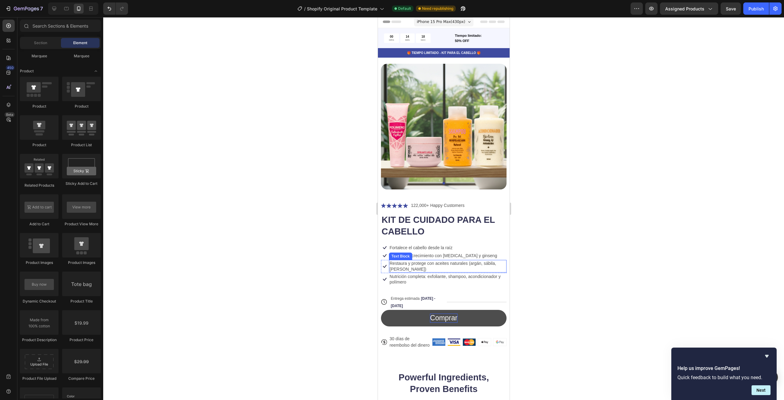
scroll to position [0, 0]
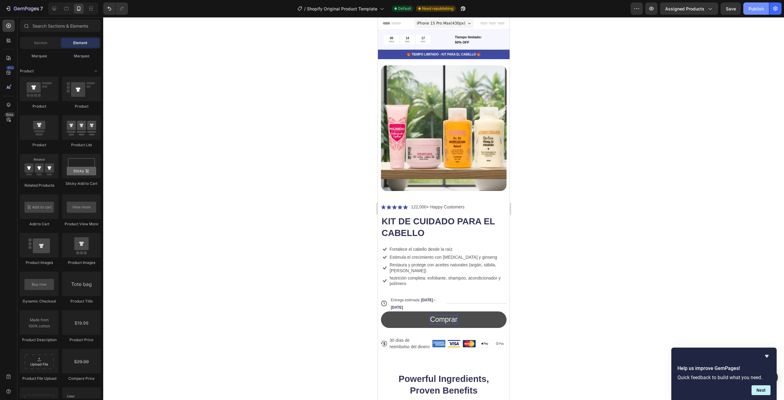
click at [763, 9] on div "Publish" at bounding box center [755, 9] width 15 height 6
click at [480, 316] on button "Comprar" at bounding box center [444, 319] width 126 height 17
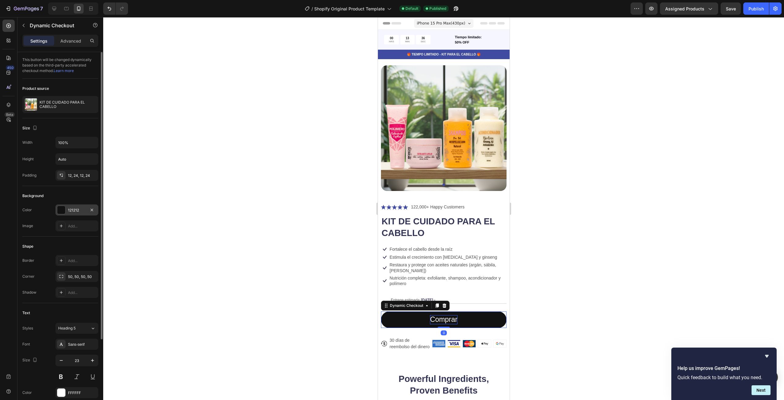
click at [63, 210] on div at bounding box center [61, 210] width 8 height 8
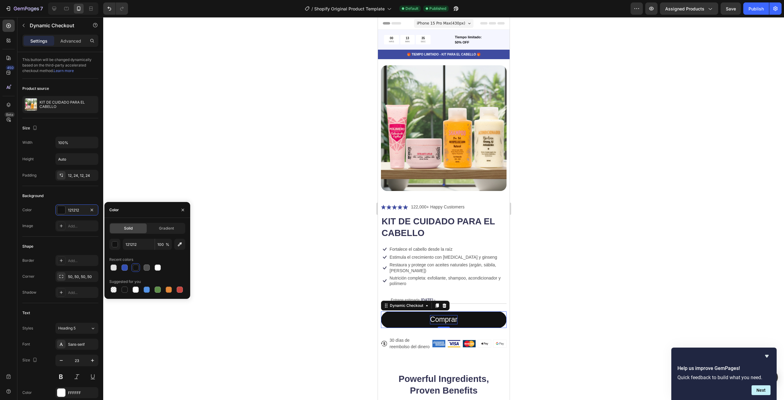
click at [120, 267] on div at bounding box center [147, 267] width 76 height 9
click at [122, 267] on div at bounding box center [125, 267] width 6 height 6
type input "334FB4"
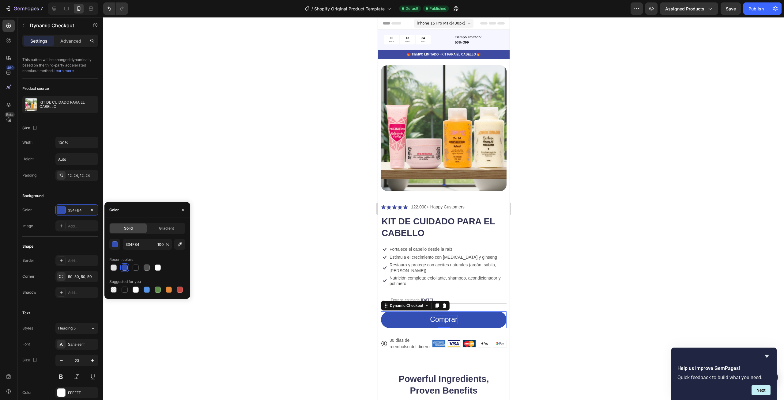
click at [237, 161] on div at bounding box center [443, 208] width 681 height 382
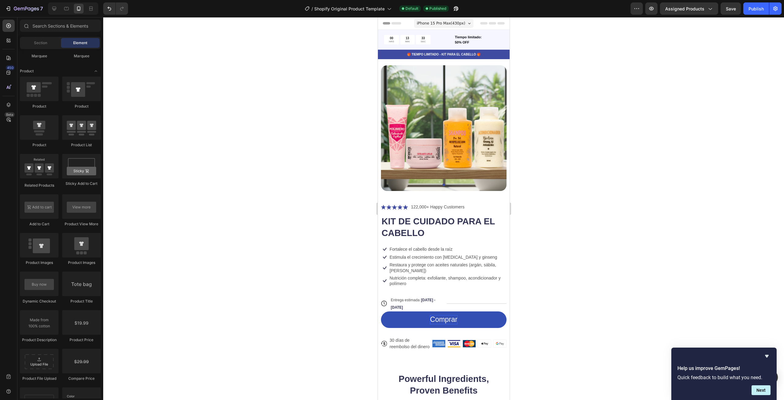
click at [237, 161] on div at bounding box center [443, 208] width 681 height 382
click at [480, 312] on button "Comprar" at bounding box center [444, 319] width 126 height 17
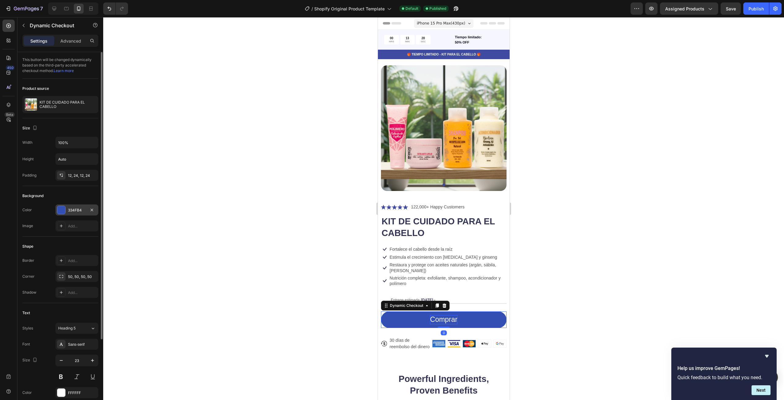
click at [64, 213] on div at bounding box center [61, 210] width 8 height 8
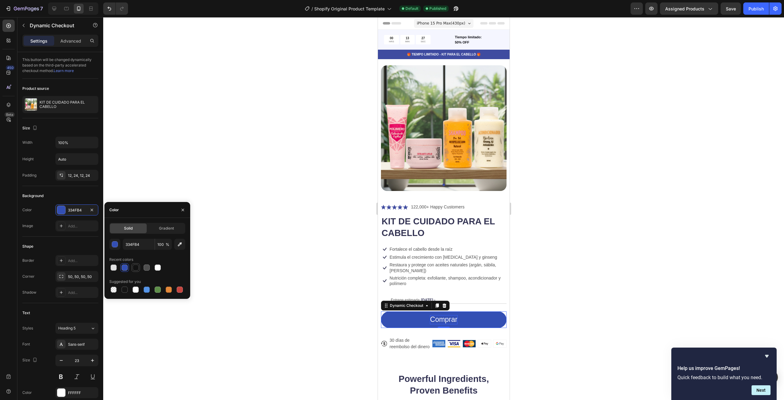
click at [139, 265] on div at bounding box center [135, 267] width 7 height 7
type input "121212"
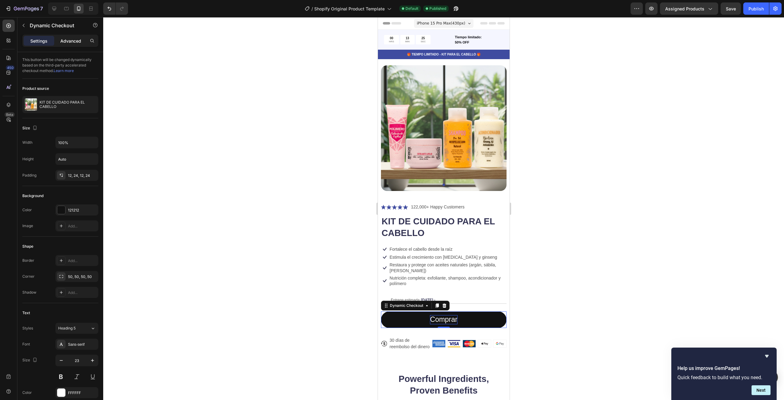
click at [79, 41] on p "Advanced" at bounding box center [70, 41] width 21 height 6
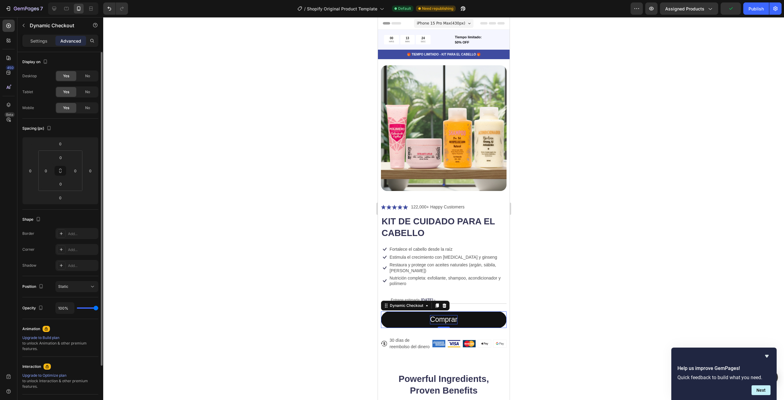
click at [53, 339] on div "Upgrade to Build plan" at bounding box center [60, 338] width 76 height 6
click at [325, 224] on div at bounding box center [443, 208] width 681 height 382
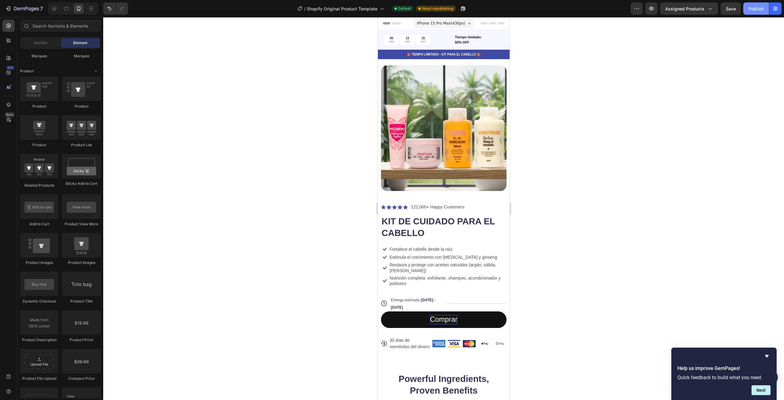
click at [756, 10] on div "Publish" at bounding box center [755, 9] width 15 height 6
click at [55, 30] on input "text" at bounding box center [60, 26] width 81 height 12
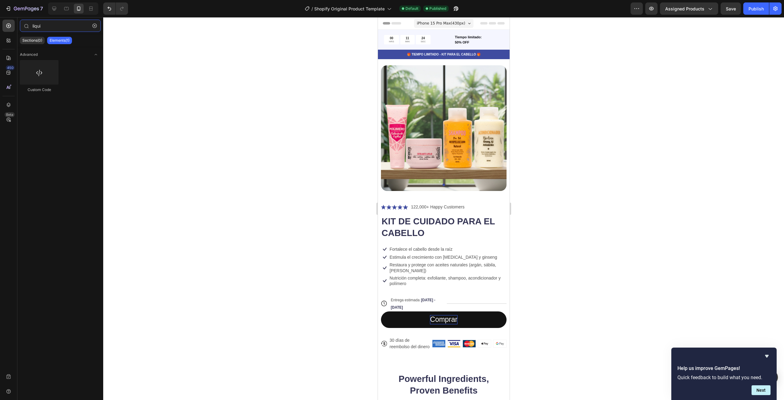
type input "liqui"
drag, startPoint x: 447, startPoint y: 106, endPoint x: 427, endPoint y: 311, distance: 205.8
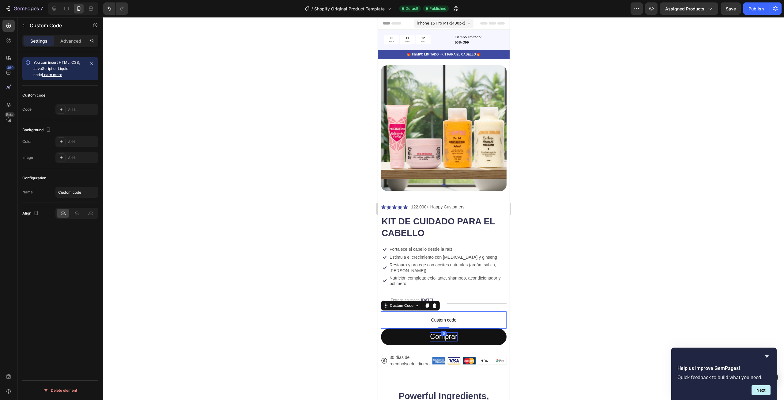
click at [451, 316] on span "Custom code" at bounding box center [444, 319] width 126 height 7
click at [456, 316] on span "Custom code" at bounding box center [444, 319] width 126 height 7
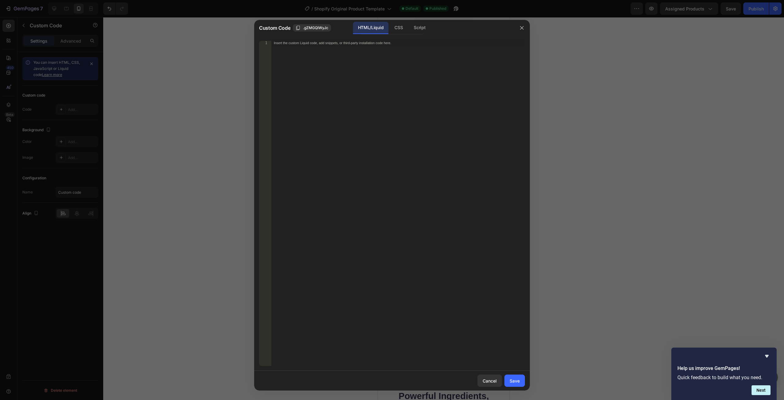
click at [396, 178] on div "Insert the custom Liquid code, add snippets, or third-party installation code h…" at bounding box center [397, 207] width 253 height 333
click at [450, 108] on div "Insert the custom Liquid code, add snippets, or third-party installation code h…" at bounding box center [397, 207] width 253 height 333
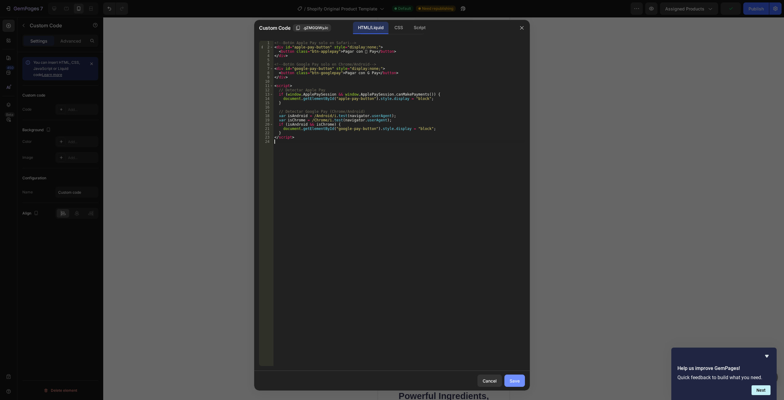
click at [514, 375] on button "Save" at bounding box center [514, 380] width 21 height 12
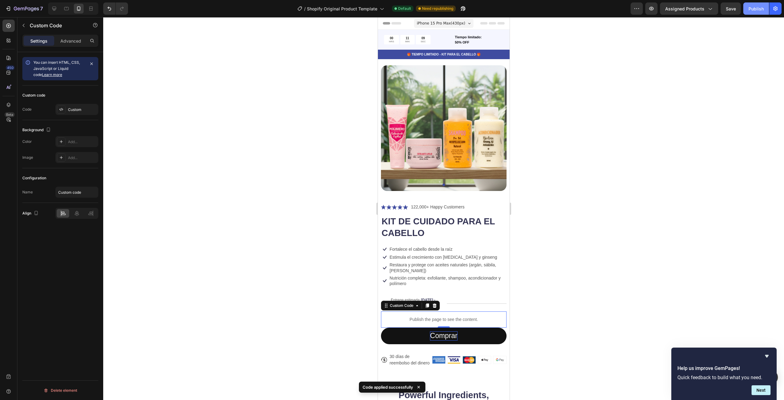
click at [762, 7] on div "Publish" at bounding box center [755, 9] width 15 height 6
click at [461, 317] on p "Publish the page to see the content." at bounding box center [444, 319] width 126 height 6
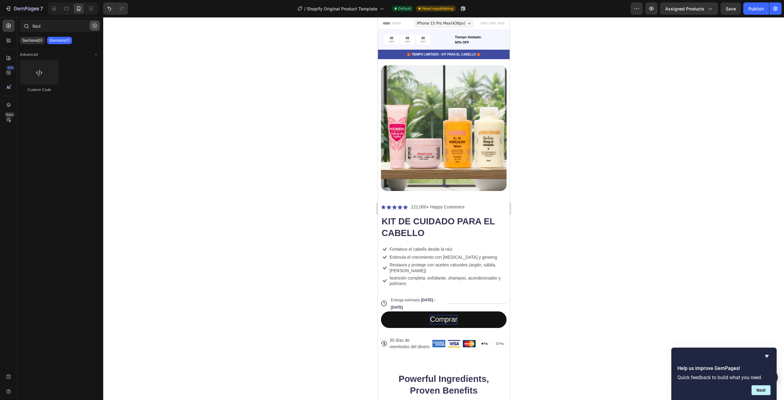
click at [95, 27] on icon "button" at bounding box center [94, 26] width 4 height 4
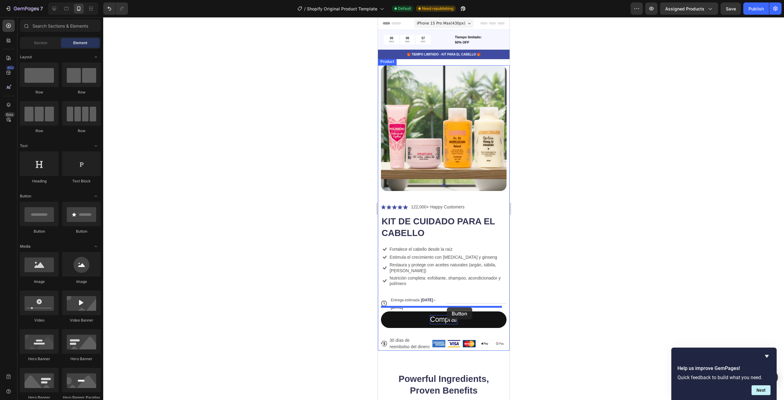
drag, startPoint x: 455, startPoint y: 233, endPoint x: 446, endPoint y: 307, distance: 74.6
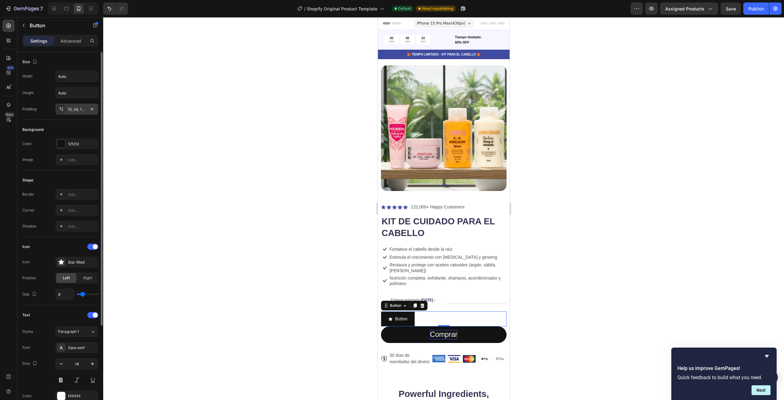
click at [75, 112] on div "12, 24, 12, 24" at bounding box center [77, 110] width 18 height 6
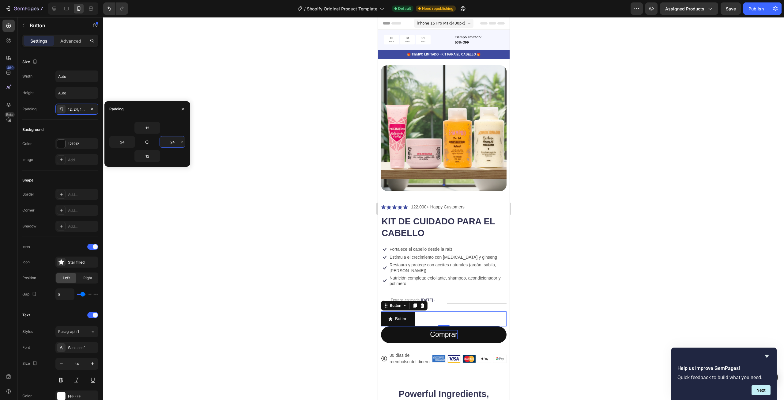
click at [177, 143] on input "24" at bounding box center [172, 141] width 25 height 11
type input "2"
type input "0"
type input "1"
type input "5"
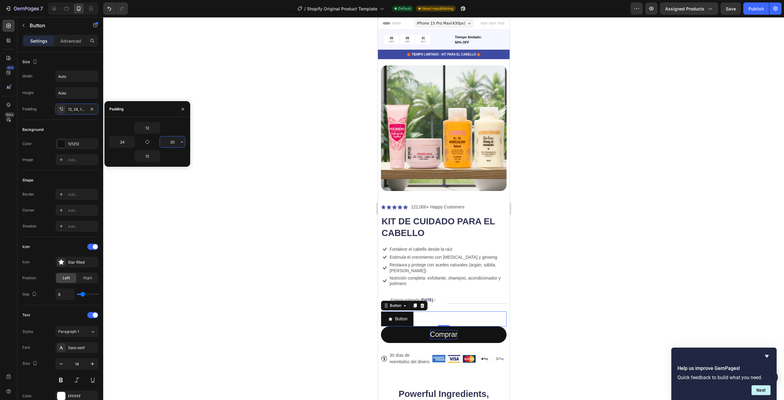
type input "2"
drag, startPoint x: 178, startPoint y: 142, endPoint x: 170, endPoint y: 142, distance: 7.4
click at [170, 142] on div "300" at bounding box center [172, 141] width 25 height 11
click at [170, 142] on input "300" at bounding box center [172, 141] width 25 height 11
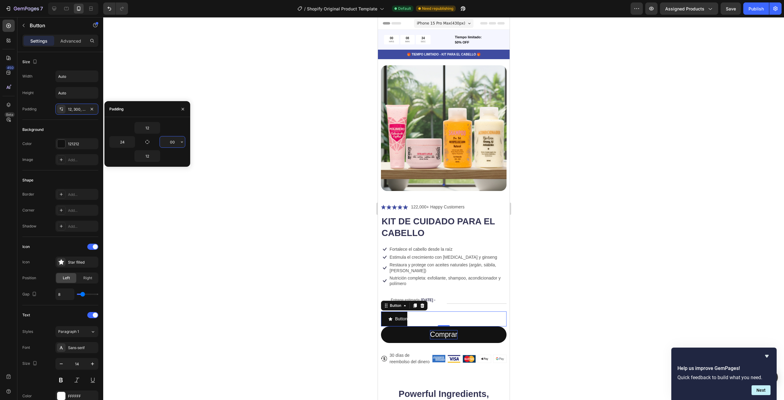
type input "0"
type input "24"
type input "10"
type input "12"
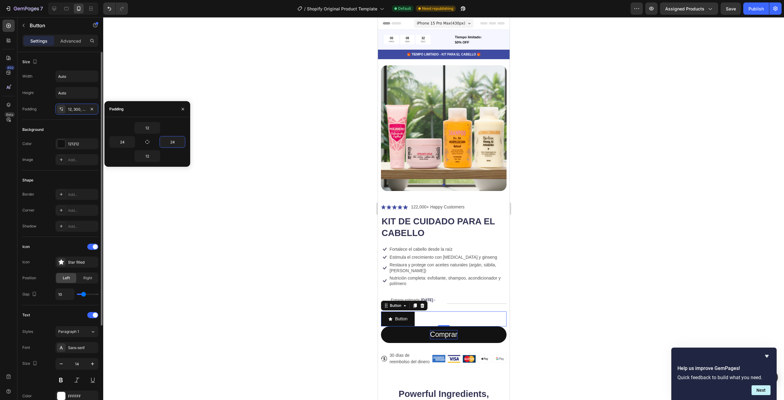
type input "12"
type input "13"
type input "14"
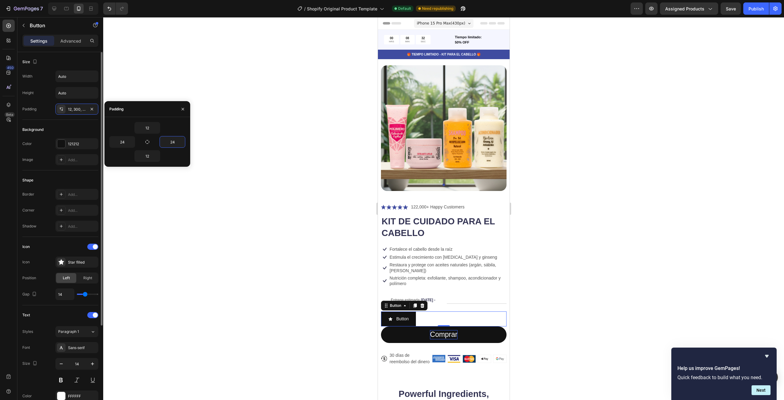
type input "16"
type input "17"
type input "19"
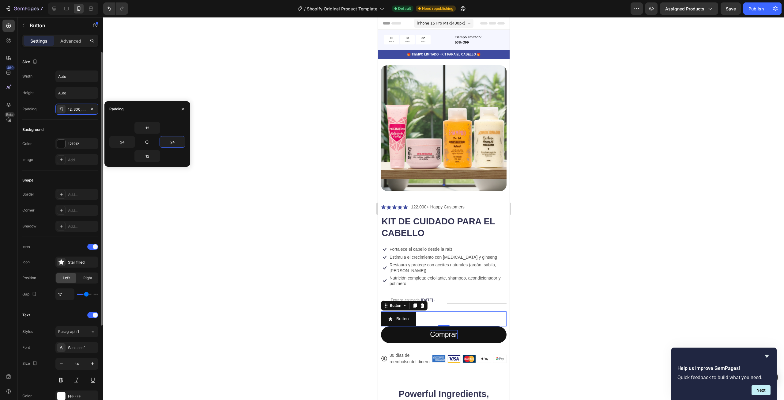
type input "19"
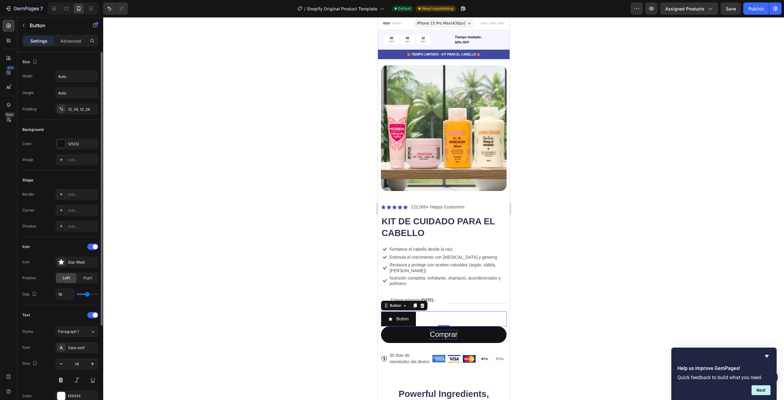
type input "20"
type input "21"
type input "22"
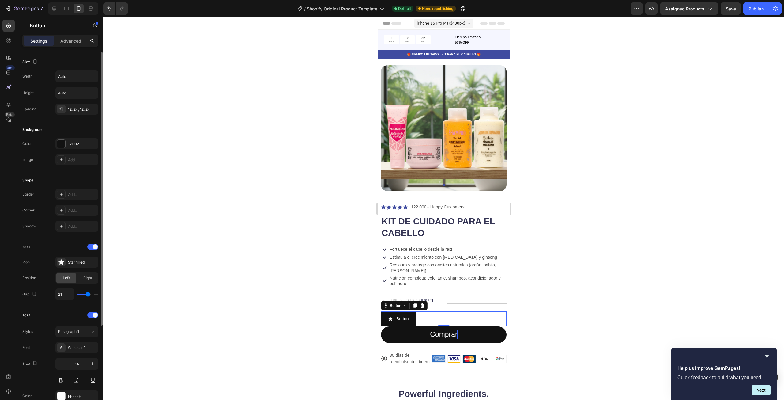
type input "22"
type input "23"
type input "24"
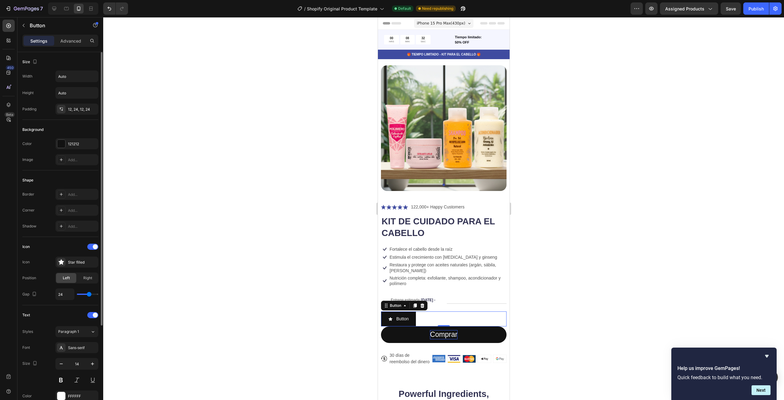
type input "25"
type input "26"
type input "27"
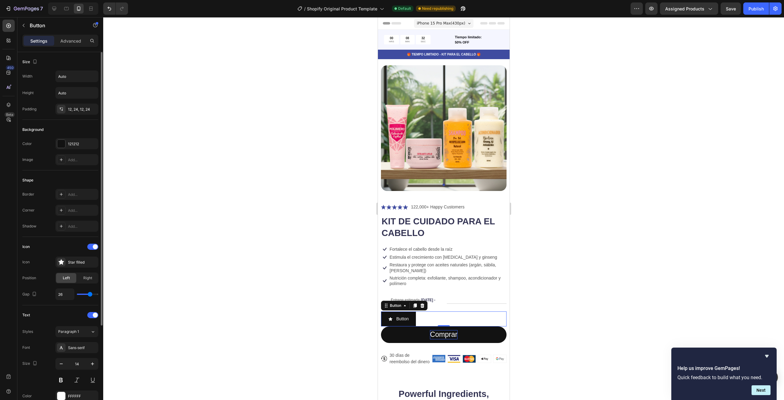
type input "27"
type input "28"
type input "29"
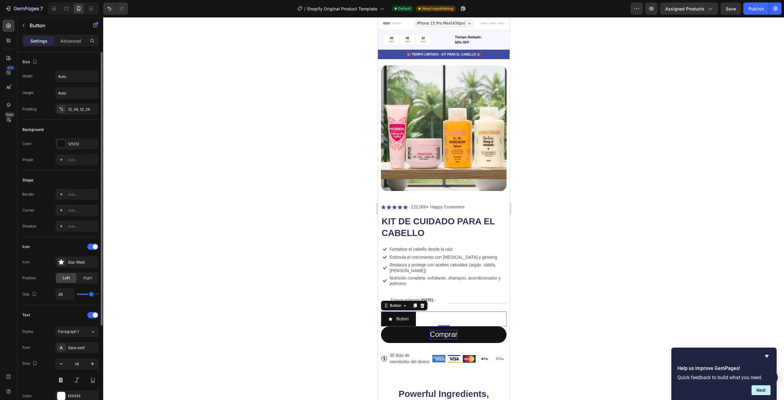
type input "30"
type input "32"
type input "33"
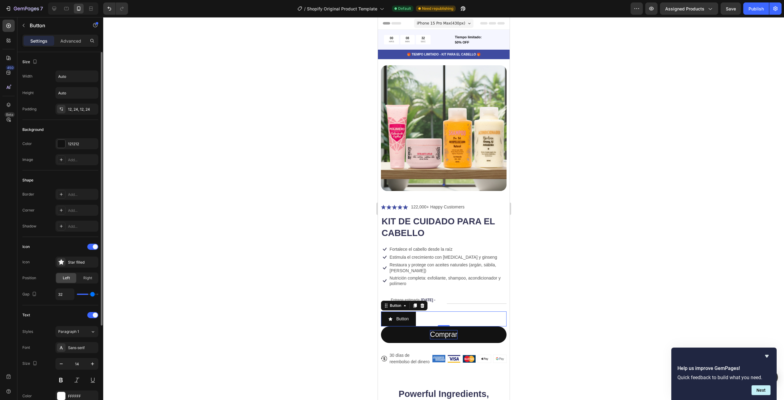
type input "33"
type input "35"
type input "36"
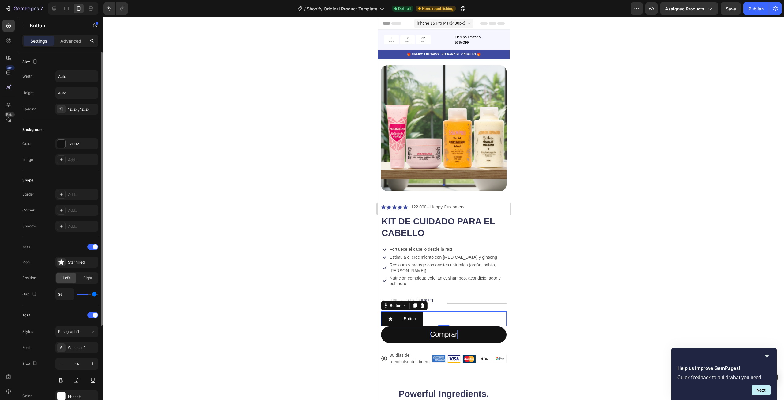
type input "38"
type input "39"
type input "40"
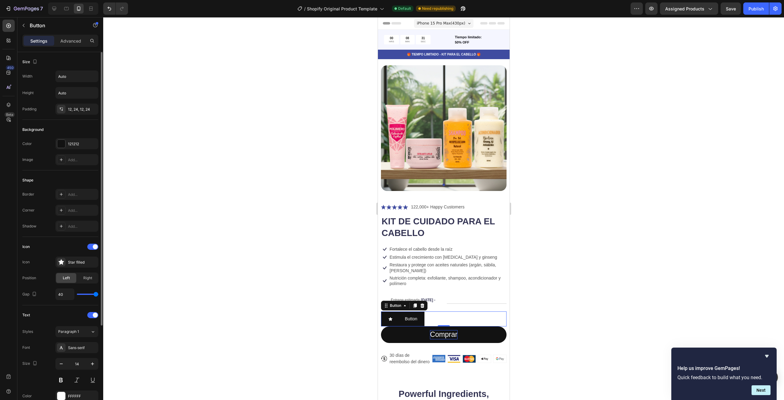
drag, startPoint x: 84, startPoint y: 295, endPoint x: 125, endPoint y: 294, distance: 40.7
type input "40"
click at [98, 294] on input "range" at bounding box center [87, 293] width 21 height 1
click at [60, 110] on icon at bounding box center [61, 109] width 5 height 5
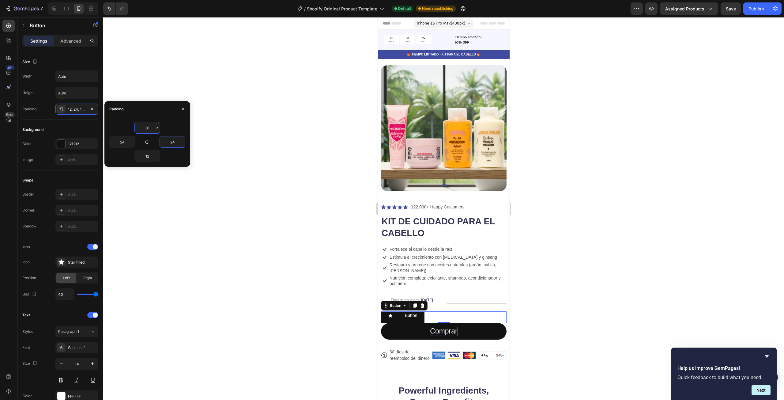
type input "0"
type input "12"
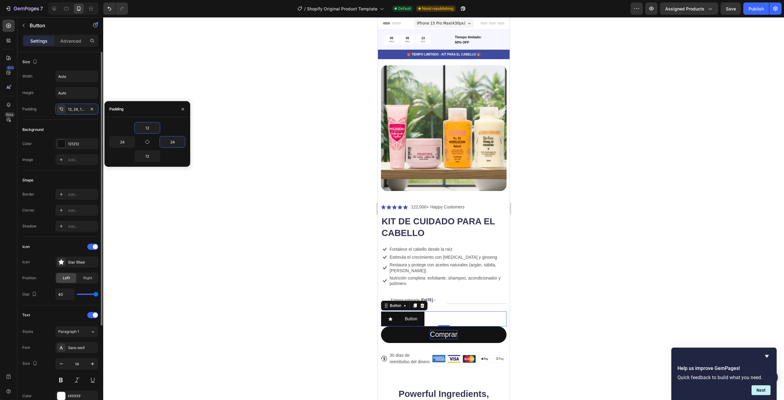
click at [74, 131] on div "Background" at bounding box center [60, 130] width 76 height 10
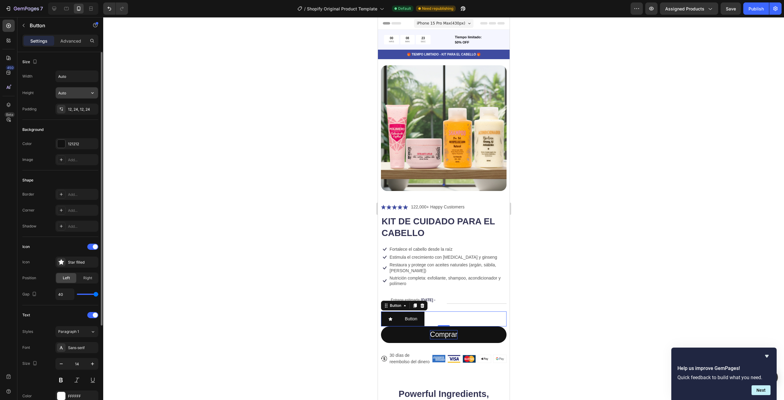
click at [75, 91] on input "Auto" at bounding box center [77, 92] width 42 height 11
click at [86, 76] on input "Auto" at bounding box center [77, 76] width 42 height 11
click at [92, 77] on icon "button" at bounding box center [92, 76] width 6 height 6
click at [82, 102] on p "Full 100%" at bounding box center [75, 104] width 35 height 6
type input "100%"
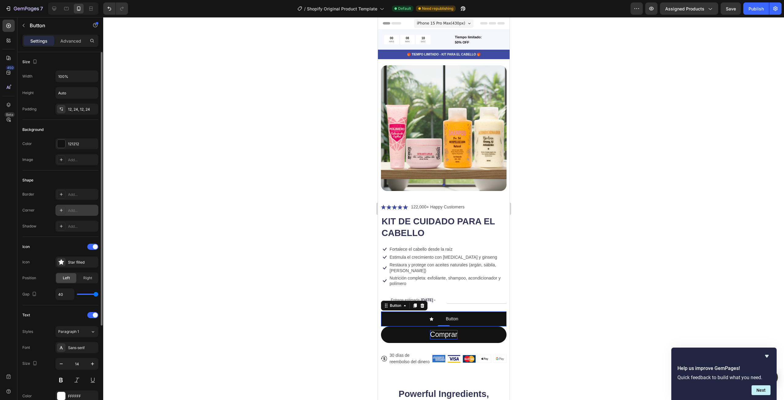
click at [64, 209] on div at bounding box center [61, 210] width 9 height 9
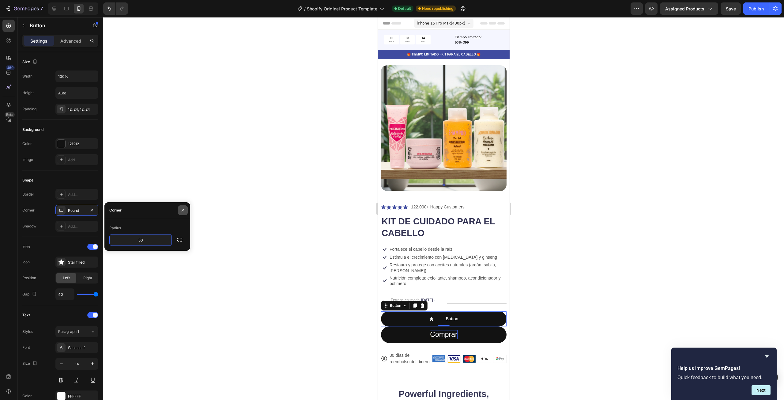
type input "50"
click at [182, 209] on icon "button" at bounding box center [182, 210] width 5 height 5
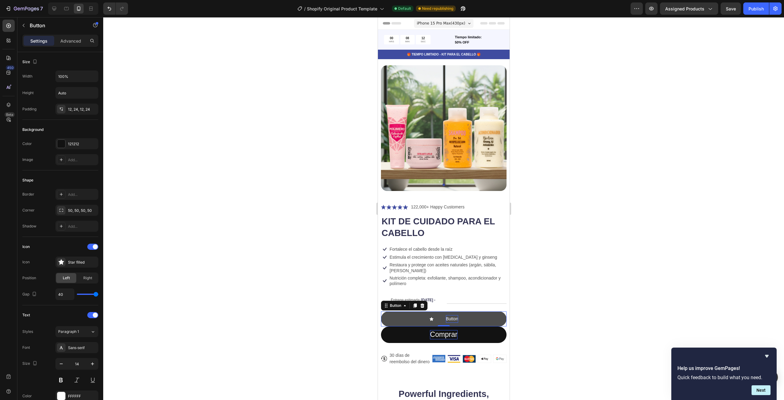
click at [450, 315] on p "Button" at bounding box center [451, 319] width 12 height 8
click at [61, 226] on icon at bounding box center [61, 225] width 5 height 5
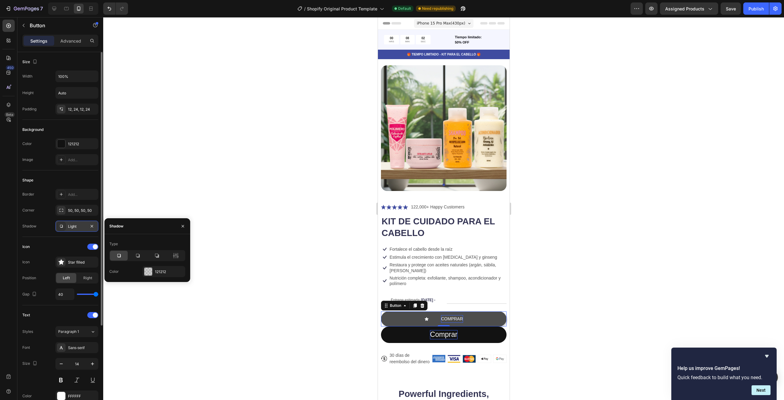
click at [61, 226] on icon at bounding box center [61, 225] width 5 height 5
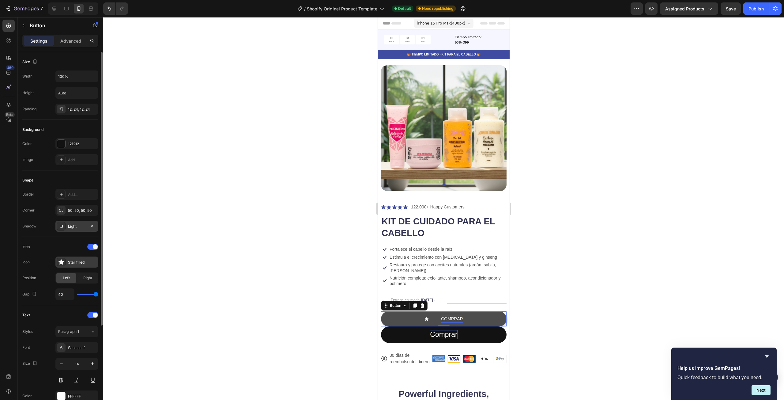
click at [62, 262] on icon at bounding box center [60, 261] width 5 height 5
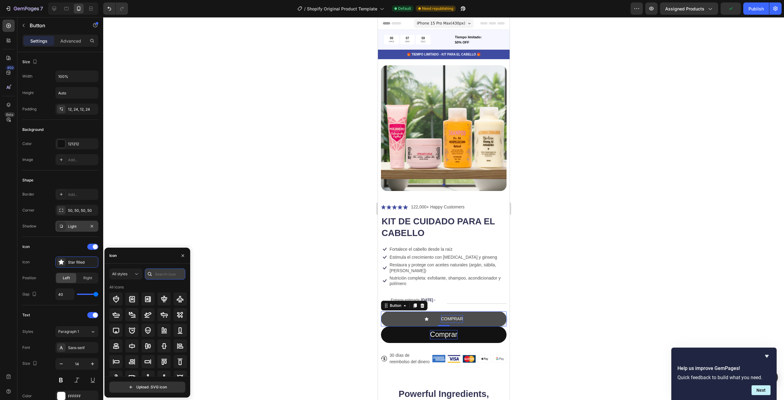
click at [162, 270] on input "text" at bounding box center [165, 273] width 40 height 11
type input "SHOP"
click at [148, 295] on icon at bounding box center [147, 298] width 7 height 7
click at [293, 296] on div at bounding box center [443, 208] width 681 height 382
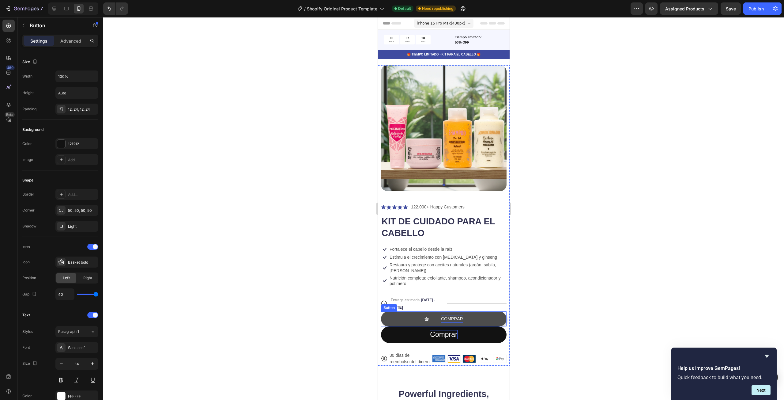
click at [467, 315] on button "COMPRAR" at bounding box center [444, 318] width 126 height 15
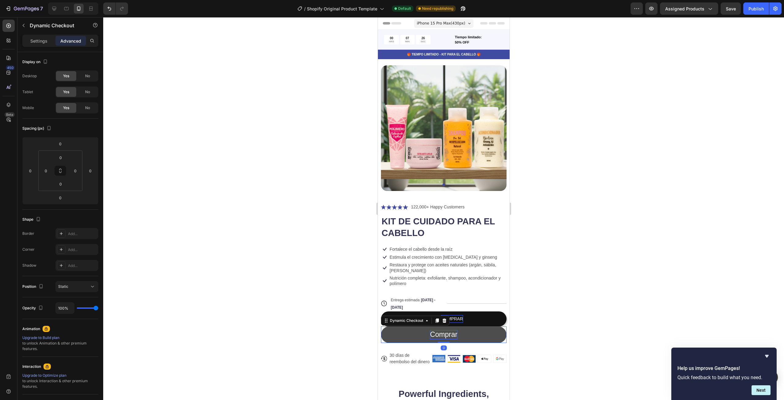
click at [458, 326] on button "Comprar" at bounding box center [444, 334] width 126 height 17
click at [494, 319] on button "COMPRAR" at bounding box center [444, 318] width 126 height 15
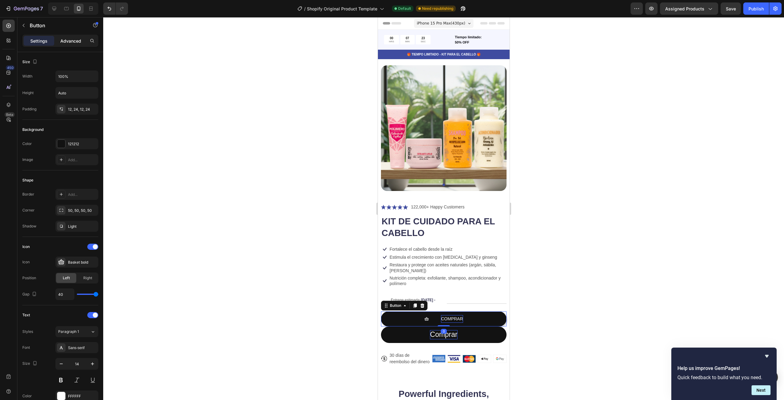
click at [74, 39] on p "Advanced" at bounding box center [70, 41] width 21 height 6
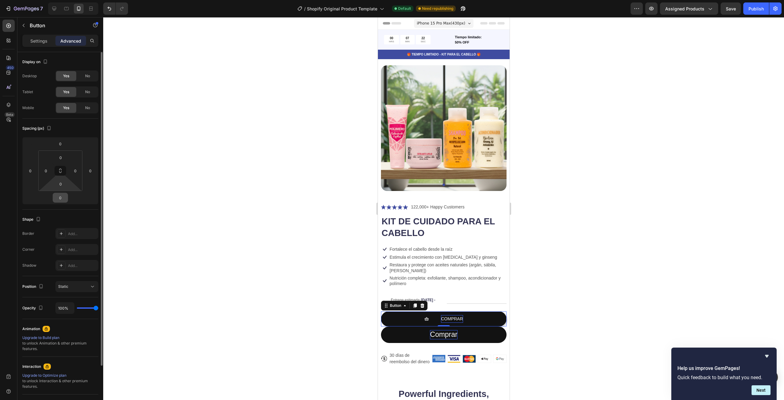
click at [63, 198] on input "0" at bounding box center [60, 197] width 12 height 9
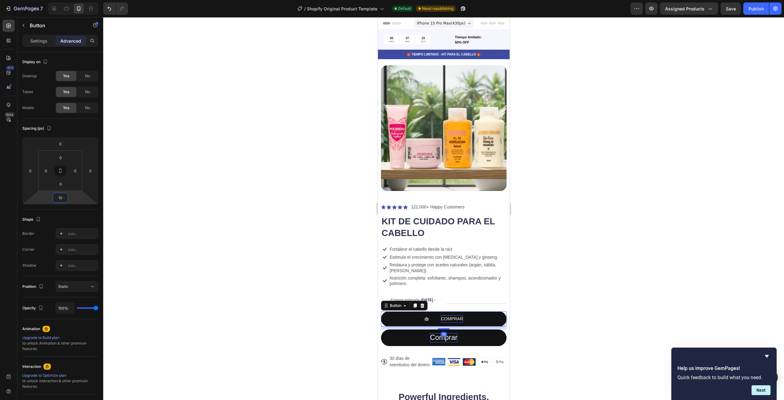
type input "10"
click at [235, 277] on div at bounding box center [443, 208] width 681 height 382
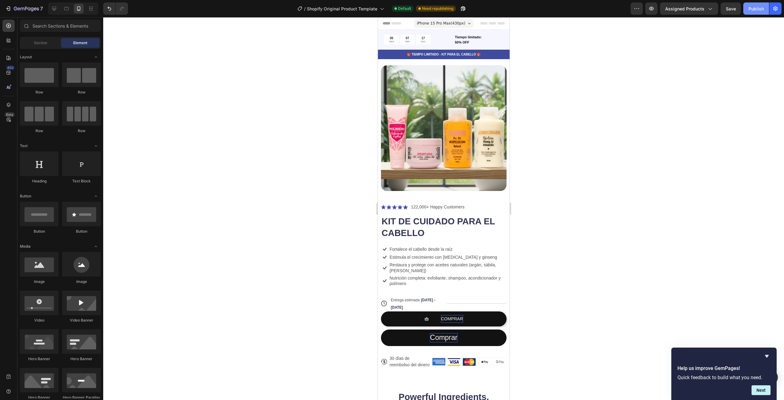
click at [755, 6] on div "Publish" at bounding box center [755, 9] width 15 height 6
click at [487, 316] on button "COMPRAR" at bounding box center [444, 318] width 126 height 15
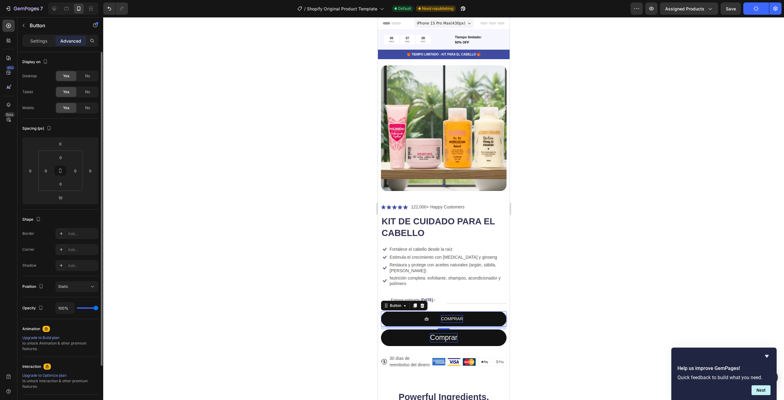
scroll to position [60, 0]
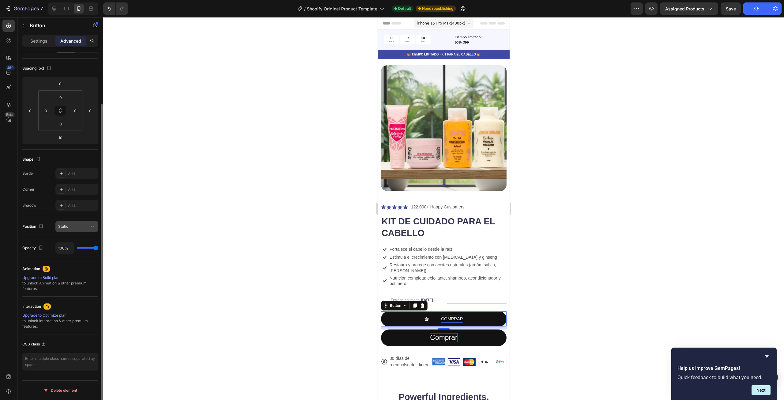
click at [91, 229] on icon at bounding box center [92, 226] width 6 height 6
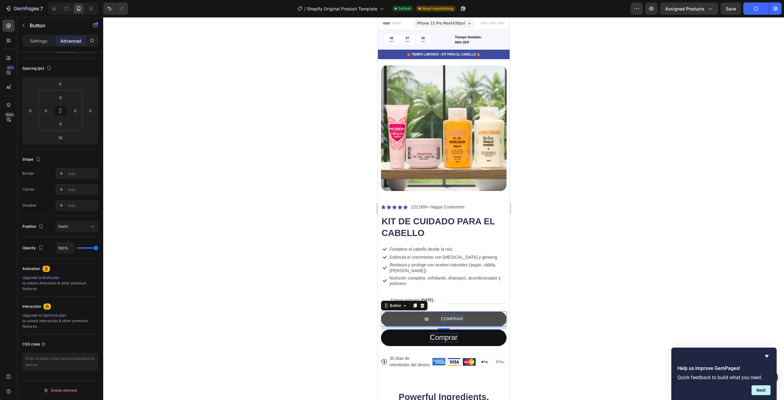
click at [479, 315] on button "COMPRAR" at bounding box center [444, 318] width 126 height 15
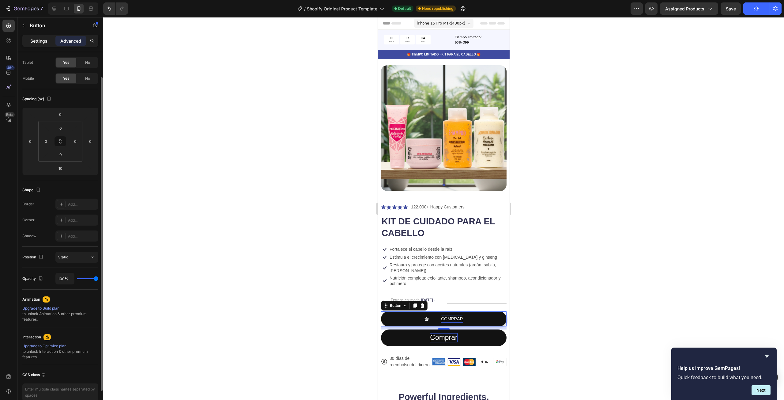
click at [31, 38] on p "Settings" at bounding box center [38, 41] width 17 height 6
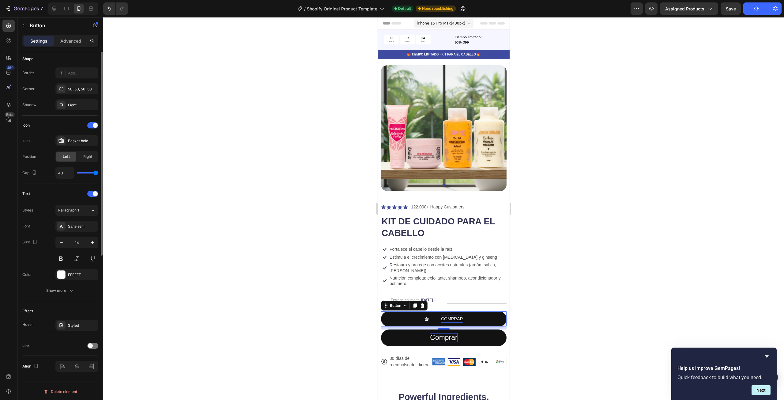
scroll to position [122, 0]
click at [91, 339] on div "Link" at bounding box center [60, 344] width 76 height 10
click at [91, 343] on span at bounding box center [90, 344] width 5 height 5
click at [77, 377] on div "Add..." at bounding box center [82, 376] width 29 height 6
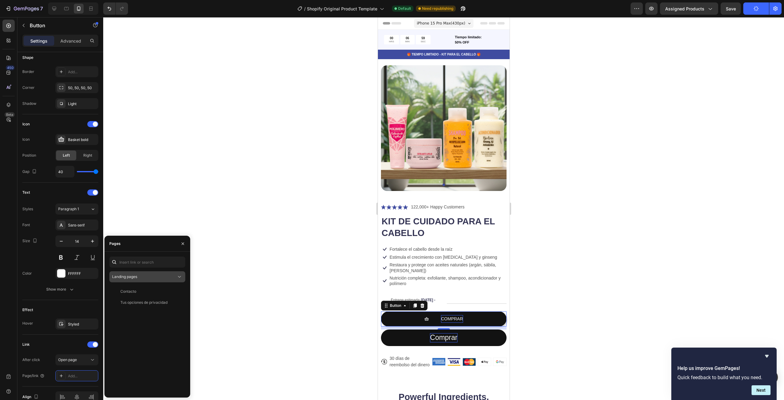
click at [143, 276] on div "Landing pages" at bounding box center [144, 277] width 64 height 6
click at [147, 261] on input "text" at bounding box center [147, 261] width 76 height 11
paste input "https://phpstack-1035961-5713949.cloudwaysapps.com/checkout/pUxiFWXY"
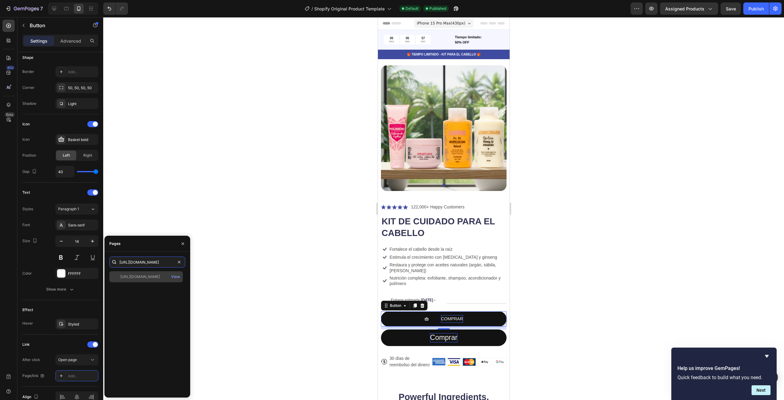
type input "https://phpstack-1035961-5713949.cloudwaysapps.com/checkout/pUxiFWXY"
click at [153, 275] on div "https://phpstack-1035961-5713949.cloudwaysapps.com/checkout/pUxiFWXY" at bounding box center [139, 277] width 39 height 6
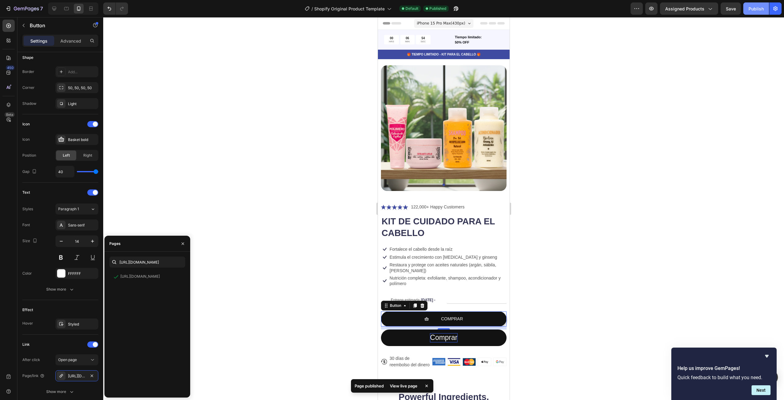
click at [760, 8] on div "Publish" at bounding box center [755, 9] width 15 height 6
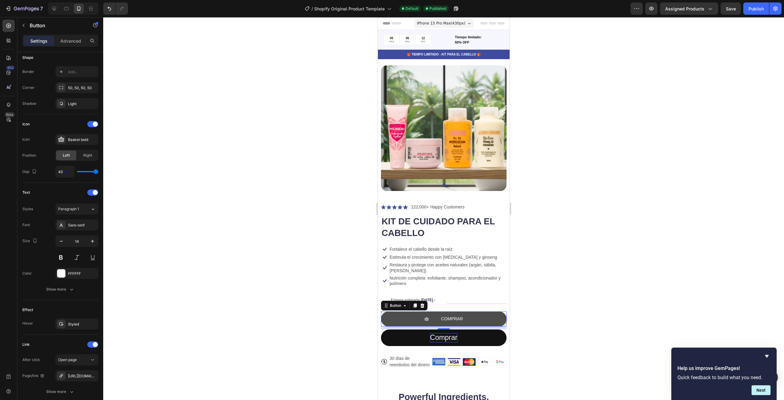
click at [433, 315] on div "COMPRAR" at bounding box center [443, 319] width 39 height 8
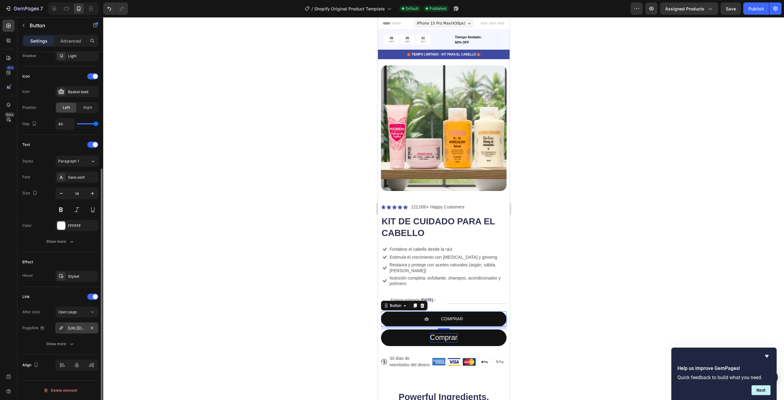
click at [74, 331] on div "https://phpstack-1035961-5713949.cloudwaysapps.com/checkout/pUxiFWXY" at bounding box center [76, 327] width 43 height 11
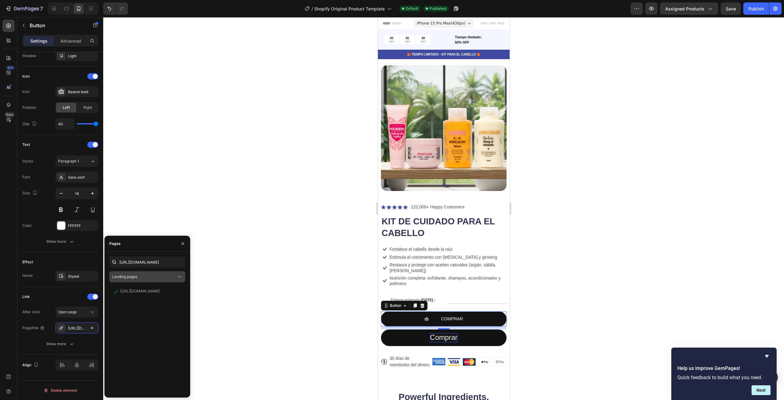
click at [159, 277] on div "Landing pages" at bounding box center [144, 277] width 64 height 6
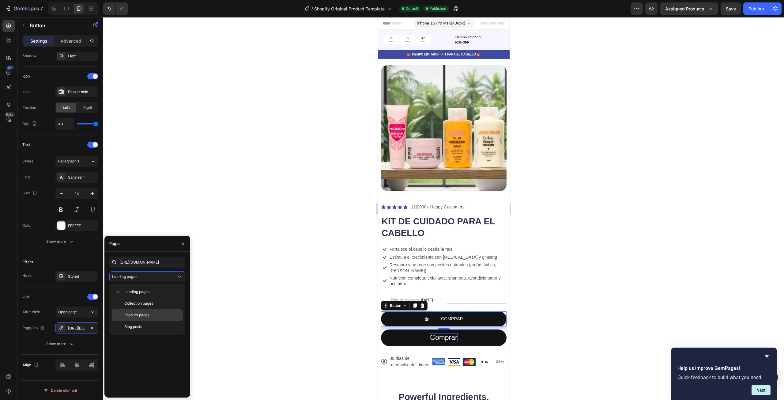
click at [151, 317] on p "Product pages" at bounding box center [152, 315] width 56 height 6
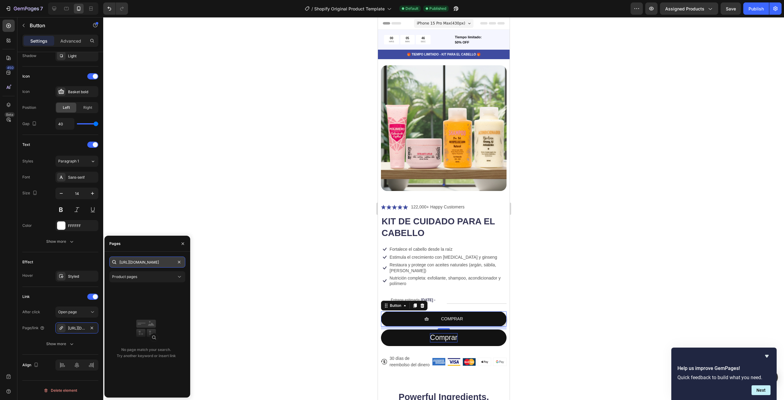
click at [166, 262] on input "https://phpstack-1035961-5713949.cloudwaysapps.com/checkout/pUxiFWXY" at bounding box center [147, 261] width 76 height 11
paste input "https://phpstack-1035961-5713949.cloudwaysapps.com/checkout/pUxiFWXY"
type input "https://phpstack-1035961-5713949.cloudwaysapps.com/checkout/pUxiFWXY"
click at [163, 271] on div "https://phpstack-1035961-5713949.cloudwaysapps.com/checkout/pUxiFWXY View" at bounding box center [145, 276] width 73 height 11
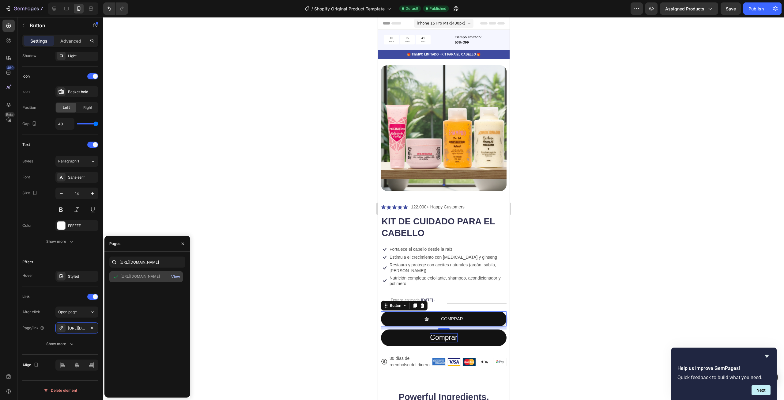
click at [173, 276] on div "View" at bounding box center [175, 277] width 9 height 6
click at [758, 9] on div "Publish" at bounding box center [755, 9] width 15 height 6
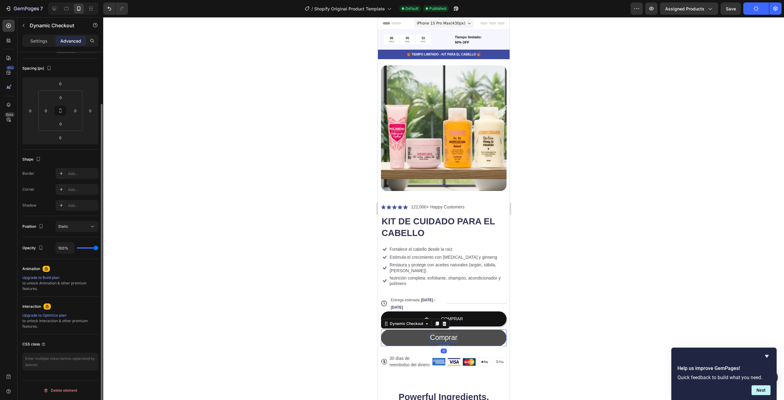
click at [469, 332] on button "Comprar" at bounding box center [444, 337] width 126 height 17
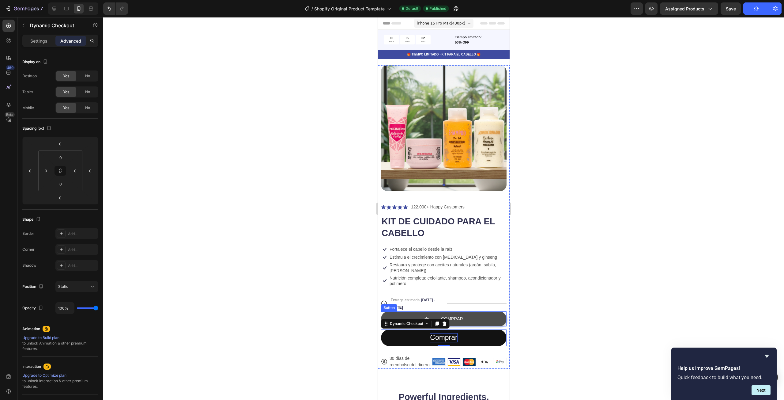
click at [470, 313] on link "COMPRAR" at bounding box center [444, 318] width 126 height 15
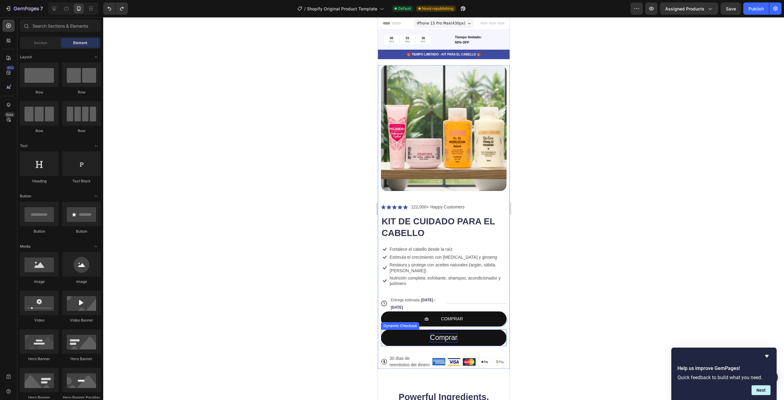
click at [449, 333] on p "Comprar" at bounding box center [443, 337] width 27 height 9
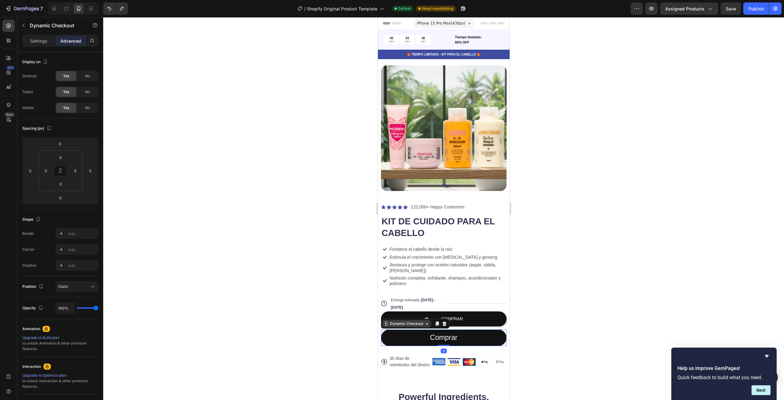
click at [412, 322] on div "Dynamic Checkout" at bounding box center [406, 323] width 48 height 7
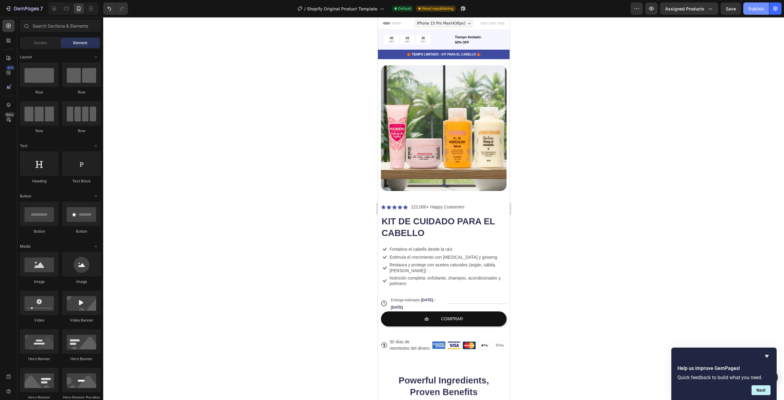
click at [758, 6] on div "Publish" at bounding box center [755, 9] width 15 height 6
